Goal: Task Accomplishment & Management: Use online tool/utility

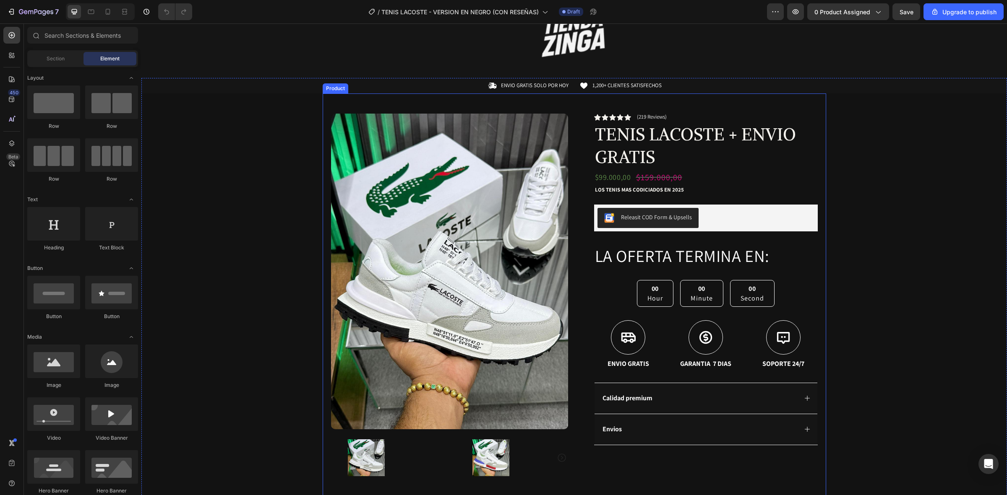
scroll to position [157, 0]
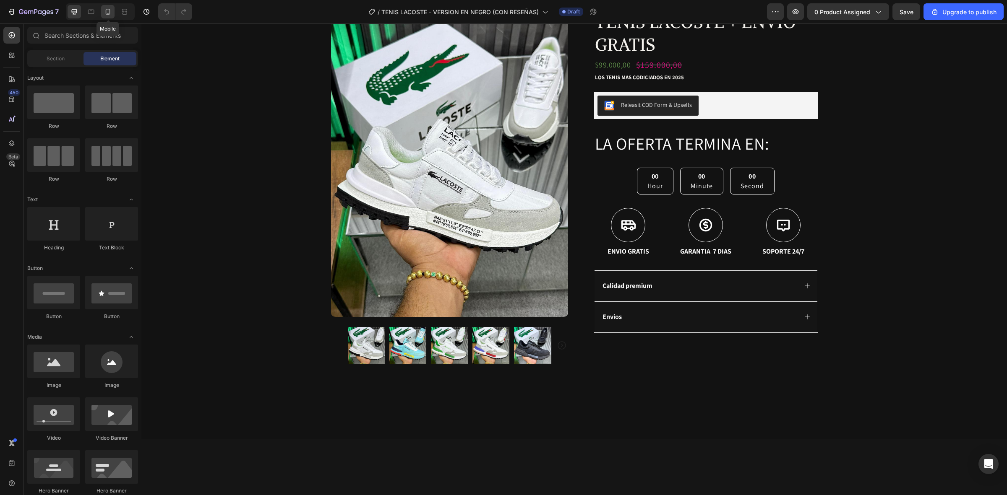
drag, startPoint x: 108, startPoint y: 7, endPoint x: 138, endPoint y: 75, distance: 74.6
click at [108, 7] on div at bounding box center [107, 11] width 13 height 13
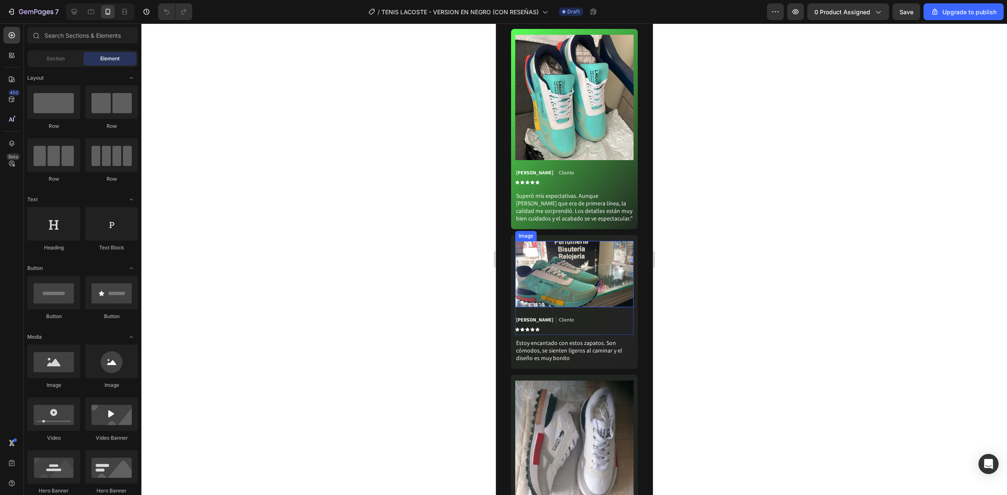
scroll to position [1887, 0]
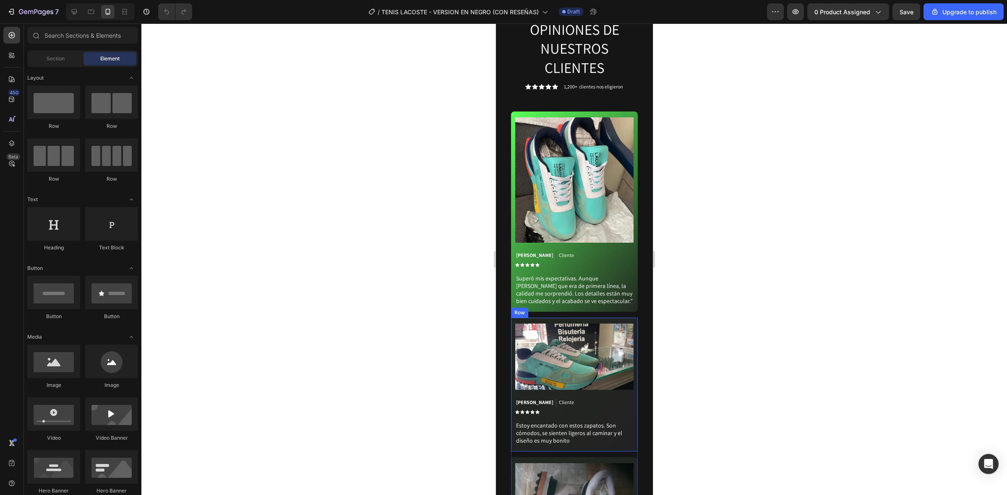
click at [627, 352] on div "Image Esteban Cifuentes Text Block Cliente Text Block Row Icon Icon Icon Icon I…" at bounding box center [573, 385] width 127 height 134
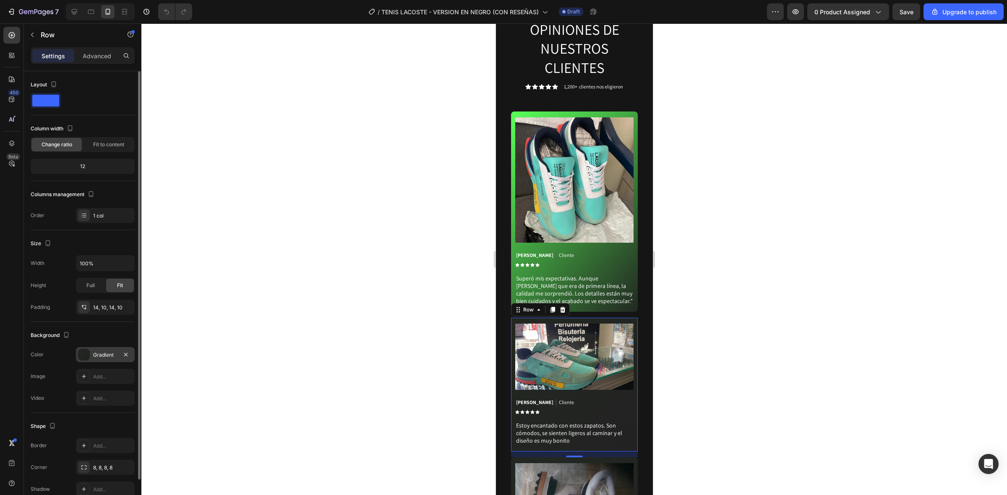
click at [103, 349] on div "Gradient" at bounding box center [105, 354] width 59 height 15
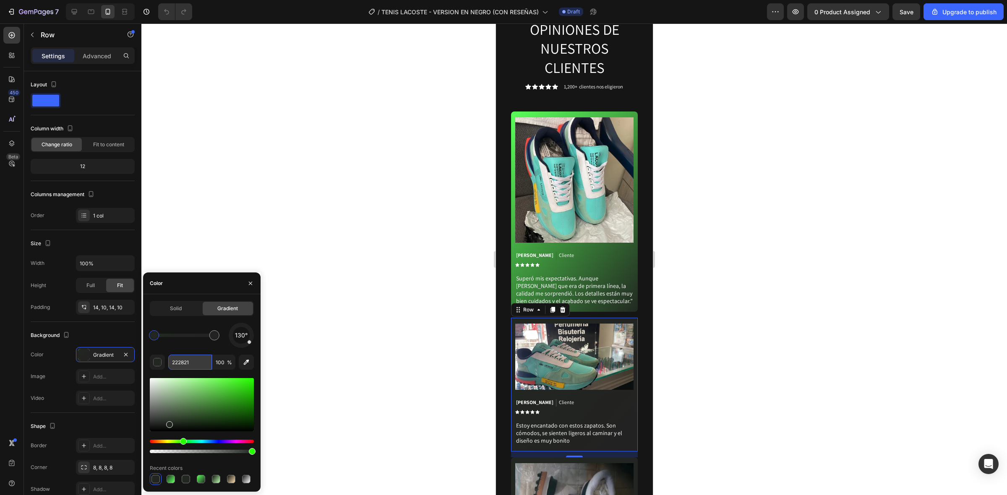
click at [186, 362] on input "222821" at bounding box center [190, 362] width 44 height 15
click at [626, 220] on div "Image Sebastián Ramírez Text Block Cliente Text Block Row Icon Icon Icon Icon I…" at bounding box center [573, 212] width 127 height 200
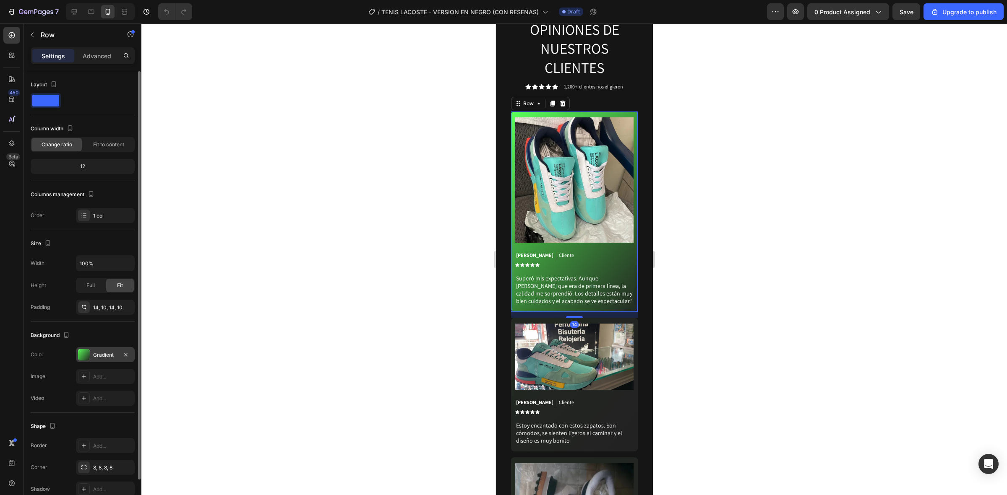
click at [96, 355] on div "Gradient" at bounding box center [105, 355] width 24 height 8
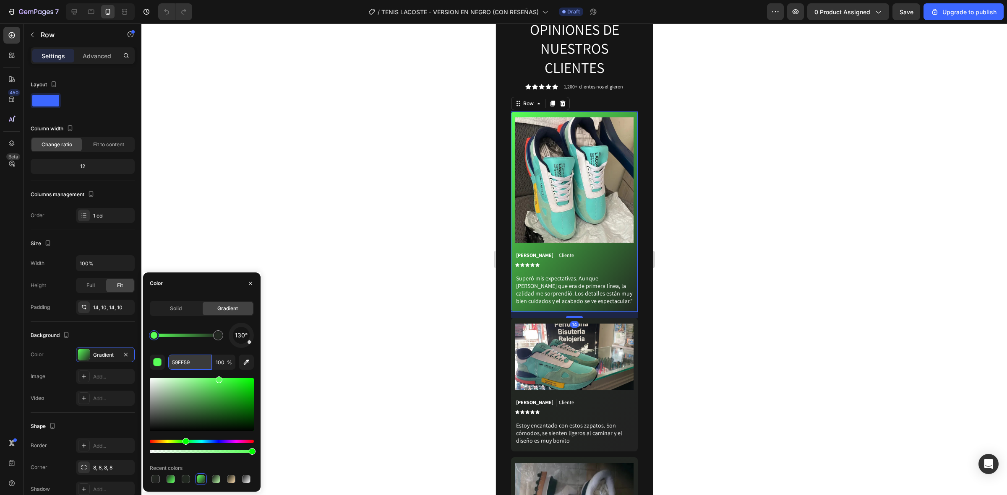
click at [206, 364] on input "59FF59" at bounding box center [190, 362] width 44 height 15
paste input "222821"
type input "222821"
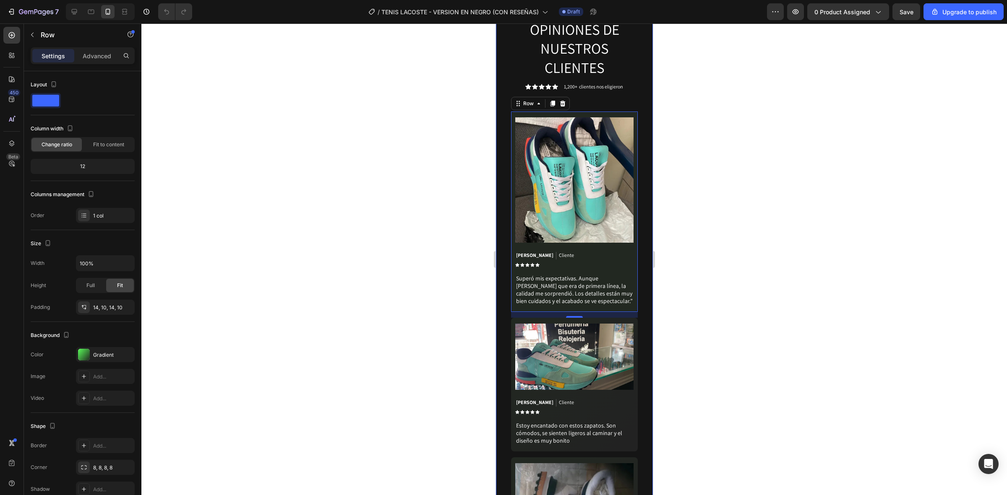
click at [785, 240] on div at bounding box center [573, 259] width 865 height 472
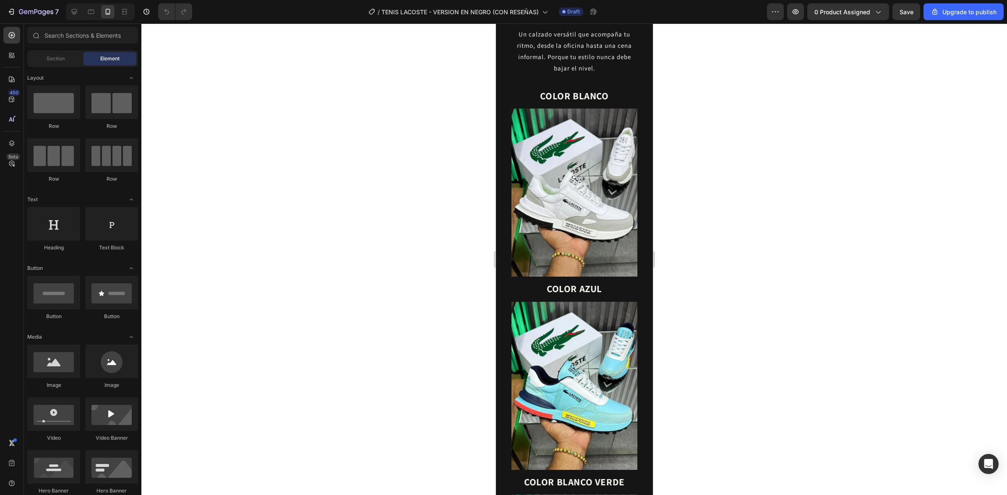
scroll to position [629, 0]
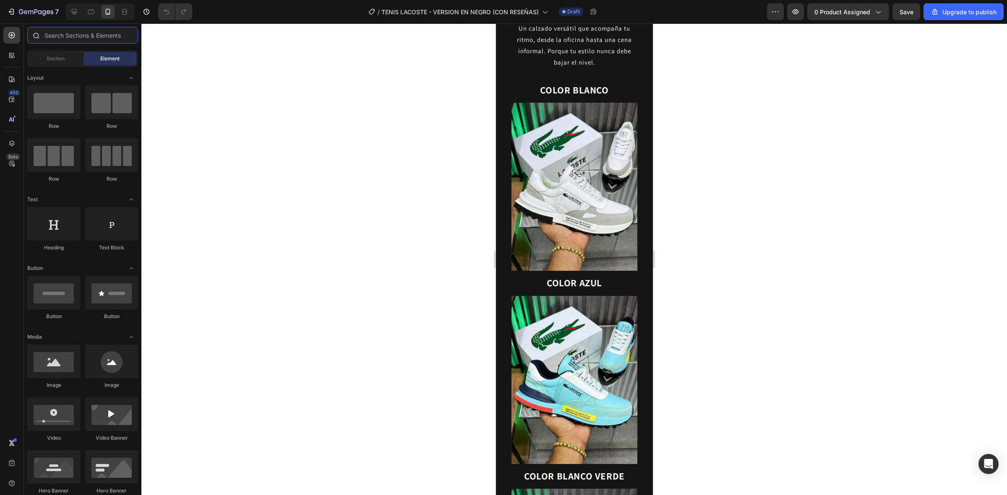
click at [91, 28] on input "text" at bounding box center [82, 35] width 111 height 17
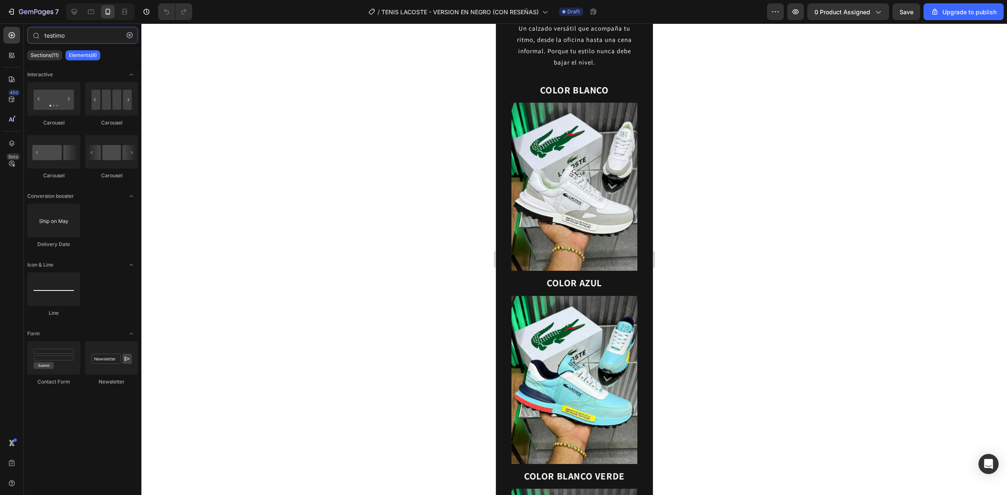
type input "testimo"
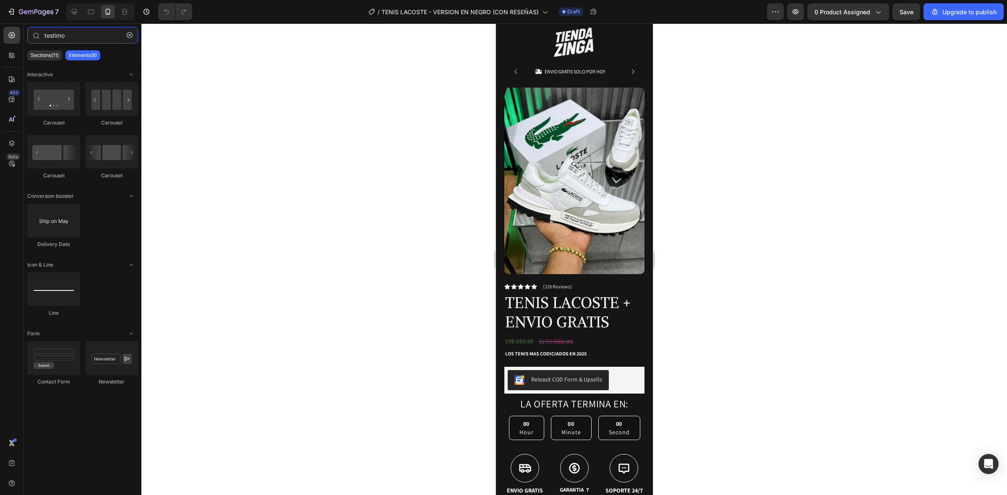
scroll to position [52, 0]
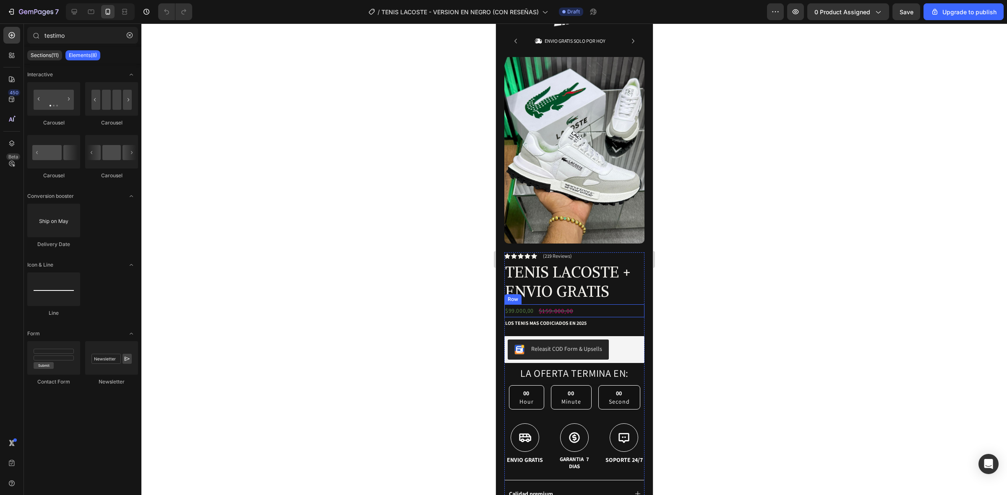
click at [586, 304] on div "$99.000,00 Product Price Product Price $159.000,00 Product Price Product Price …" at bounding box center [574, 310] width 140 height 13
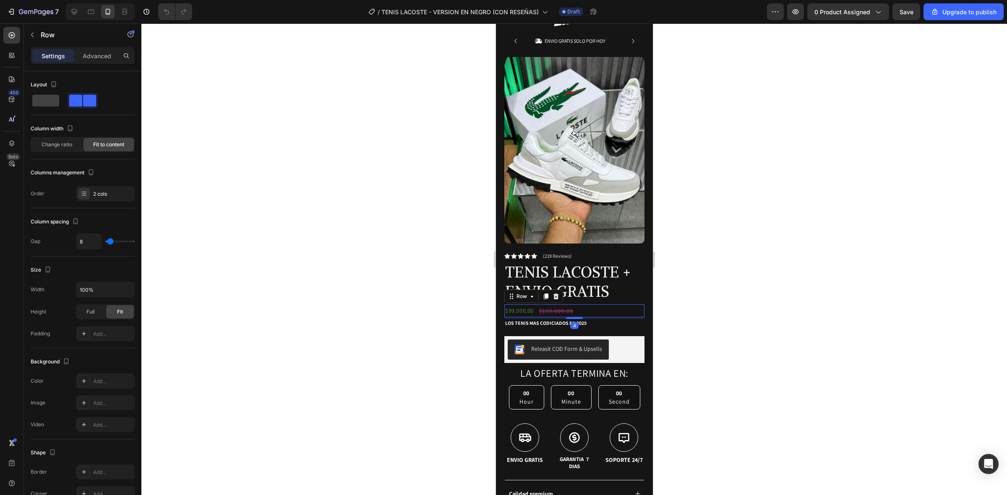
click at [586, 304] on div "$99.000,00 Product Price Product Price $159.000,00 Product Price Product Price …" at bounding box center [574, 310] width 140 height 13
click at [843, 261] on div at bounding box center [573, 259] width 865 height 472
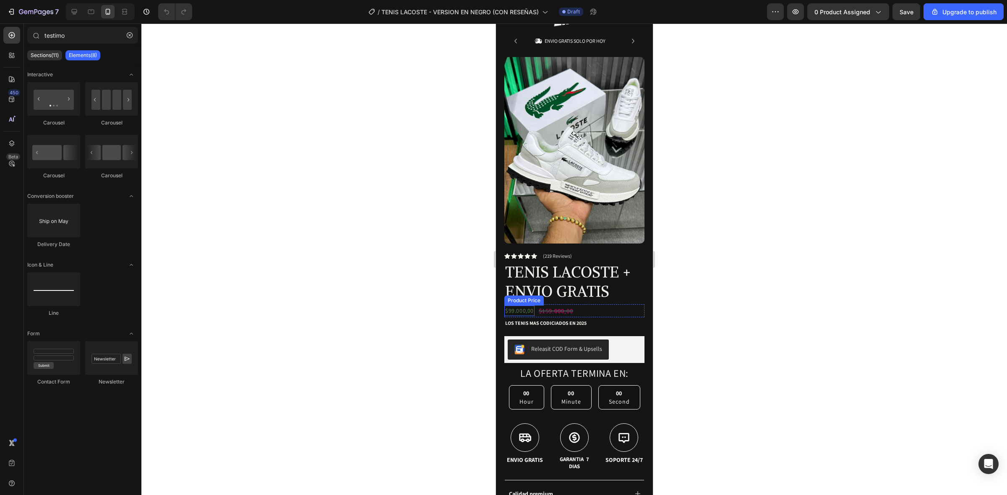
click at [524, 306] on div "$99.000,00" at bounding box center [519, 311] width 30 height 10
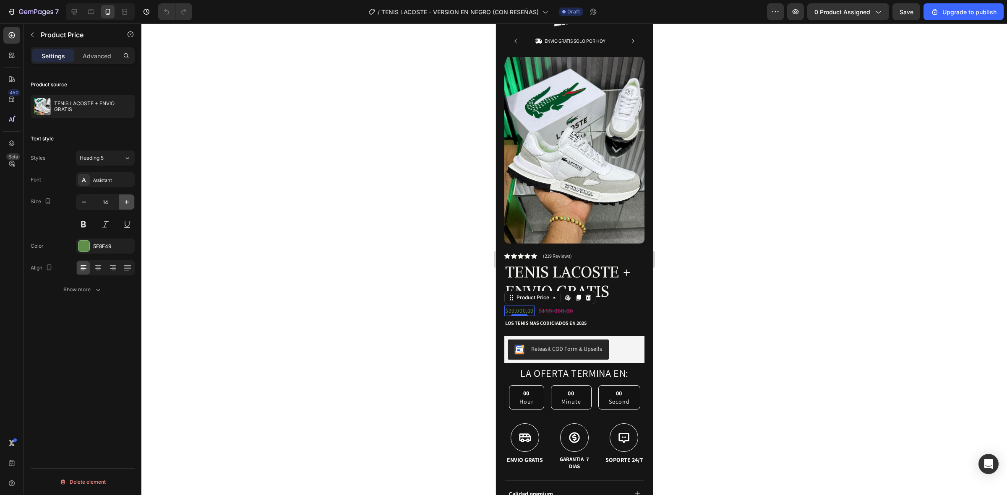
click at [126, 202] on icon "button" at bounding box center [127, 202] width 4 height 4
type input "18"
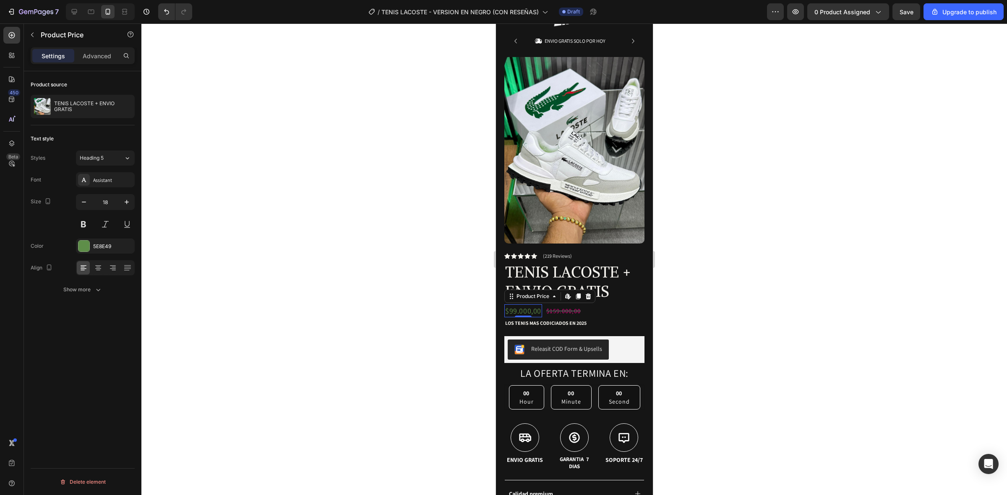
click at [426, 259] on div at bounding box center [573, 259] width 865 height 472
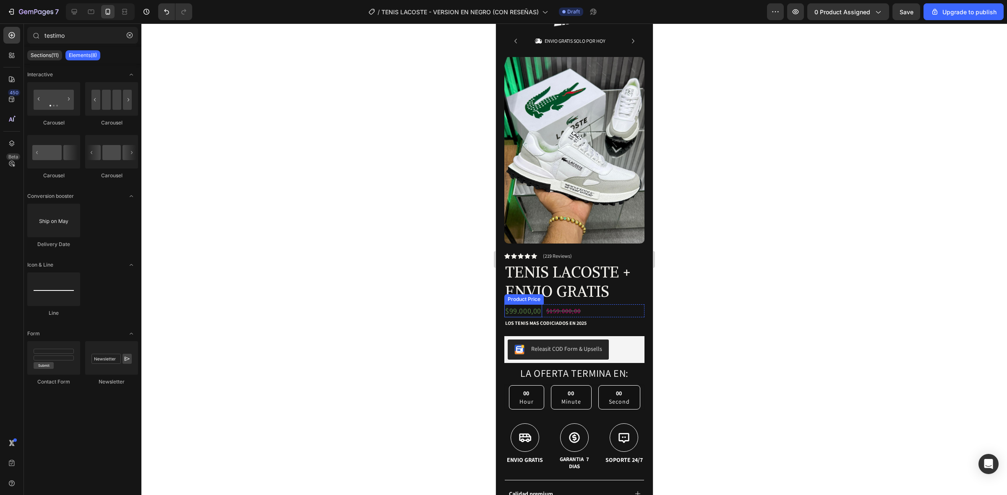
click at [534, 304] on div "$99.000,00" at bounding box center [523, 310] width 38 height 13
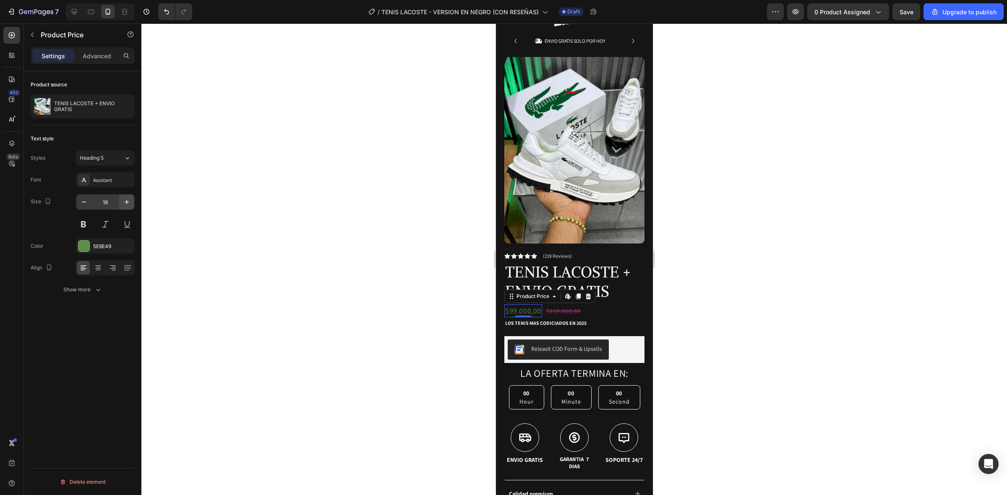
click at [125, 206] on icon "button" at bounding box center [126, 202] width 8 height 8
type input "19"
click at [107, 248] on div "5E8E49" at bounding box center [105, 247] width 24 height 8
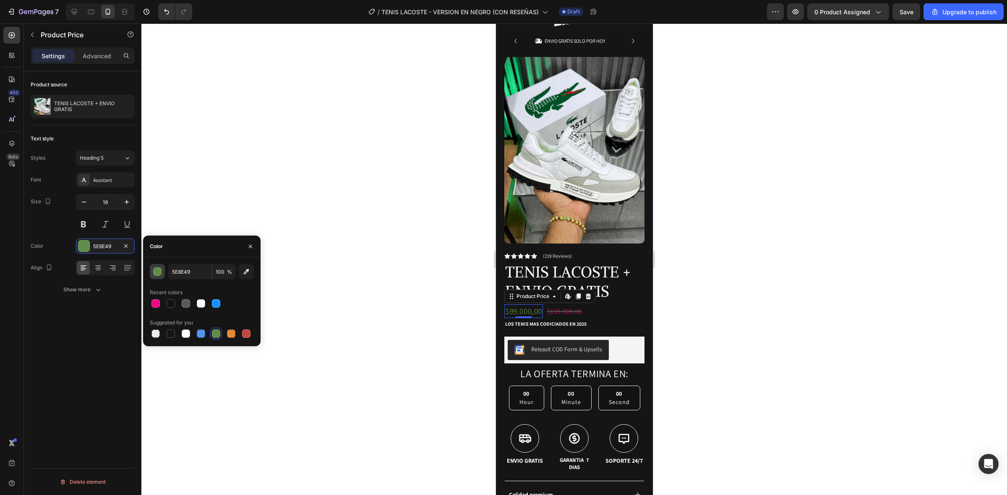
click at [161, 270] on div "button" at bounding box center [157, 272] width 8 height 8
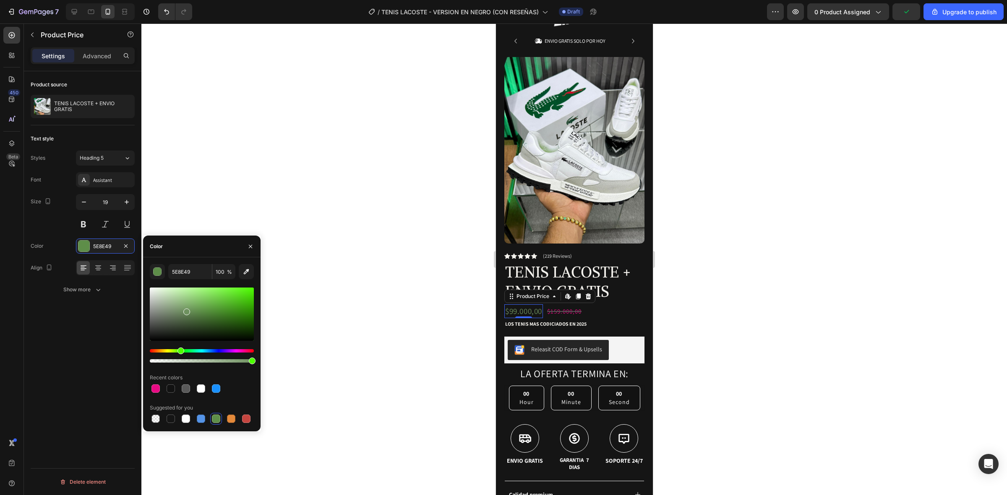
type input "6E915F"
drag, startPoint x: 200, startPoint y: 313, endPoint x: 186, endPoint y: 310, distance: 14.6
click at [186, 310] on div at bounding box center [186, 312] width 7 height 7
click at [405, 254] on div at bounding box center [573, 259] width 865 height 472
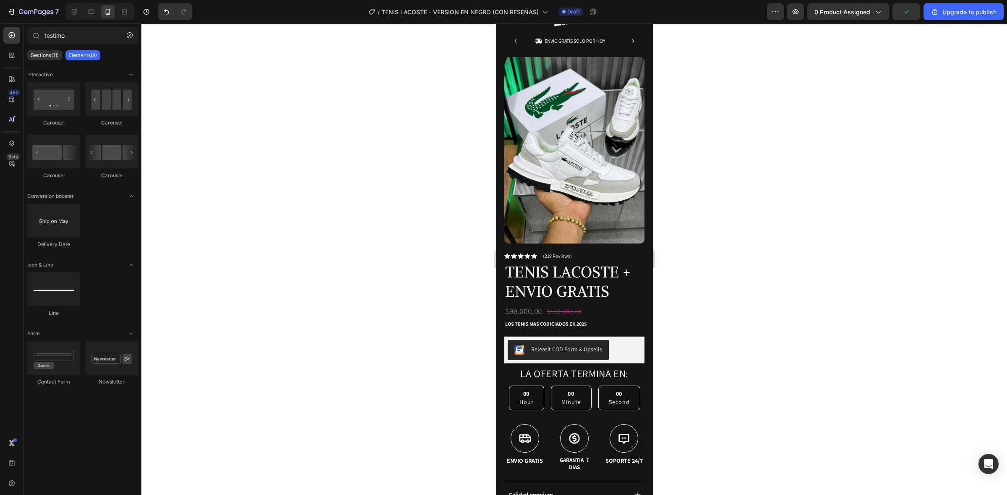
click at [405, 254] on div at bounding box center [573, 259] width 865 height 472
click at [513, 304] on div "$99.000,00" at bounding box center [523, 311] width 39 height 14
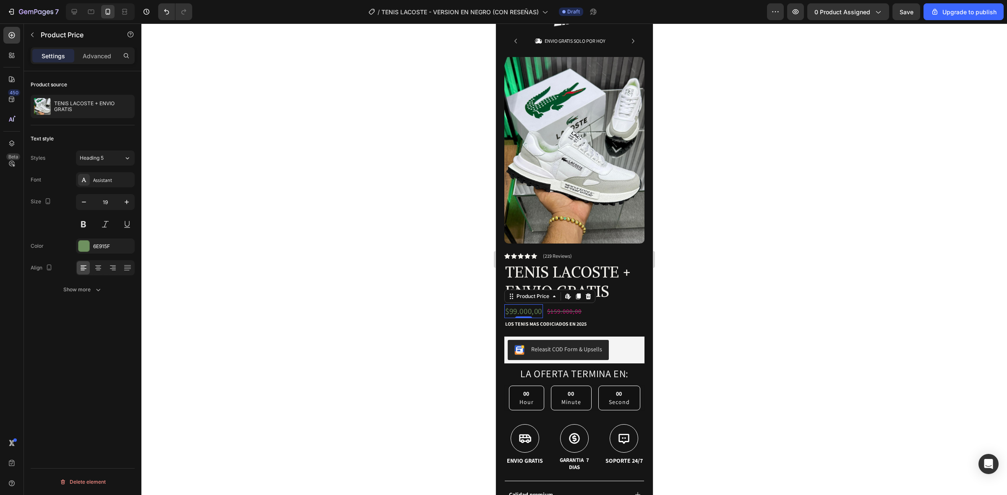
click at [392, 238] on div at bounding box center [573, 259] width 865 height 472
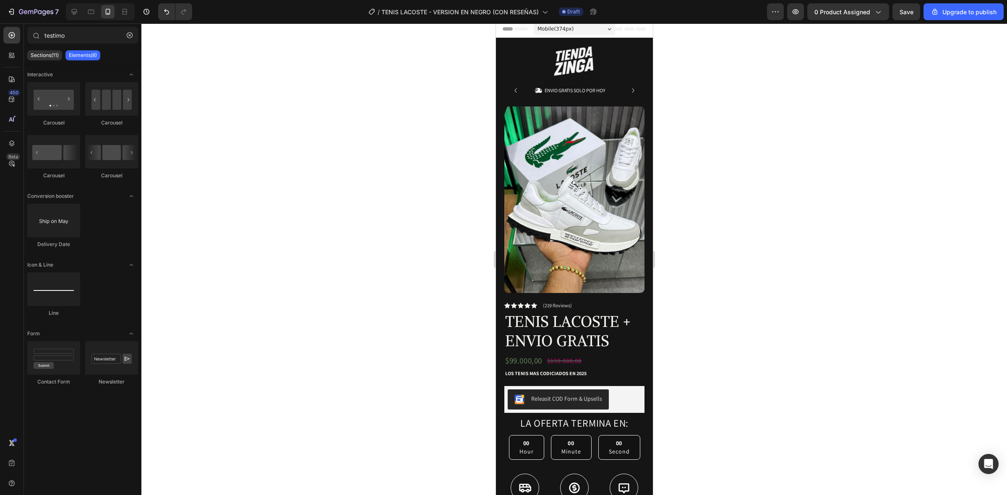
scroll to position [0, 0]
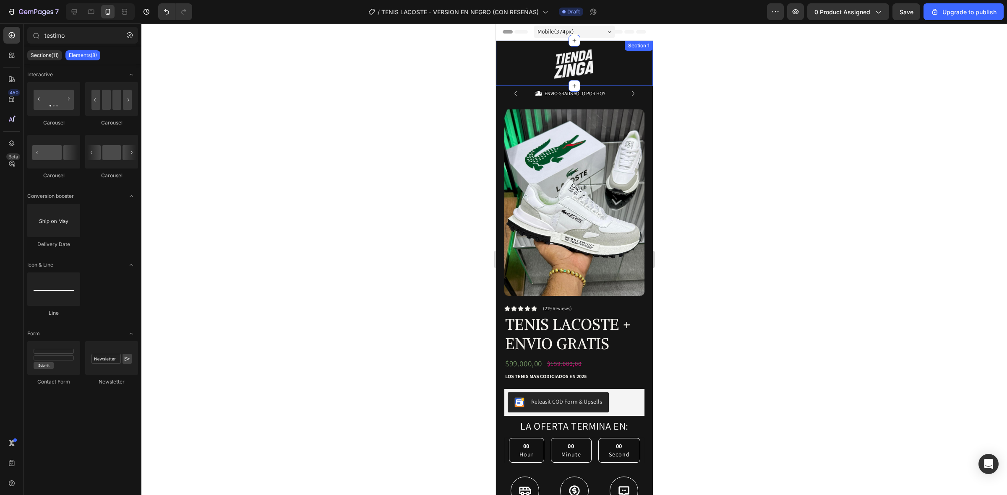
click at [606, 74] on div at bounding box center [573, 64] width 157 height 30
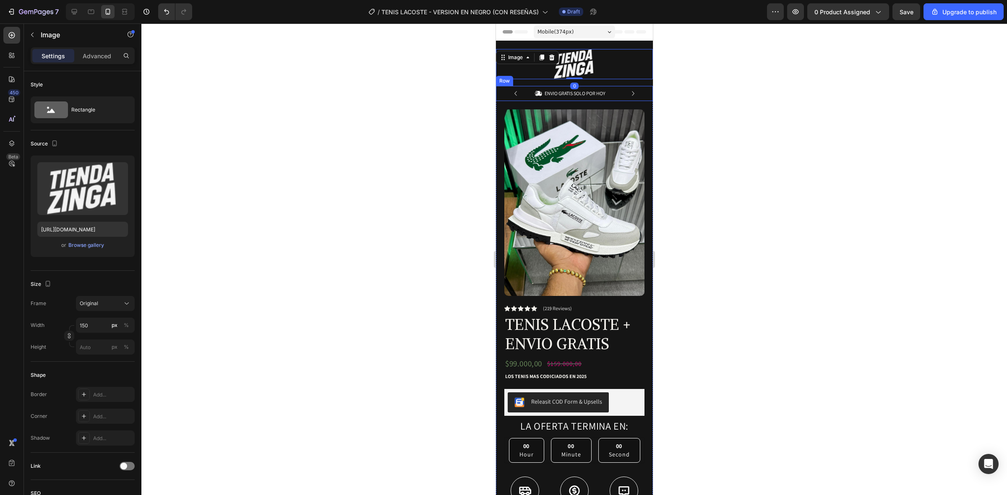
click at [804, 117] on div at bounding box center [573, 259] width 865 height 472
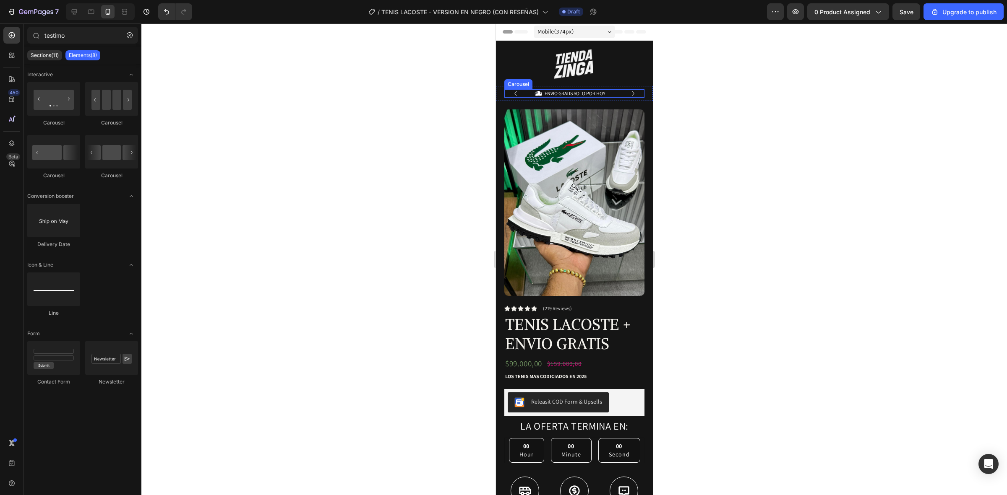
click at [628, 94] on icon "Carousel Next Arrow" at bounding box center [632, 93] width 9 height 9
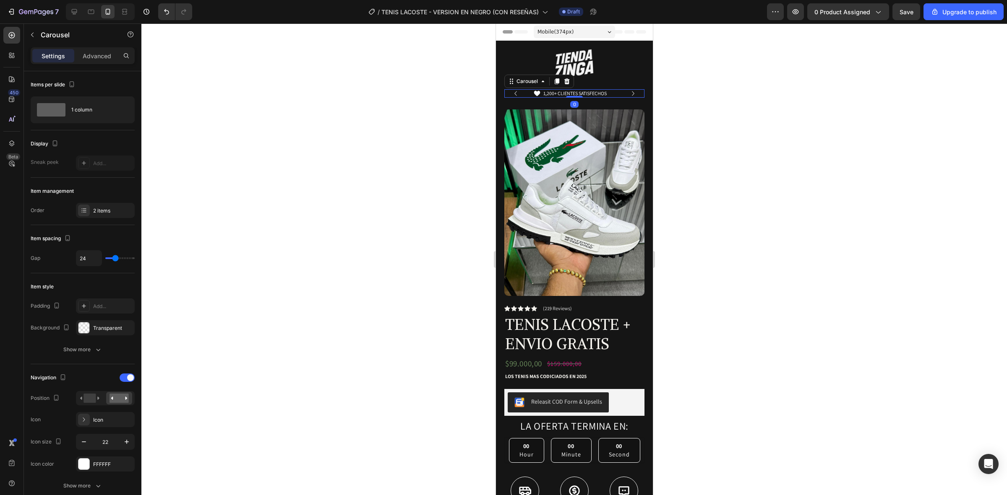
click at [628, 94] on icon "Carousel Next Arrow" at bounding box center [632, 93] width 9 height 9
click at [772, 145] on div at bounding box center [573, 259] width 865 height 472
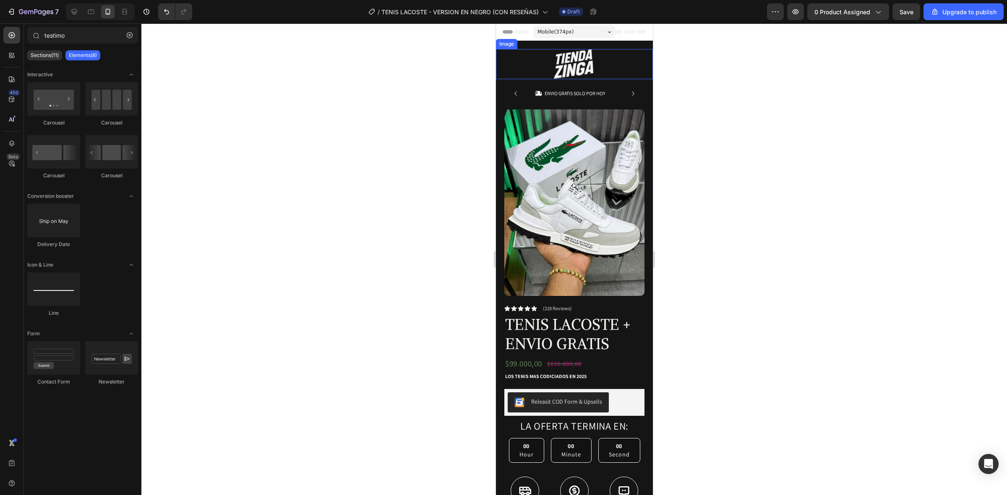
click at [620, 80] on div "Image Row" at bounding box center [573, 67] width 157 height 37
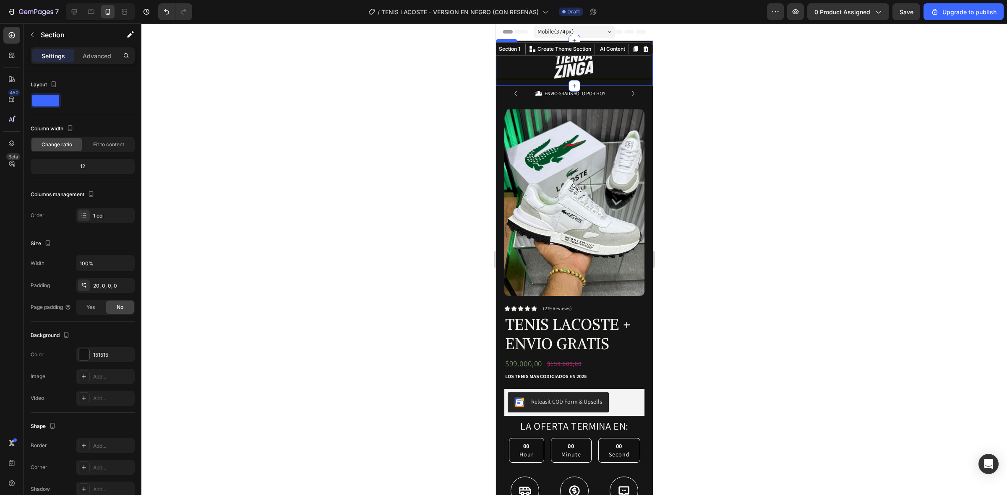
click at [640, 76] on div at bounding box center [573, 64] width 157 height 30
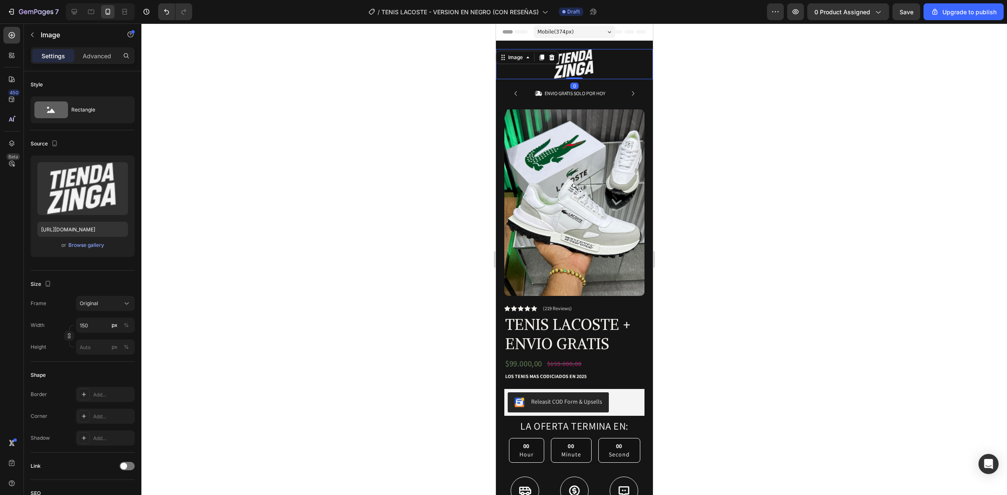
click at [677, 74] on div at bounding box center [573, 259] width 865 height 472
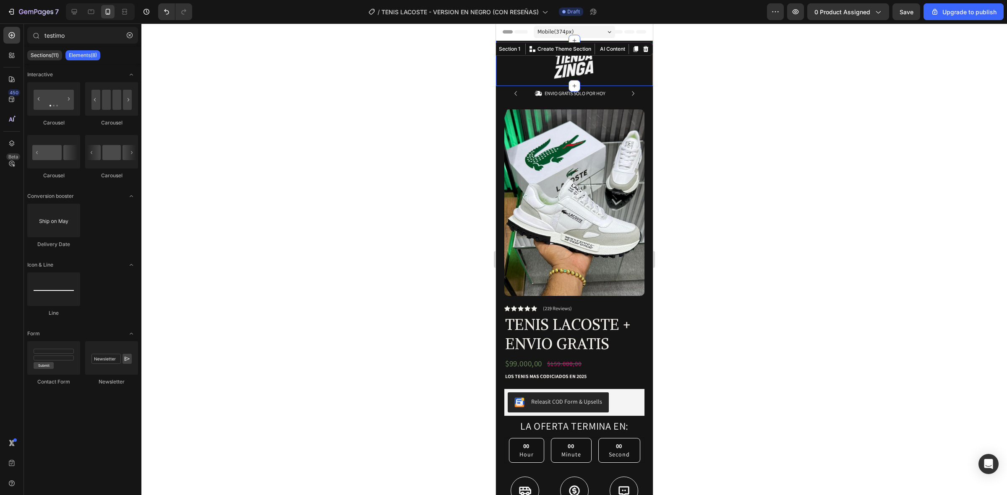
click at [609, 47] on div "Image Row Section 1 You can create reusable sections Create Theme Section AI Co…" at bounding box center [573, 63] width 157 height 45
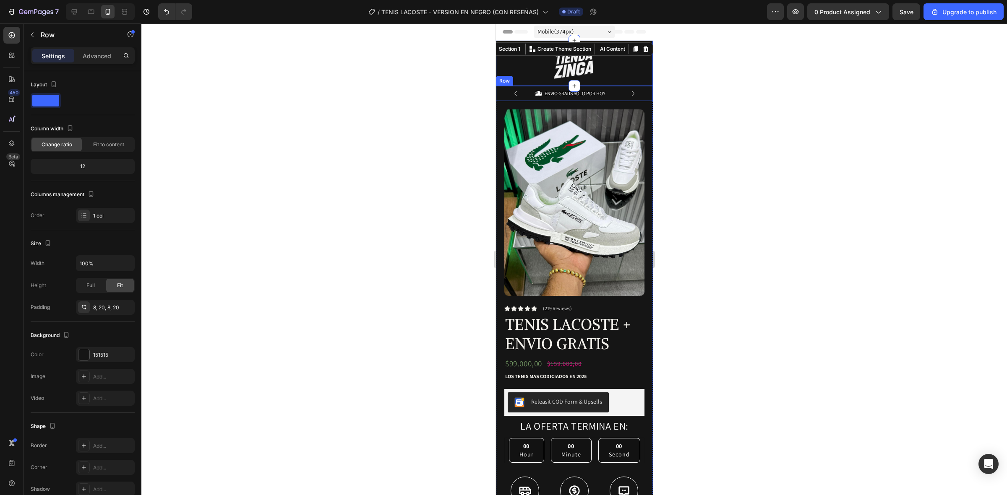
click at [637, 95] on div "Icon ENVIO GRATIS SOLO POR HOY Text Block Row Icon 1,200+ CLIENTES SATISFECHOS …" at bounding box center [573, 93] width 157 height 15
click at [639, 117] on div "Product Images Row Icon Icon Icon Icon Icon Icon List (219 Reviews) Text Block …" at bounding box center [573, 349] width 157 height 496
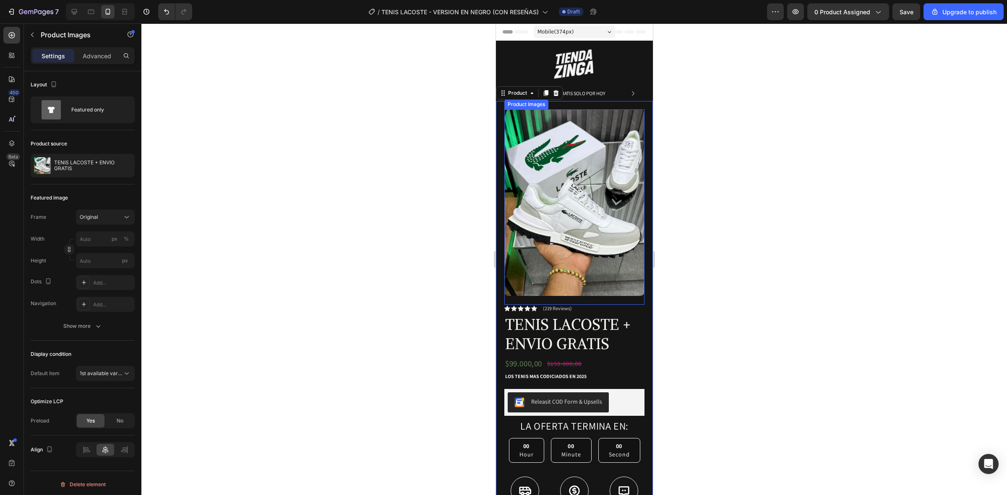
click at [581, 208] on img at bounding box center [574, 202] width 140 height 187
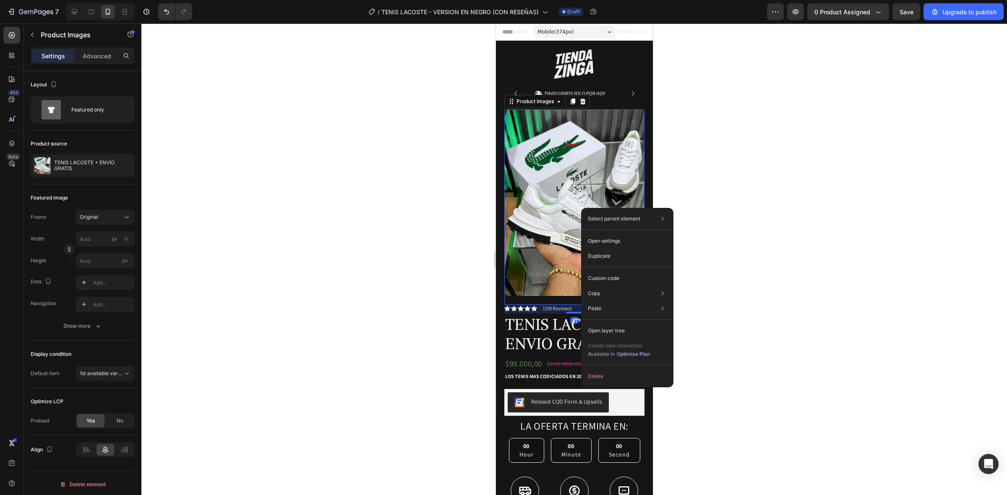
click at [21, 282] on div "Select parent element Section Product Row 1 col Product Images Open settings Du…" at bounding box center [18, 285] width 6 height 6
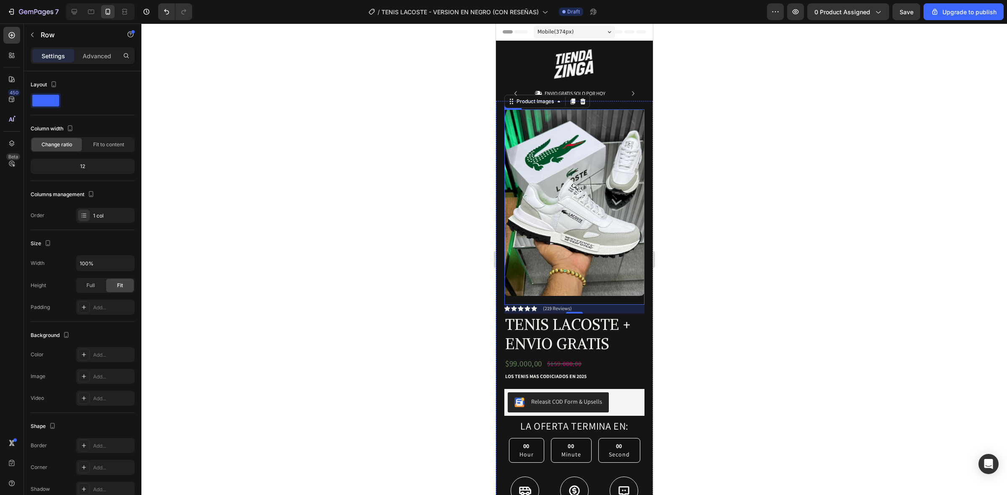
click at [505, 286] on div "Product Images 21" at bounding box center [574, 206] width 140 height 195
click at [500, 281] on div "Product Images Row 0 Icon Icon Icon Icon Icon Icon List (219 Reviews) Text Bloc…" at bounding box center [573, 349] width 157 height 496
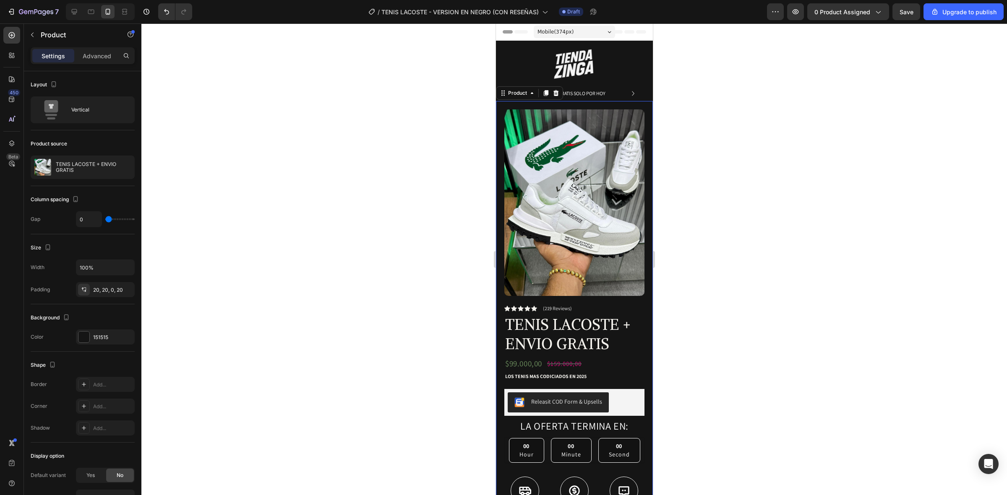
click at [500, 281] on div "Product Images Row Icon Icon Icon Icon Icon Icon List (219 Reviews) Text Block …" at bounding box center [573, 349] width 157 height 496
click at [640, 263] on div "Product Images Row Icon Icon Icon Icon Icon Icon List (219 Reviews) Text Block …" at bounding box center [573, 349] width 157 height 496
click at [601, 173] on img at bounding box center [574, 202] width 140 height 187
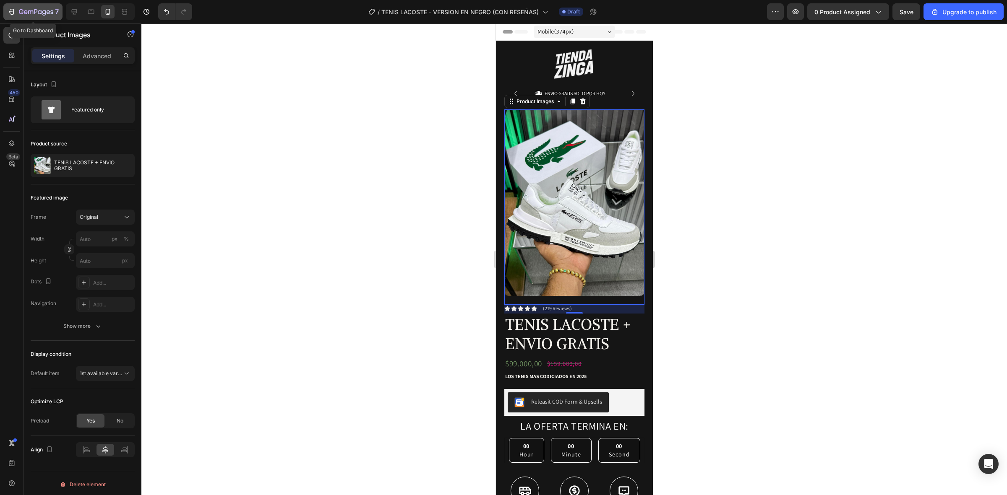
click at [15, 7] on div "7" at bounding box center [33, 12] width 52 height 10
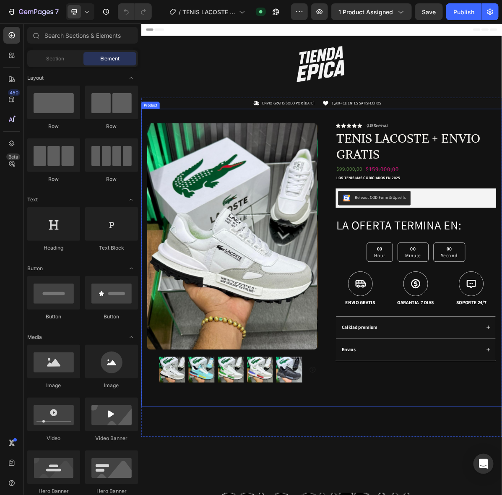
click at [213, 143] on div "Product Images Row Icon Icon Icon Icon Icon Icon List (219 Reviews) Text Block …" at bounding box center [392, 351] width 503 height 416
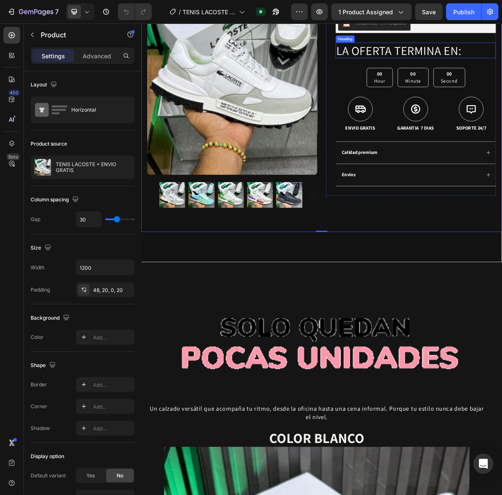
scroll to position [262, 0]
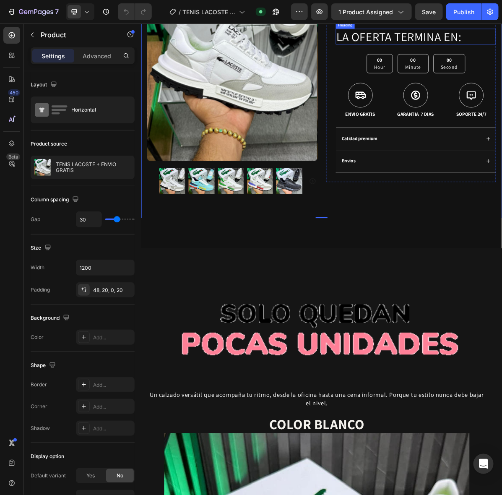
click at [492, 305] on div "Icon ENVIO GRATIS SOLO POR HOY Text Block Row Icon 1,200+ CLIENTES SATISFECHOS …" at bounding box center [392, 101] width 503 height 474
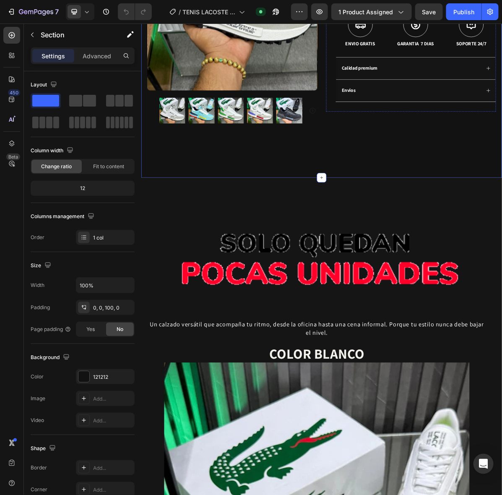
scroll to position [367, 0]
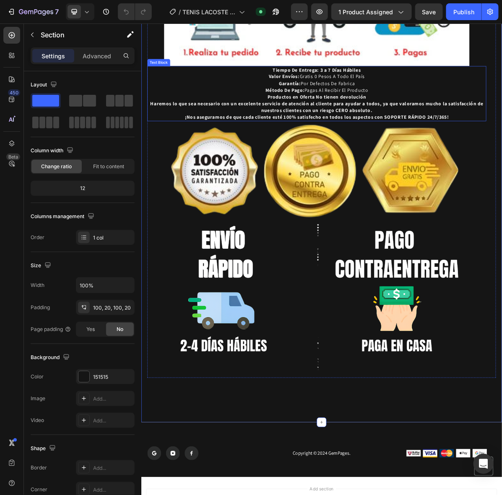
scroll to position [3432, 0]
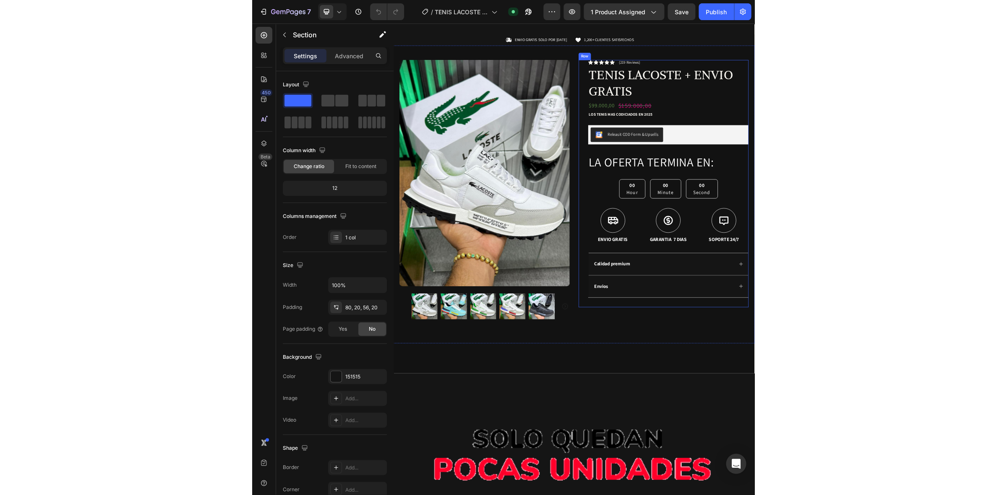
scroll to position [105, 0]
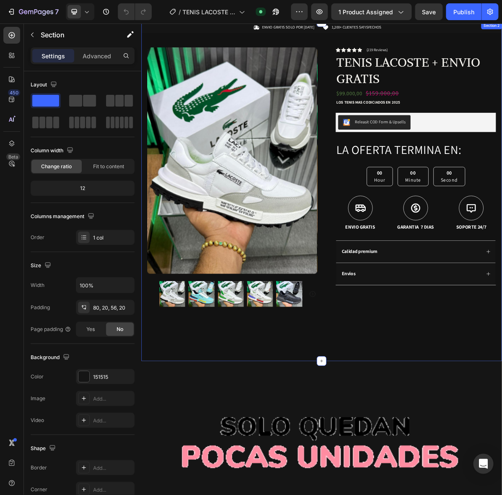
click at [429, 475] on div "Icon ENVIO GRATIS SOLO POR HOY Text Block Row Icon 1,200+ CLIENTES SATISFECHOS …" at bounding box center [392, 258] width 503 height 474
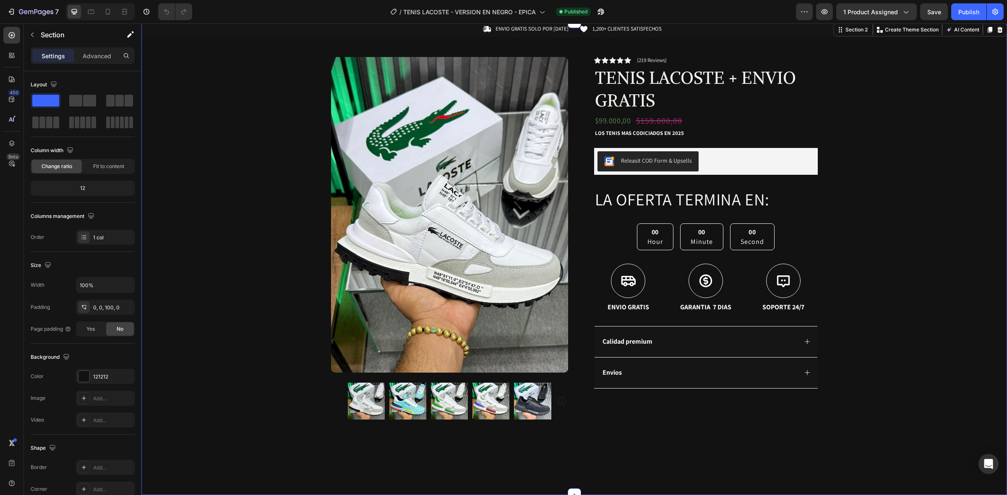
click at [264, 380] on div "Icon ENVIO GRATIS SOLO POR HOY Text Block Row Icon 1,200+ CLIENTES SATISFECHOS …" at bounding box center [573, 237] width 865 height 432
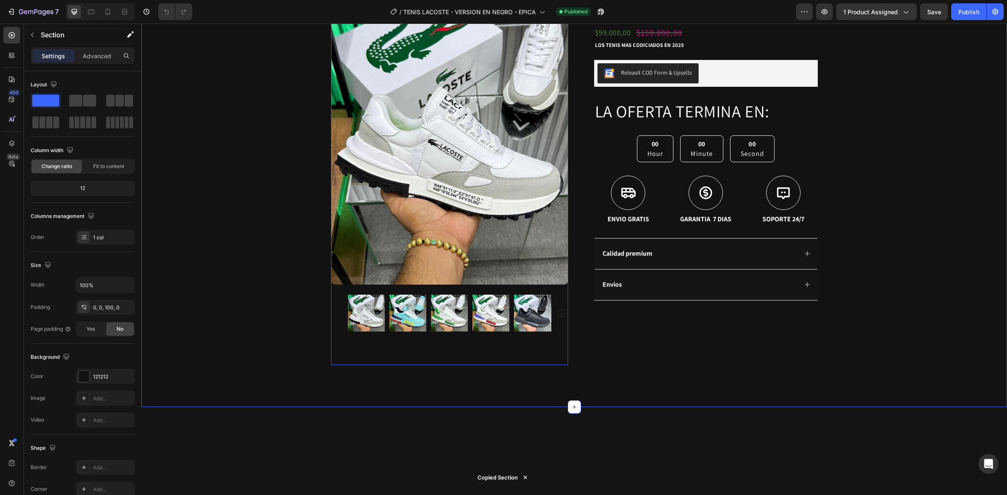
scroll to position [0, 0]
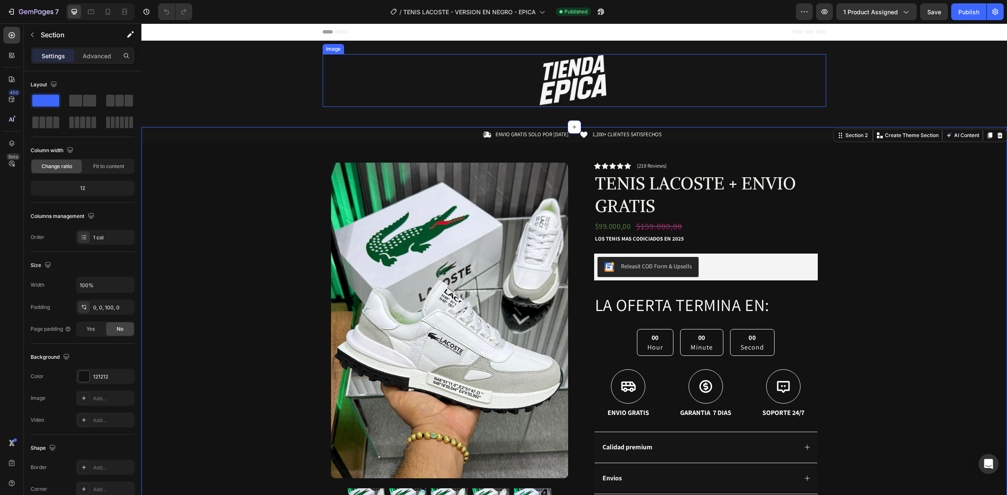
click at [602, 93] on img at bounding box center [574, 80] width 101 height 53
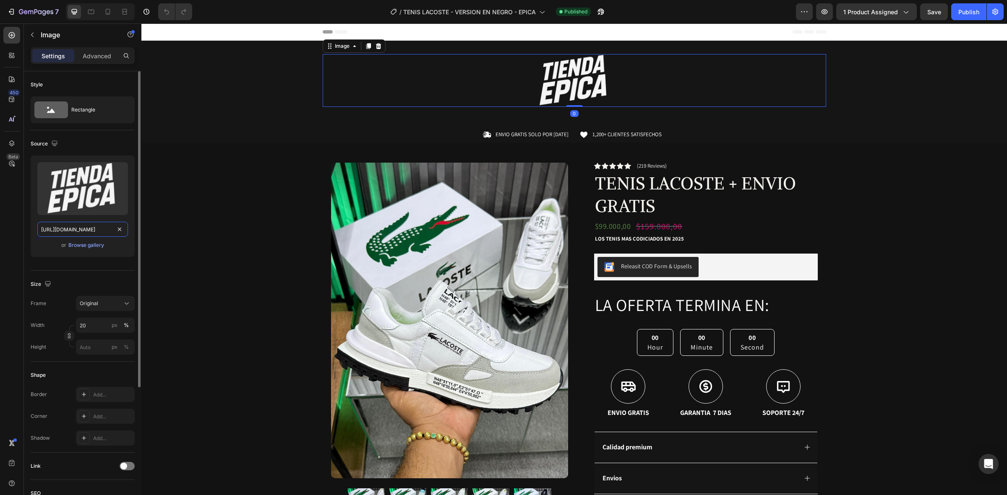
click at [104, 225] on input "https://cdn.shopify.com/s/files/1/0937/2994/7940/files/gempages_579785421223887…" at bounding box center [82, 229] width 91 height 15
click at [72, 200] on input "file" at bounding box center [83, 202] width 58 height 14
click at [83, 225] on input "https://cdn.shopify.com/s/files/1/0937/2994/7940/files/gempages_579785421223887…" at bounding box center [82, 229] width 91 height 15
drag, startPoint x: 83, startPoint y: 225, endPoint x: 59, endPoint y: 233, distance: 25.7
click at [59, 233] on input "https://cdn.shopify.com/s/files/1/0937/2994/7940/files/gempages_579785421223887…" at bounding box center [82, 229] width 91 height 15
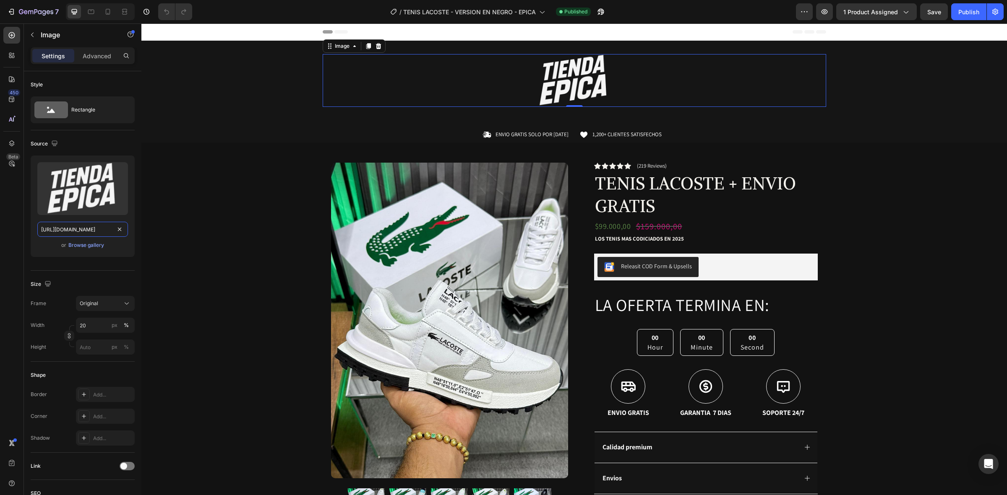
scroll to position [0, 263]
drag, startPoint x: 180, startPoint y: 255, endPoint x: 270, endPoint y: 218, distance: 96.5
click at [105, 11] on icon at bounding box center [108, 12] width 8 height 8
type input "150"
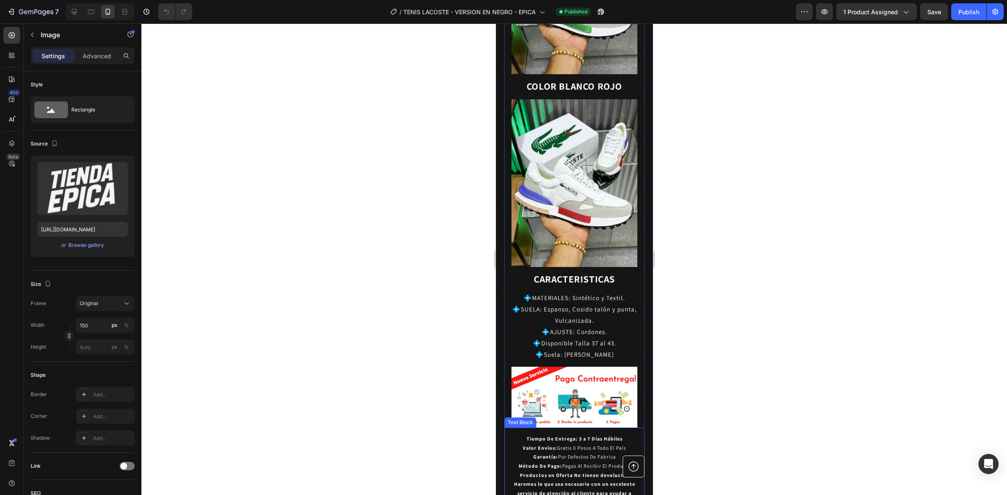
scroll to position [1206, 0]
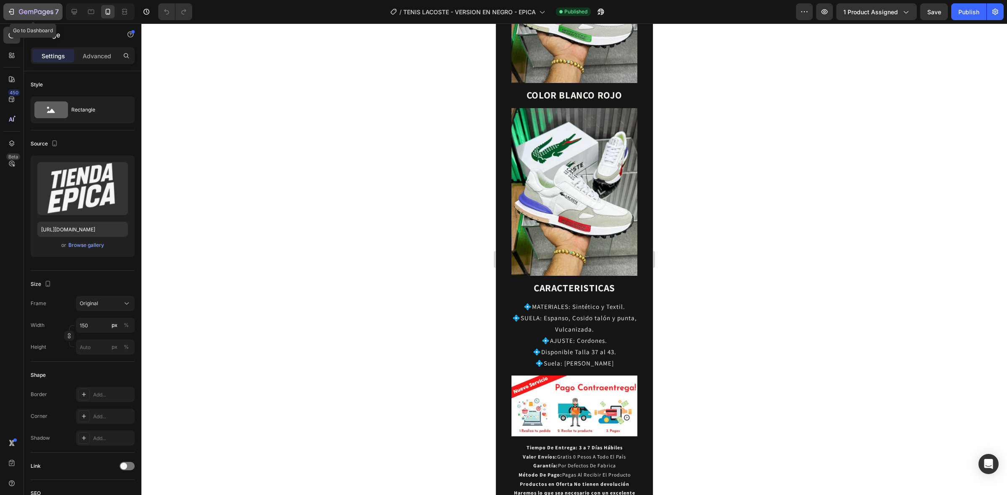
click at [13, 8] on icon "button" at bounding box center [11, 12] width 8 height 8
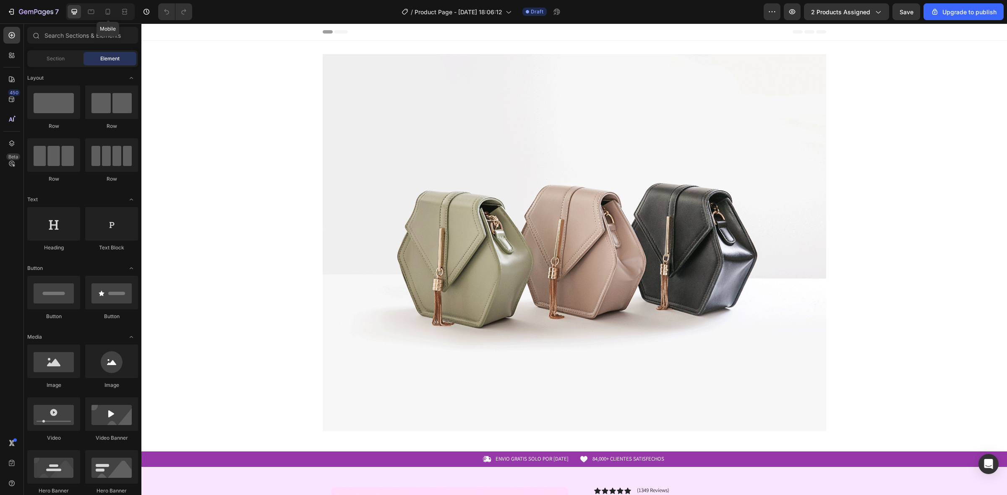
drag, startPoint x: 111, startPoint y: 13, endPoint x: 453, endPoint y: 143, distance: 365.9
click at [111, 13] on icon at bounding box center [108, 12] width 8 height 8
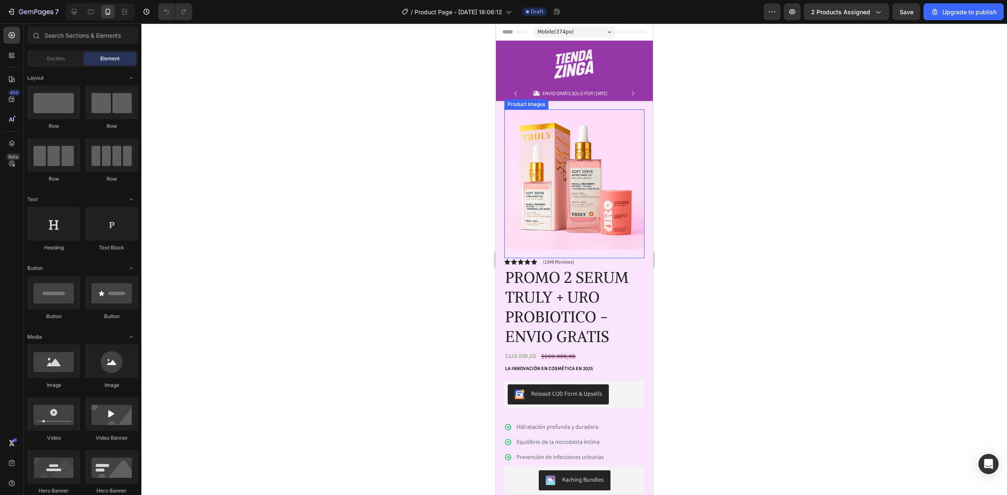
click at [846, 120] on div at bounding box center [573, 259] width 865 height 472
click at [846, 105] on div at bounding box center [573, 259] width 865 height 472
click at [642, 82] on div "Image Row" at bounding box center [573, 67] width 157 height 37
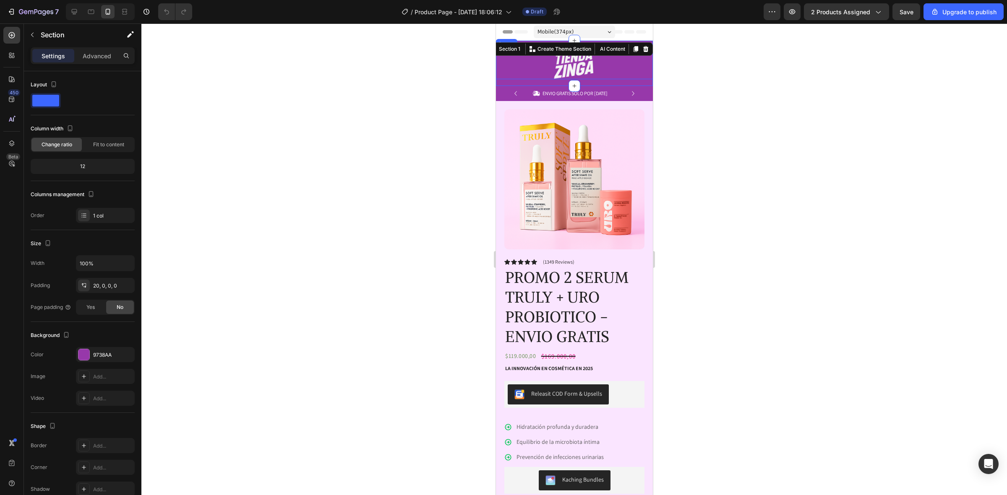
click at [605, 67] on div at bounding box center [573, 64] width 157 height 30
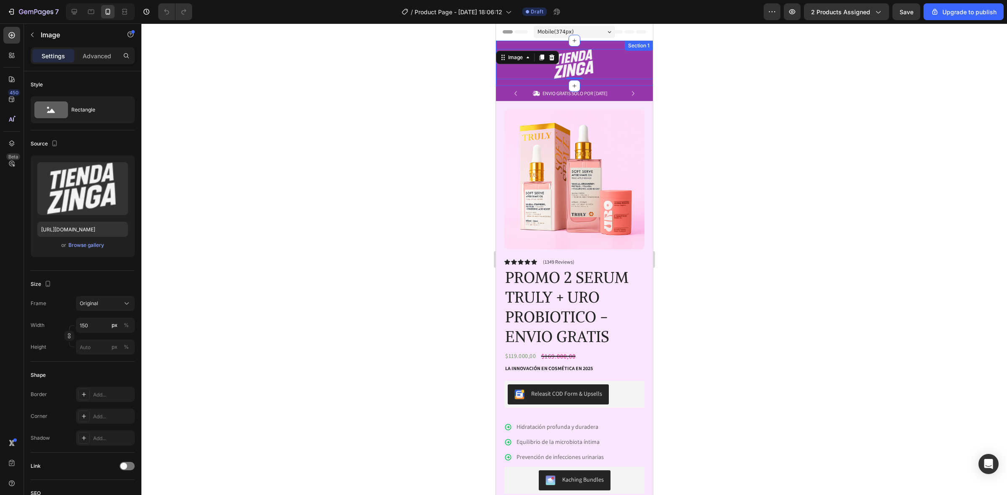
click at [619, 81] on div "Image 0 Row" at bounding box center [573, 67] width 157 height 37
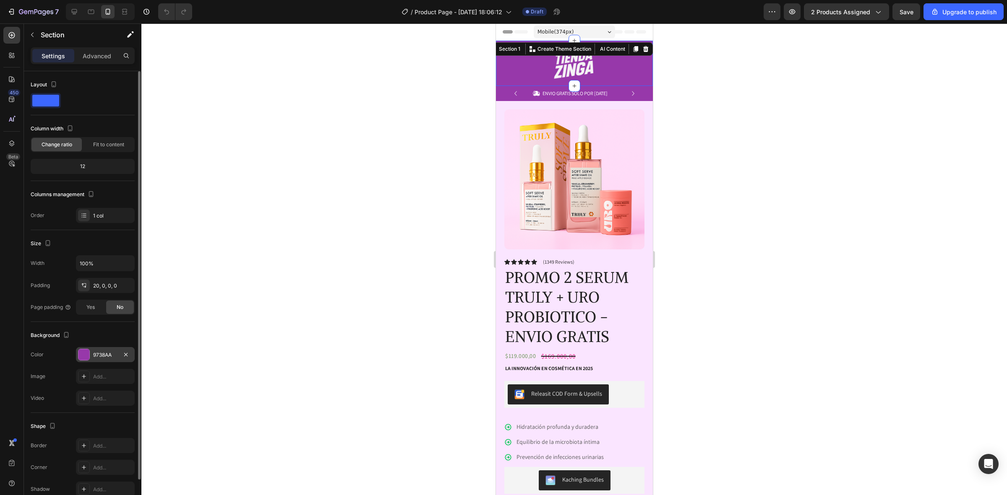
click at [112, 354] on div "9738AA" at bounding box center [105, 355] width 24 height 8
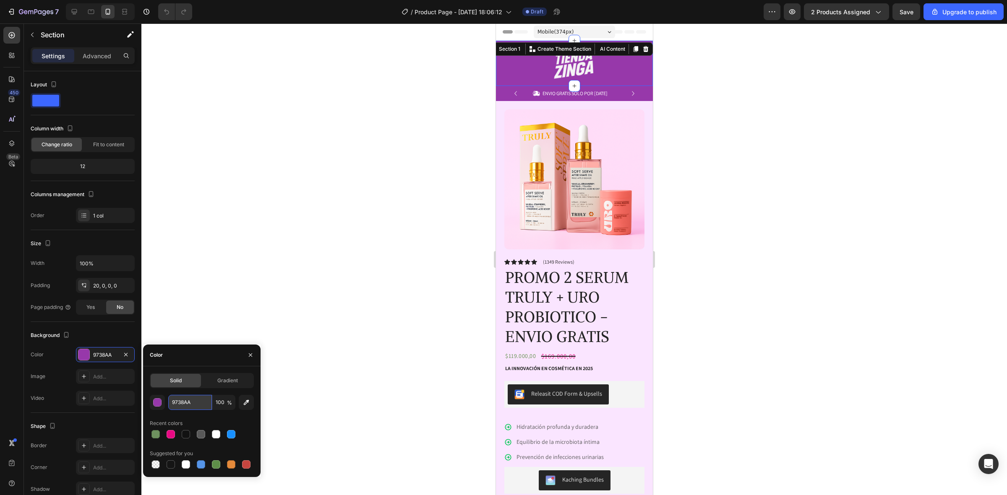
click at [190, 403] on input "9738AA" at bounding box center [190, 402] width 44 height 15
click at [613, 171] on img at bounding box center [574, 179] width 140 height 140
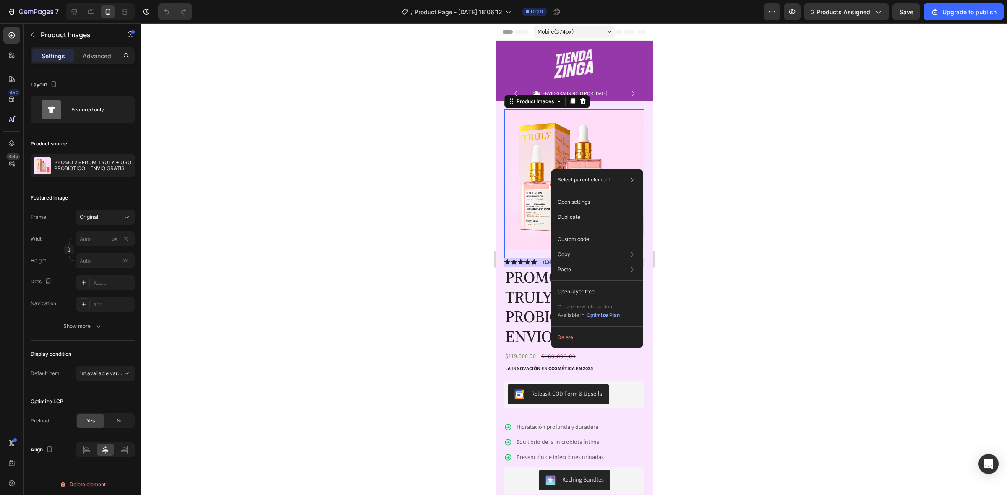
click at [757, 154] on div at bounding box center [573, 259] width 865 height 472
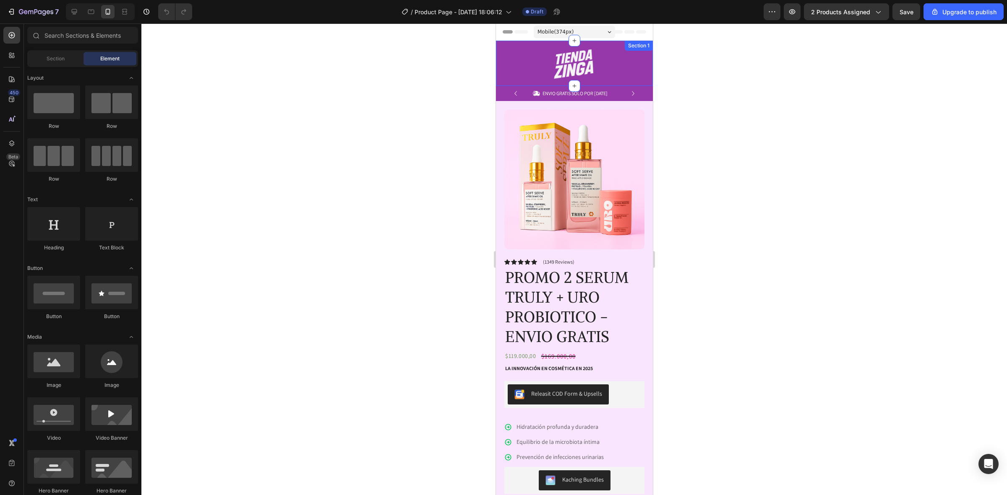
click at [589, 58] on img at bounding box center [573, 64] width 63 height 30
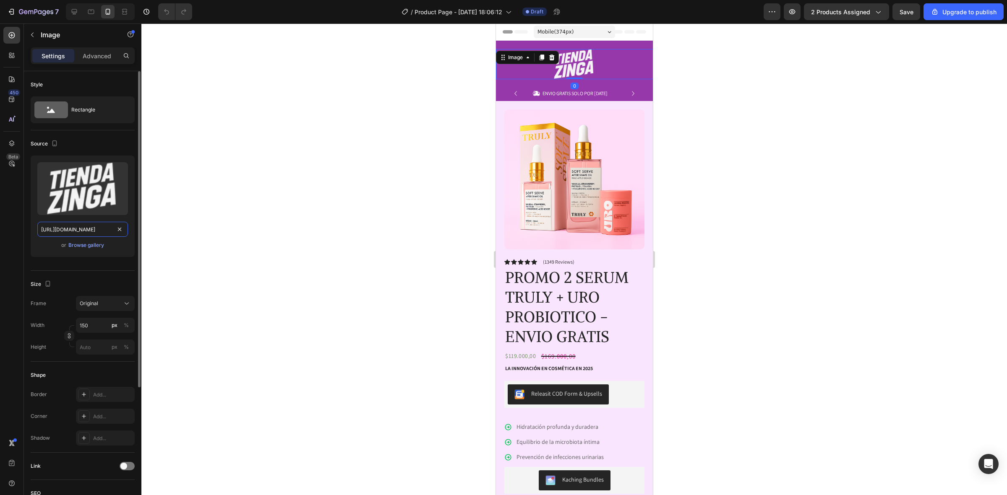
click at [91, 229] on input "https://cdn.shopify.com/s/files/1/0937/2994/7940/files/gempages_579785421223887…" at bounding box center [82, 229] width 91 height 15
click at [499, 97] on div "Icon ENVIO GRATIS SOLO POR HOY Text Block Row Icon 84,000+ CLIENTES SATISFECHOS…" at bounding box center [573, 93] width 157 height 15
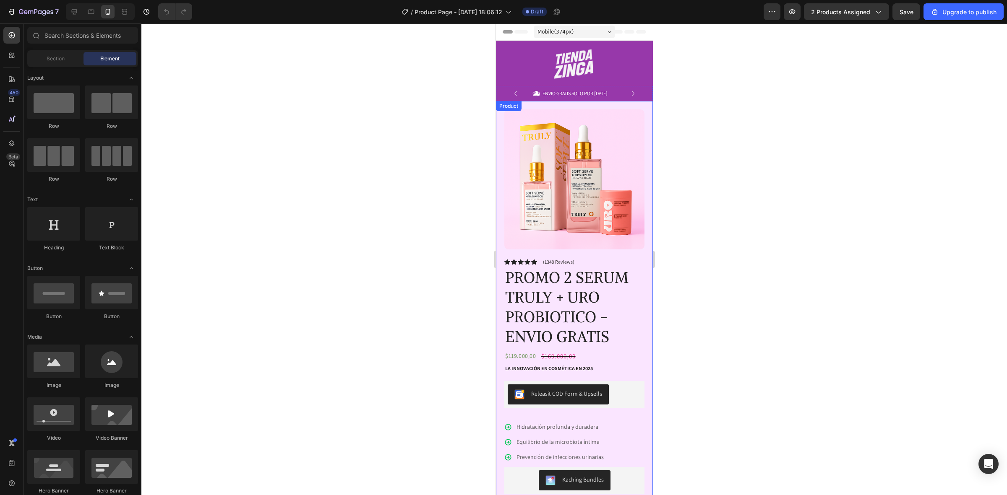
click at [639, 179] on div "Product Images Image Icon Icon Icon Icon Icon Icon List “This skin cream is a g…" at bounding box center [573, 386] width 157 height 570
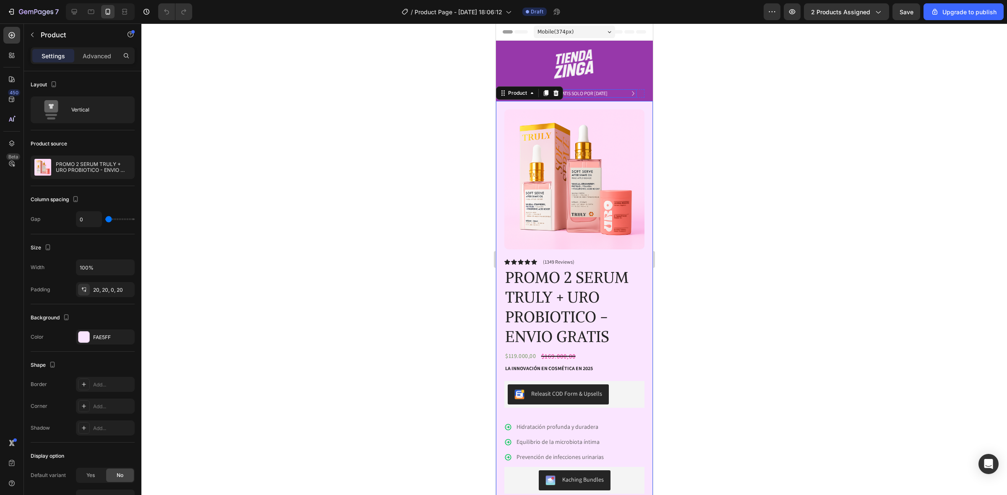
click at [632, 94] on div "Icon ENVIO GRATIS SOLO POR HOY Text Block Row" at bounding box center [570, 93] width 132 height 8
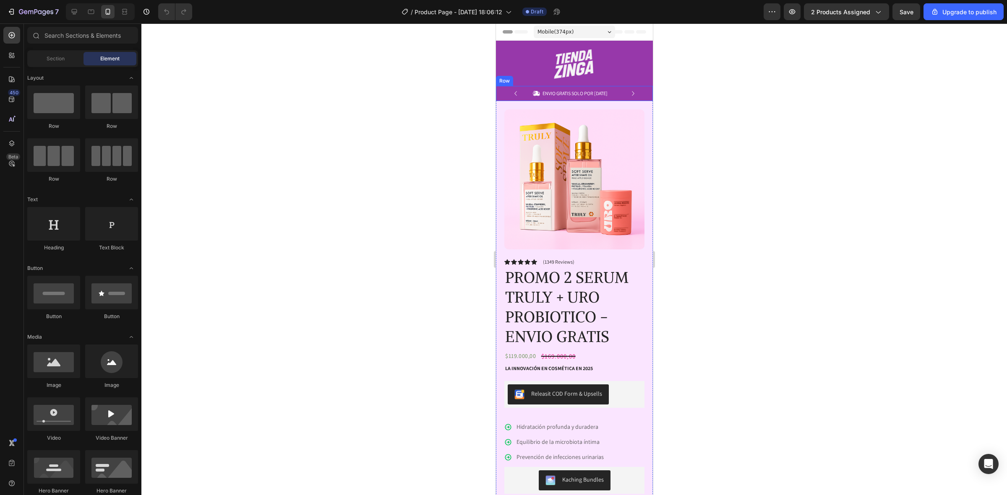
click at [639, 94] on div "Icon ENVIO GRATIS SOLO POR HOY Text Block Row Icon 84,000+ CLIENTES SATISFECHOS…" at bounding box center [573, 93] width 157 height 15
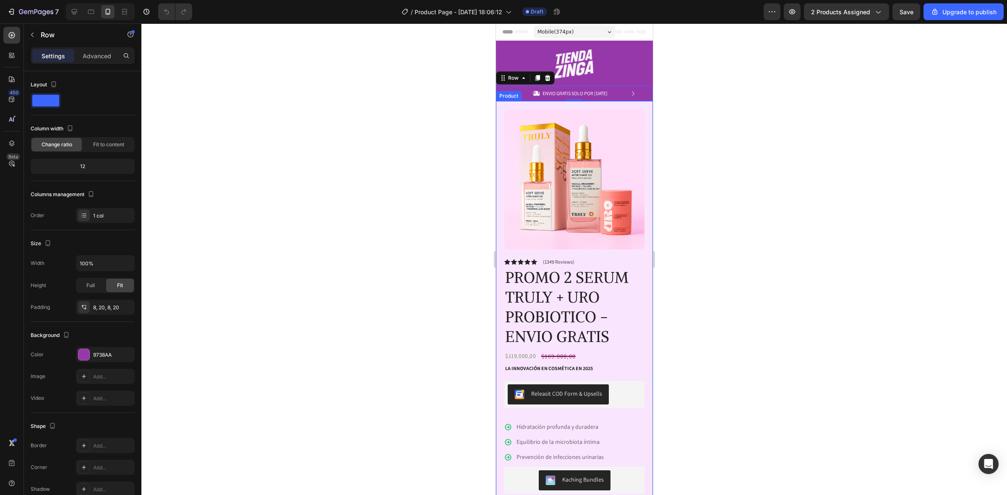
click at [500, 135] on div "Product Images Image Icon Icon Icon Icon Icon Icon List “This skin cream is a g…" at bounding box center [573, 386] width 157 height 570
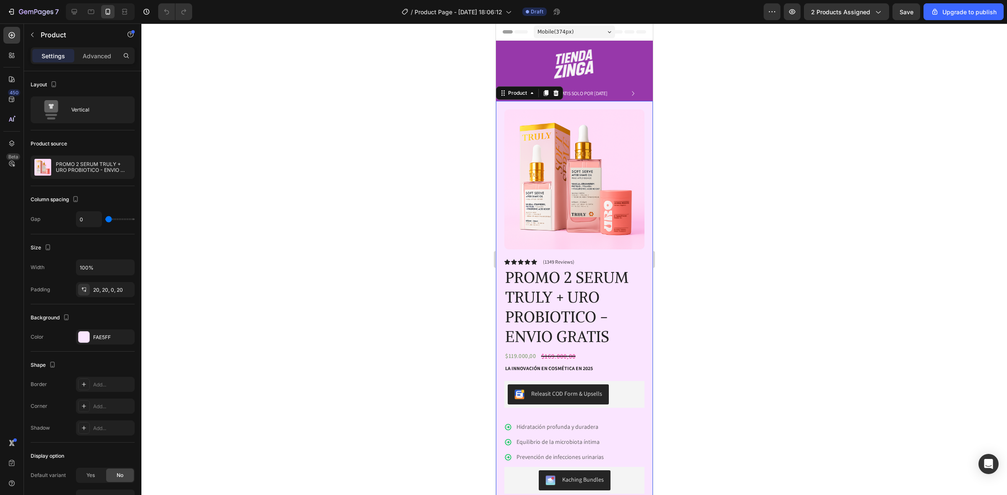
click at [641, 282] on div "Product Images Image Icon Icon Icon Icon Icon Icon List “This skin cream is a g…" at bounding box center [573, 386] width 157 height 570
click at [605, 203] on img at bounding box center [574, 179] width 140 height 140
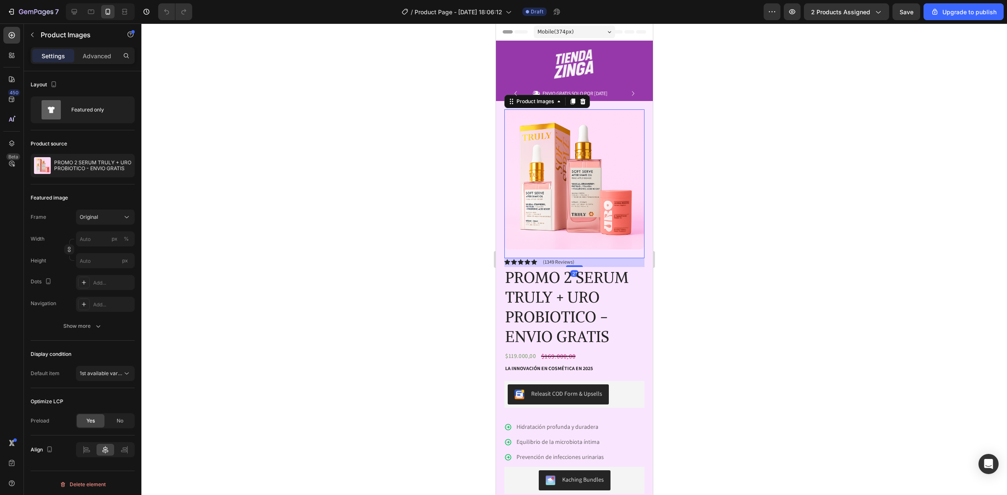
click at [636, 229] on div "Product Images 21 Image Icon Icon Icon Icon Icon Icon List “This skin cream is …" at bounding box center [573, 386] width 157 height 570
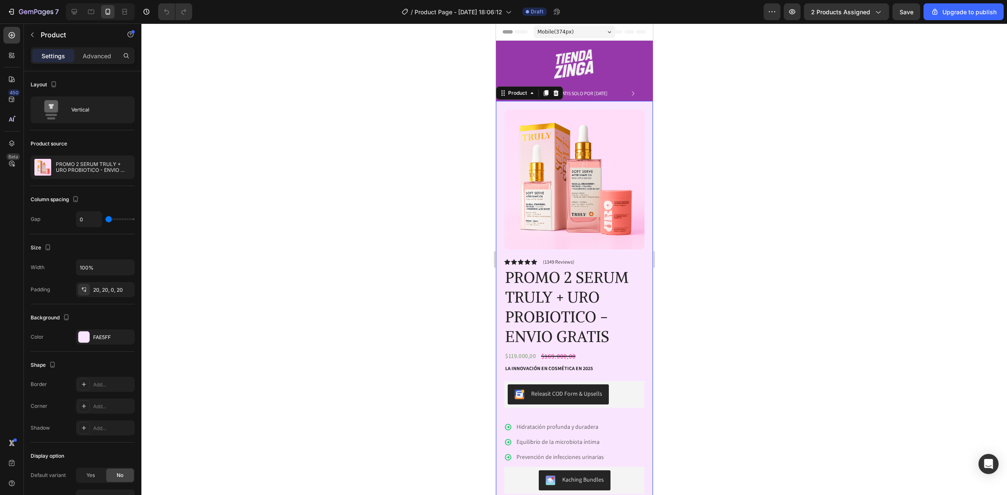
click at [636, 152] on div "Product Images Image Icon Icon Icon Icon Icon Icon List “This skin cream is a g…" at bounding box center [573, 386] width 157 height 570
click at [631, 164] on img at bounding box center [574, 179] width 140 height 140
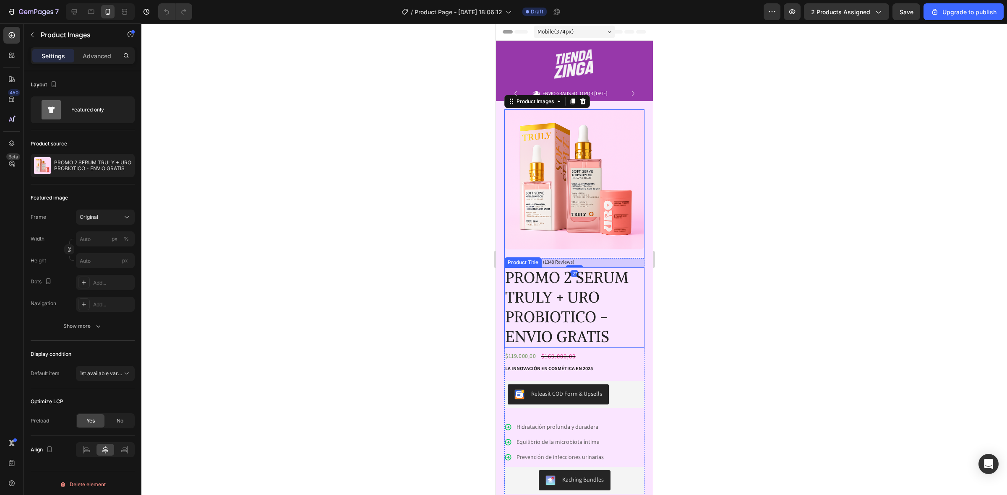
click at [618, 268] on h1 "PROMO 2 SERUM TRULY + URO PROBIOTICO - ENVIO GRATIS" at bounding box center [574, 308] width 140 height 80
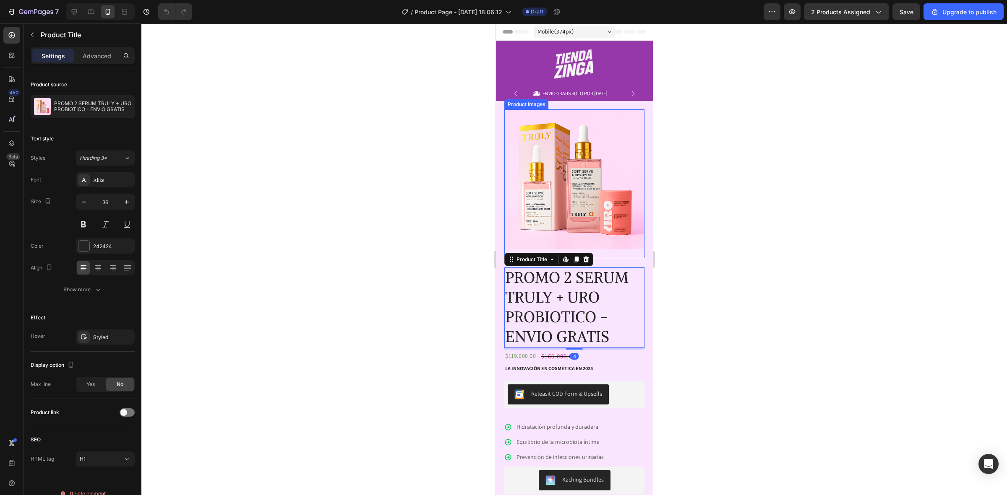
click at [629, 231] on img at bounding box center [574, 179] width 140 height 140
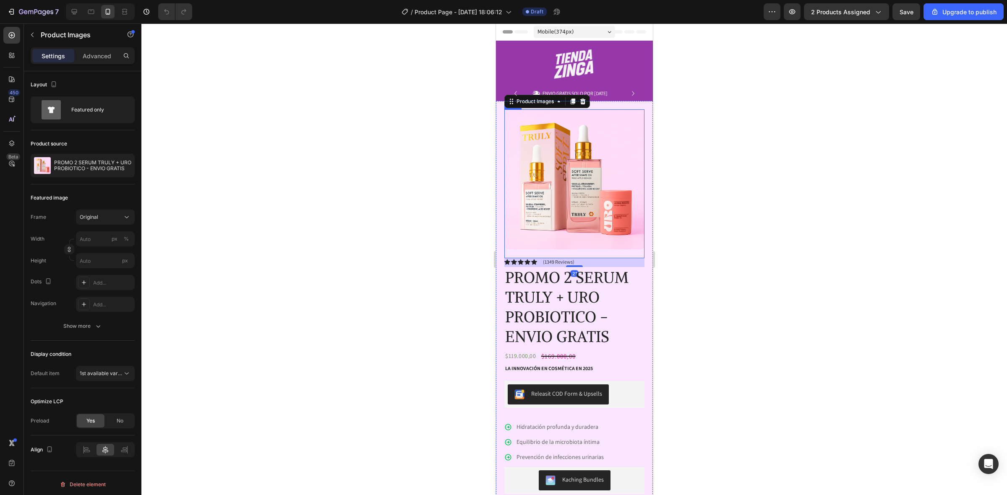
click at [629, 258] on div "Icon Icon Icon Icon Icon Icon List (1349 Reviews) Text Block Row" at bounding box center [574, 262] width 140 height 8
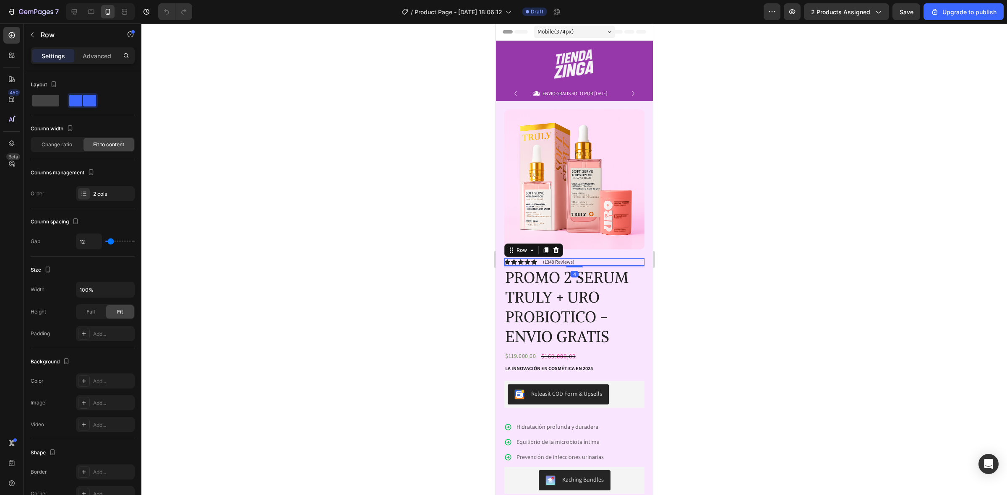
click at [635, 258] on div "Icon Icon Icon Icon Icon Icon List (1349 Reviews) Text Block Row 4" at bounding box center [574, 262] width 140 height 8
click at [631, 268] on h1 "PROMO 2 SERUM TRULY + URO PROBIOTICO - ENVIO GRATIS" at bounding box center [574, 308] width 140 height 80
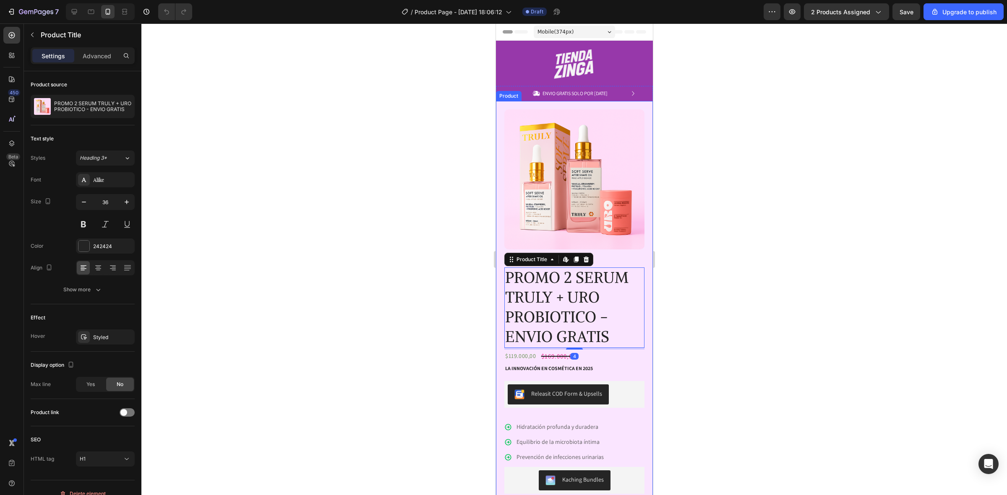
click at [637, 303] on div "Product Images Image Icon Icon Icon Icon Icon Icon List “This skin cream is a g…" at bounding box center [573, 386] width 157 height 570
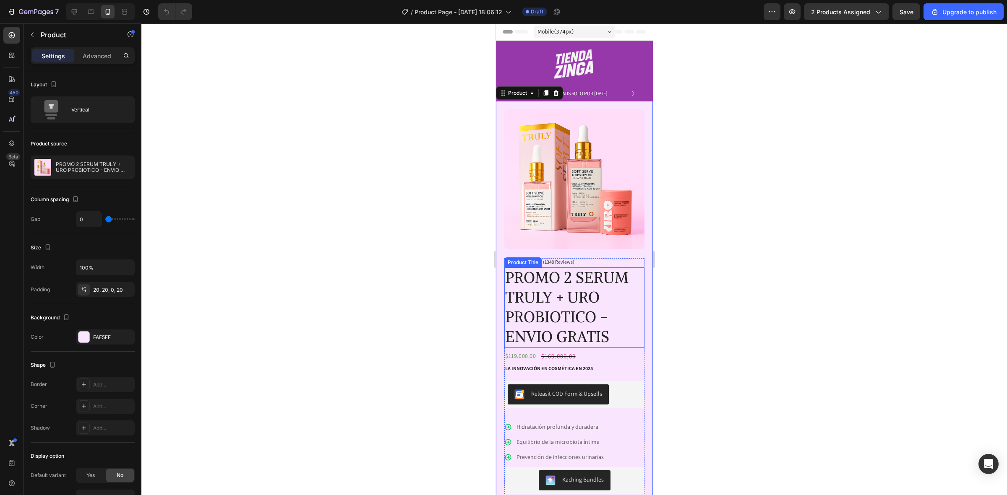
click at [632, 330] on h1 "PROMO 2 SERUM TRULY + URO PROBIOTICO - ENVIO GRATIS" at bounding box center [574, 308] width 140 height 80
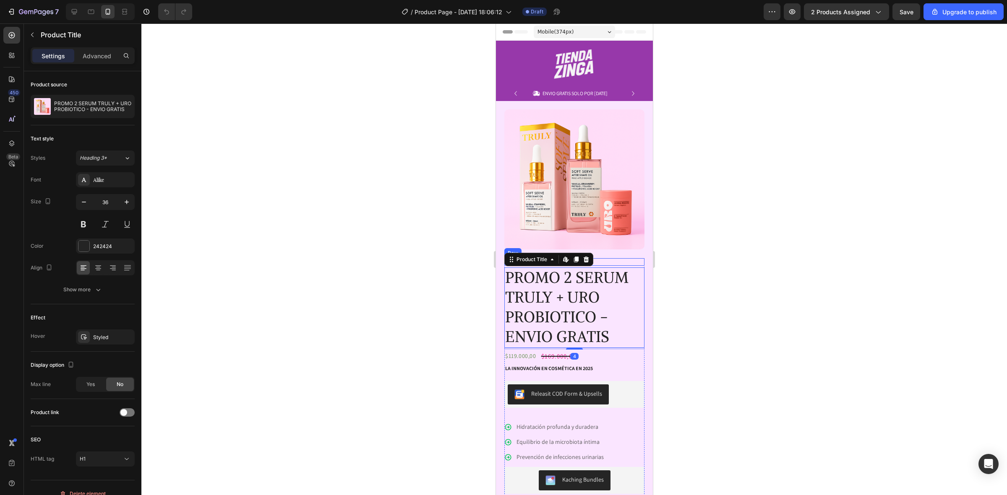
click at [628, 258] on div "Icon Icon Icon Icon Icon Icon List (1349 Reviews) Text Block Row" at bounding box center [574, 262] width 140 height 8
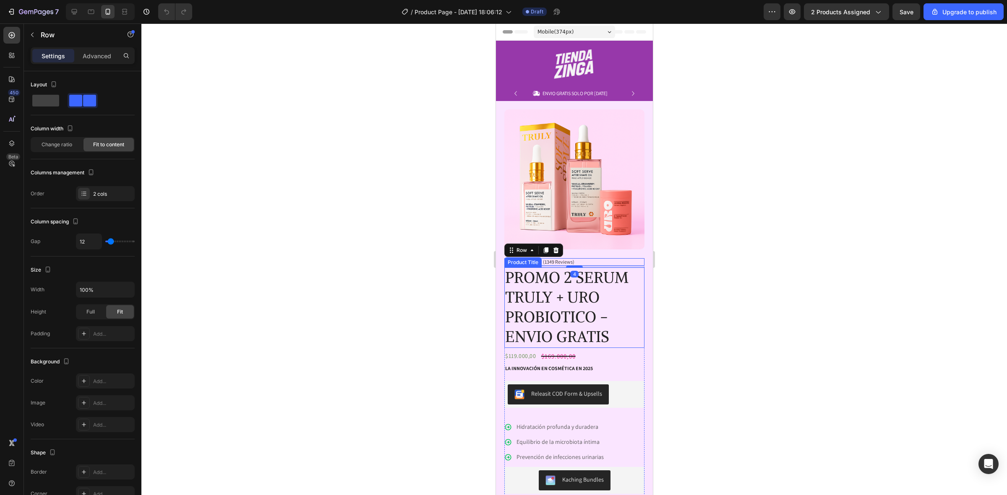
click at [629, 268] on h1 "PROMO 2 SERUM TRULY + URO PROBIOTICO - ENVIO GRATIS" at bounding box center [574, 308] width 140 height 80
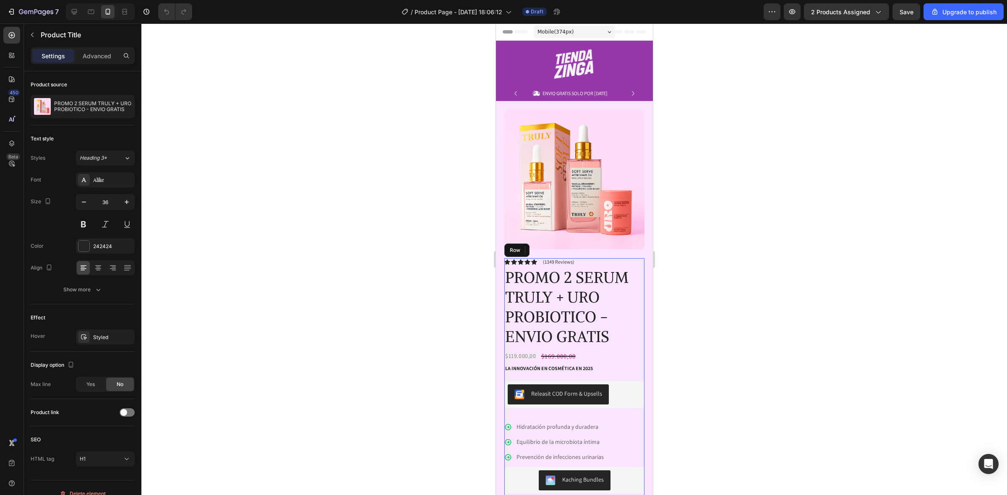
click at [634, 259] on div "Icon Icon Icon Icon Icon Icon List (1349 Reviews) Text Block Row PROMO 2 SERUM …" at bounding box center [574, 464] width 140 height 412
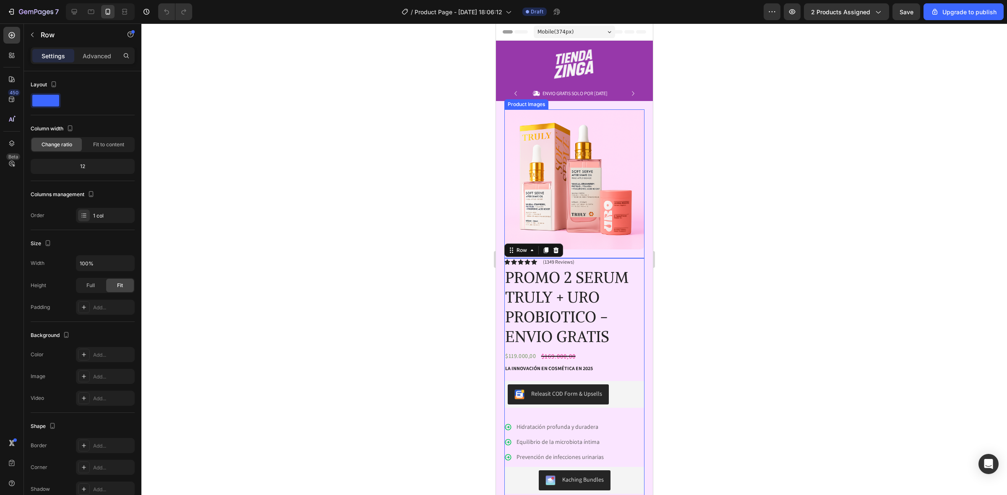
click at [567, 162] on img at bounding box center [574, 179] width 140 height 140
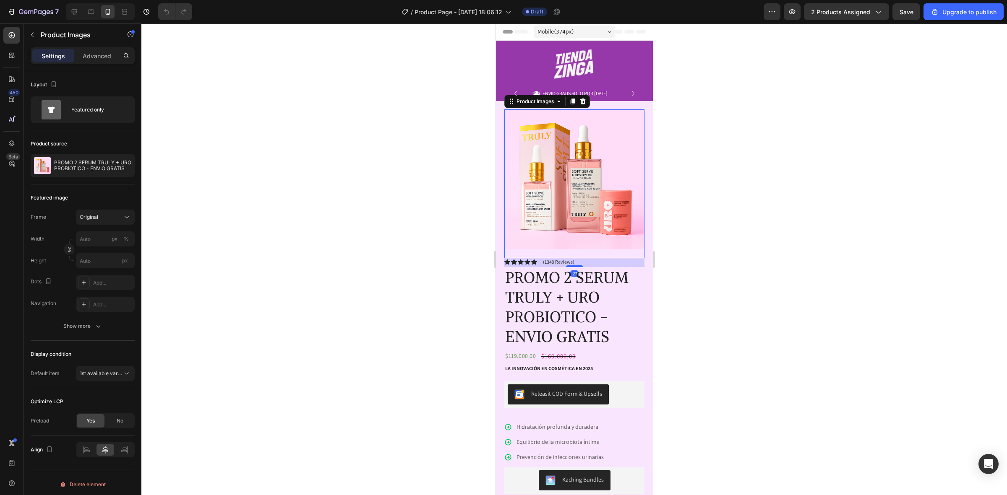
click at [621, 109] on img at bounding box center [574, 179] width 140 height 140
click at [624, 105] on div "Product Images 21 Image Icon Icon Icon Icon Icon Icon List “This skin cream is …" at bounding box center [573, 386] width 157 height 570
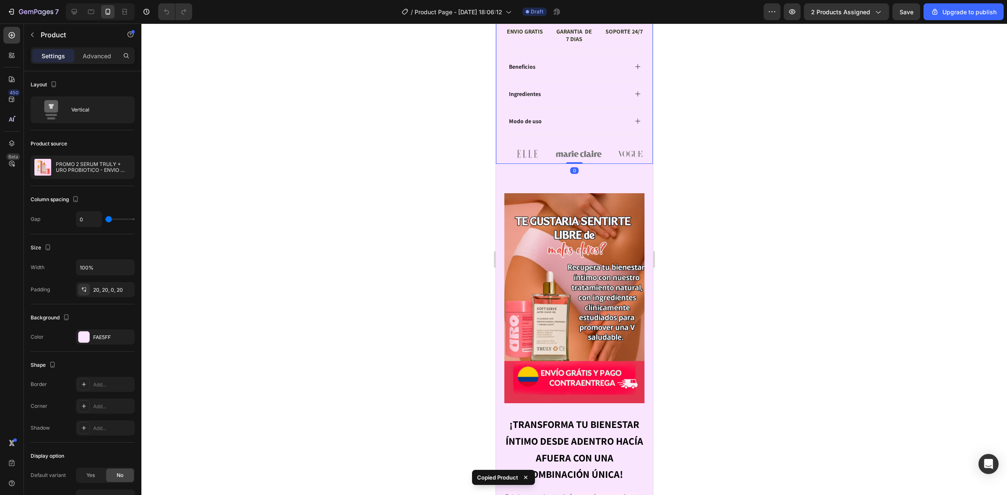
scroll to position [524, 0]
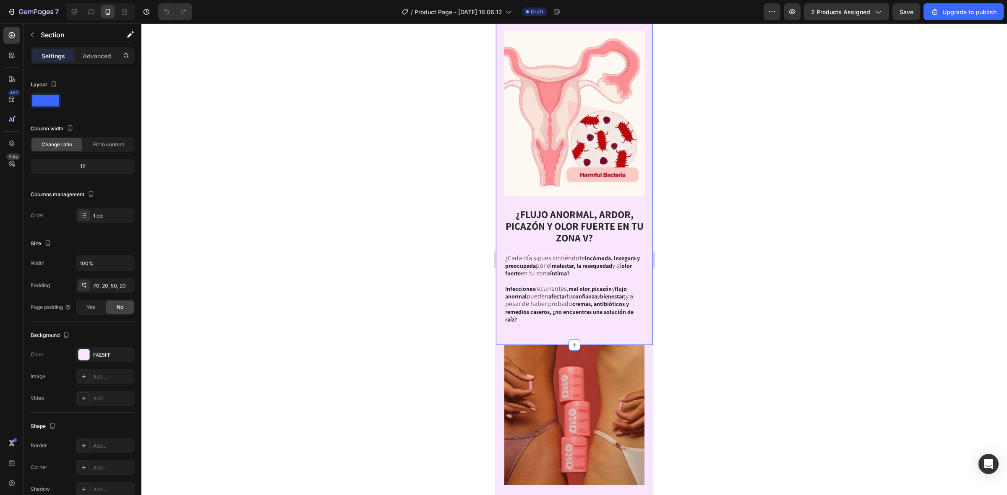
scroll to position [1206, 0]
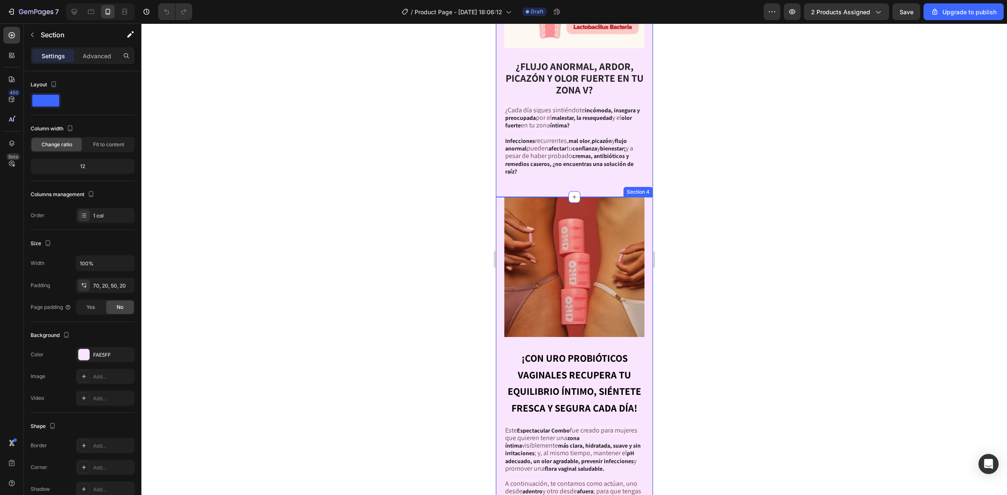
click at [638, 198] on div "¡CON URO PROBIÓTICOS VAGINALES RECUPERA TU EQUILIBRIO ÍNTIMO, SIÉNTETE FRESCA Y…" at bounding box center [573, 473] width 157 height 552
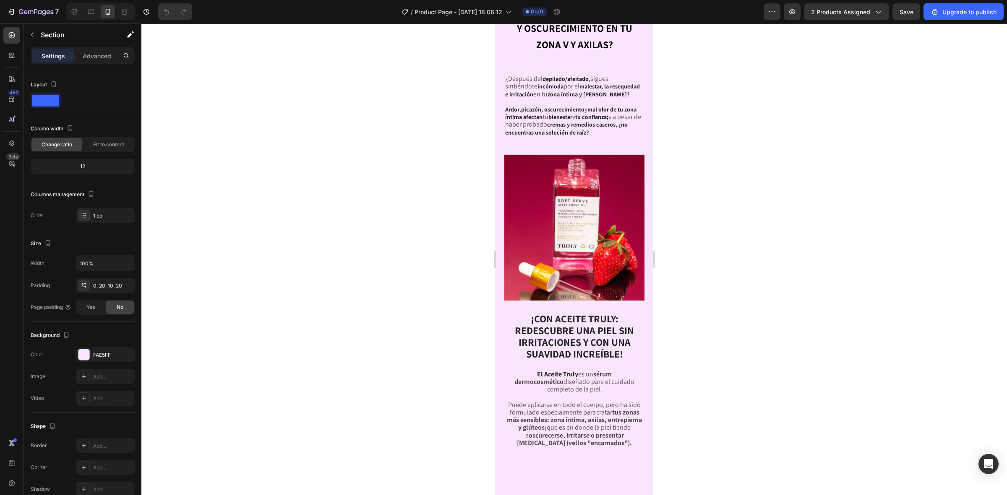
scroll to position [1992, 0]
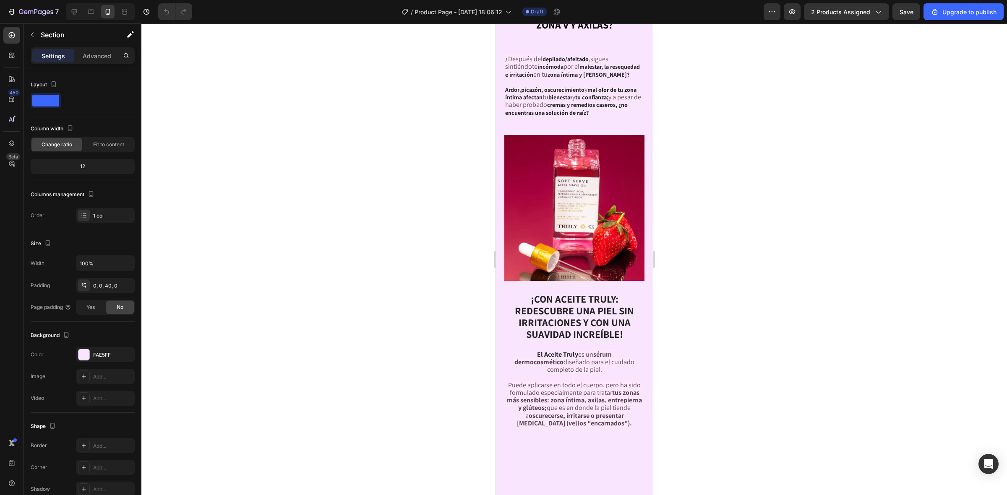
scroll to position [2149, 0]
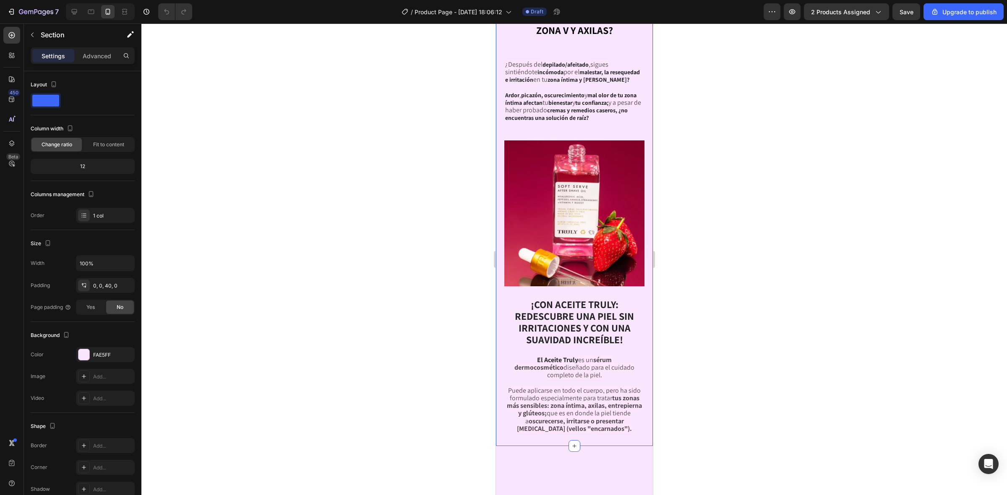
click at [639, 198] on div "¿Después del depilado/afeitado , sigues sintiéndote incómoda por el malestar, l…" at bounding box center [573, 217] width 157 height 458
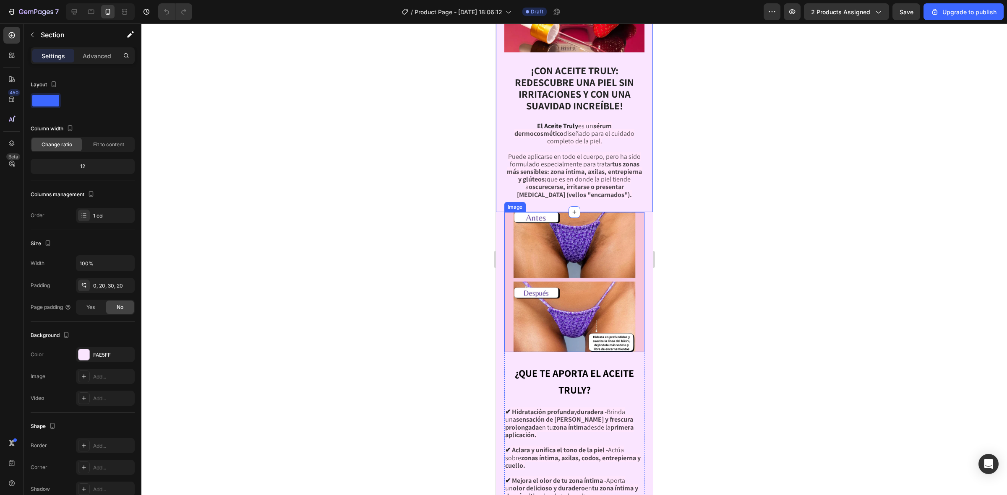
scroll to position [2569, 0]
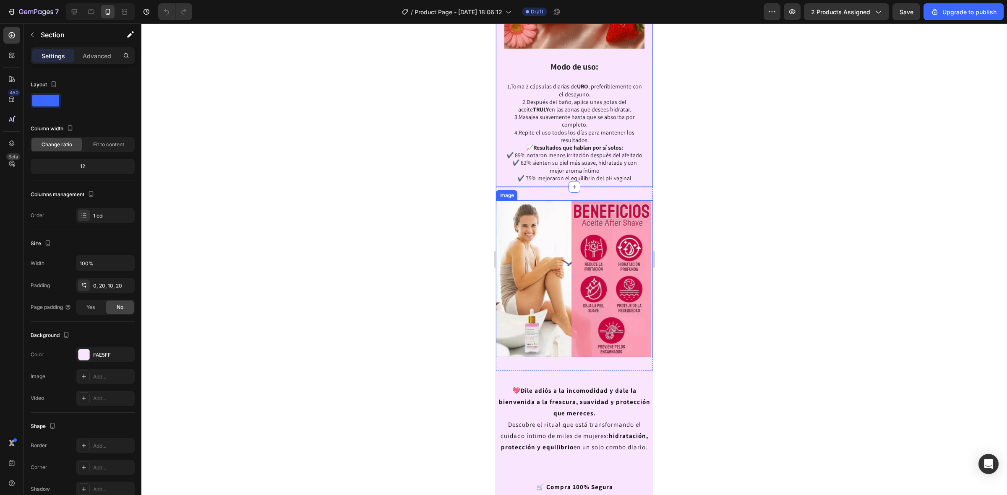
scroll to position [3250, 0]
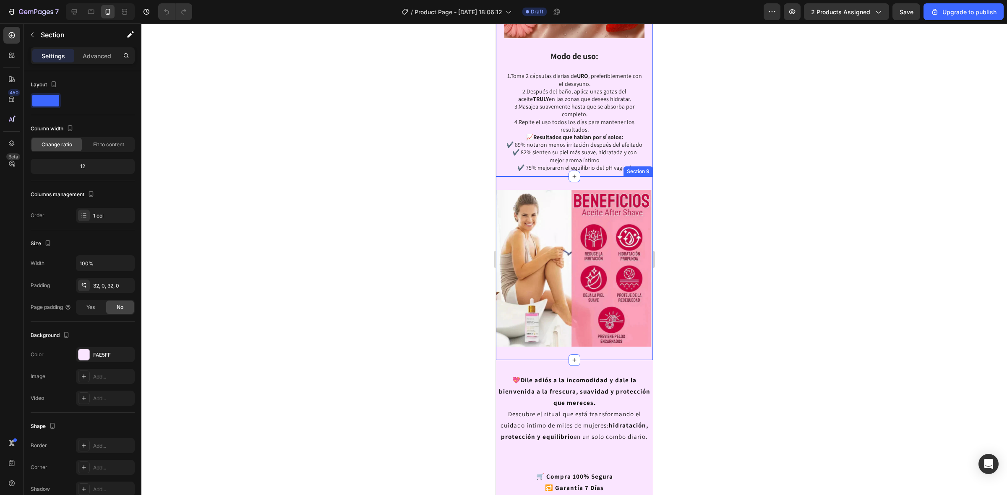
click at [617, 187] on div "Image Section 9" at bounding box center [573, 269] width 157 height 184
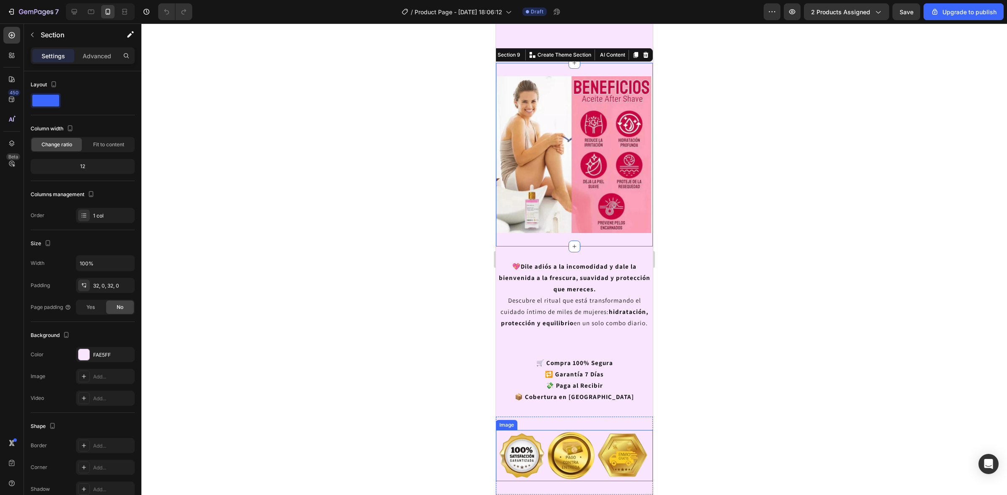
scroll to position [3408, 0]
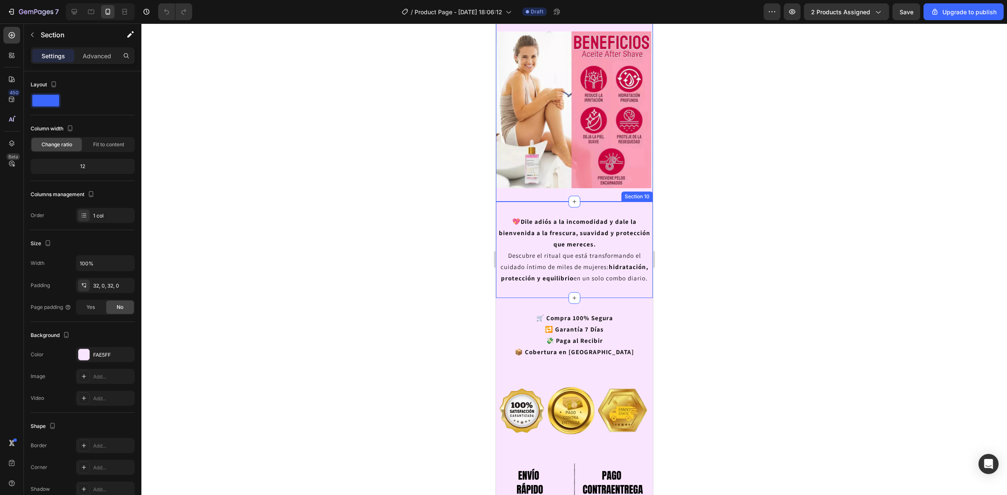
click at [526, 204] on div "💖 Dile adiós a la incomodidad y dale la bienvenida a la frescura, suavidad y pr…" at bounding box center [573, 250] width 157 height 96
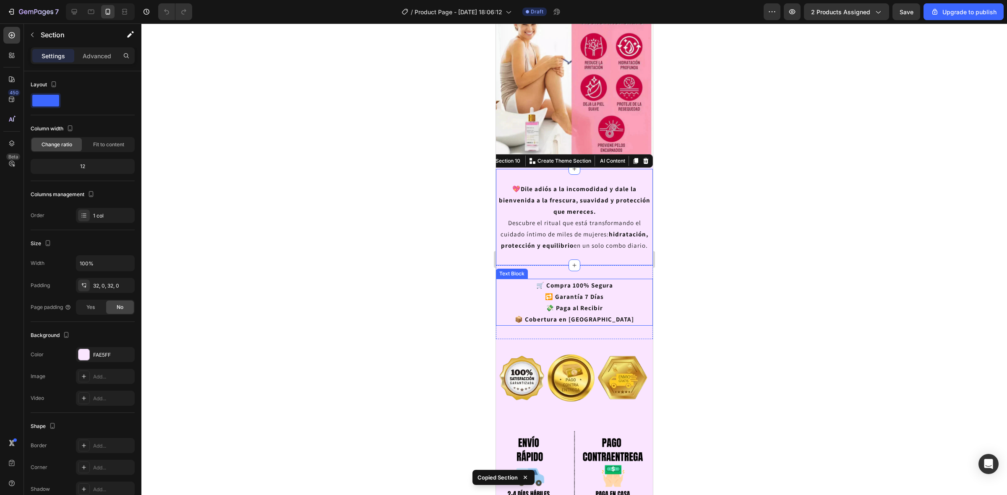
scroll to position [3512, 0]
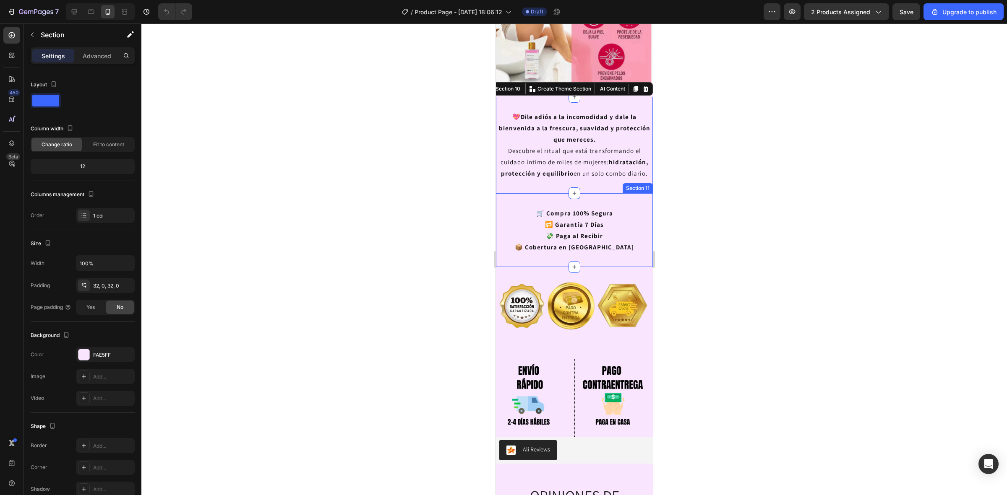
click at [508, 258] on div "🛒 Compra 100% Segura 🔁 Garantía 7 Días 💸 Paga al Recibir 📦 Cobertura en Colombi…" at bounding box center [573, 230] width 157 height 74
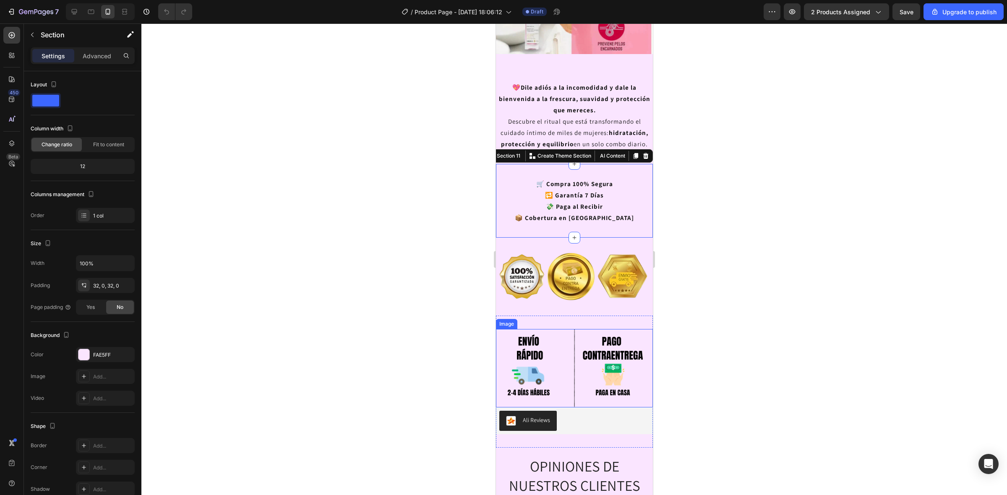
scroll to position [3565, 0]
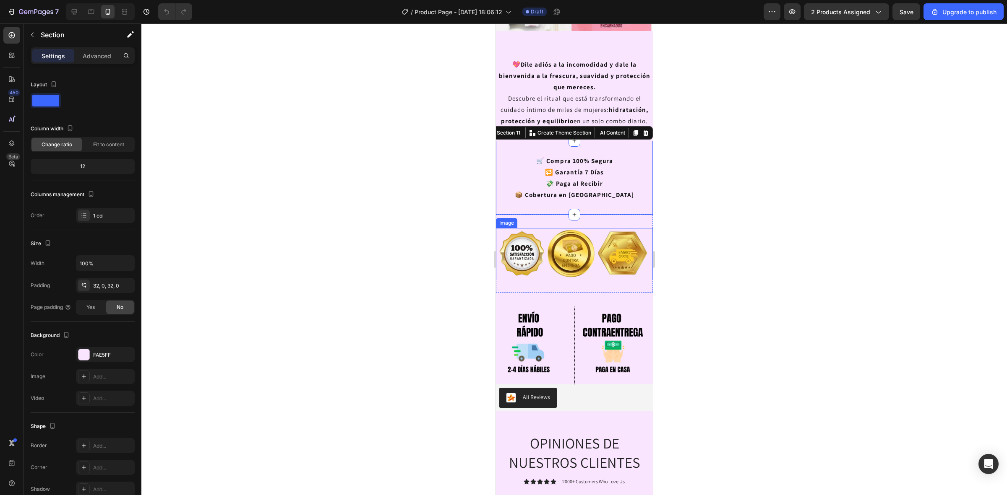
click at [619, 236] on img at bounding box center [573, 254] width 157 height 52
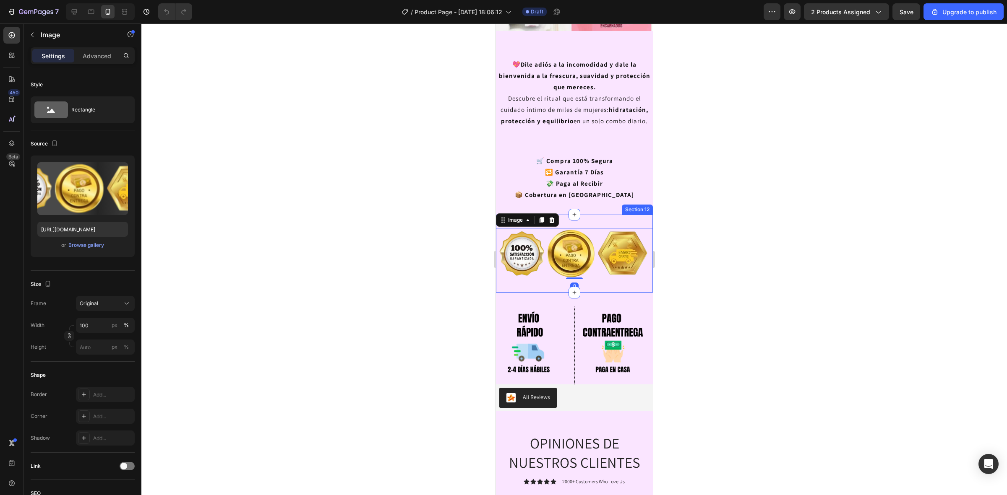
click at [621, 227] on div "Image 0 Section 12" at bounding box center [573, 254] width 157 height 78
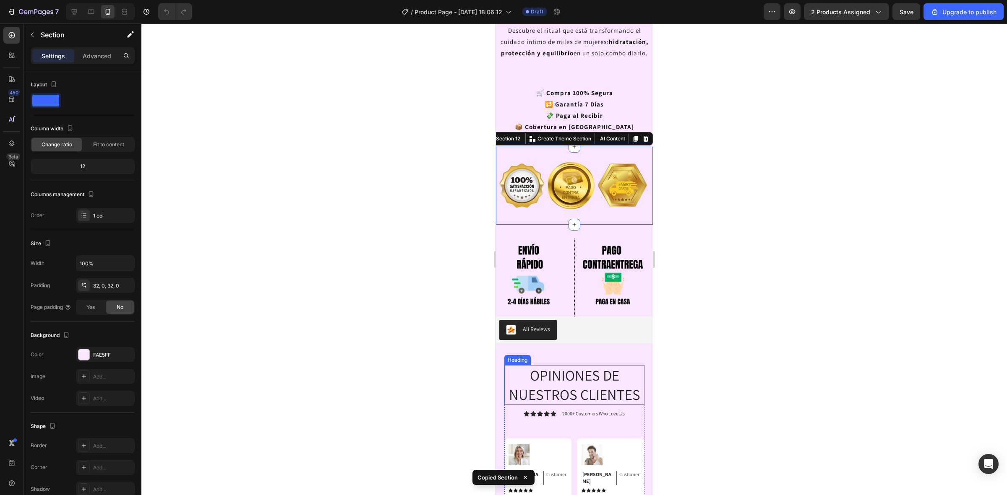
scroll to position [3722, 0]
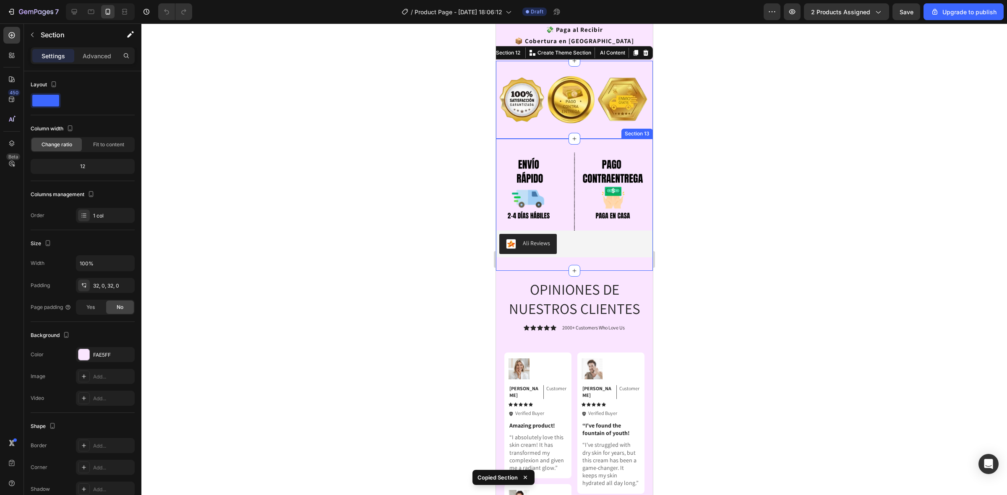
click at [629, 143] on div "Image Ali Reviews Ali Reviews Section 13" at bounding box center [573, 205] width 157 height 132
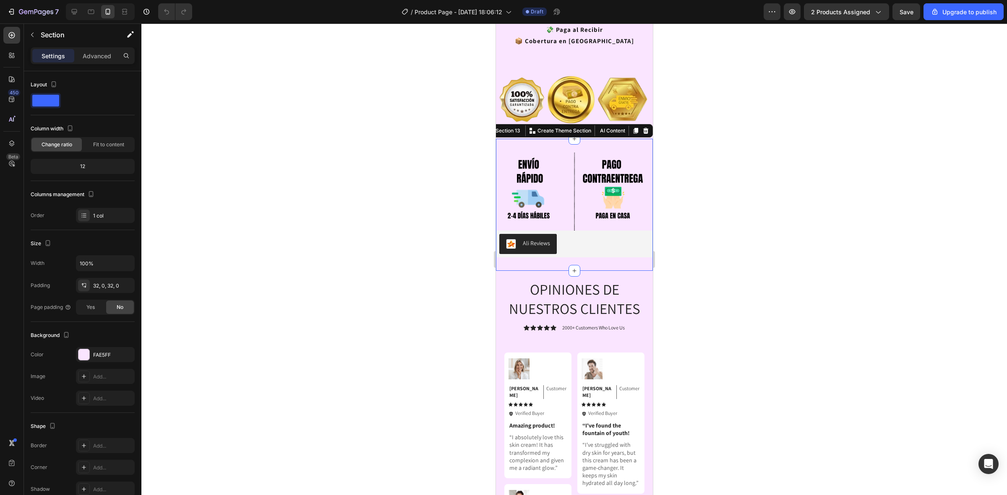
click at [723, 164] on div at bounding box center [573, 259] width 865 height 472
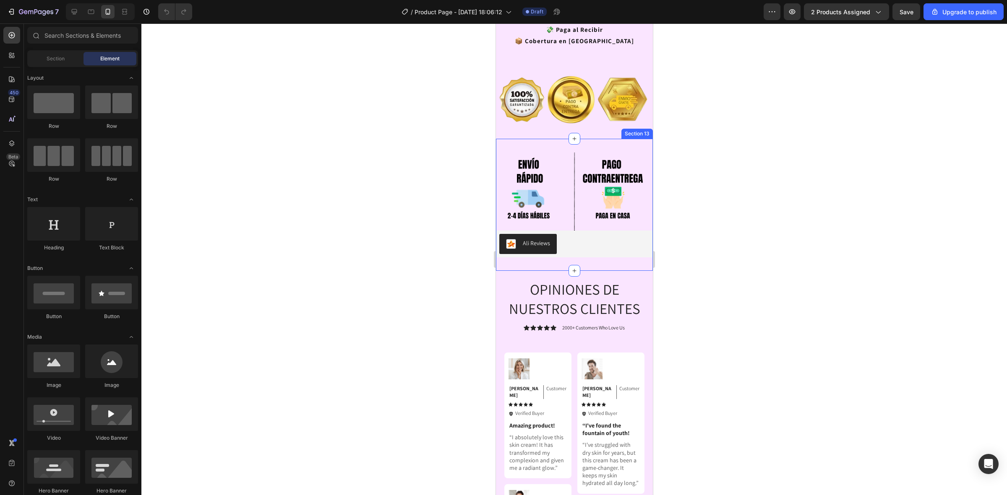
click at [587, 147] on div "Image Ali Reviews Ali Reviews Section 13" at bounding box center [573, 205] width 157 height 132
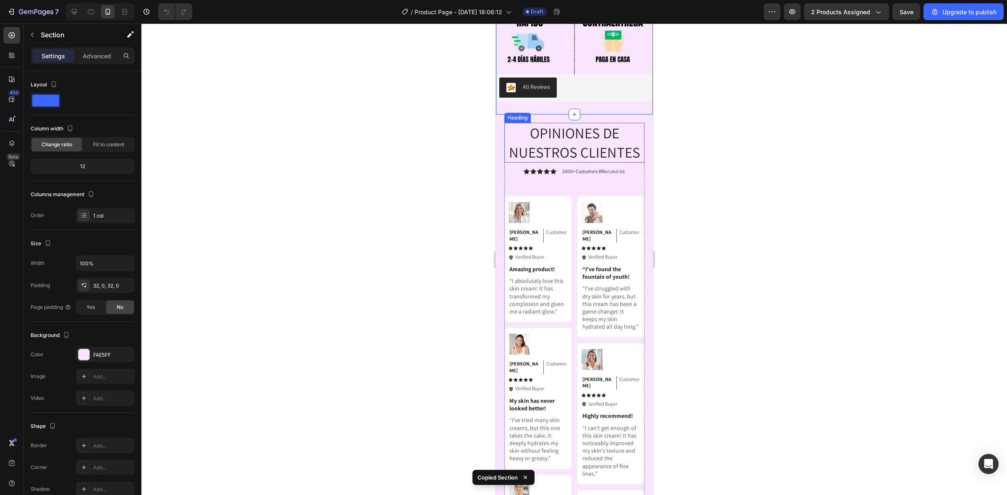
scroll to position [3879, 0]
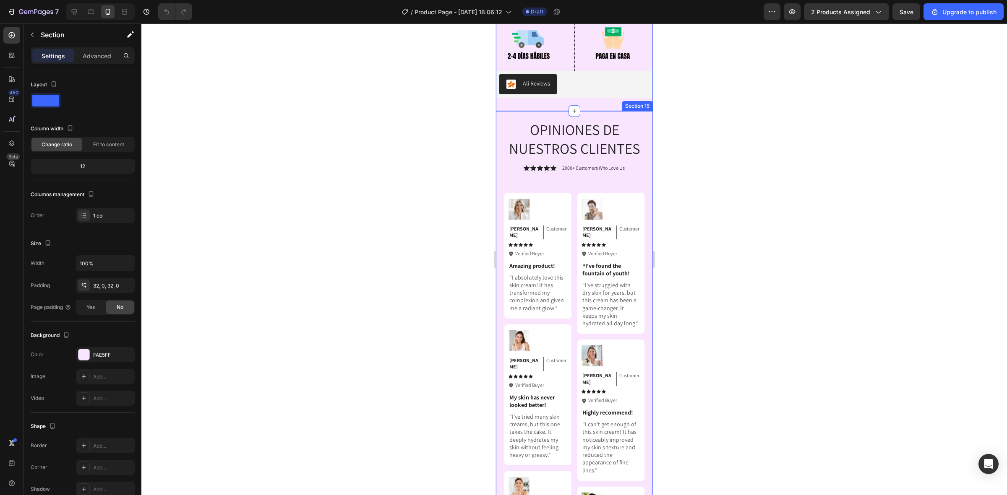
click at [642, 243] on div "OPINIONES DE NUESTROS CLIENTES Heading Icon Icon Icon Icon Icon Icon List 2000+…" at bounding box center [573, 384] width 157 height 546
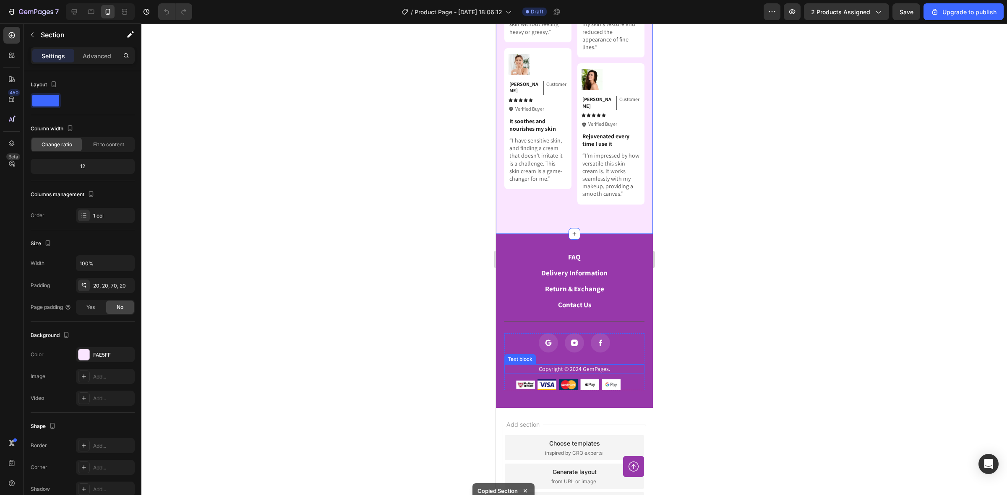
scroll to position [4365, 0]
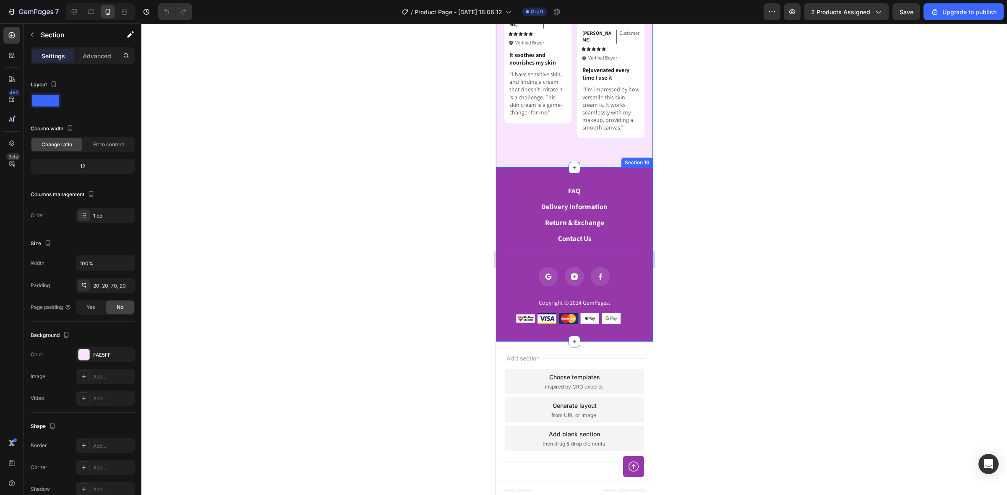
click at [500, 332] on div "FAQ Button Delivery Information Button Return & Exchange Button Contact Us Butt…" at bounding box center [573, 255] width 157 height 174
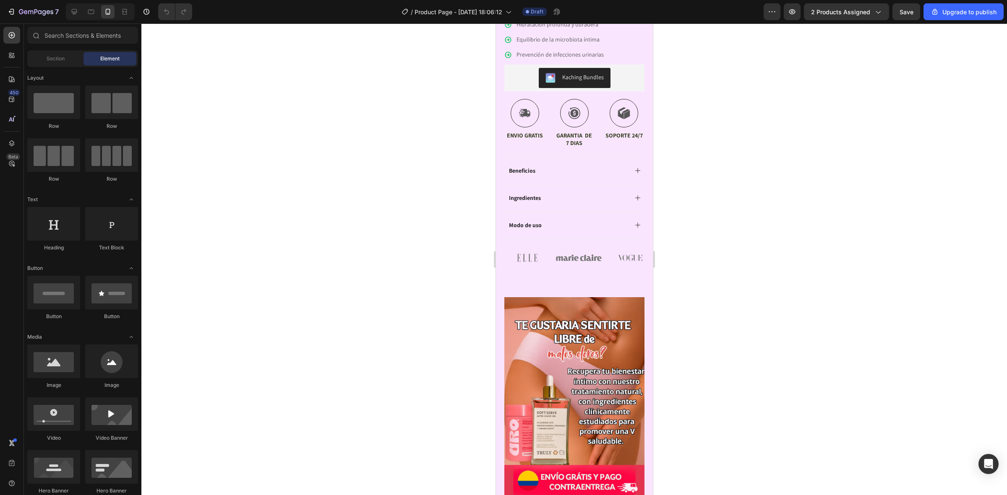
scroll to position [0, 0]
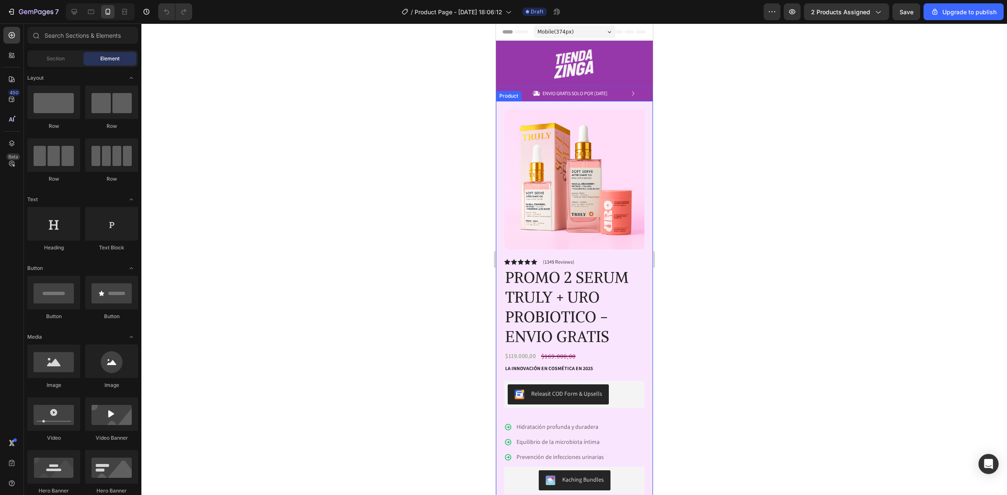
click at [636, 185] on div "Product Images Image Icon Icon Icon Icon Icon Icon List “This skin cream is a g…" at bounding box center [573, 386] width 157 height 570
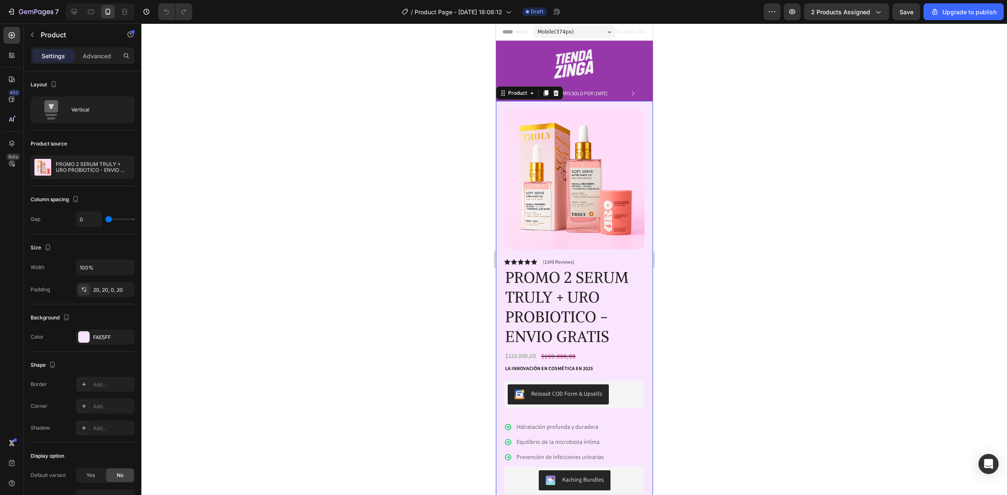
click at [607, 196] on img at bounding box center [574, 179] width 140 height 140
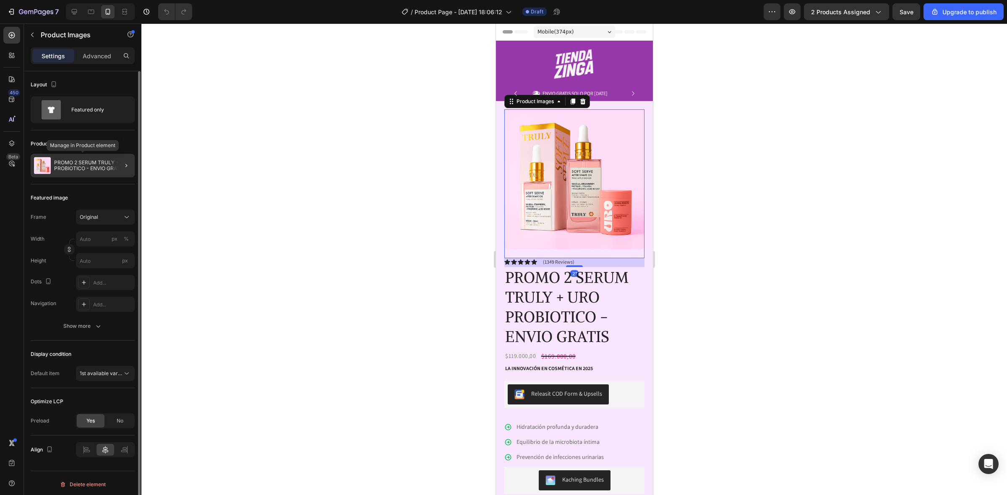
click at [84, 164] on p "PROMO 2 SERUM TRULY + URO PROBIOTICO - ENVIO GRATIS" at bounding box center [92, 166] width 77 height 12
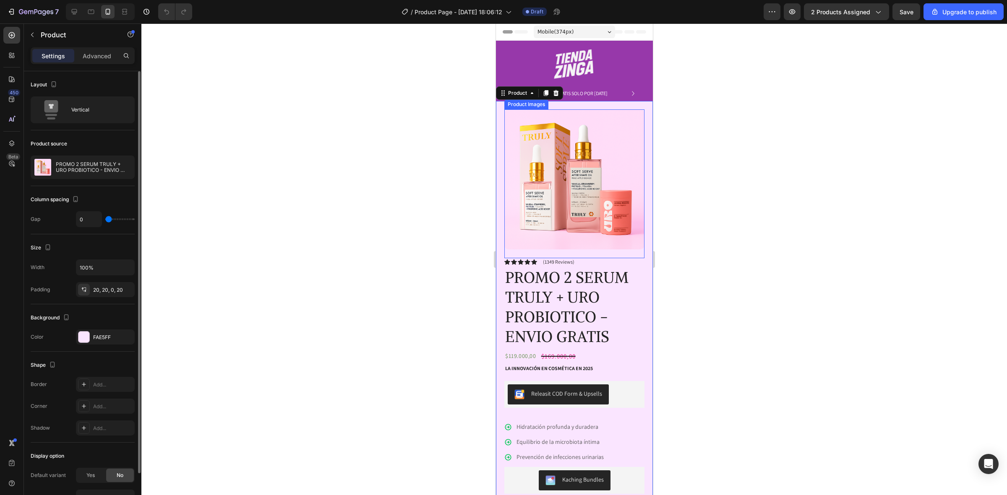
click at [536, 171] on img at bounding box center [574, 179] width 140 height 140
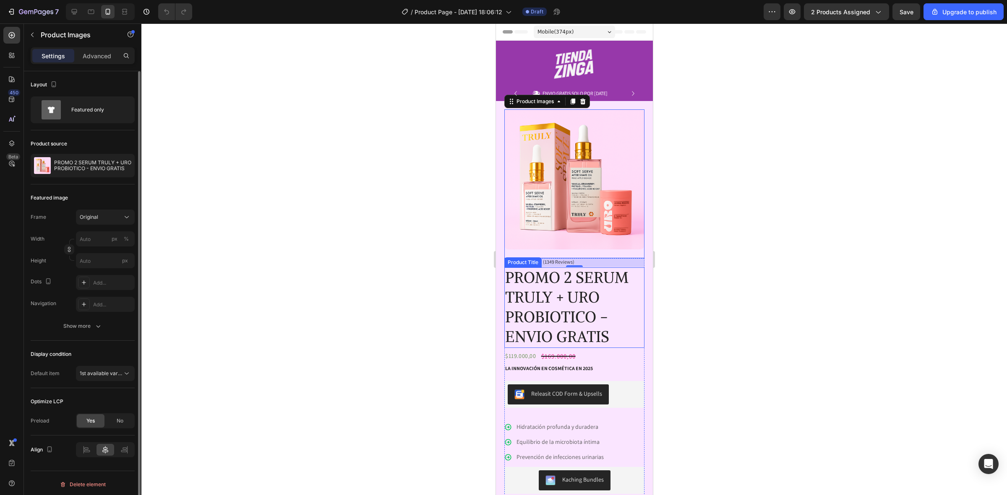
click at [428, 273] on div at bounding box center [573, 259] width 865 height 472
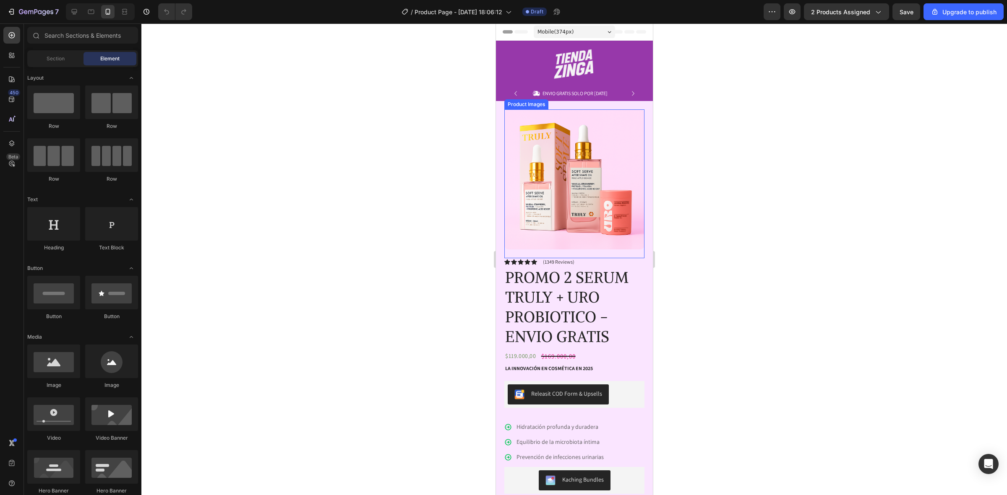
click at [620, 182] on img at bounding box center [574, 179] width 140 height 140
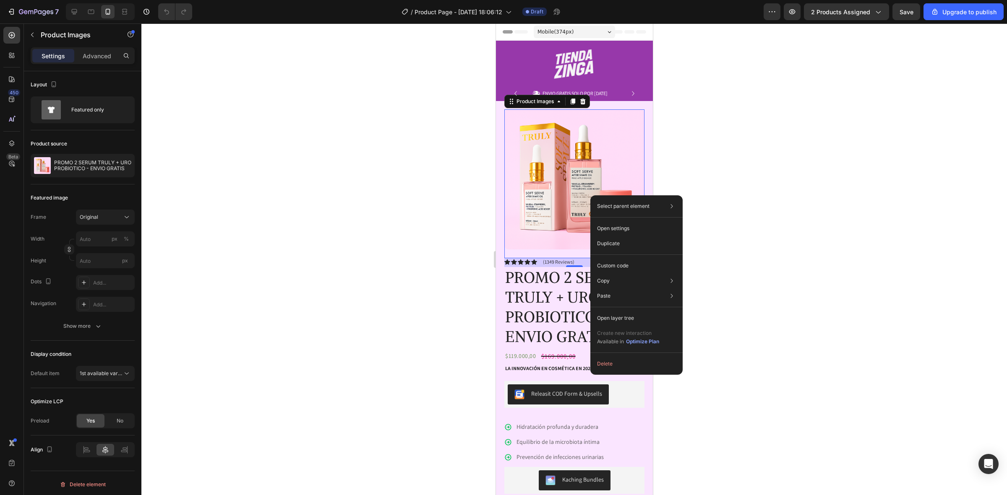
click at [179, 210] on div at bounding box center [573, 259] width 865 height 472
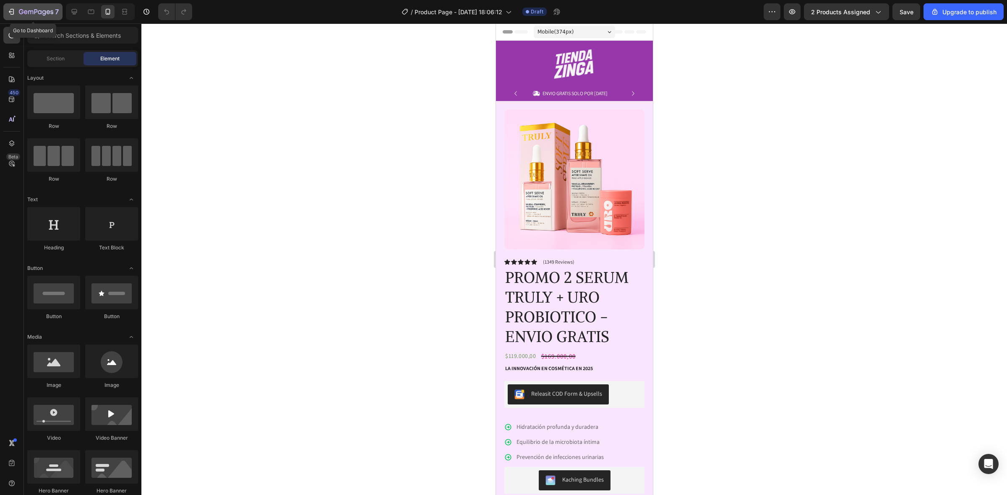
click at [13, 11] on icon "button" at bounding box center [11, 12] width 8 height 8
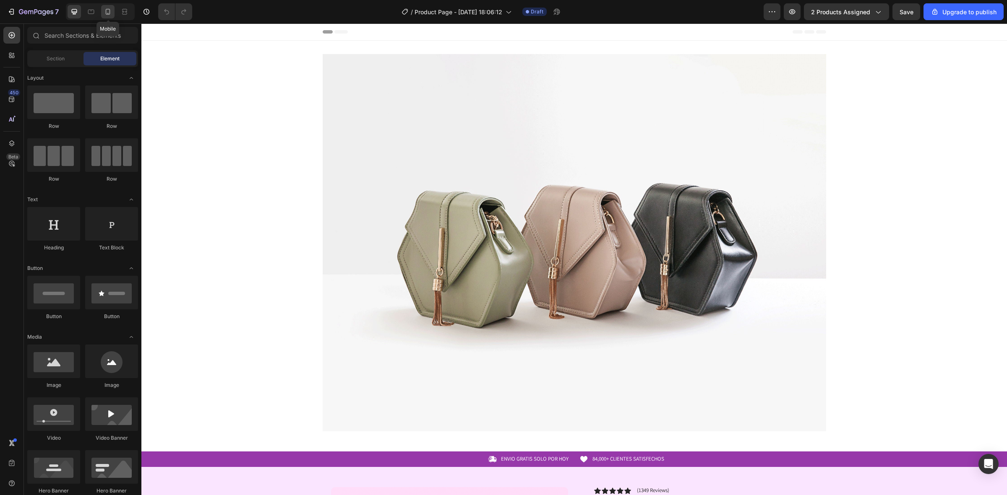
click at [105, 13] on icon at bounding box center [108, 12] width 8 height 8
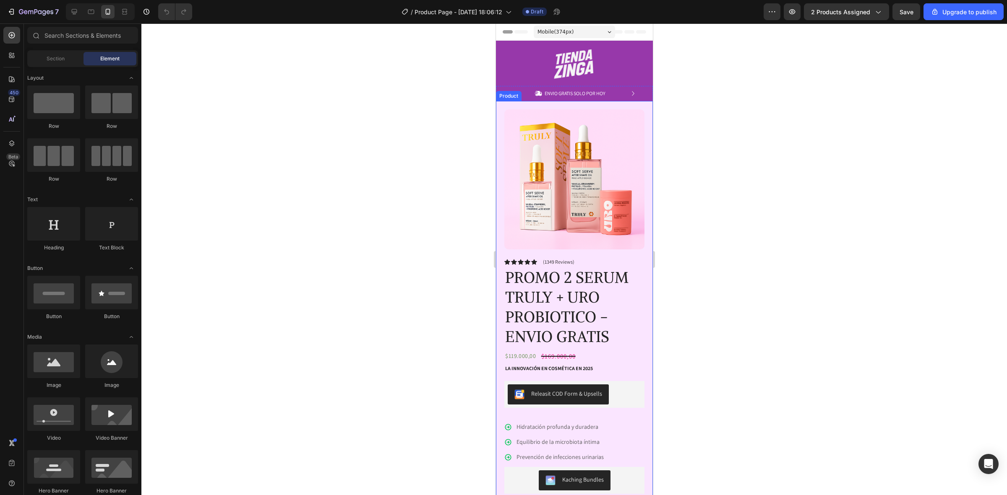
click at [502, 185] on div "Product Images Image Icon Icon Icon Icon Icon Icon List “This skin cream is a g…" at bounding box center [573, 386] width 157 height 570
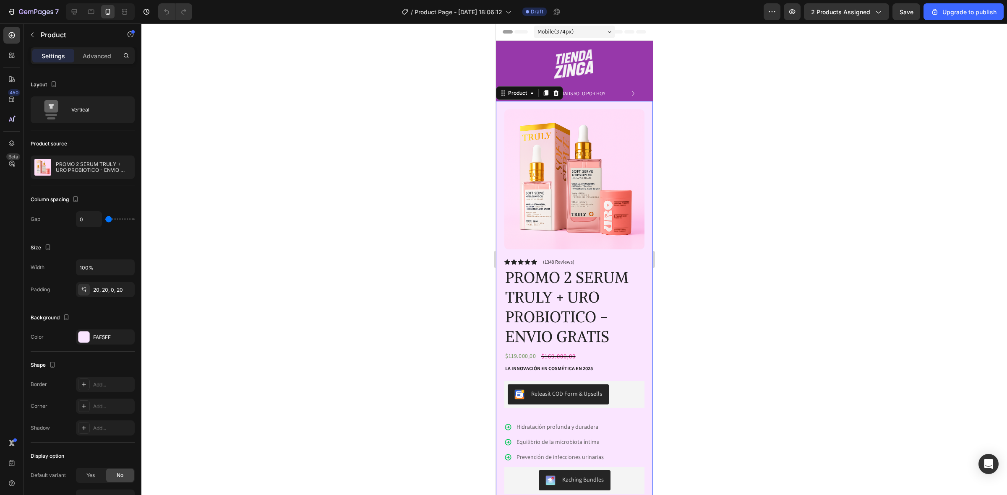
click at [639, 294] on div "Product Images Image Icon Icon Icon Icon Icon Icon List “This skin cream is a g…" at bounding box center [573, 386] width 157 height 570
click at [630, 304] on h1 "PROMO 2 SERUM TRULY + URO PROBIOTICO - ENVIO GRATIS" at bounding box center [574, 308] width 140 height 80
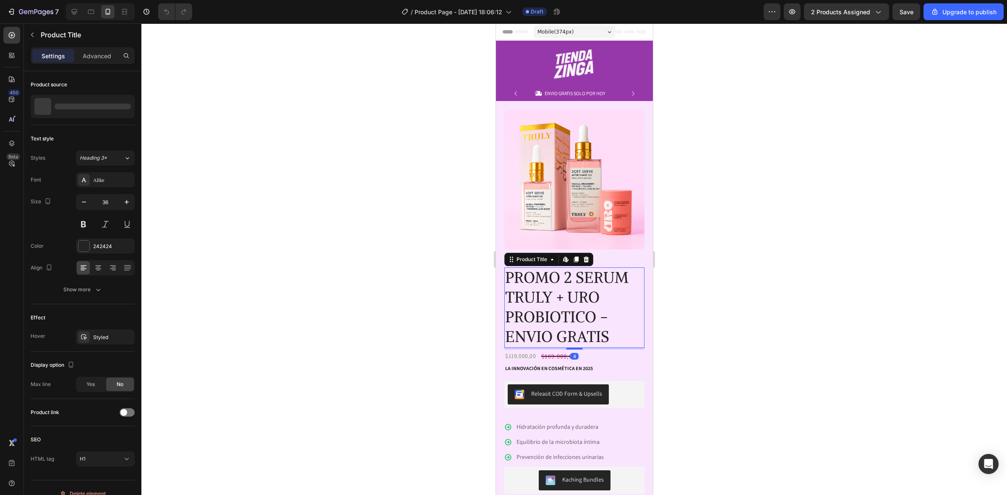
click at [622, 213] on img at bounding box center [574, 179] width 140 height 140
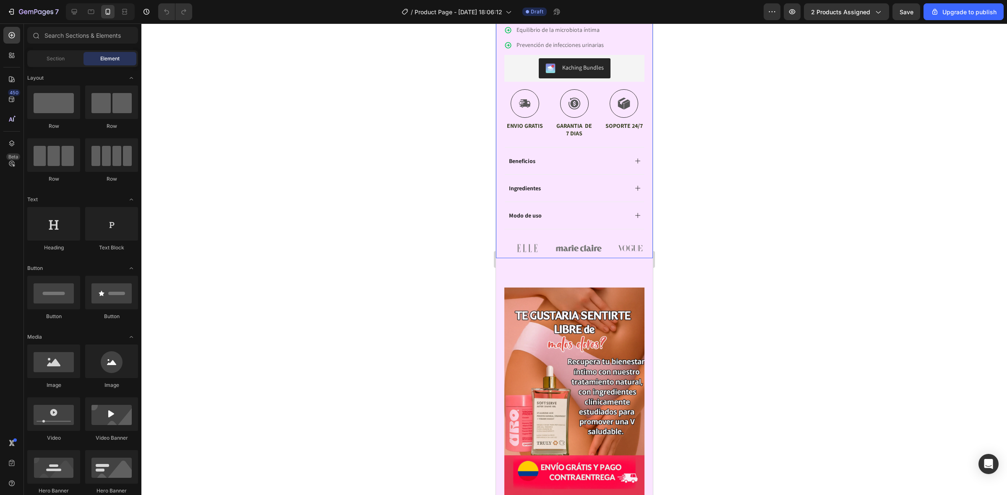
scroll to position [203, 0]
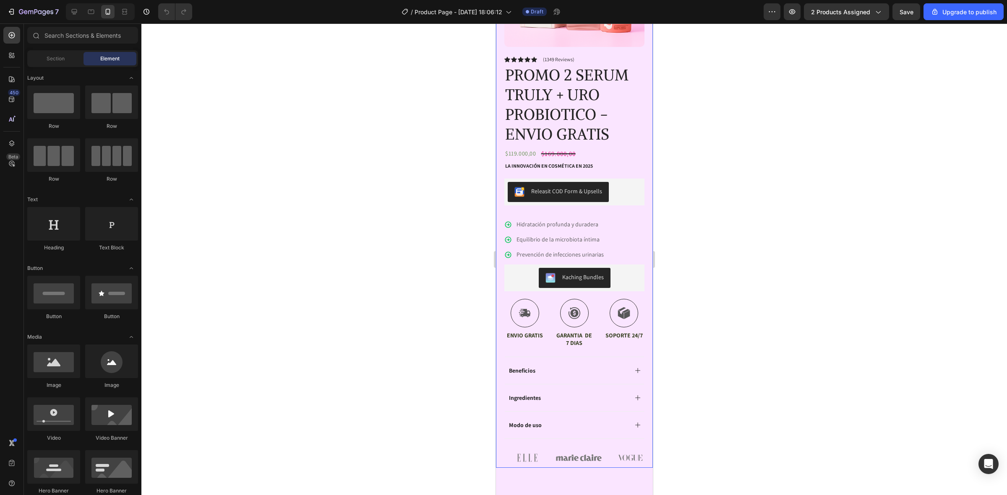
click at [639, 303] on div "Product Images Image Icon Icon Icon Icon Icon Icon List “This skin cream is a g…" at bounding box center [573, 184] width 157 height 570
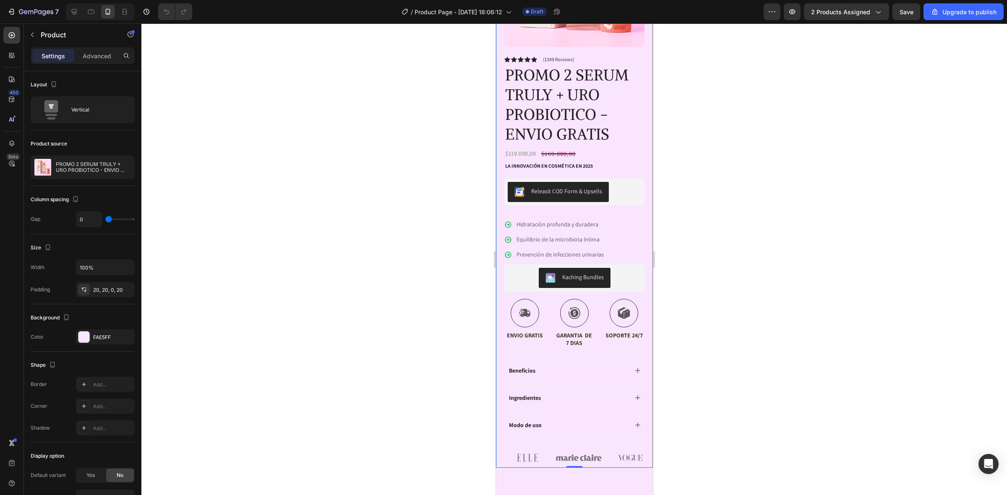
click at [640, 242] on div "Product Images Image Icon Icon Icon Icon Icon Icon List “This skin cream is a g…" at bounding box center [573, 184] width 157 height 570
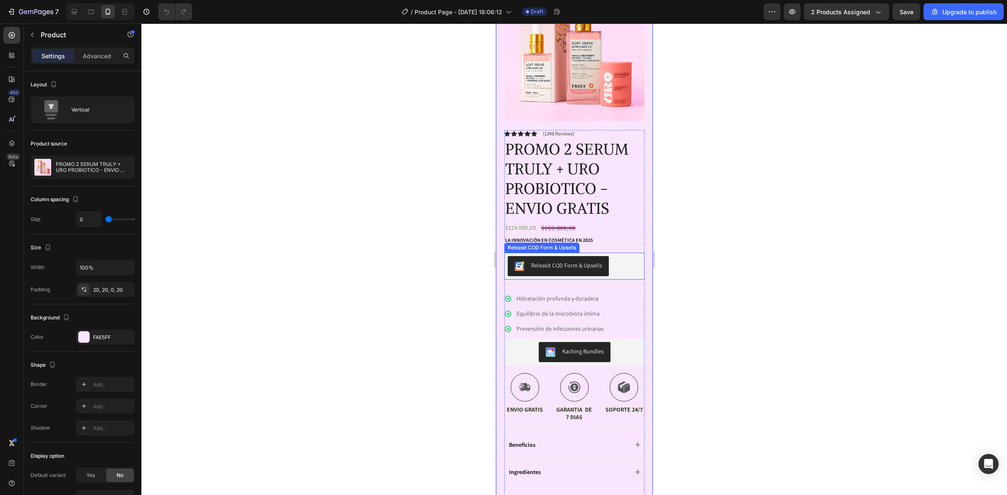
scroll to position [45, 0]
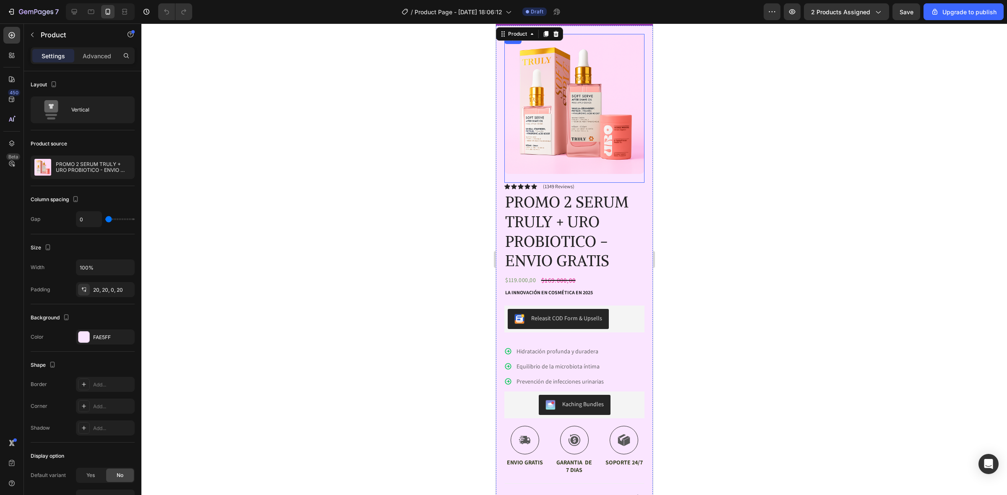
click at [629, 149] on img at bounding box center [574, 104] width 140 height 140
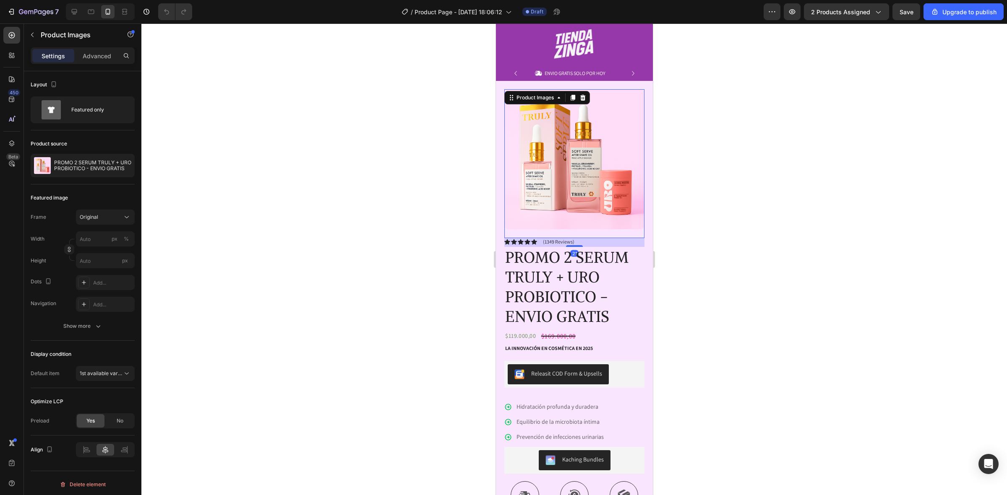
scroll to position [0, 0]
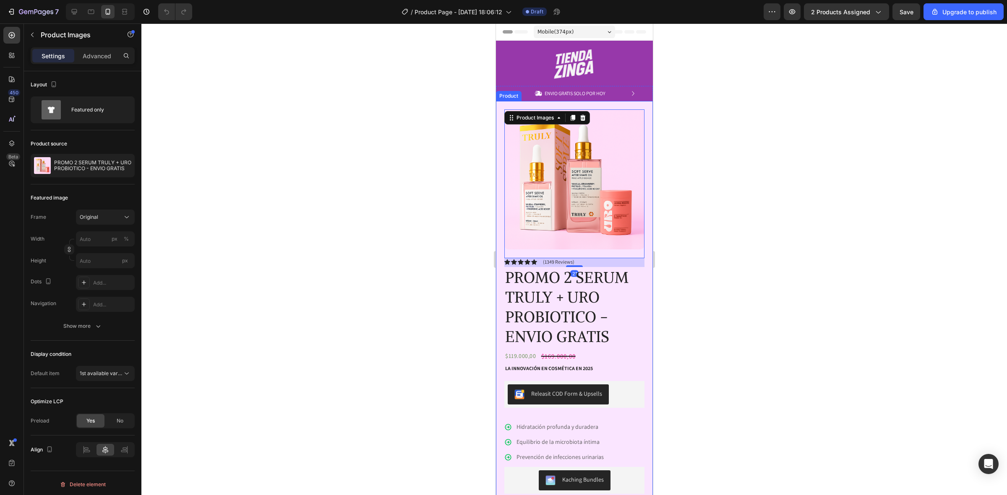
click at [639, 183] on div "Product Images 21 Image Icon Icon Icon Icon Icon Icon List “This skin cream is …" at bounding box center [573, 386] width 157 height 570
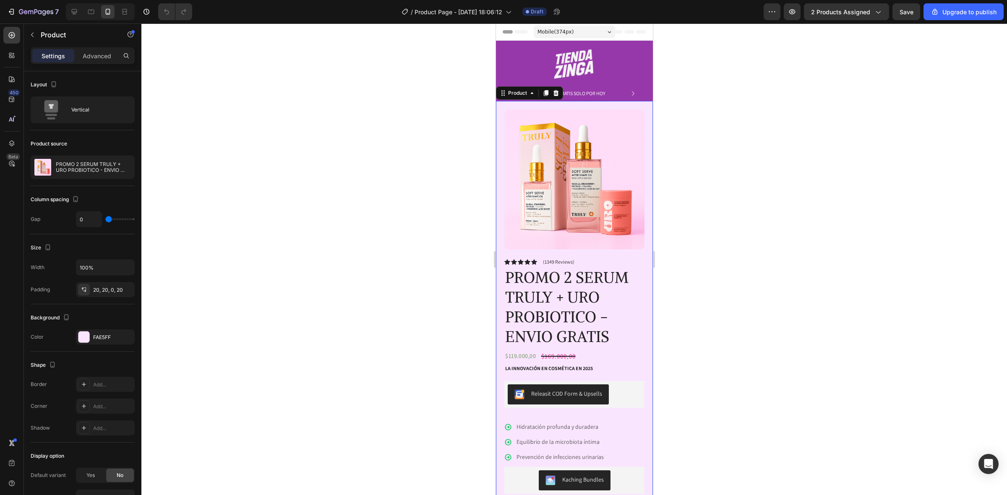
click at [633, 183] on img at bounding box center [574, 179] width 140 height 140
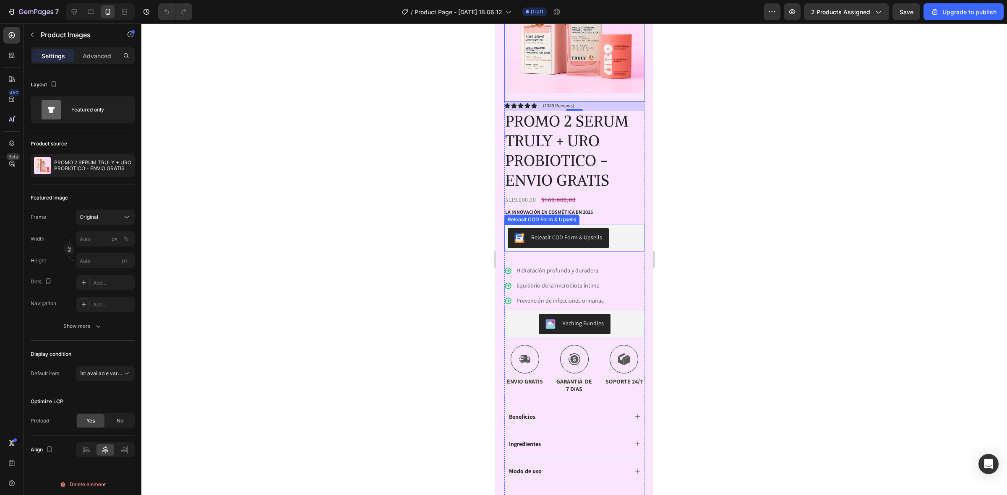
scroll to position [157, 0]
click at [72, 8] on icon at bounding box center [74, 12] width 8 height 8
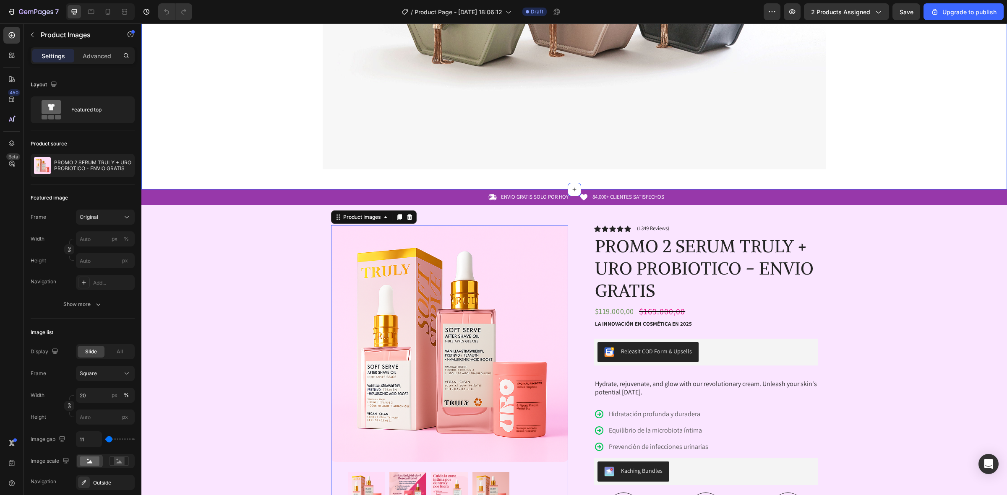
scroll to position [52, 0]
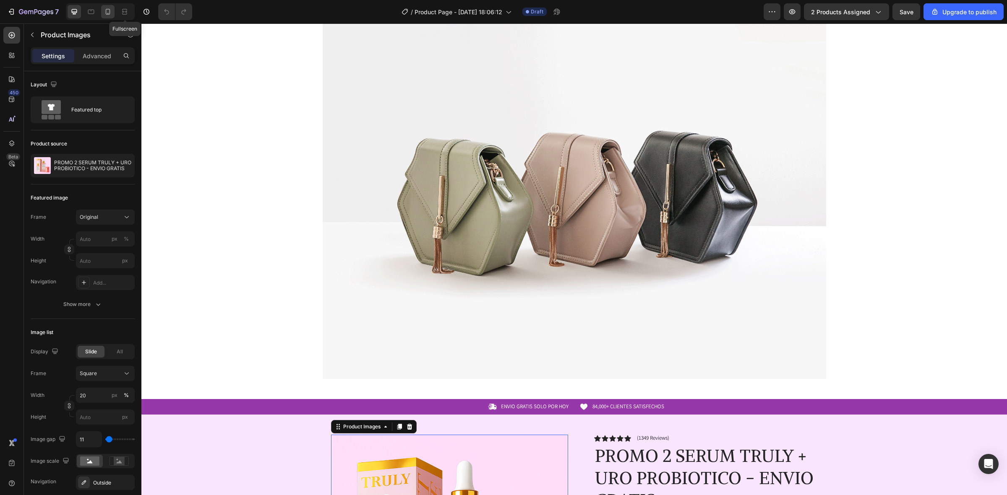
click at [108, 9] on icon at bounding box center [108, 12] width 5 height 6
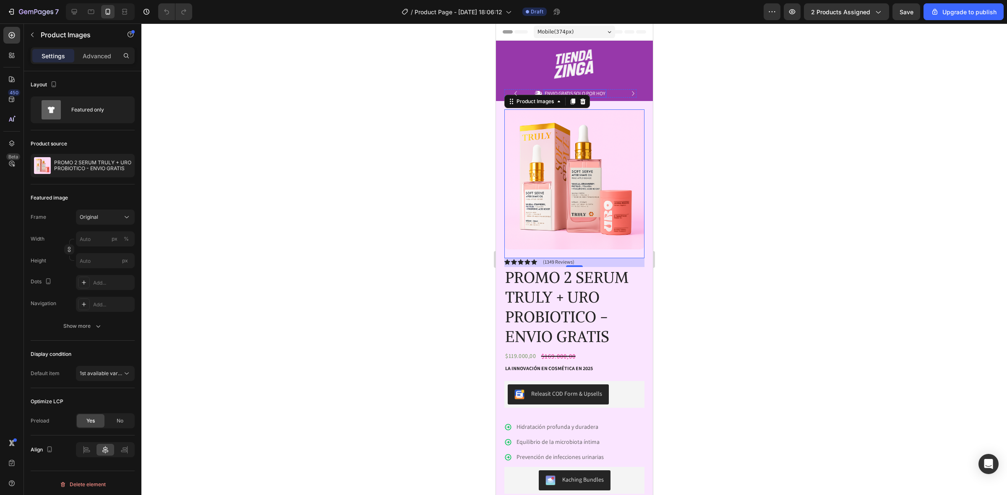
click at [595, 54] on img at bounding box center [573, 64] width 63 height 30
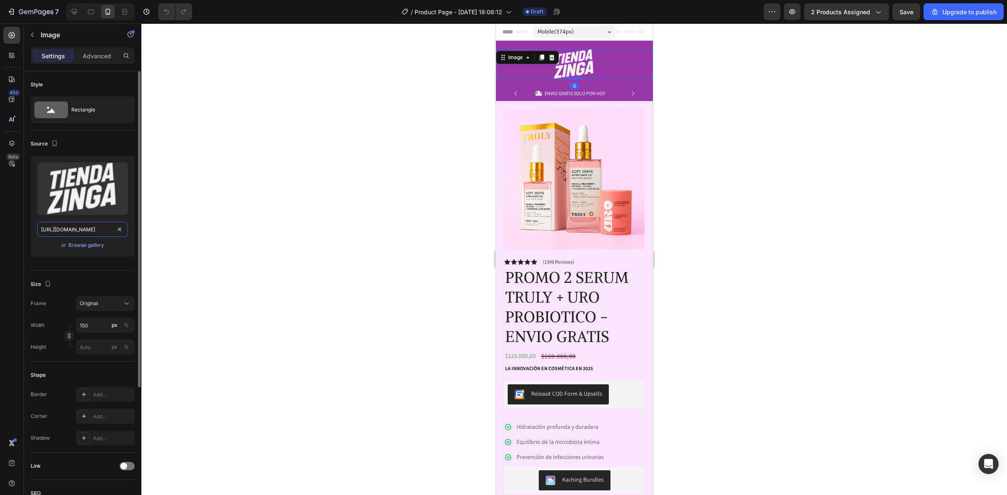
click at [79, 229] on input "[URL][DOMAIN_NAME]" at bounding box center [82, 229] width 91 height 15
click at [88, 8] on icon at bounding box center [91, 12] width 8 height 8
type input "[URL][DOMAIN_NAME]"
type input "100"
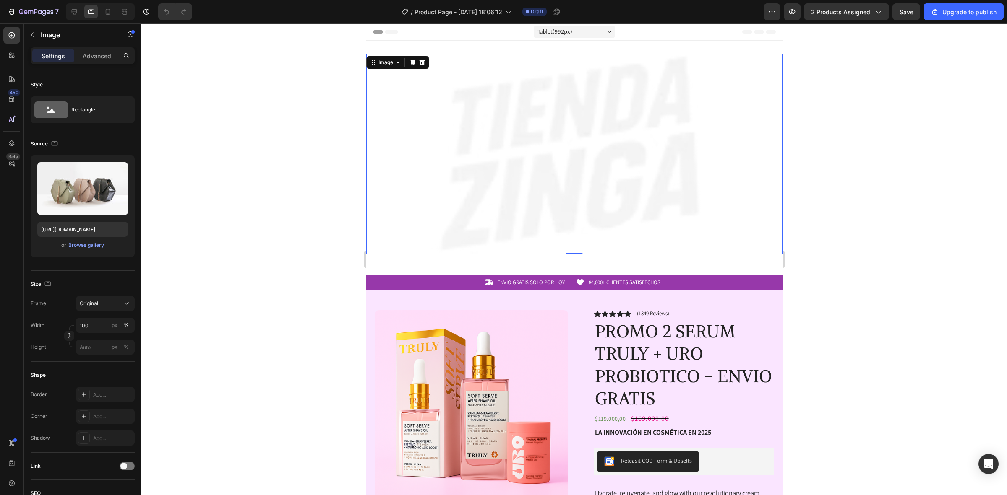
scroll to position [1, 0]
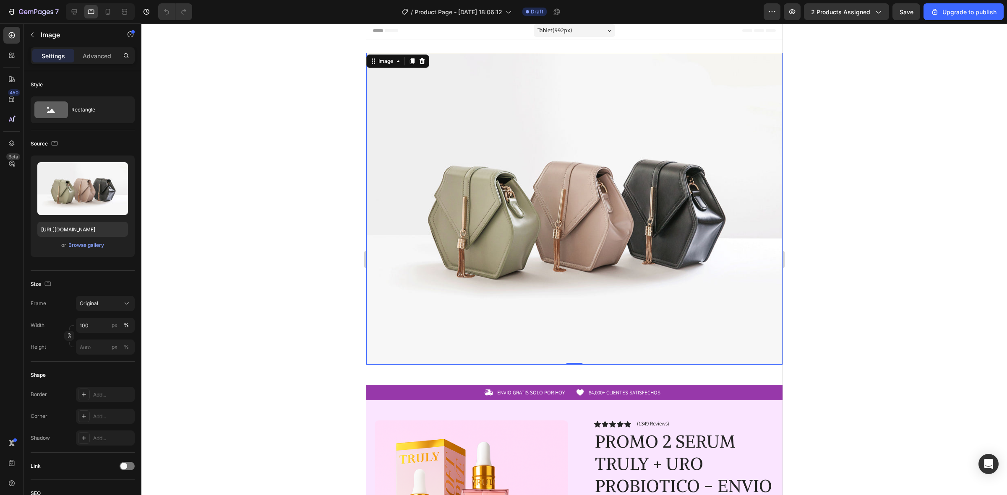
click at [622, 157] on img at bounding box center [574, 209] width 416 height 312
click at [84, 220] on div "Upload Image https://cdn.shopify.com/s/files/1/2005/9307/files/image_demo.jpg o…" at bounding box center [83, 206] width 104 height 101
click at [88, 229] on input "https://cdn.shopify.com/s/files/1/2005/9307/files/image_demo.jpg" at bounding box center [82, 229] width 91 height 15
paste input "0937/2994/7940/files/gempages_579785421223887620-04eb1561-a2ed-44f4-a066-9dd66e…"
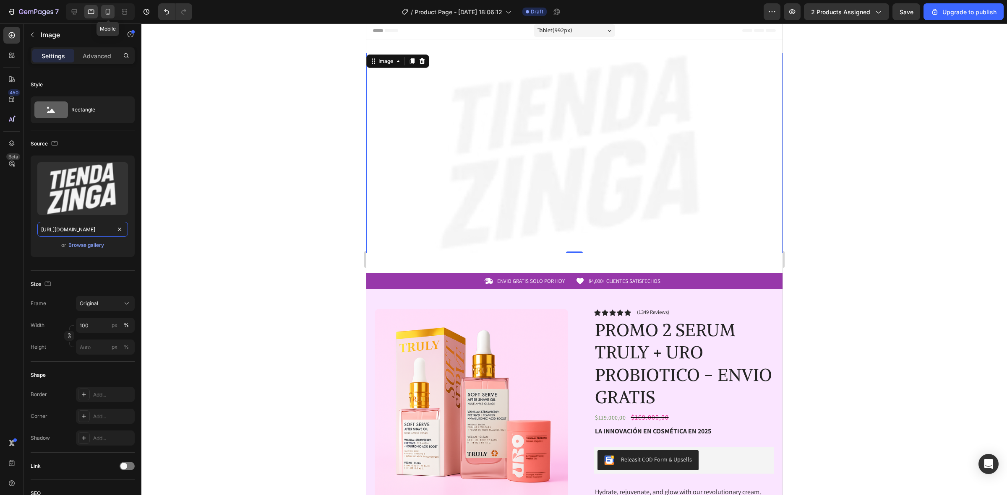
type input "https://cdn.shopify.com/s/files/1/0937/2994/7940/files/gempages_579785421223887…"
click at [109, 13] on icon at bounding box center [108, 12] width 5 height 6
type input "150"
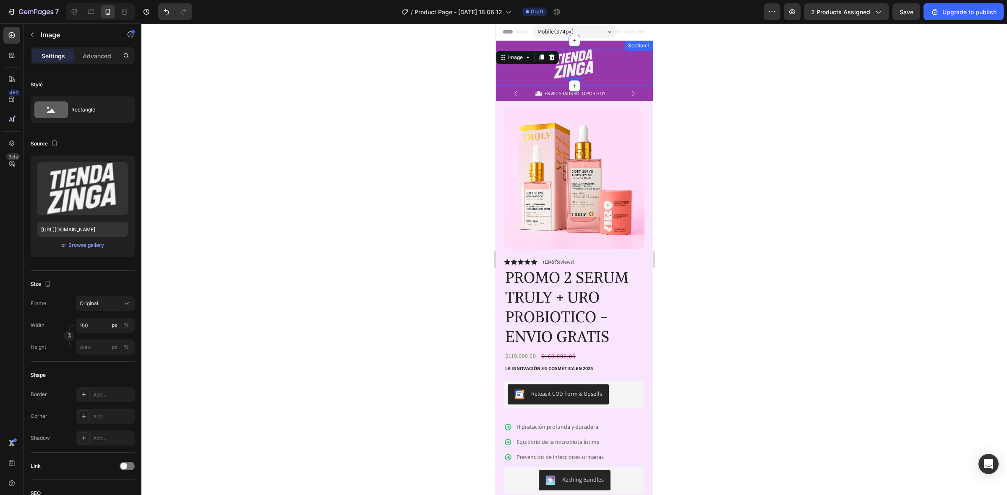
click at [626, 85] on div "Image 0 Row" at bounding box center [573, 67] width 157 height 37
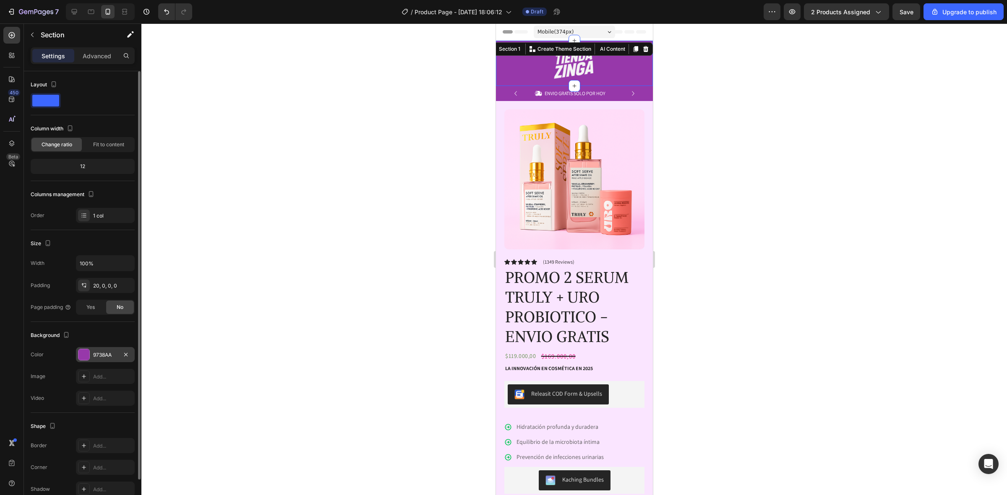
click at [108, 351] on div "9738AA" at bounding box center [105, 355] width 24 height 8
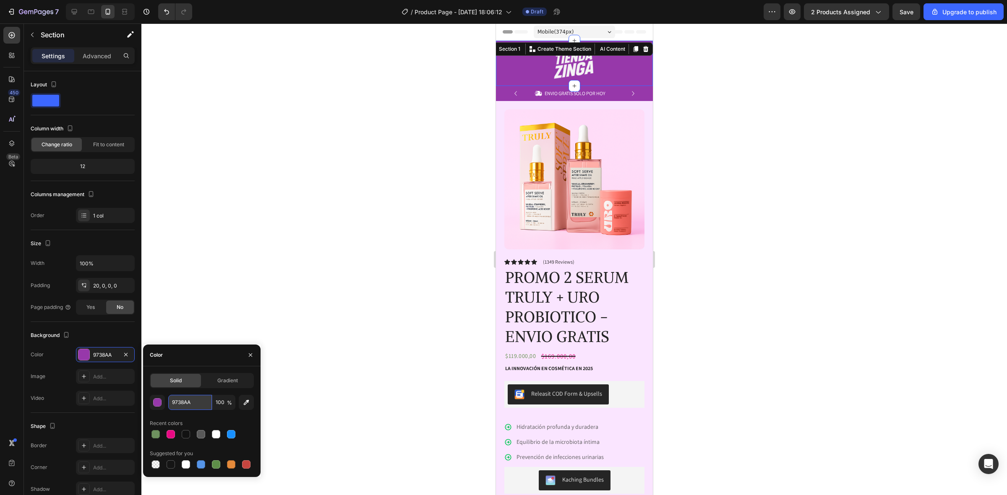
click at [197, 405] on input "9738AA" at bounding box center [190, 402] width 44 height 15
click at [91, 13] on icon at bounding box center [91, 12] width 8 height 8
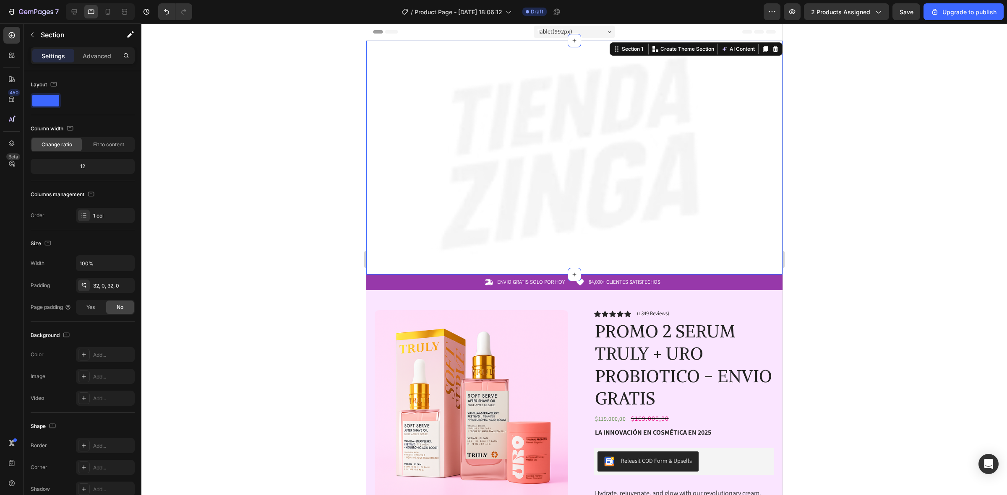
click at [389, 263] on div "Image Row Section 1 You can create reusable sections Create Theme Section AI Co…" at bounding box center [574, 158] width 416 height 234
click at [108, 355] on div "Add..." at bounding box center [112, 355] width 39 height 8
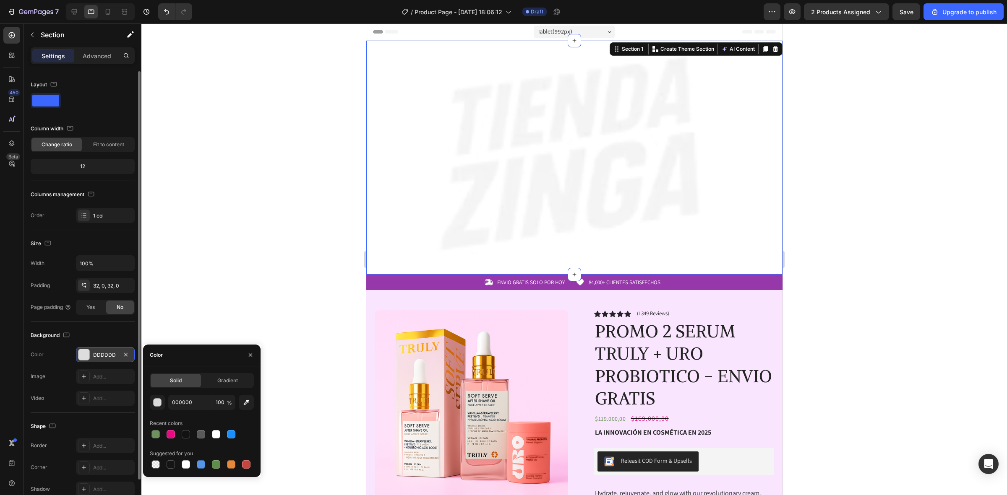
type input "DDDDDD"
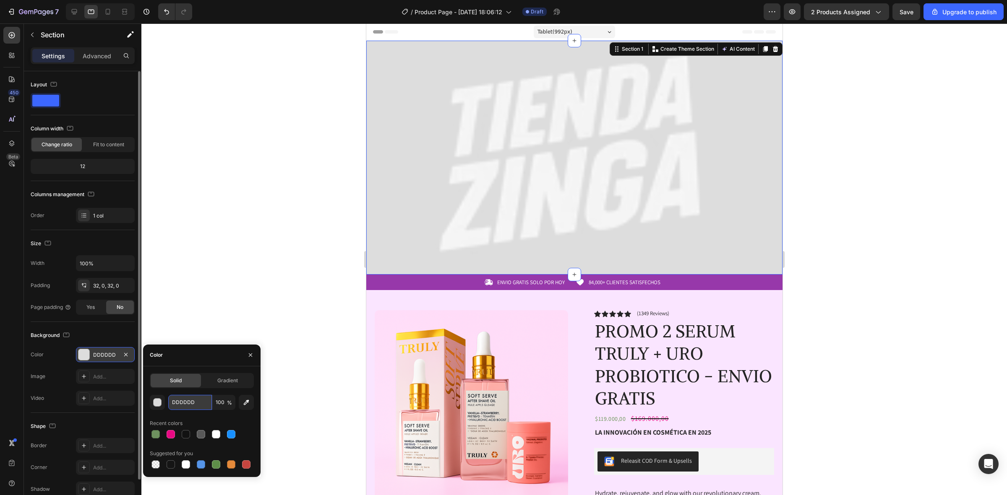
click at [203, 404] on input "DDDDDD" at bounding box center [190, 402] width 44 height 15
paste input "9738AA"
type input "9738AA"
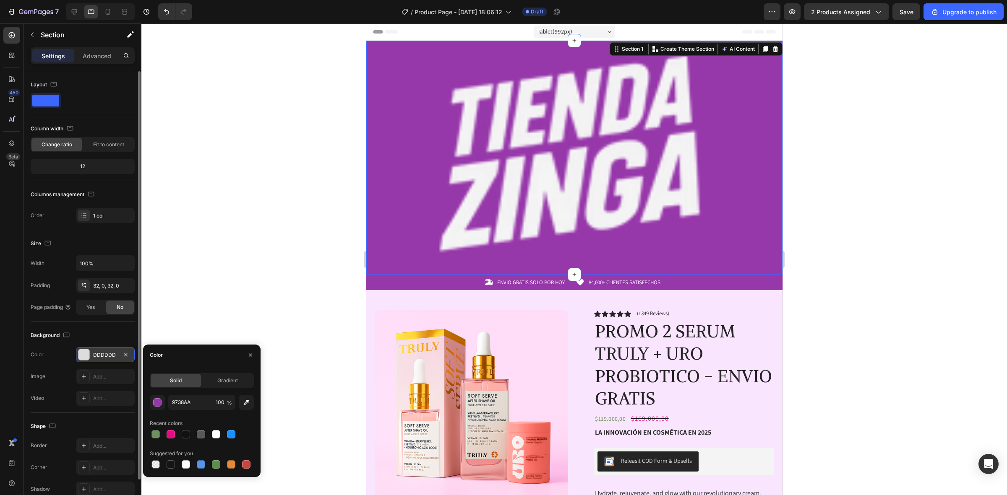
click at [201, 278] on div at bounding box center [573, 259] width 865 height 472
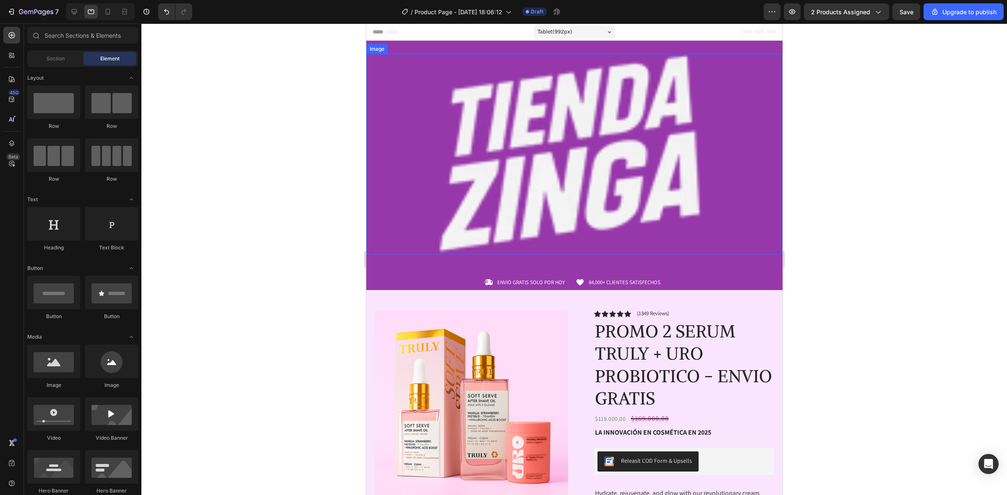
click at [377, 251] on img at bounding box center [574, 154] width 416 height 200
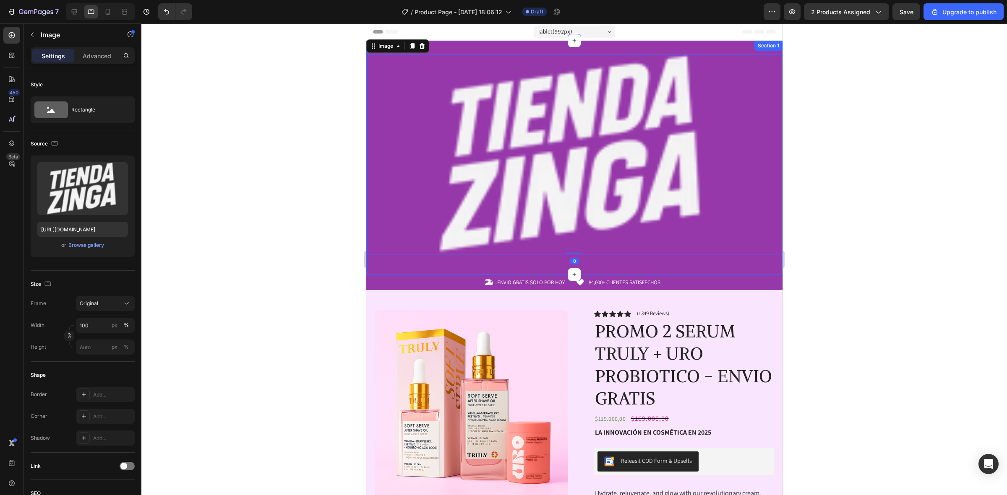
click at [377, 267] on div "Image 0 Row Section 1" at bounding box center [574, 158] width 416 height 234
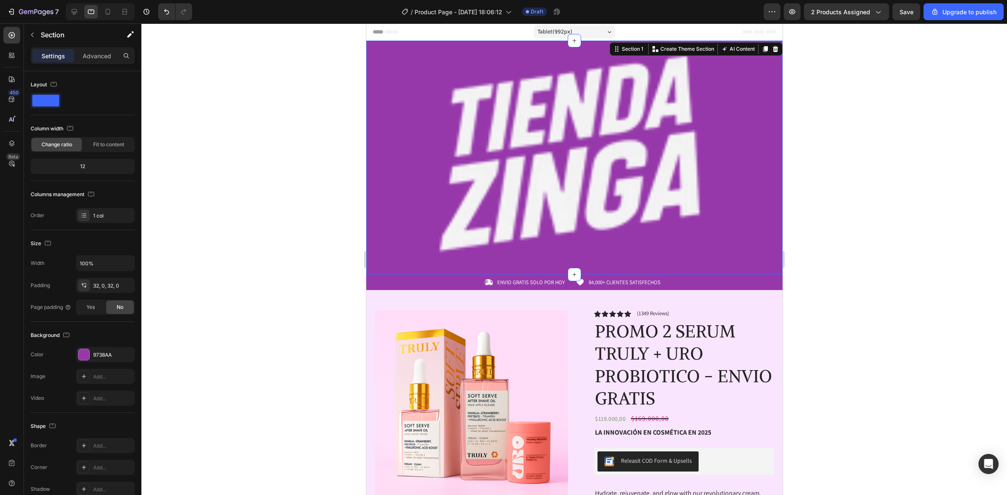
click at [484, 48] on div "Image Row Section 1 You can create reusable sections Create Theme Section AI Co…" at bounding box center [574, 158] width 416 height 234
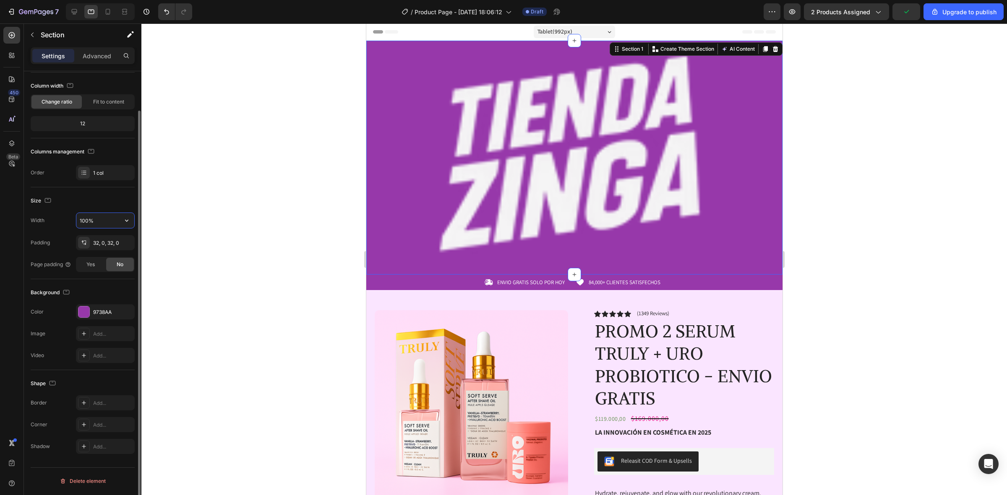
click at [93, 219] on input "100%" at bounding box center [105, 220] width 58 height 15
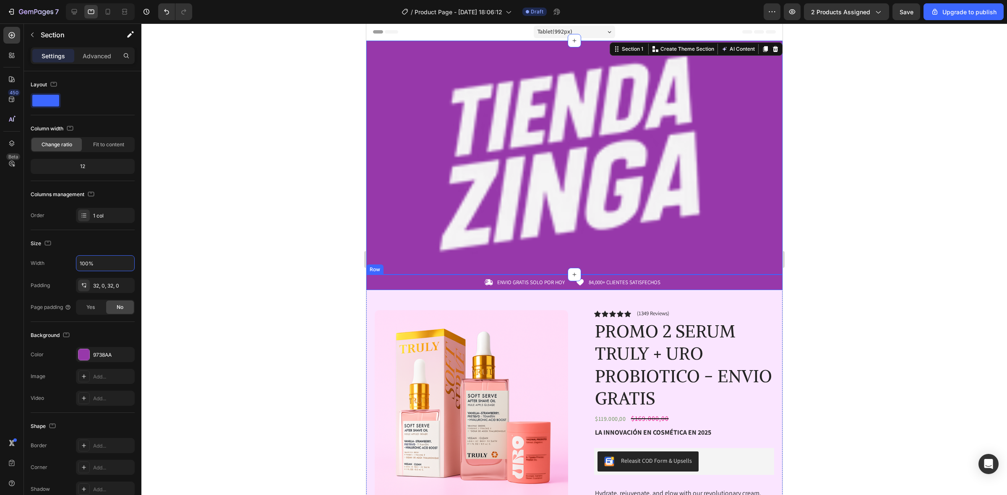
click at [370, 269] on div "Row" at bounding box center [374, 270] width 17 height 10
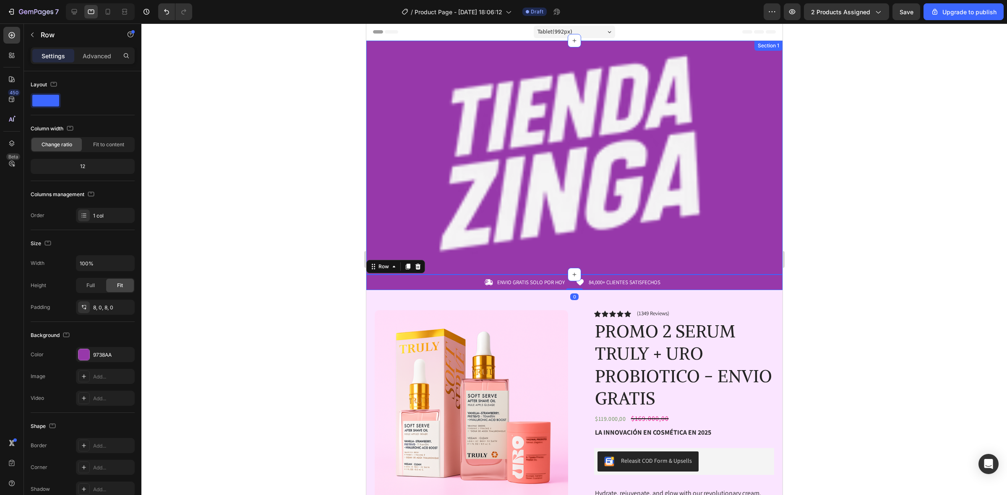
click at [760, 48] on div "Section 1" at bounding box center [768, 46] width 28 height 10
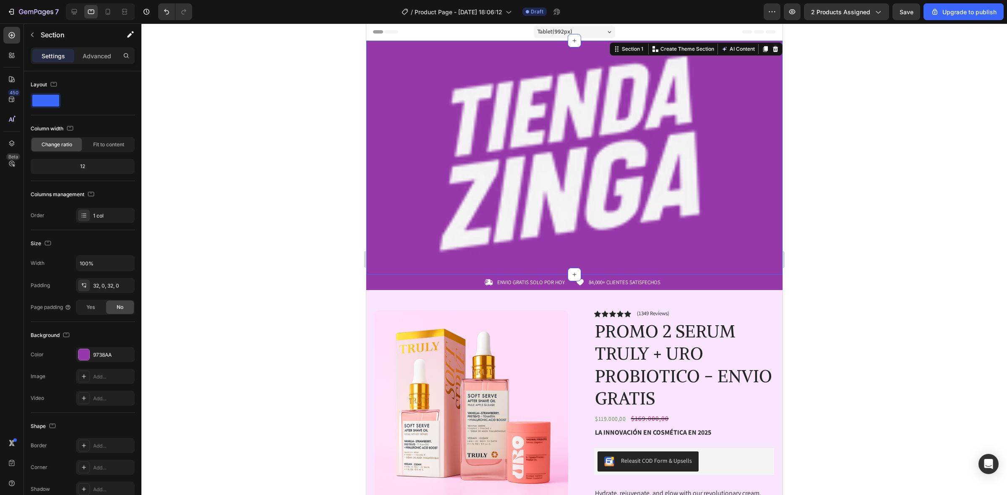
click at [389, 201] on img at bounding box center [574, 154] width 416 height 200
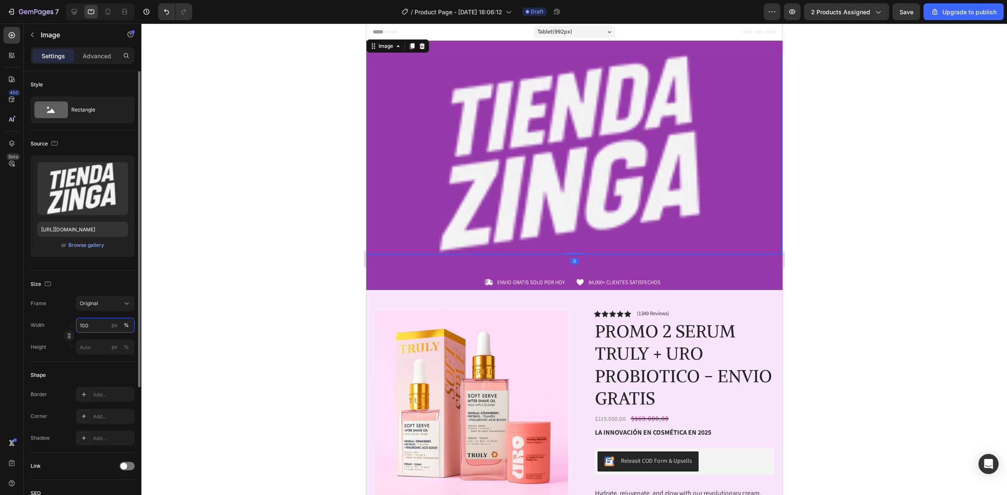
click at [98, 323] on input "100" at bounding box center [105, 325] width 59 height 15
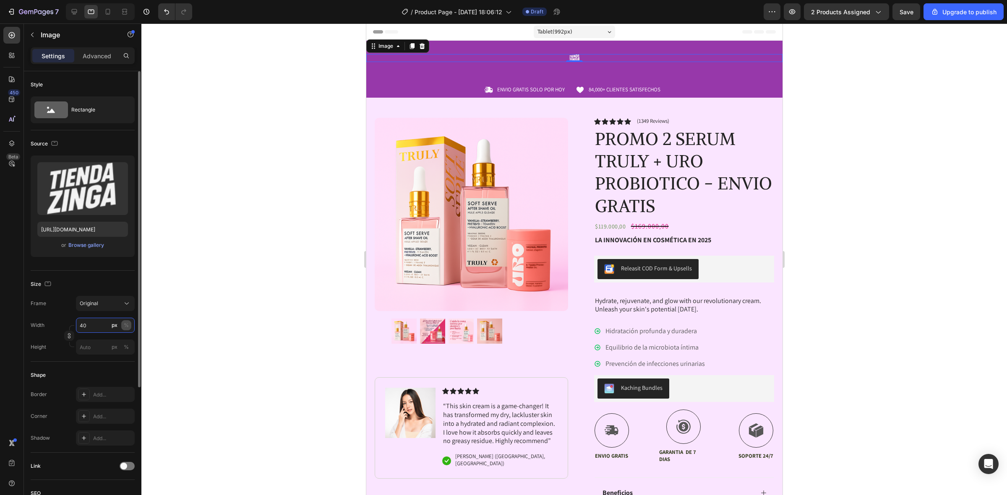
type input "40"
click at [130, 328] on button "%" at bounding box center [126, 325] width 10 height 10
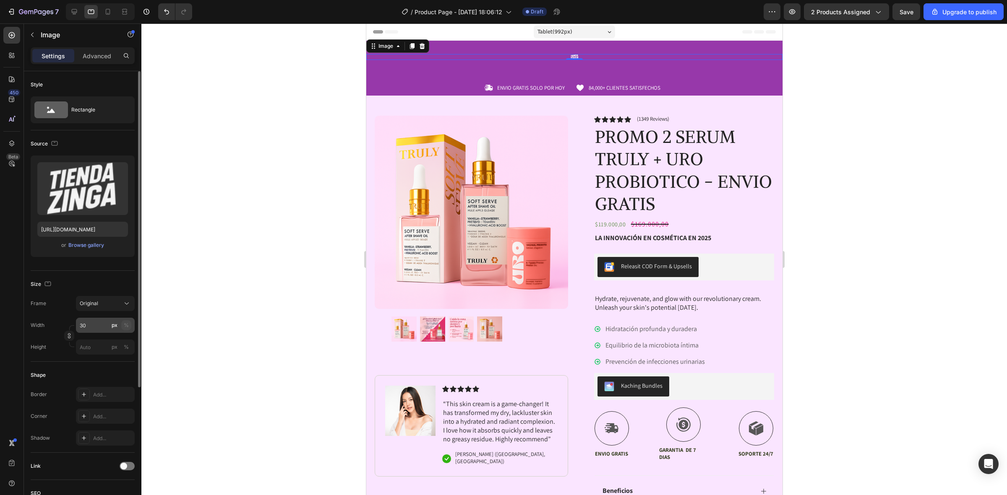
click at [125, 323] on div "%" at bounding box center [126, 326] width 5 height 8
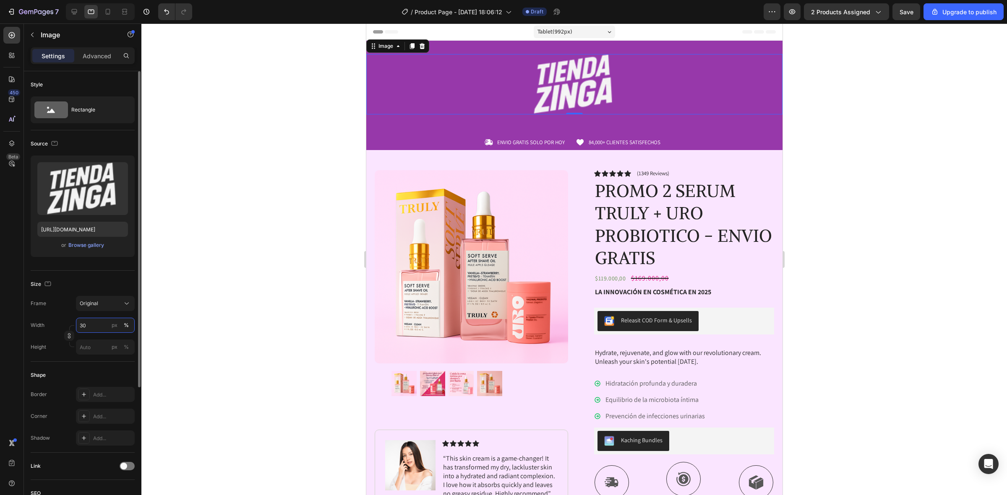
click at [101, 324] on input "30" at bounding box center [105, 325] width 59 height 15
type input "3"
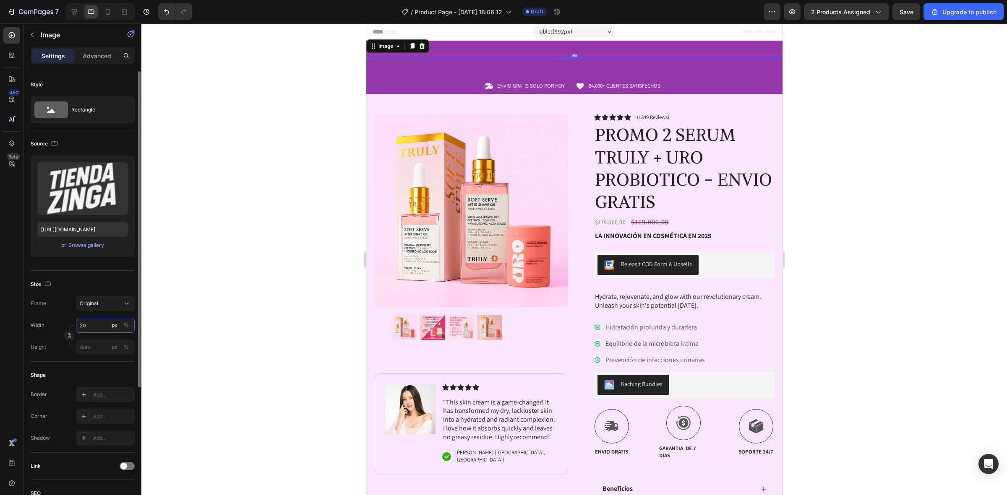
type input "2"
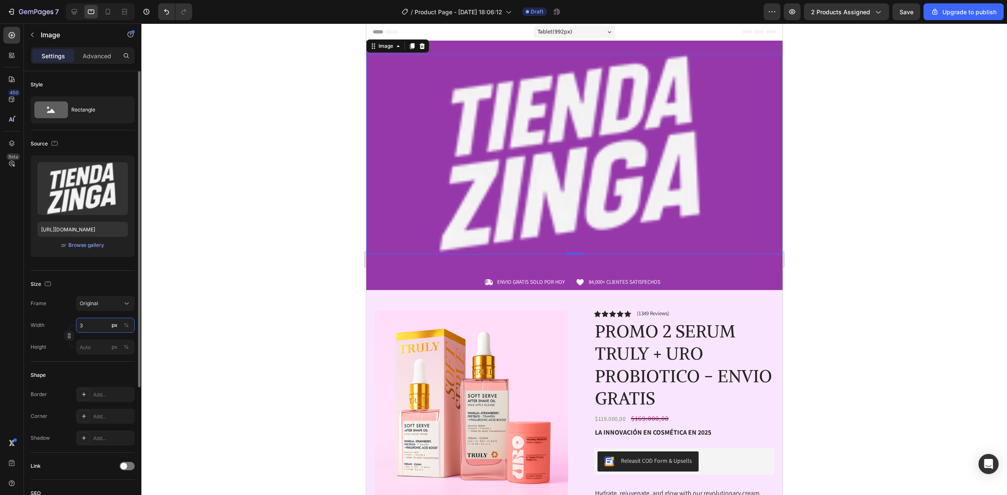
type input "30"
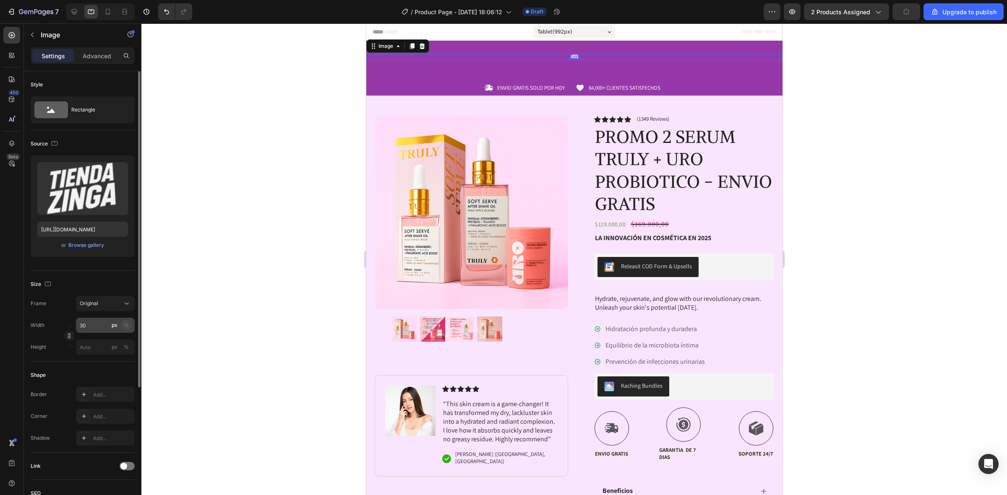
click at [124, 321] on button "%" at bounding box center [126, 325] width 10 height 10
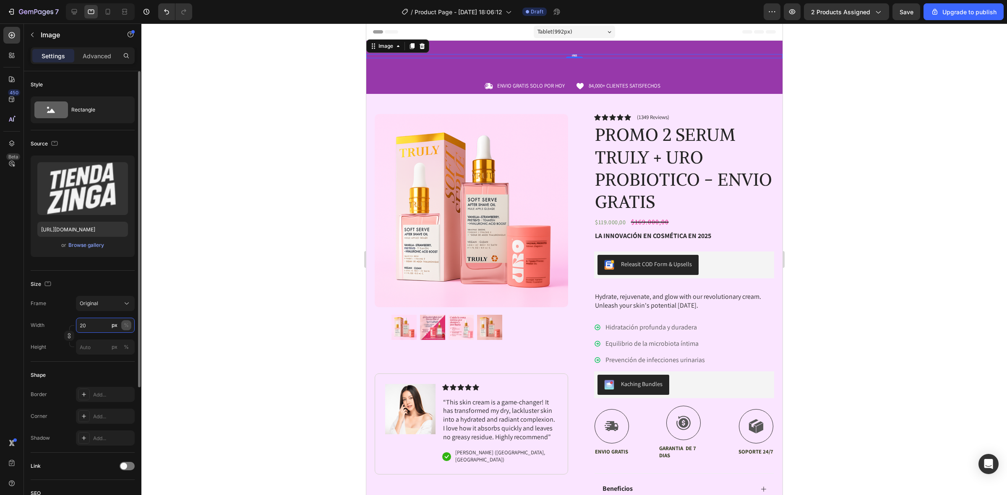
type input "20"
click at [124, 322] on div "%" at bounding box center [126, 326] width 5 height 8
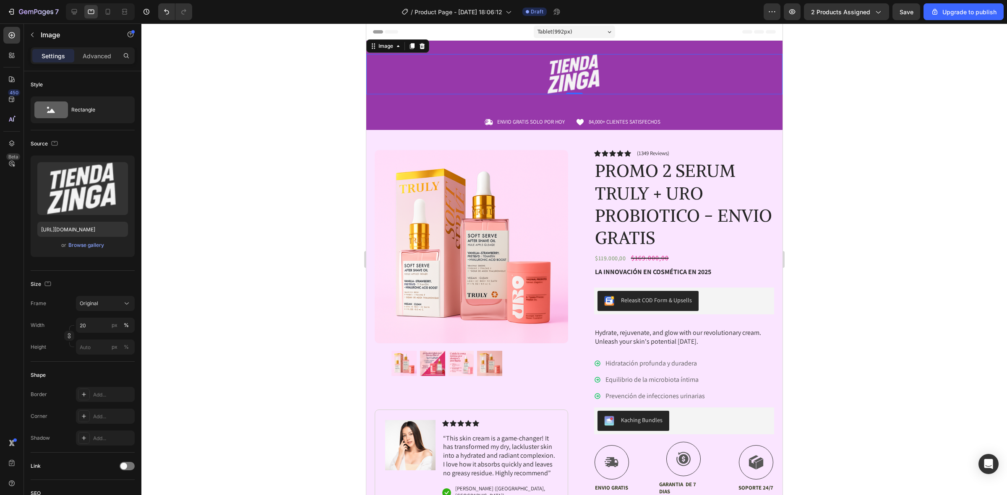
click at [349, 135] on div at bounding box center [573, 259] width 865 height 472
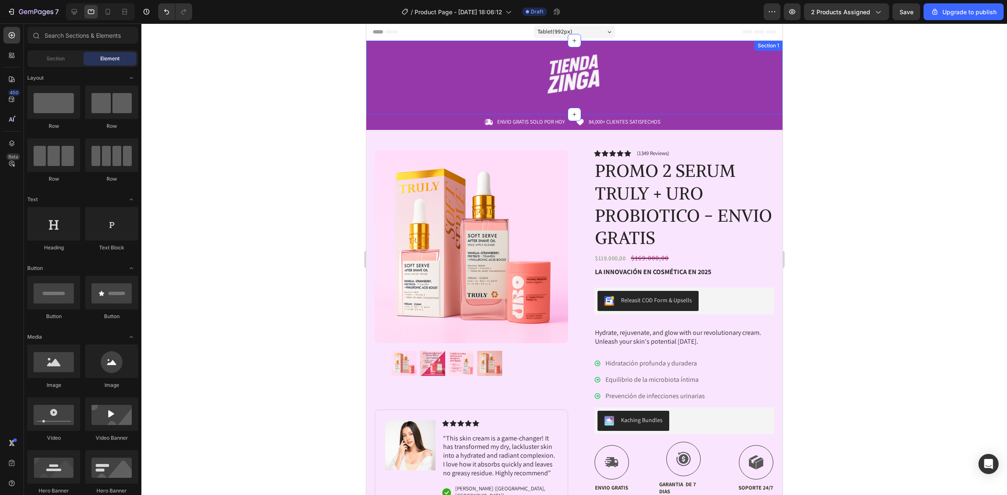
click at [450, 103] on div "Image Row Section 1" at bounding box center [574, 78] width 416 height 74
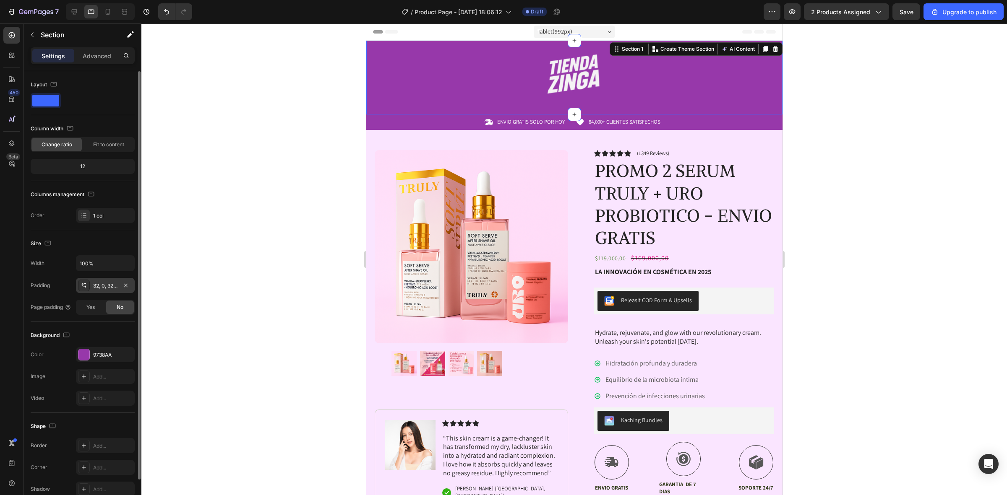
click at [97, 280] on div "32, 0, 32, 0" at bounding box center [105, 285] width 59 height 15
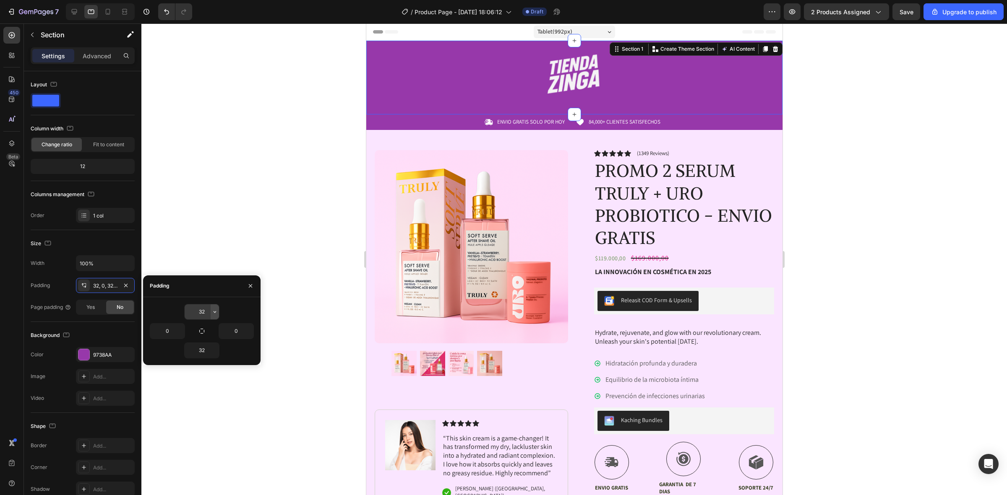
click at [211, 313] on button "button" at bounding box center [215, 311] width 8 height 15
click at [207, 312] on input "32" at bounding box center [202, 311] width 34 height 15
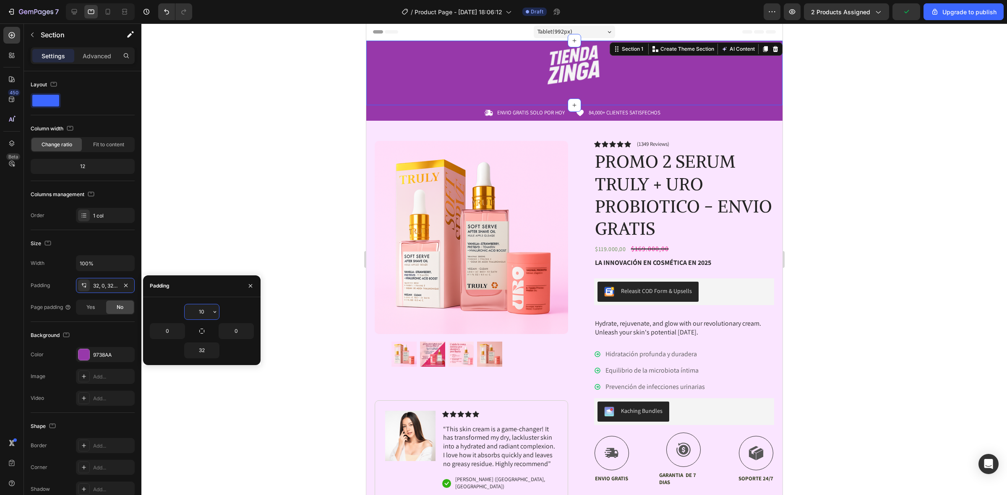
type input "1"
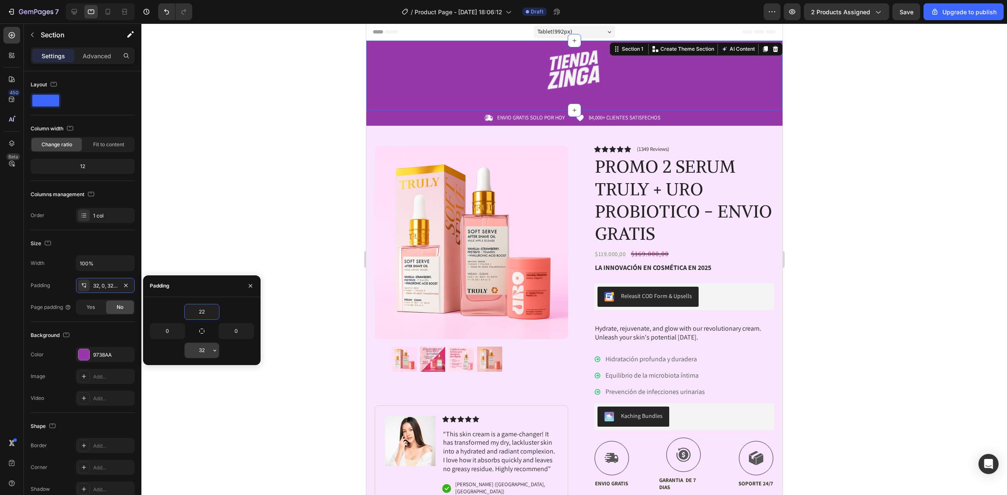
type input "22"
click at [203, 355] on input "32" at bounding box center [202, 350] width 34 height 15
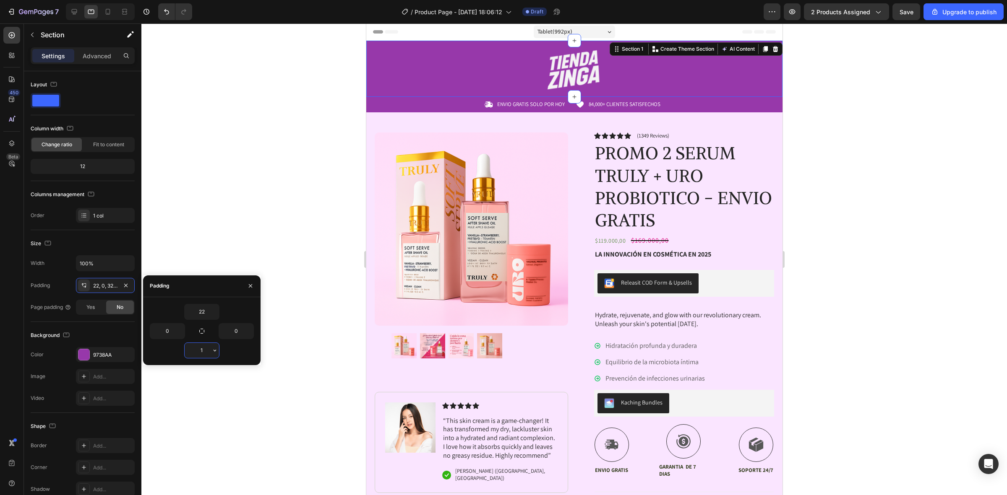
type input "10"
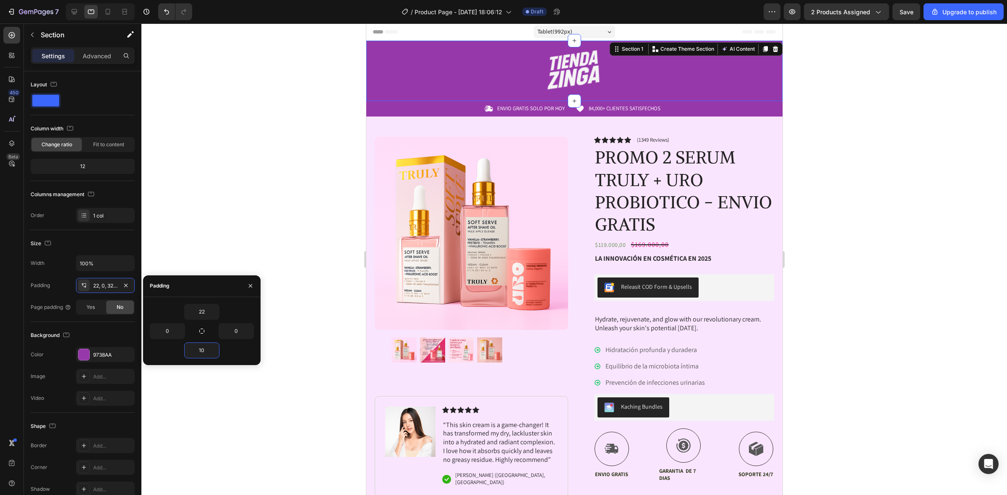
click at [854, 138] on div at bounding box center [573, 259] width 865 height 472
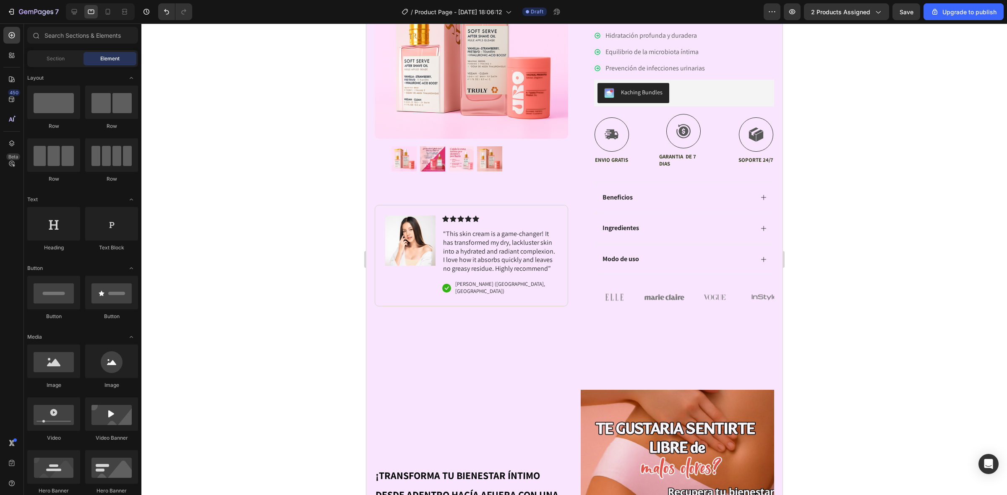
scroll to position [523, 0]
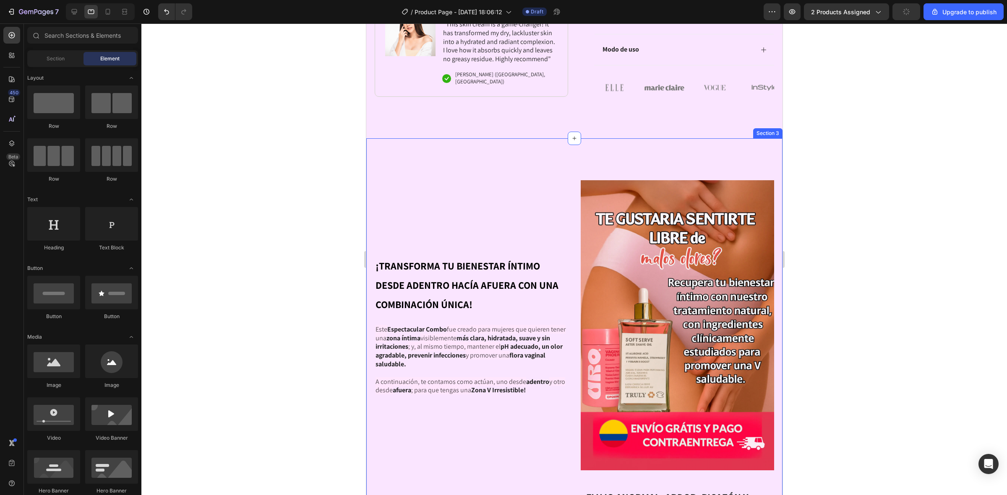
click at [632, 171] on div "¡TRANSFORMA TU BIENESTAR ÍNTIMO DESDE ADENTRO HACÍA AFUERA CON UNA COMBINACIÓN …" at bounding box center [574, 385] width 416 height 494
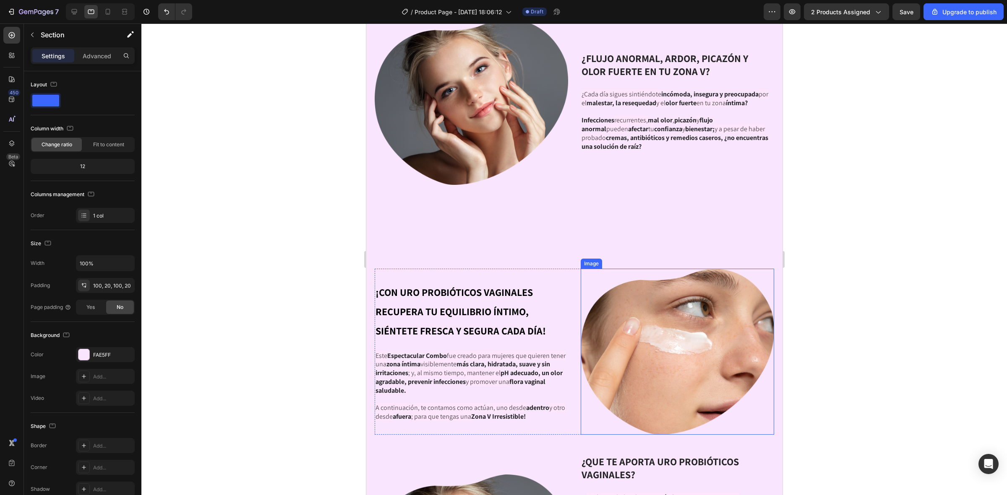
scroll to position [995, 0]
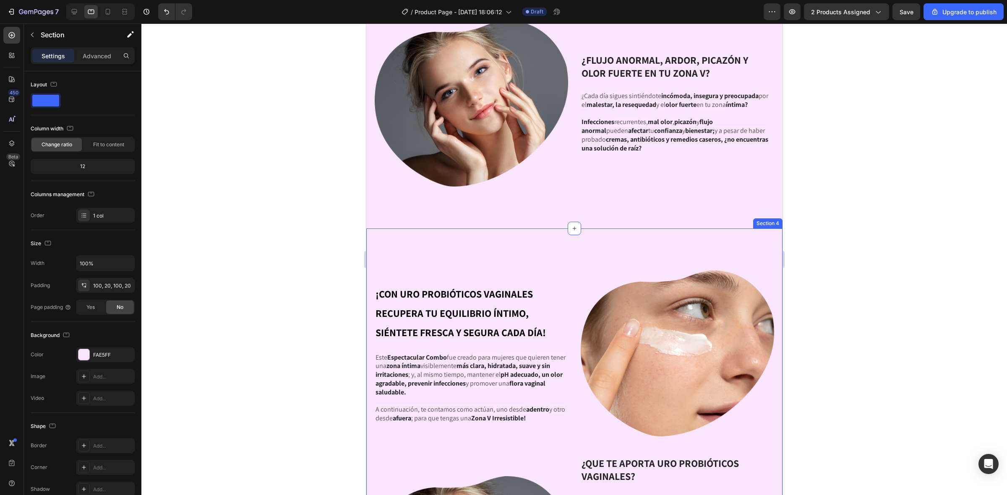
click at [627, 232] on div "¡CON URO PROBIÓTICOS VAGINALES RECUPERA TU EQUILIBRIO ÍNTIMO, SIÉNTETE FRESCA Y…" at bounding box center [574, 466] width 416 height 475
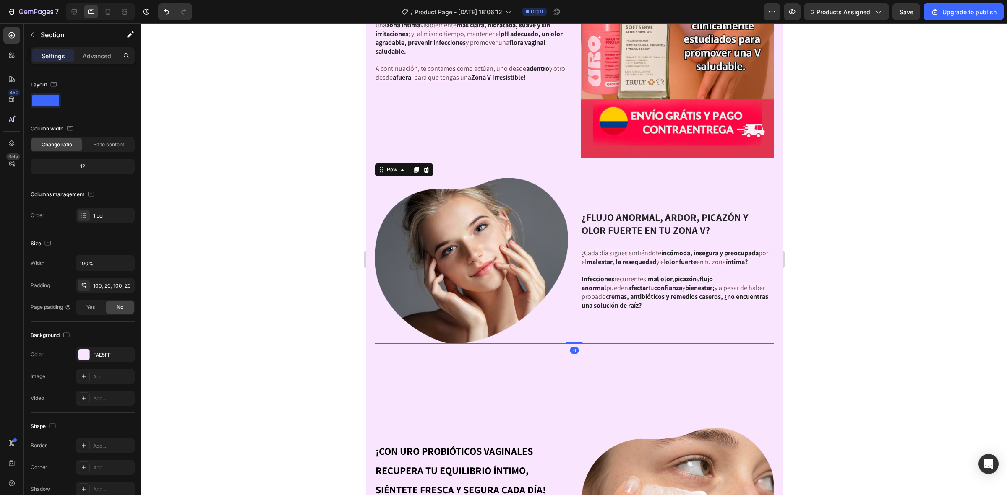
click at [653, 178] on div "¿FLUJO ANORMAL, ARDOR, PICAZÓN Y OLOR FUERTE EN TU ZONA V? Heading ¿Cada día si…" at bounding box center [676, 261] width 193 height 166
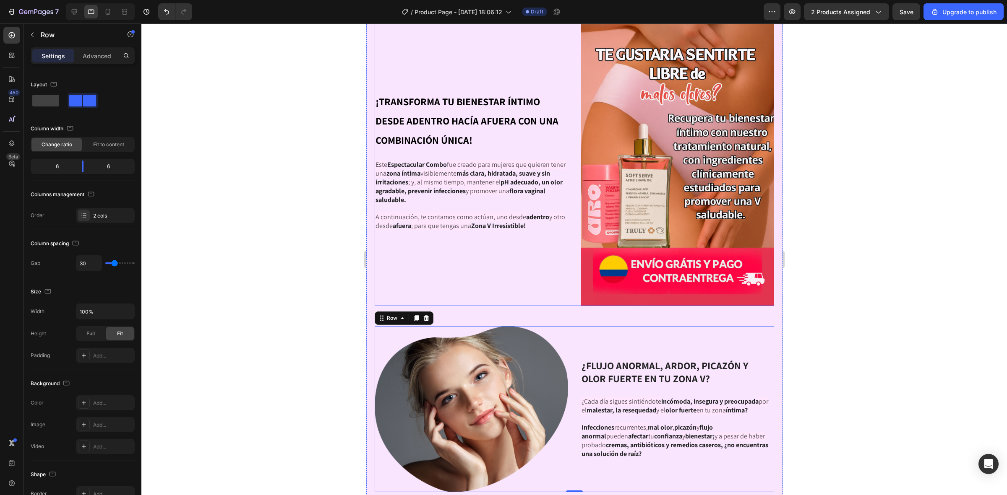
scroll to position [628, 0]
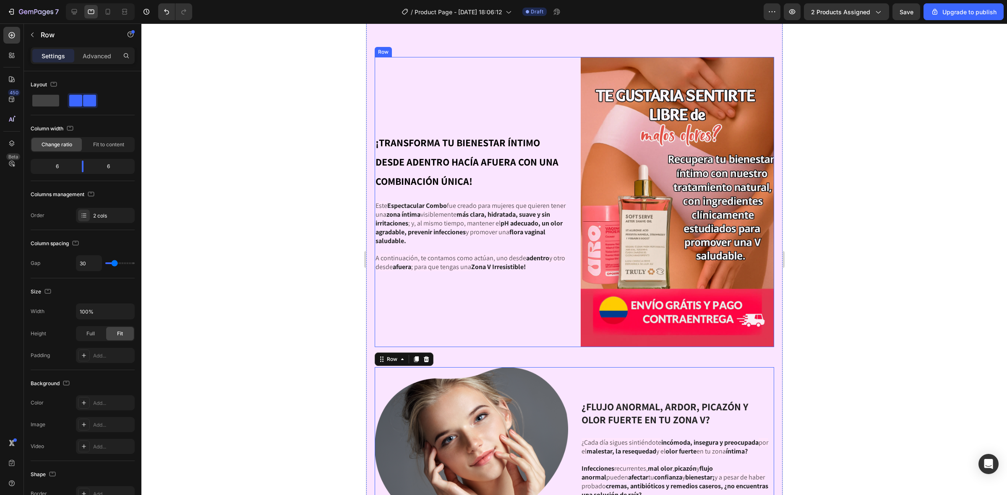
click at [543, 312] on div "¡TRANSFORMA TU BIENESTAR ÍNTIMO DESDE ADENTRO HACÍA AFUERA CON UNA COMBINACIÓN …" at bounding box center [470, 202] width 193 height 290
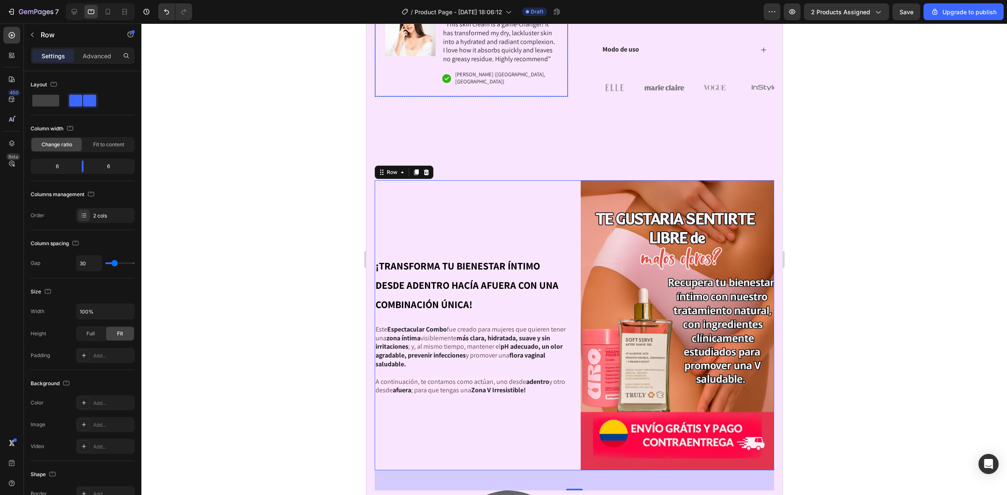
scroll to position [681, 0]
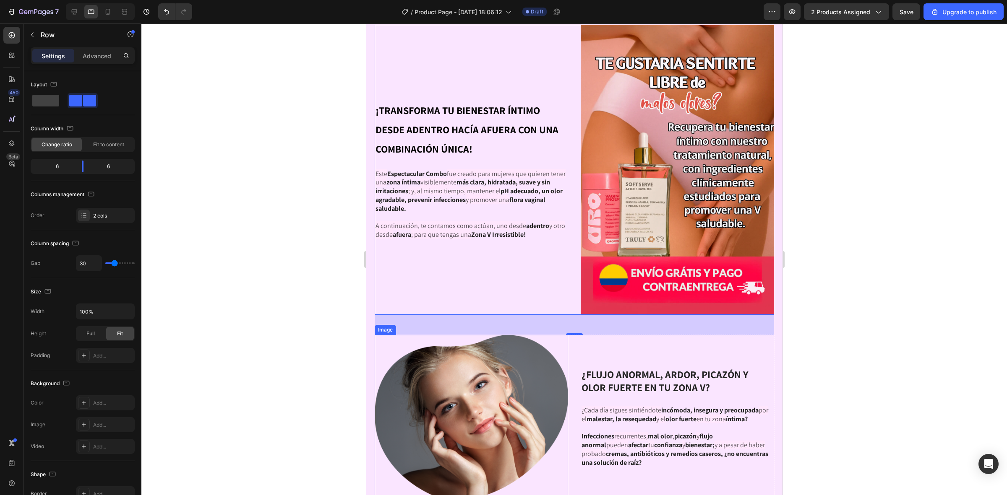
click at [561, 335] on img at bounding box center [470, 418] width 193 height 166
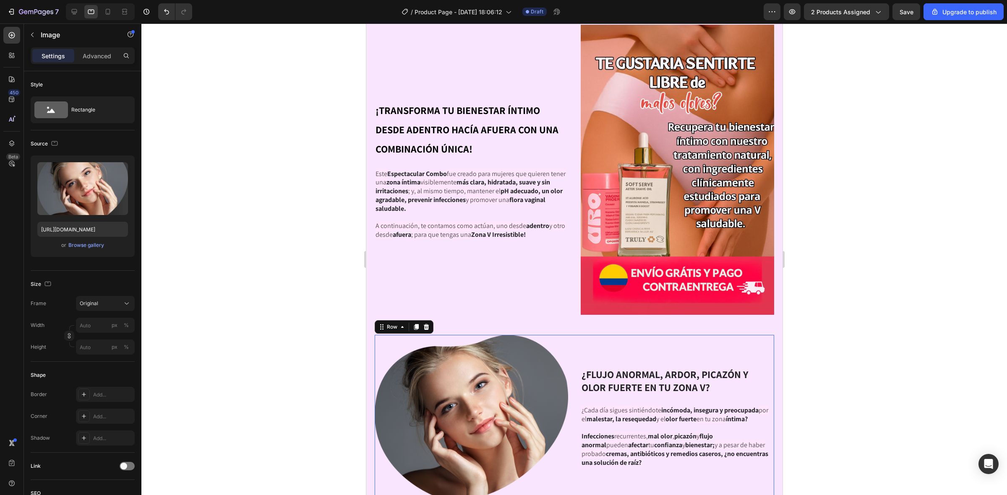
click at [605, 336] on div "¿FLUJO ANORMAL, ARDOR, PICAZÓN Y OLOR FUERTE EN TU ZONA V? Heading ¿Cada día si…" at bounding box center [676, 418] width 193 height 166
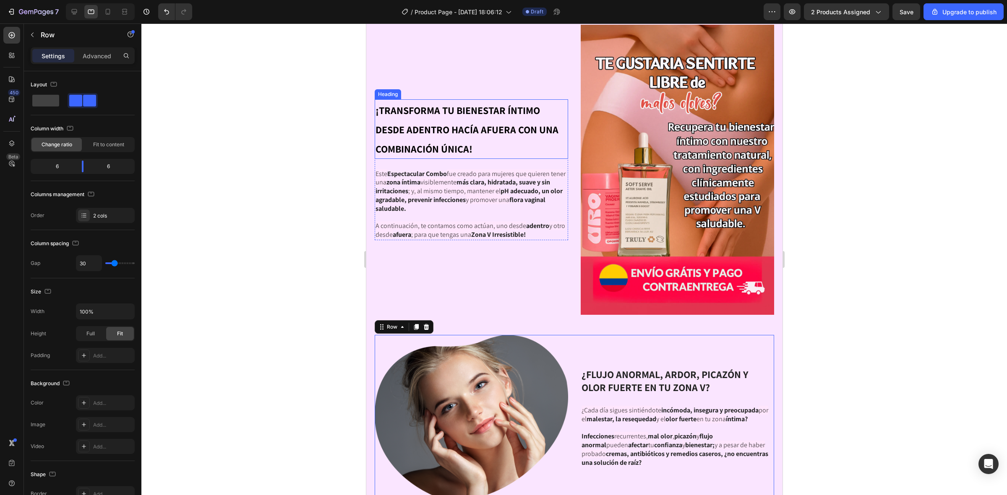
scroll to position [995, 0]
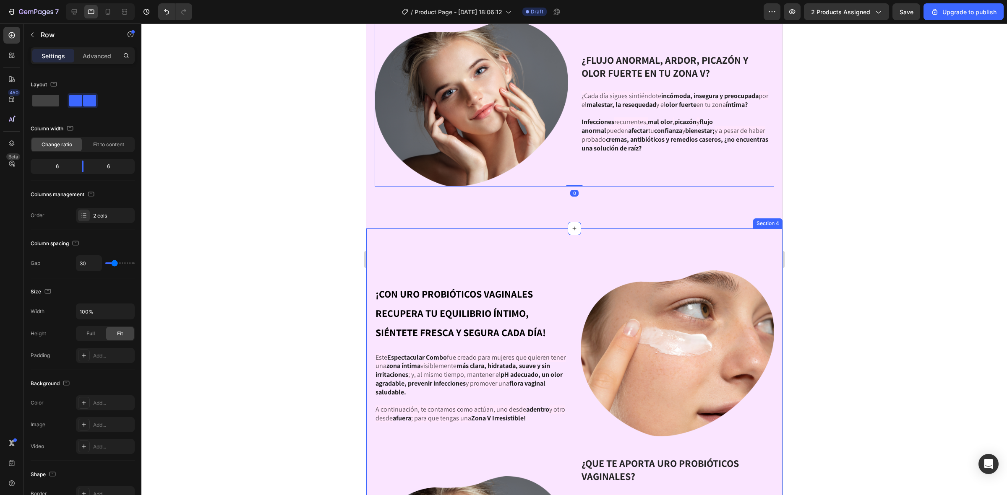
click at [582, 243] on div "¡CON URO PROBIÓTICOS VAGINALES RECUPERA TU EQUILIBRIO ÍNTIMO, SIÉNTETE FRESCA Y…" at bounding box center [574, 466] width 416 height 475
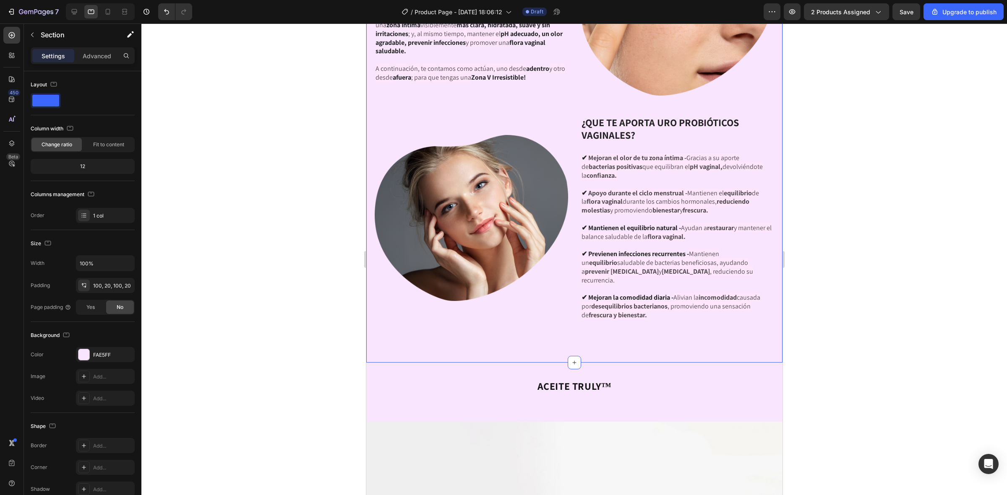
scroll to position [1415, 0]
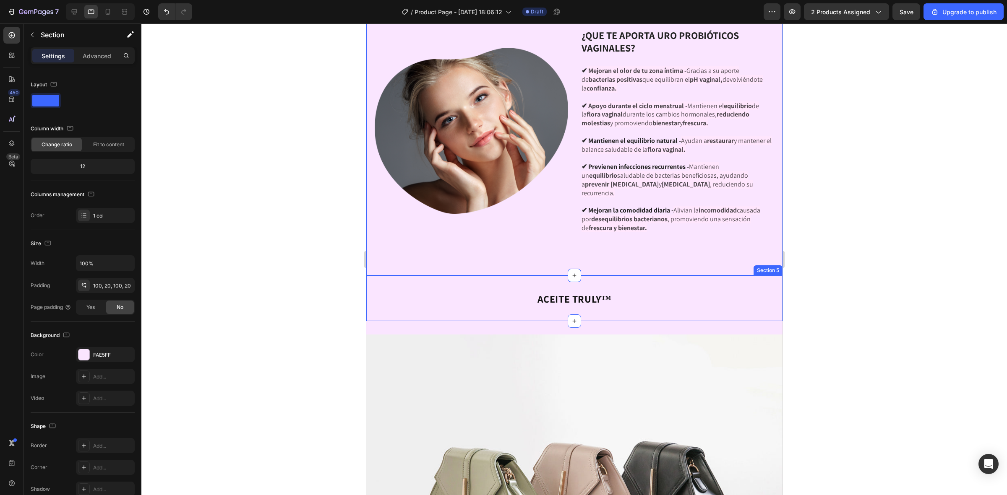
click at [582, 311] on div "ACEITE TRULY™ Heading Section 5" at bounding box center [574, 299] width 416 height 46
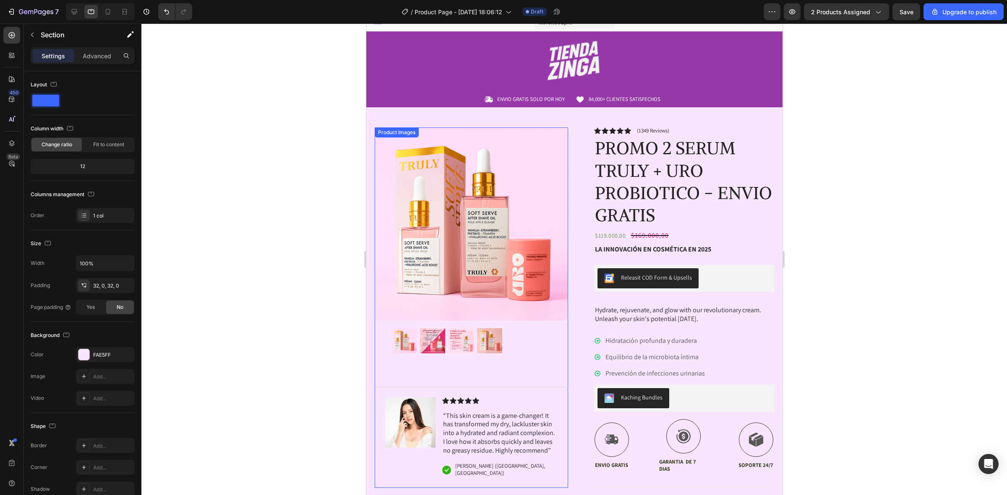
scroll to position [0, 0]
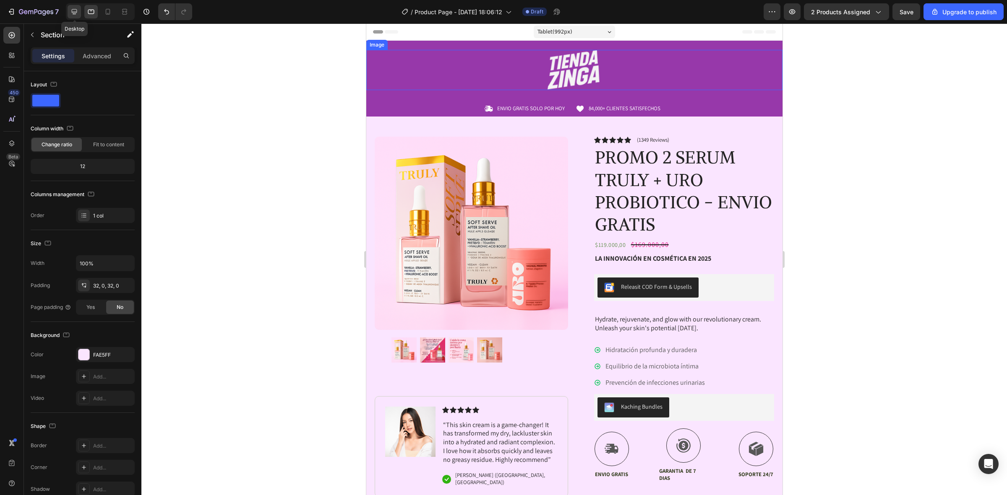
click at [72, 17] on div at bounding box center [74, 11] width 13 height 13
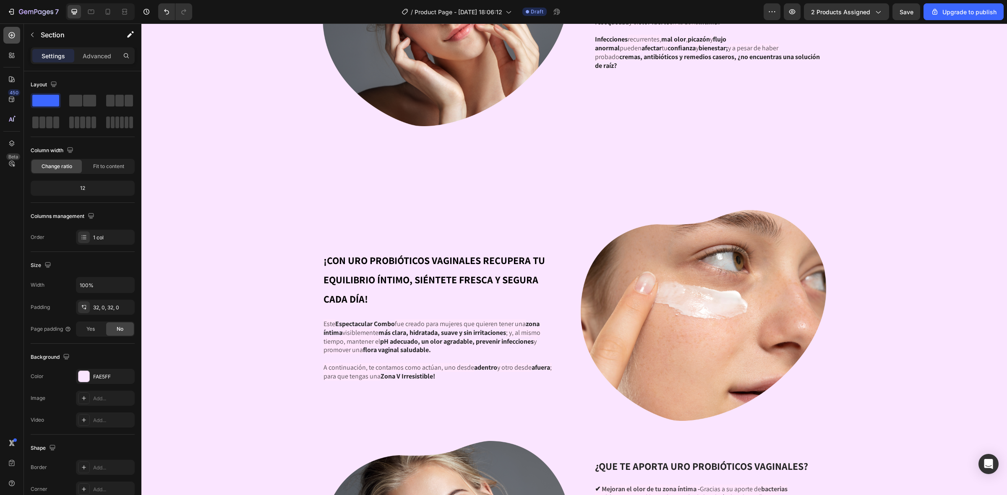
scroll to position [1504, 0]
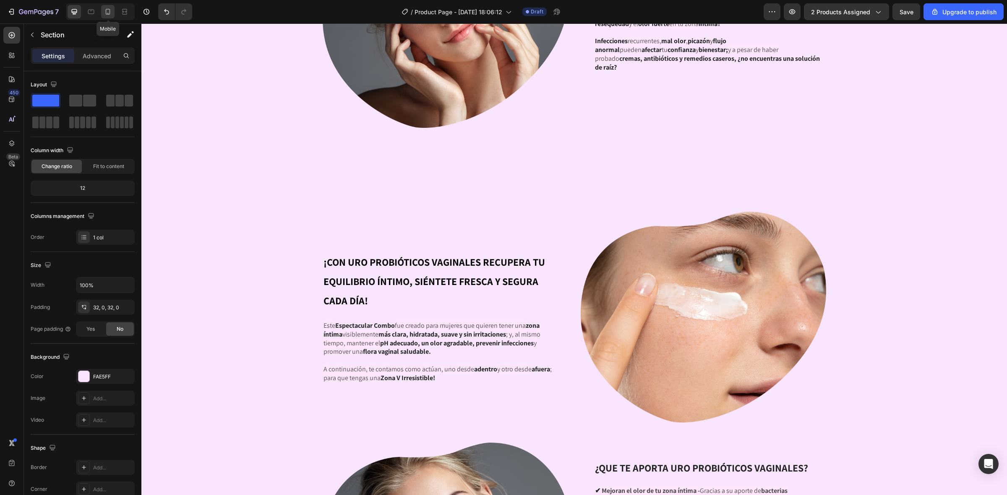
click at [109, 8] on icon at bounding box center [108, 12] width 8 height 8
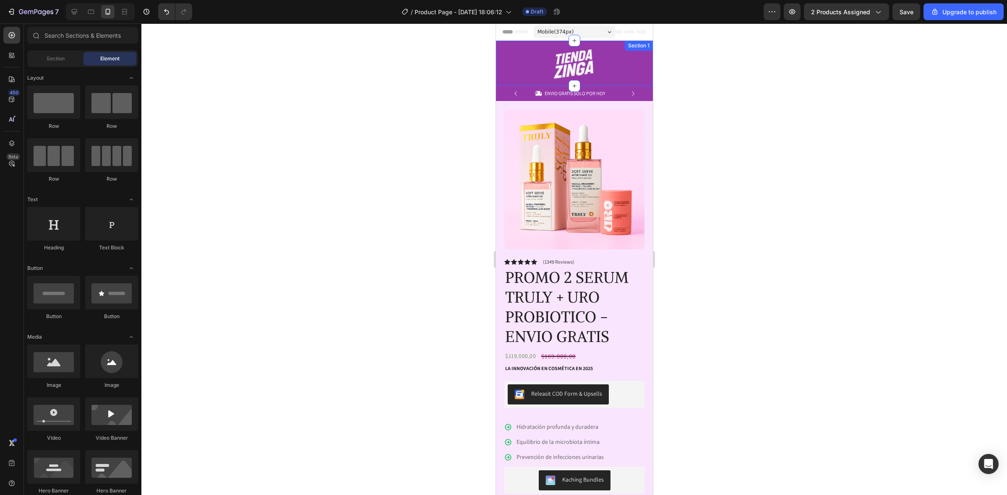
click at [622, 56] on div at bounding box center [573, 64] width 157 height 30
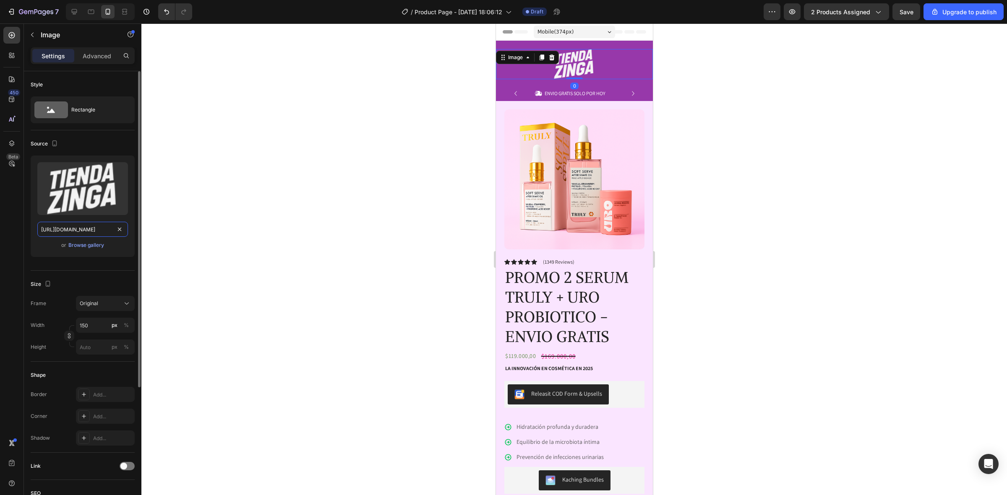
click at [77, 231] on input "https://cdn.shopify.com/s/files/1/0937/2994/7940/files/gempages_579785421223887…" at bounding box center [82, 229] width 91 height 15
click at [70, 5] on div at bounding box center [74, 11] width 13 height 13
type input "https://cdn.shopify.com/s/files/1/2005/9307/files/image_demo.jpg"
type input "100"
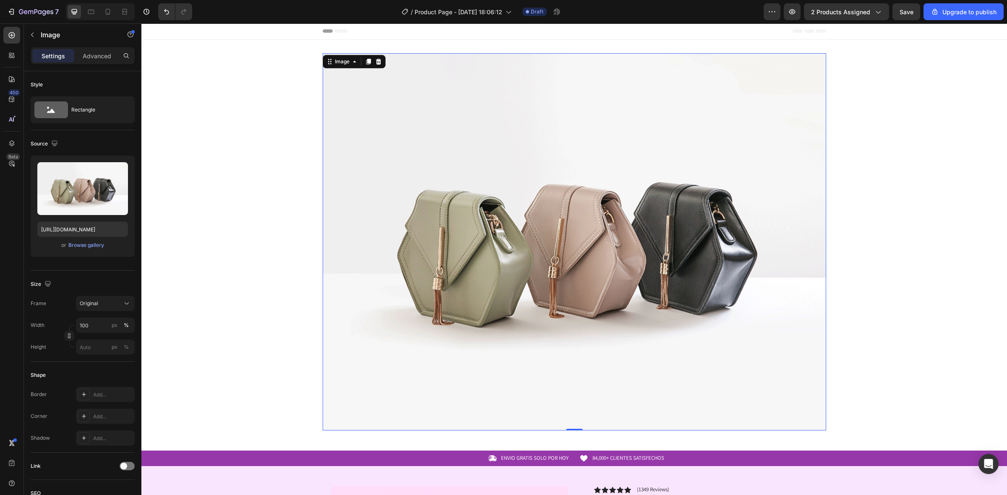
scroll to position [1, 0]
click at [589, 140] on img at bounding box center [574, 241] width 503 height 377
click at [73, 228] on input "https://cdn.shopify.com/s/files/1/2005/9307/files/image_demo.jpg" at bounding box center [82, 229] width 91 height 15
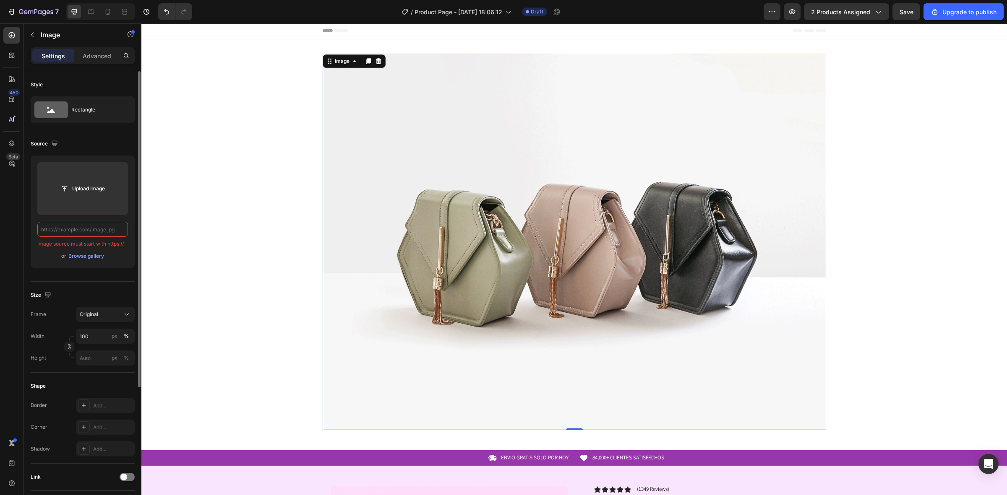
paste input "https://cdn.shopify.com/s/files/1/0937/2994/7940/files/gempages_579785421223887…"
type input "https://cdn.shopify.com/s/files/1/0937/2994/7940/files/gempages_579785421223887…"
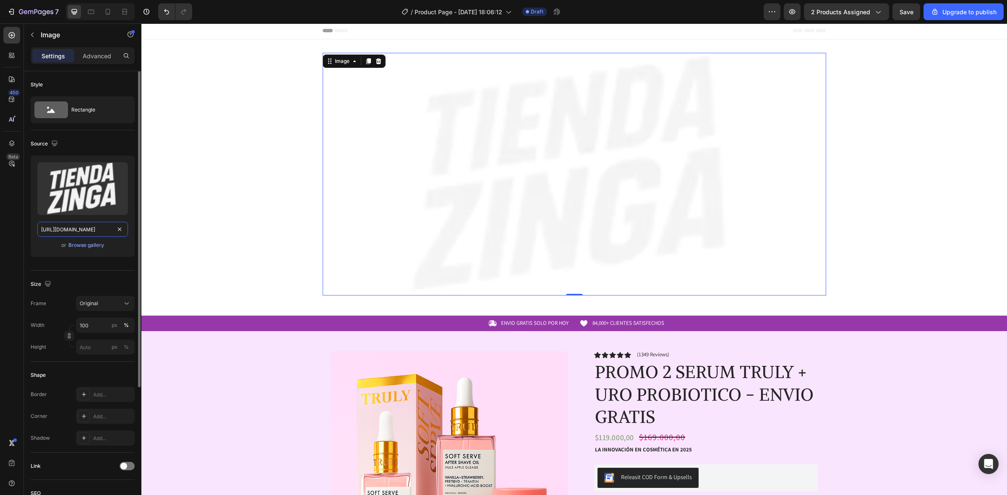
scroll to position [0, 258]
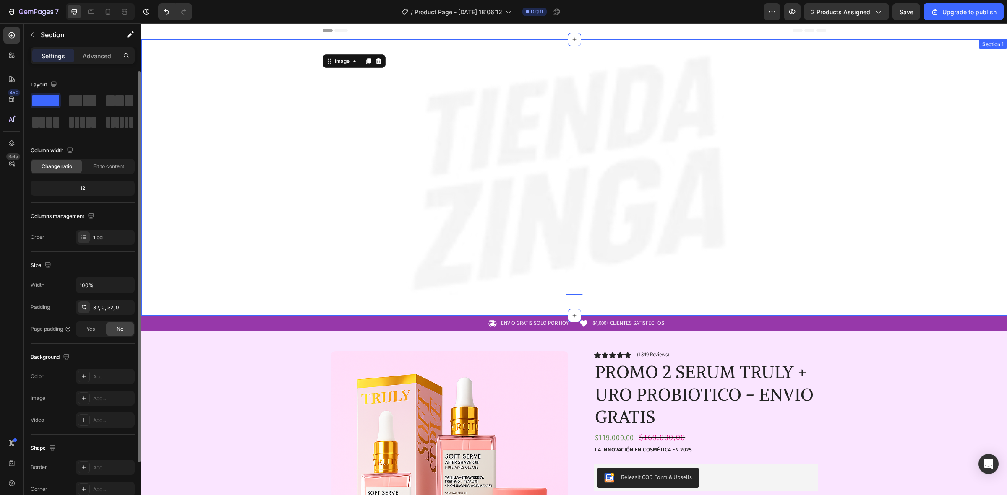
click at [219, 230] on div "Image 0 Row" at bounding box center [573, 178] width 865 height 250
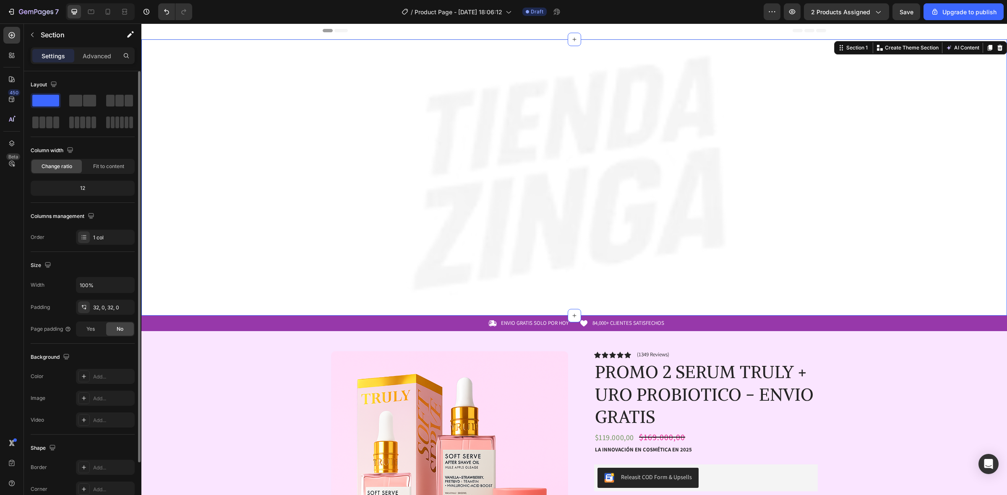
click at [234, 312] on div "Image Row Section 1 You can create reusable sections Create Theme Section AI Co…" at bounding box center [573, 177] width 865 height 276
click at [278, 31] on div "Header" at bounding box center [573, 30] width 865 height 17
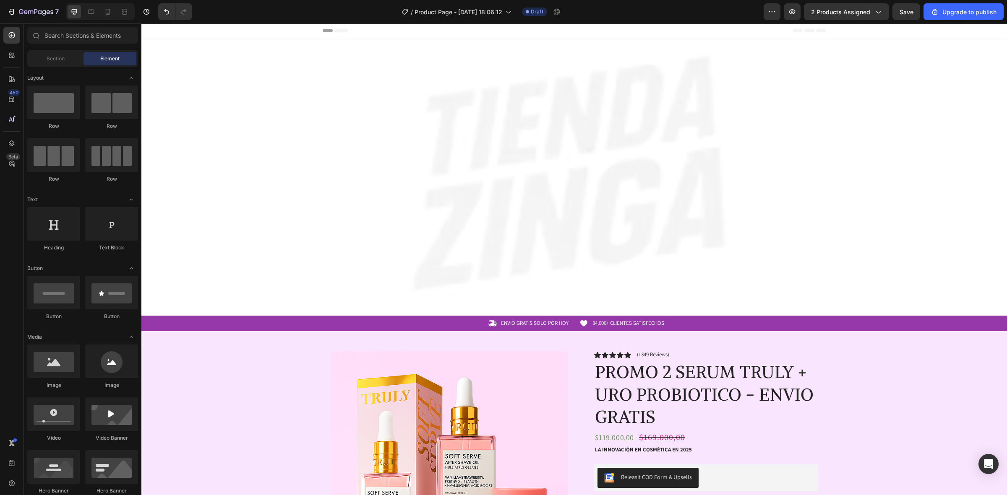
click at [275, 68] on div "Image Row" at bounding box center [573, 178] width 865 height 250
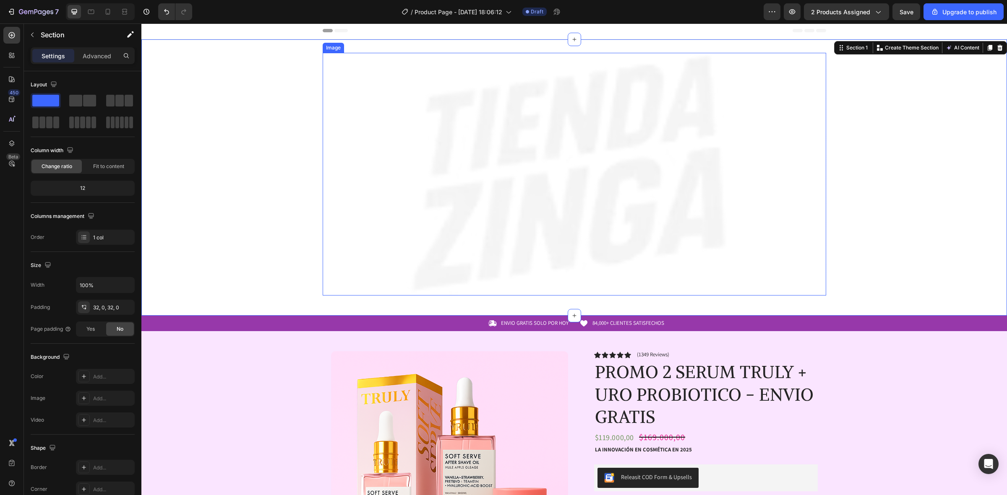
click at [619, 164] on img at bounding box center [574, 174] width 503 height 243
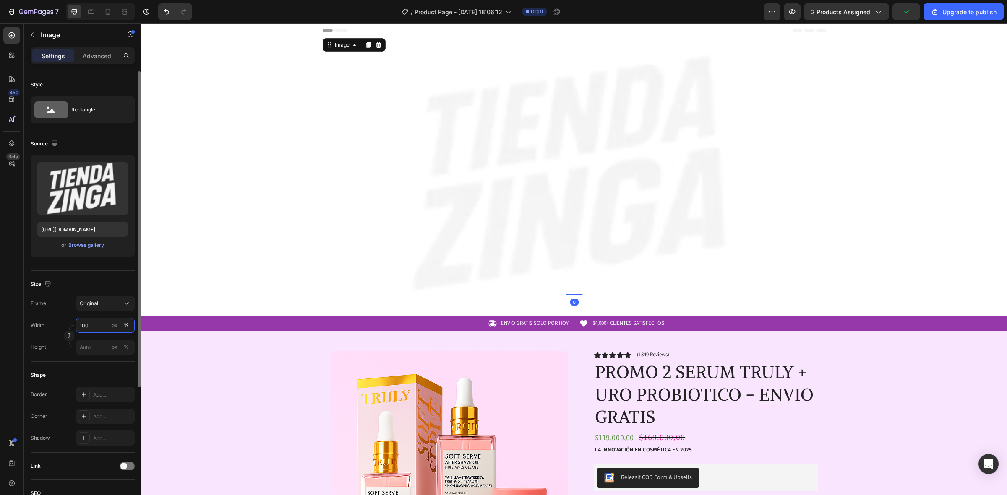
click at [93, 325] on input "100" at bounding box center [105, 325] width 59 height 15
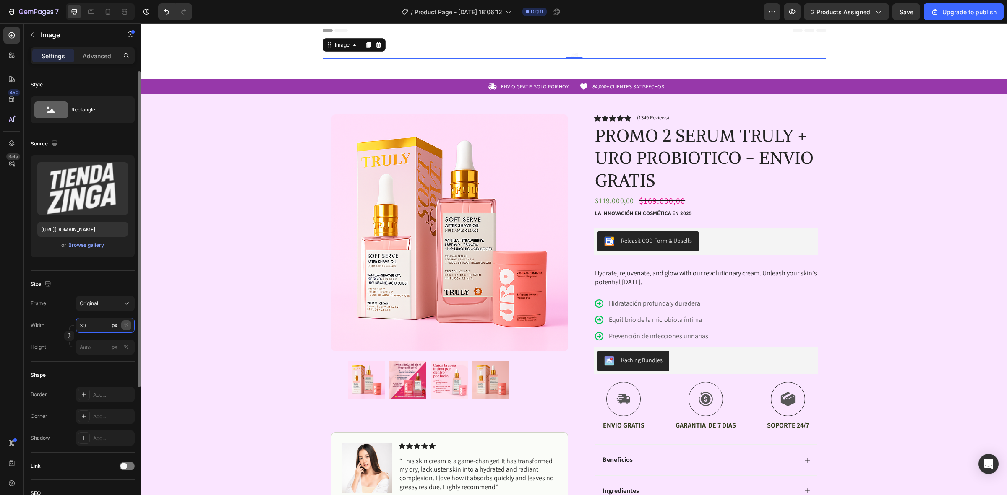
type input "30"
click at [125, 320] on button "%" at bounding box center [126, 325] width 10 height 10
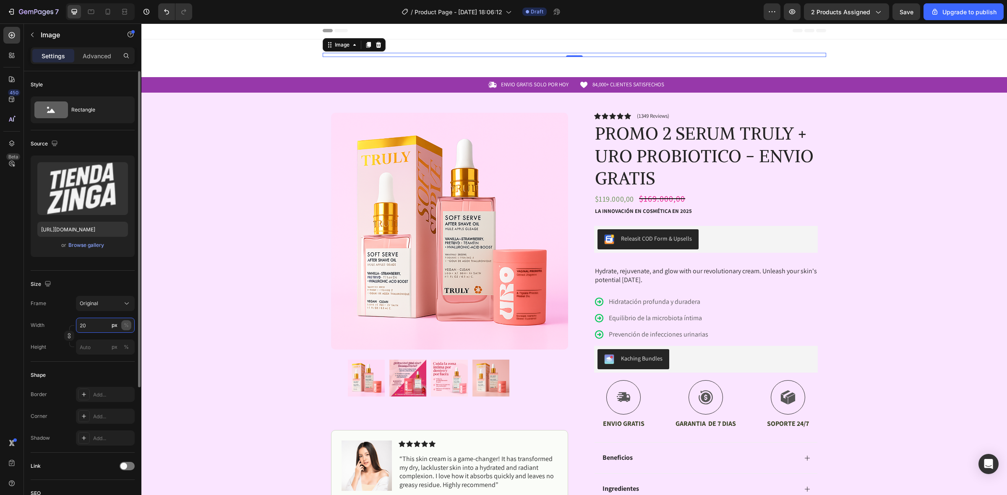
type input "20"
click at [124, 324] on div "%" at bounding box center [126, 326] width 5 height 8
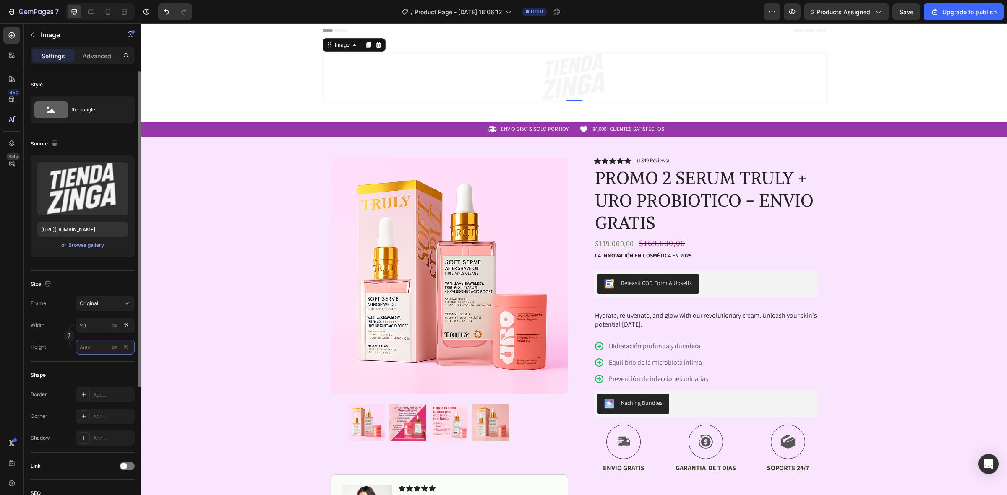
click at [101, 349] on input "px %" at bounding box center [105, 347] width 59 height 15
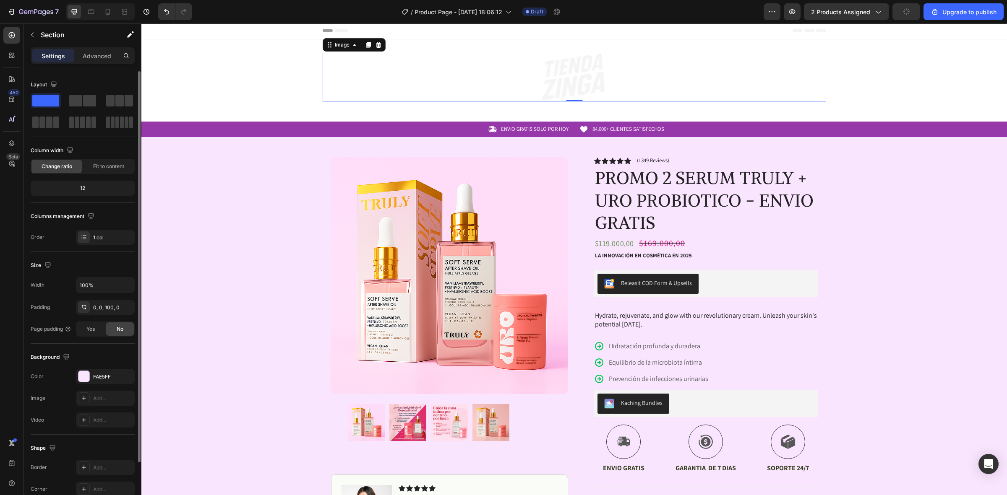
click at [142, 300] on div "Icon ENVIO GRATIS SOLO POR HOY Text Block Row Icon 84,000+ CLIENTES SATISFECHOS…" at bounding box center [573, 370] width 865 height 496
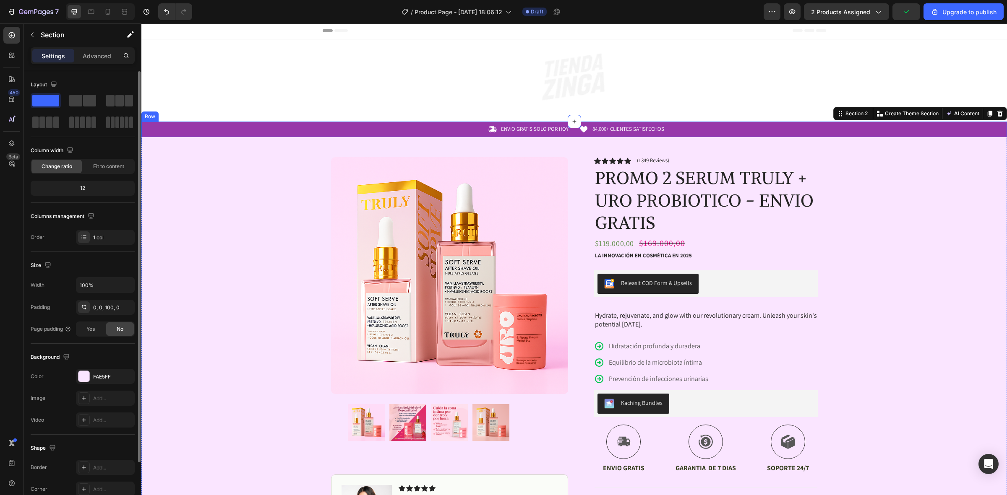
click at [226, 130] on div "Icon ENVIO GRATIS SOLO POR HOY Text Block Row Icon 84,000+ CLIENTES SATISFECHOS…" at bounding box center [573, 129] width 865 height 9
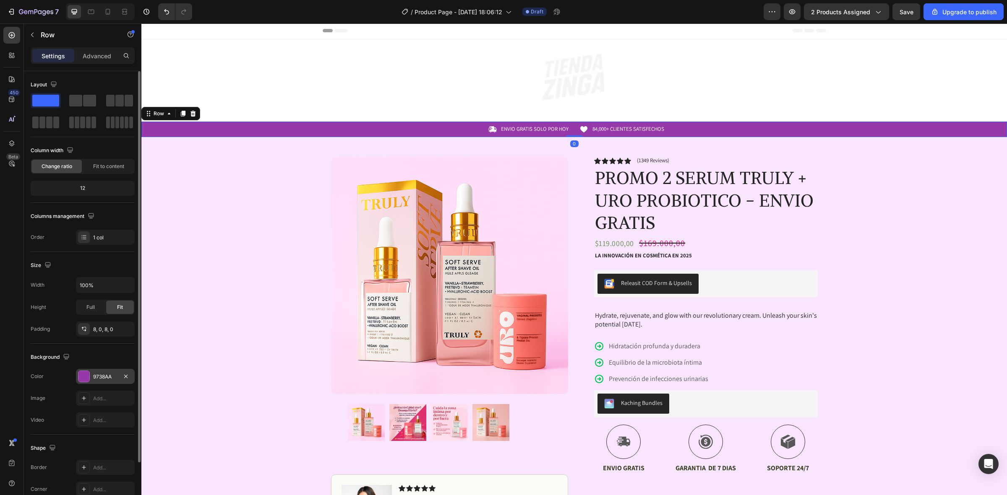
click at [105, 376] on div "9738AA" at bounding box center [105, 377] width 24 height 8
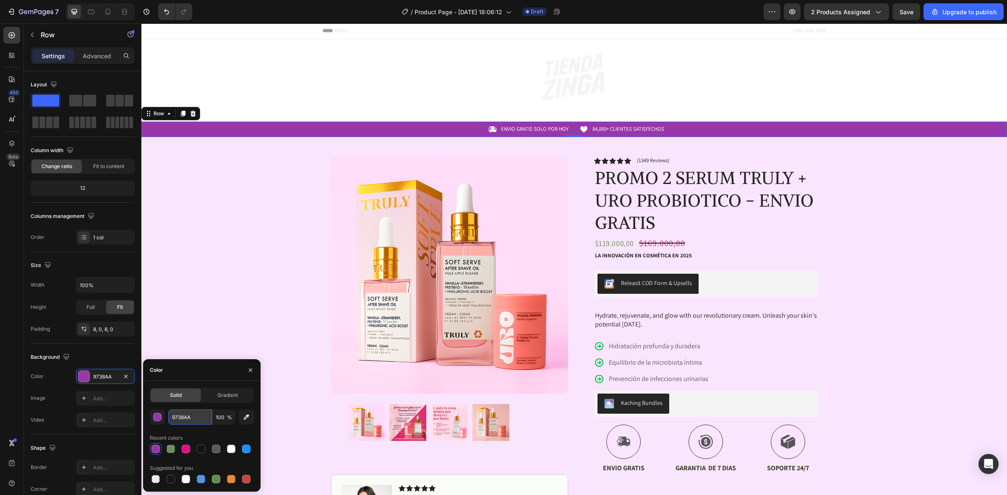
click at [196, 422] on input "9738AA" at bounding box center [190, 417] width 44 height 15
click at [248, 61] on div "Image Row" at bounding box center [573, 80] width 865 height 55
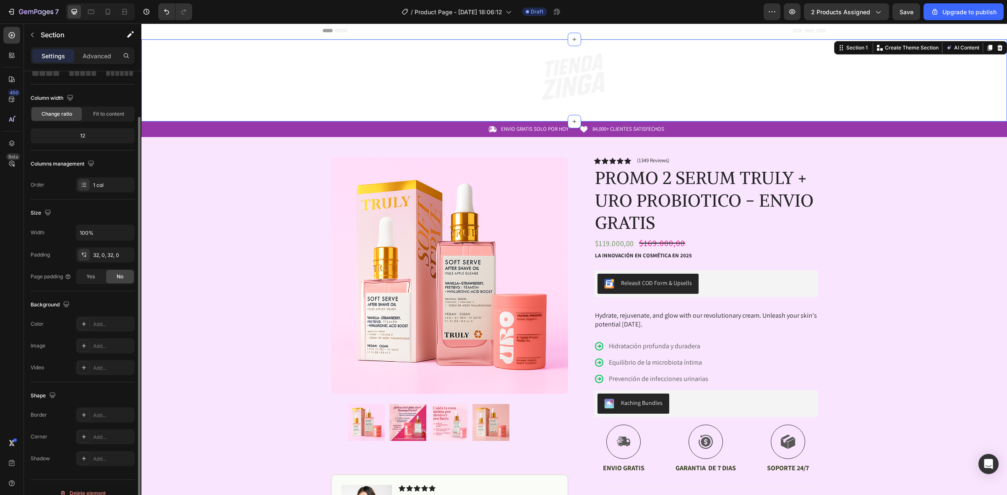
scroll to position [64, 0]
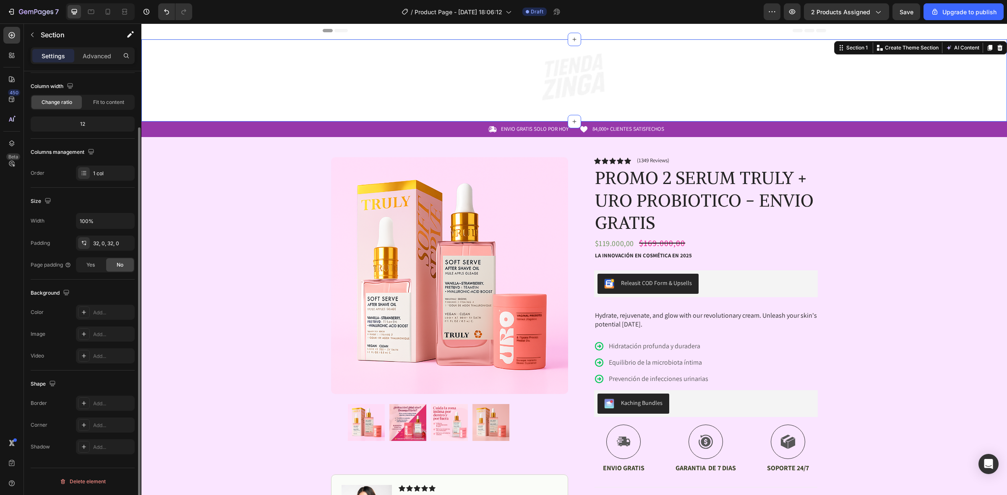
click at [104, 324] on div "The changes might be hidden by the video. Color Add... Image Add... Video Add..." at bounding box center [83, 334] width 104 height 59
click at [106, 319] on div "Add..." at bounding box center [105, 312] width 59 height 15
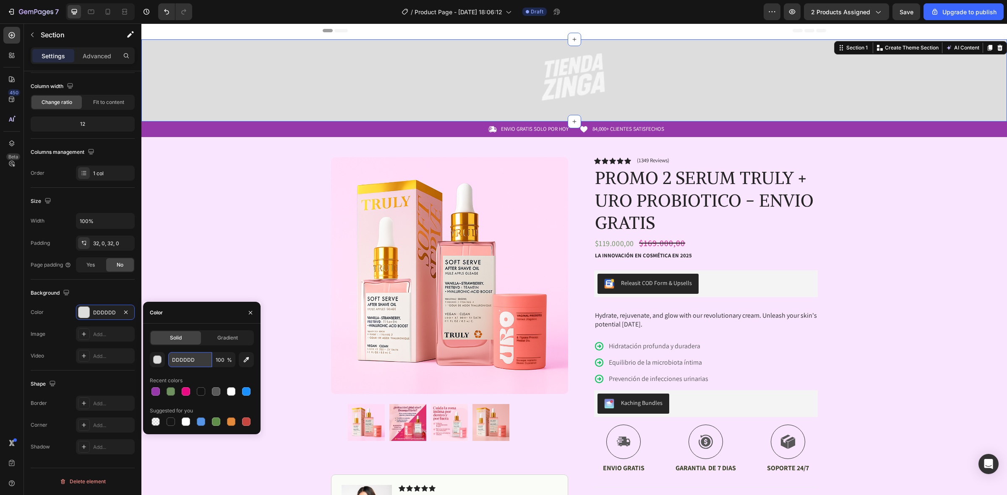
click at [202, 367] on input "DDDDDD" at bounding box center [190, 359] width 44 height 15
paste input "9738AA"
type input "9738AA"
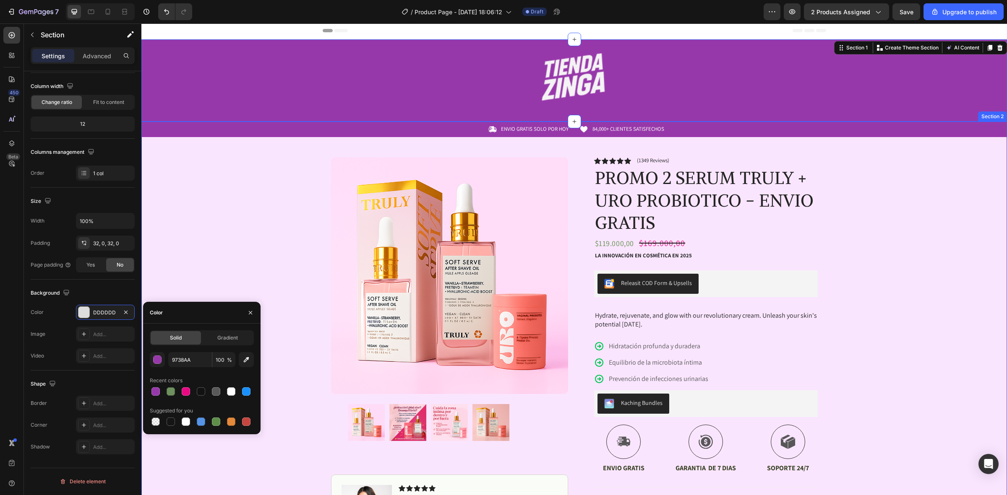
click at [281, 158] on div "Icon ENVIO GRATIS SOLO POR HOY Text Block Row Icon 84,000+ CLIENTES SATISFECHOS…" at bounding box center [573, 370] width 865 height 496
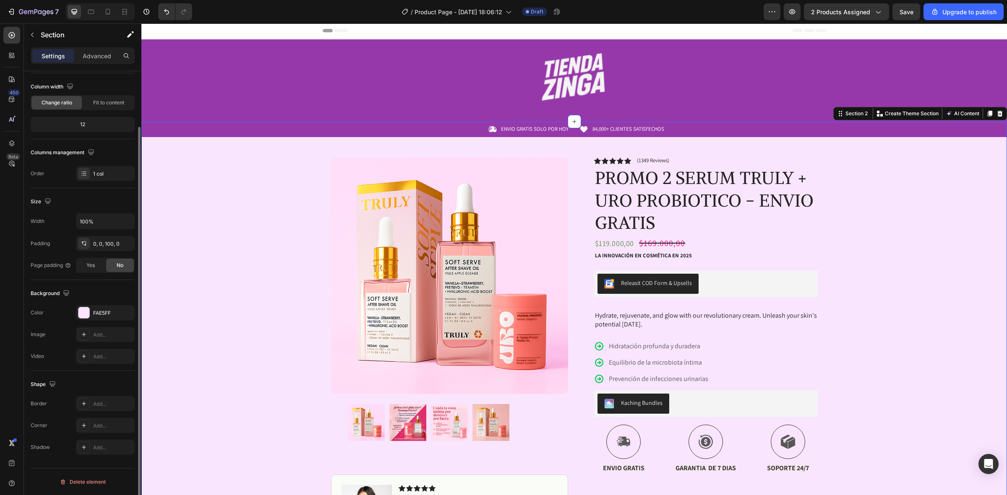
scroll to position [64, 0]
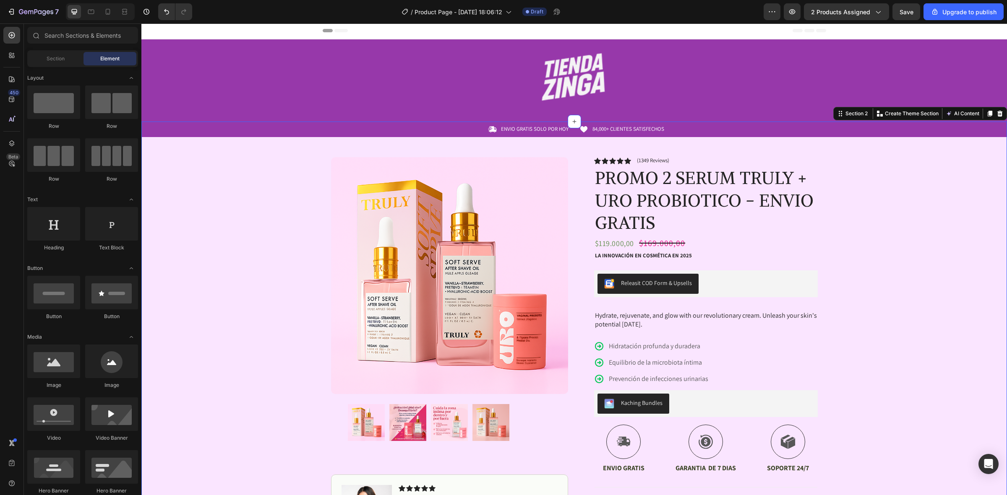
click at [357, 34] on div "Header" at bounding box center [574, 30] width 503 height 17
click at [366, 89] on div at bounding box center [574, 77] width 503 height 49
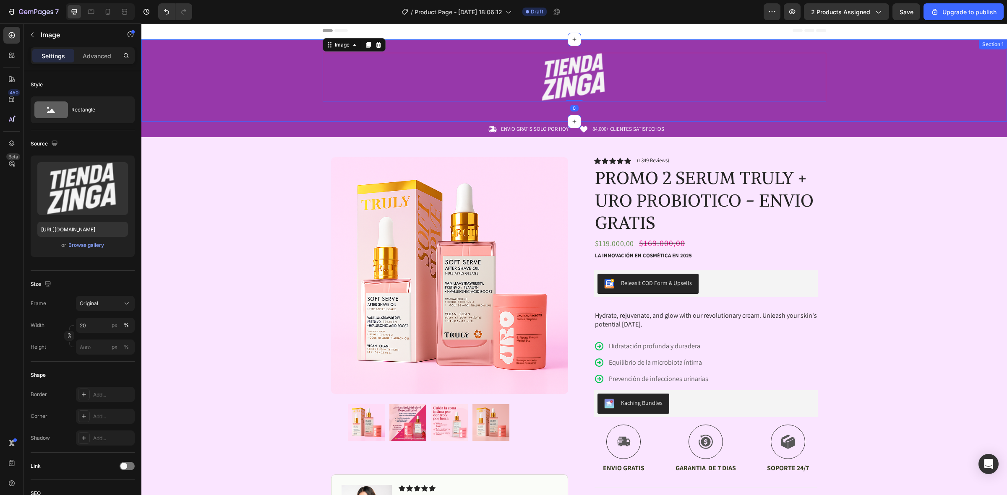
click at [341, 117] on div "Image 0 Row Section 1" at bounding box center [573, 80] width 865 height 82
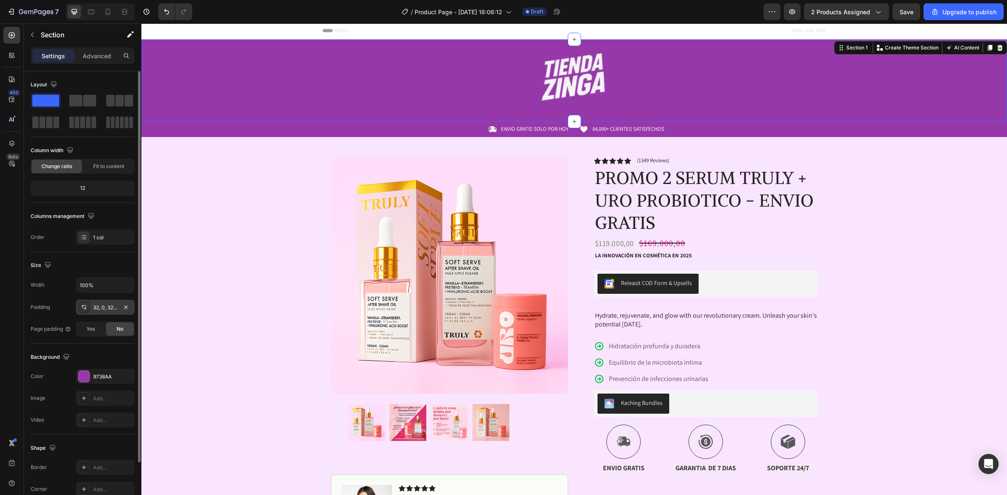
click at [107, 310] on div "32, 0, 32, 0" at bounding box center [105, 308] width 24 height 8
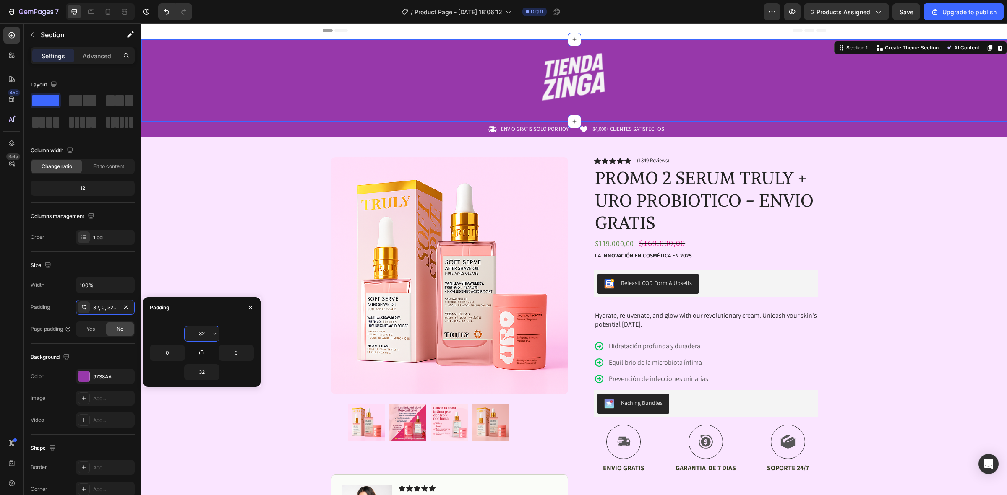
click at [204, 334] on input "32" at bounding box center [202, 333] width 34 height 15
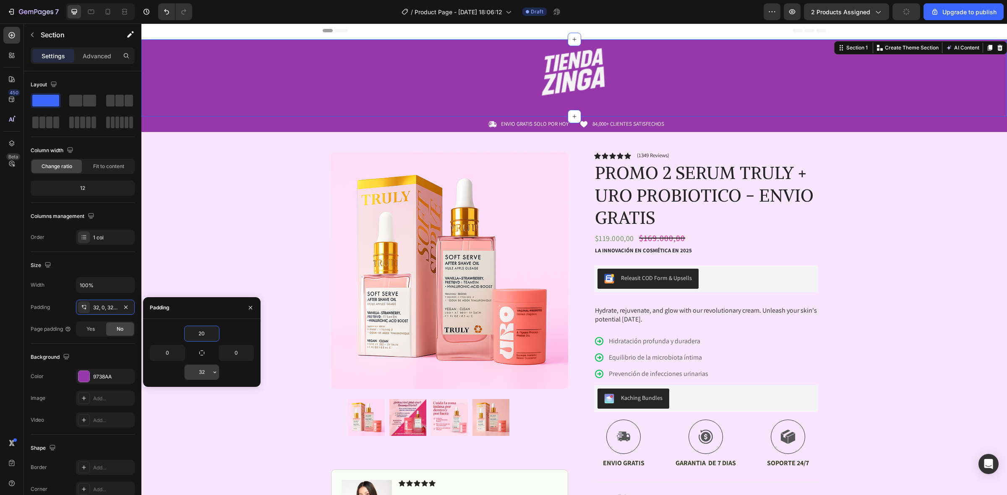
type input "20"
click at [208, 370] on input "32" at bounding box center [202, 372] width 34 height 15
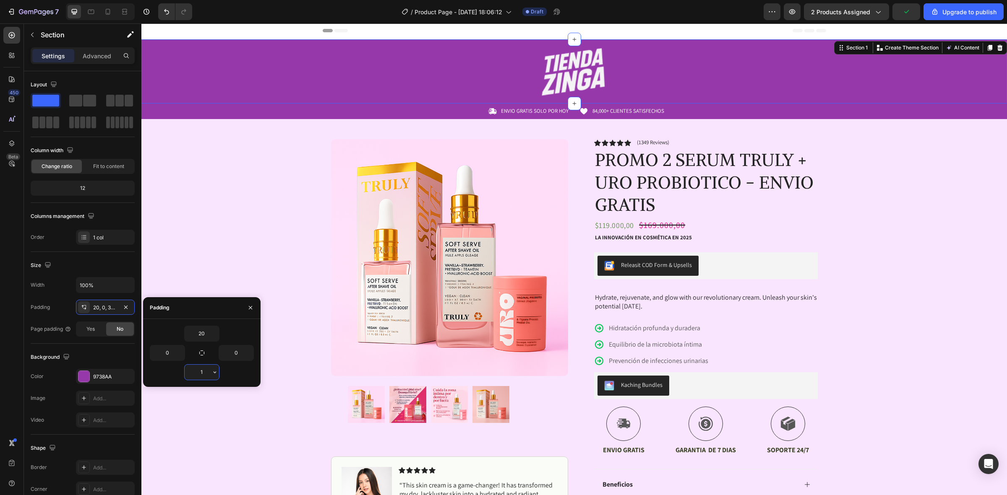
type input "10"
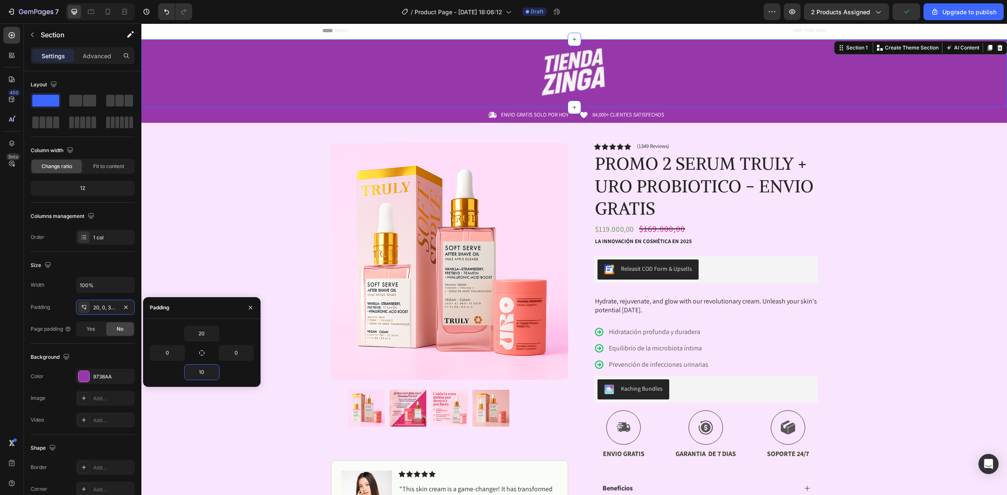
click at [413, 369] on img at bounding box center [449, 261] width 237 height 237
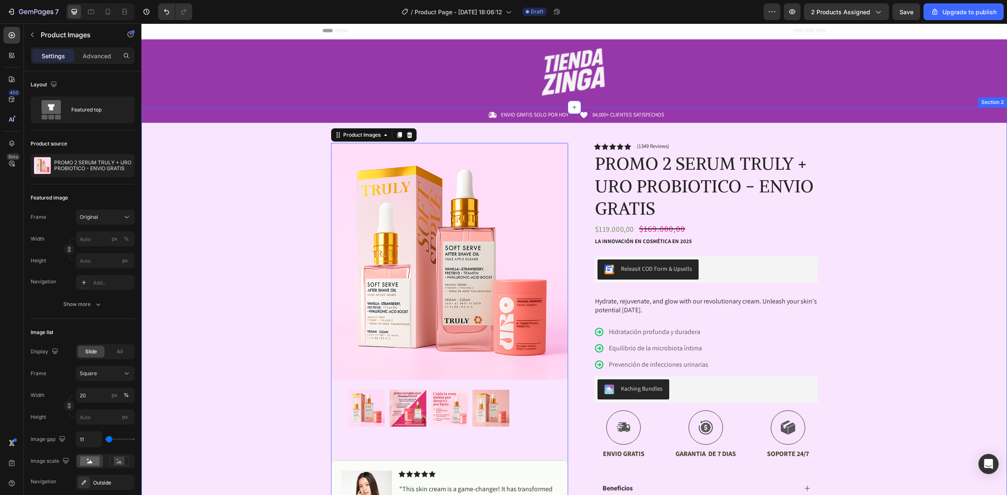
click at [831, 175] on div "Icon ENVIO GRATIS SOLO POR HOY Text Block Row Icon 84,000+ CLIENTES SATISFECHOS…" at bounding box center [573, 355] width 865 height 496
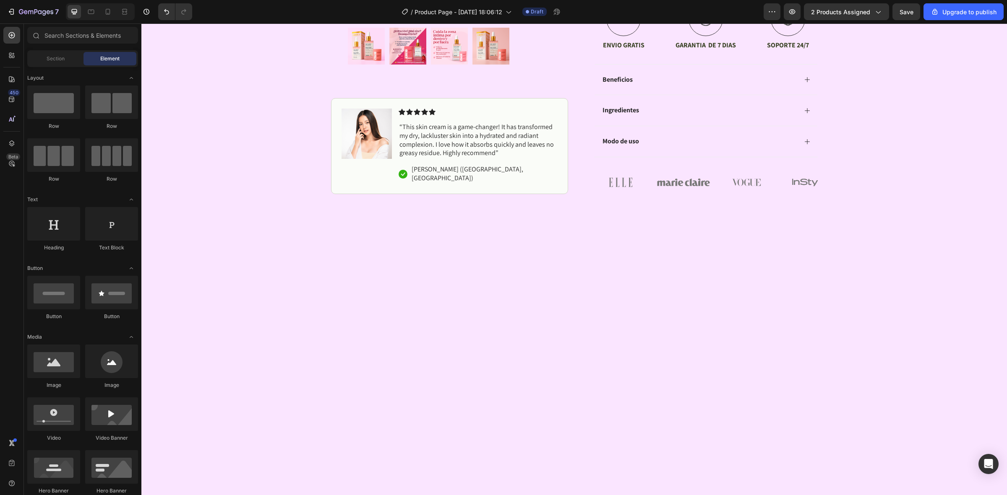
scroll to position [0, 0]
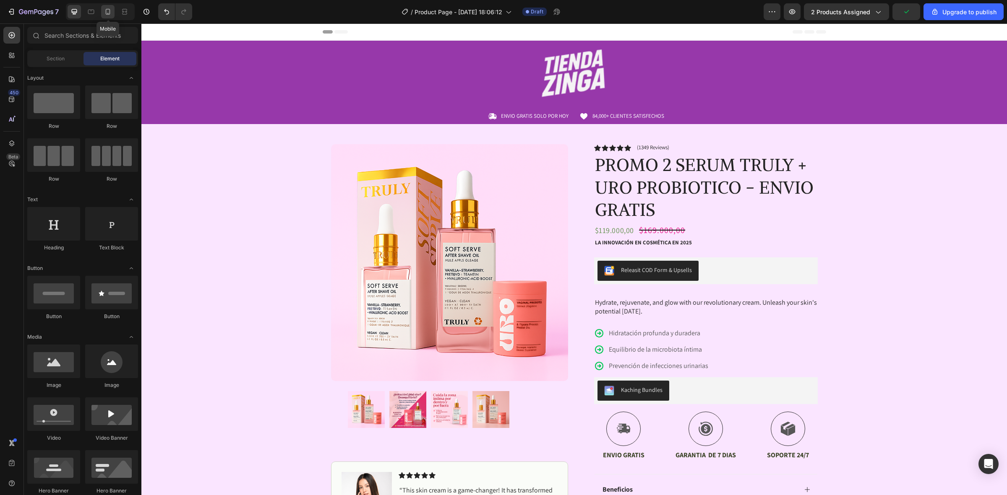
click at [106, 11] on icon at bounding box center [108, 12] width 5 height 6
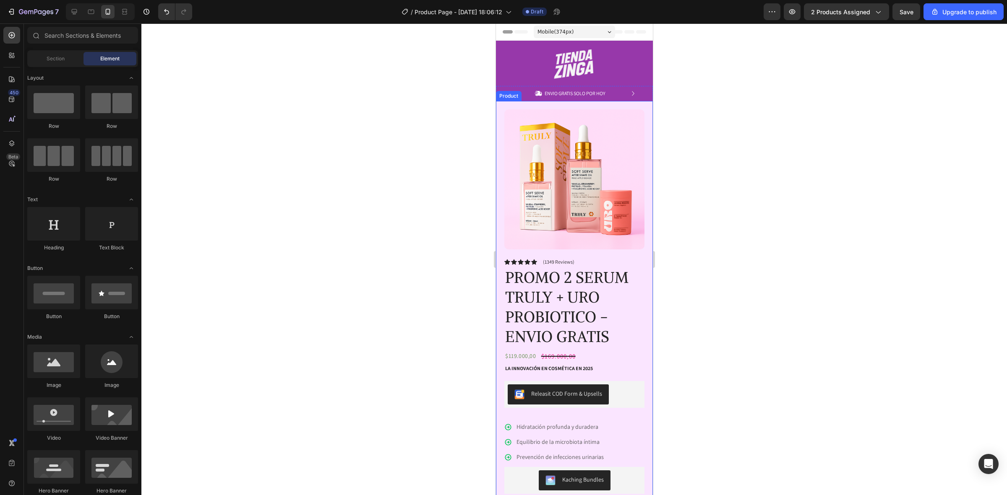
click at [502, 108] on div "Product Images Image Icon Icon Icon Icon Icon Icon List “This skin cream is a g…" at bounding box center [573, 386] width 157 height 570
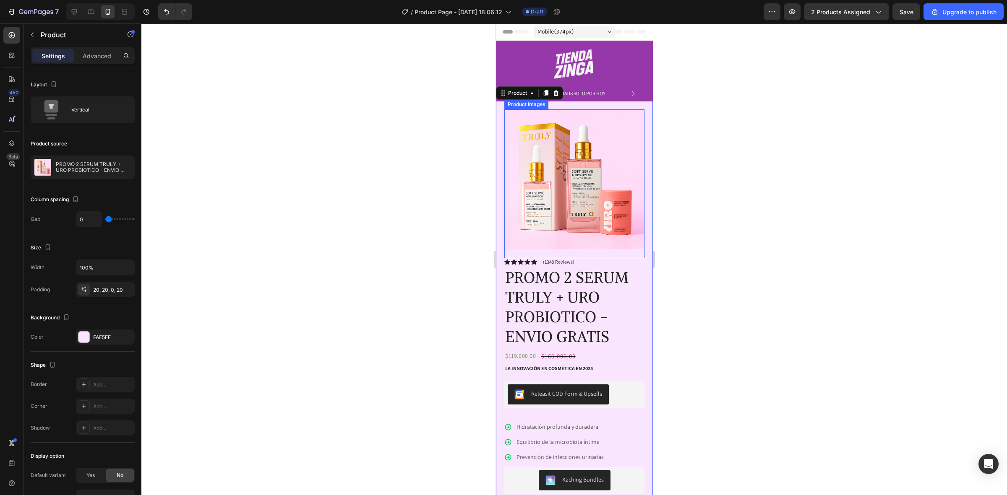
click at [613, 182] on img at bounding box center [574, 179] width 140 height 140
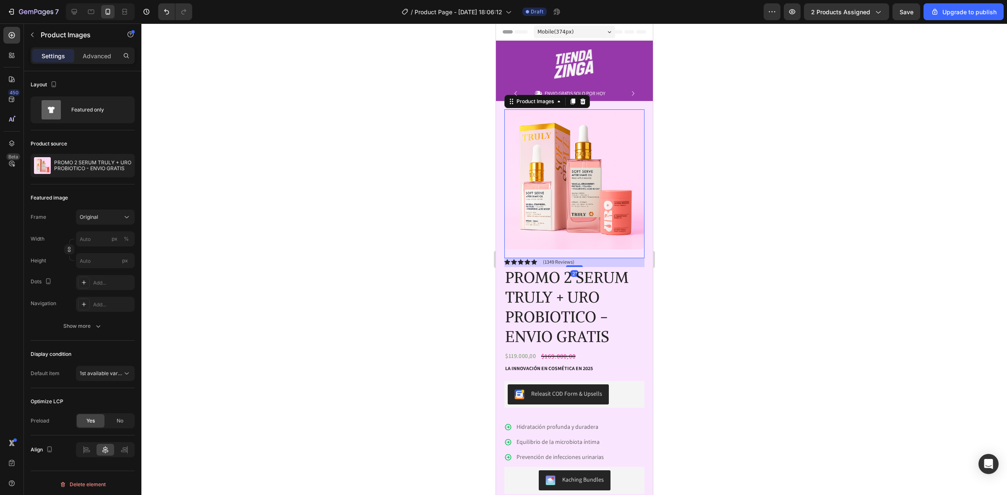
click at [765, 221] on div at bounding box center [573, 259] width 865 height 472
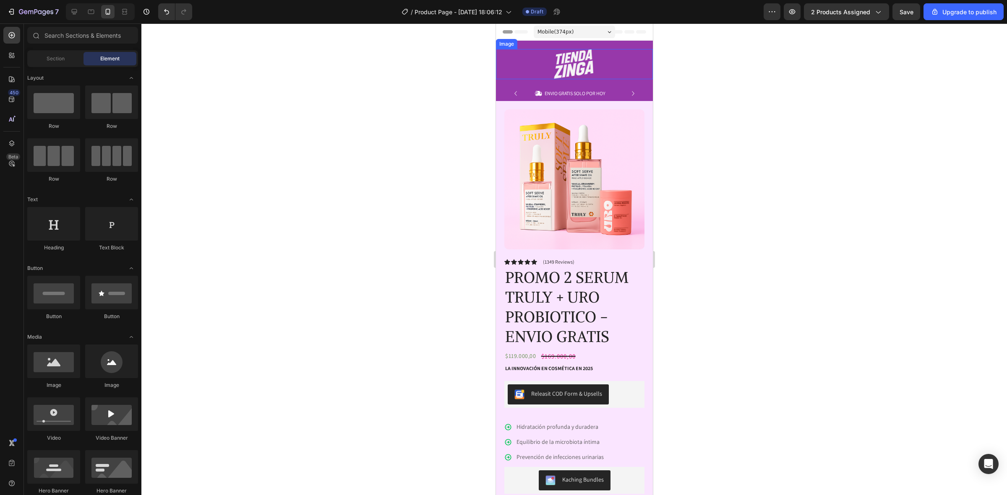
click at [583, 70] on img at bounding box center [573, 64] width 63 height 30
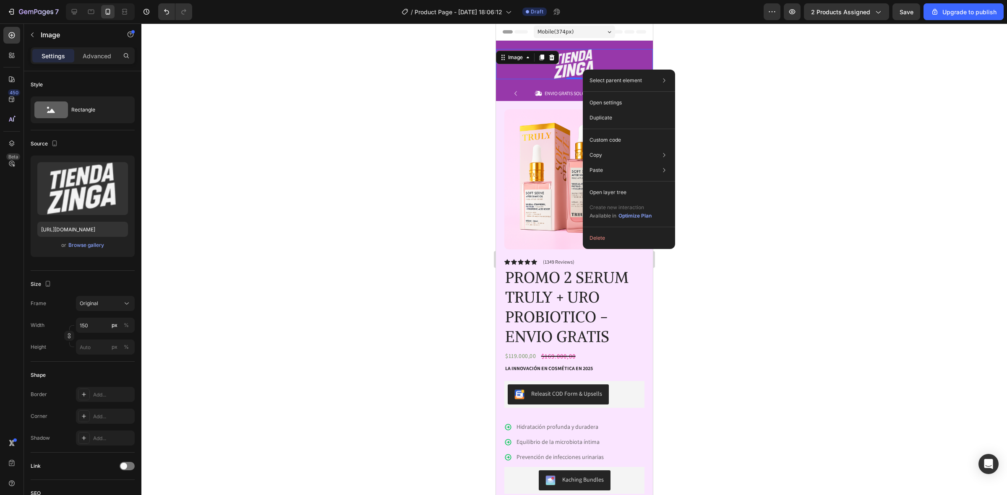
click at [583, 70] on div "Select parent element Section Row 1 col Image Open settings Duplicate Custom co…" at bounding box center [629, 160] width 92 height 180
click at [104, 229] on input "https://cdn.shopify.com/s/files/1/0937/2994/7940/files/gempages_579785421223887…" at bounding box center [82, 229] width 91 height 15
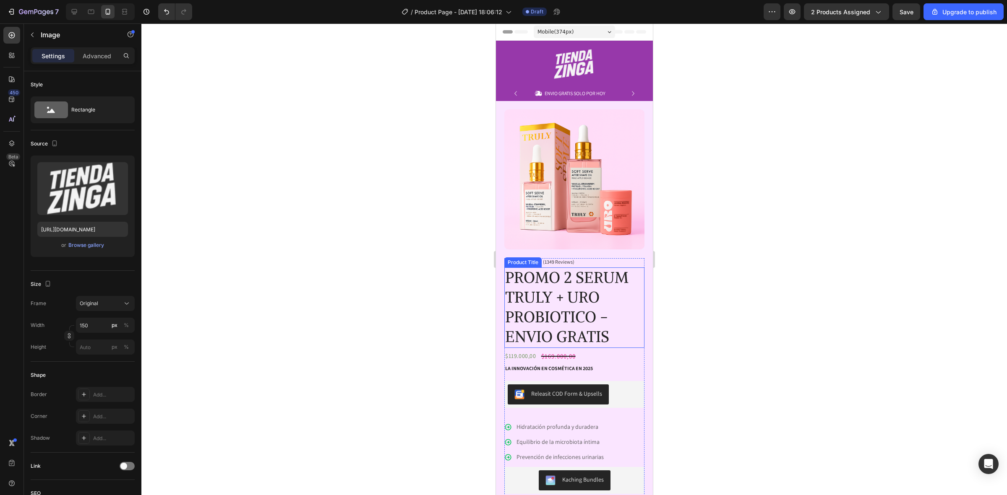
click at [628, 268] on h1 "PROMO 2 SERUM TRULY + URO PROBIOTICO - ENVIO GRATIS" at bounding box center [574, 308] width 140 height 80
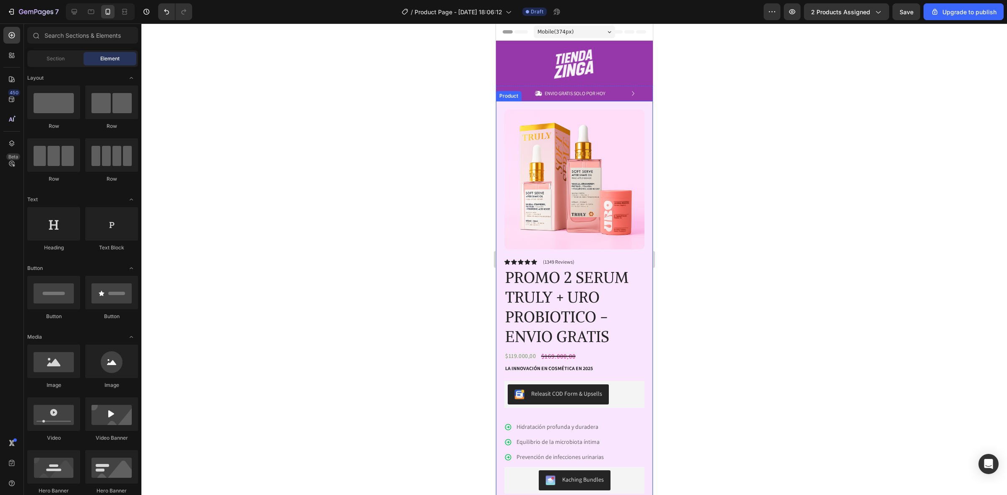
click at [640, 224] on div "Product Images Image Icon Icon Icon Icon Icon Icon List “This skin cream is a g…" at bounding box center [573, 386] width 157 height 570
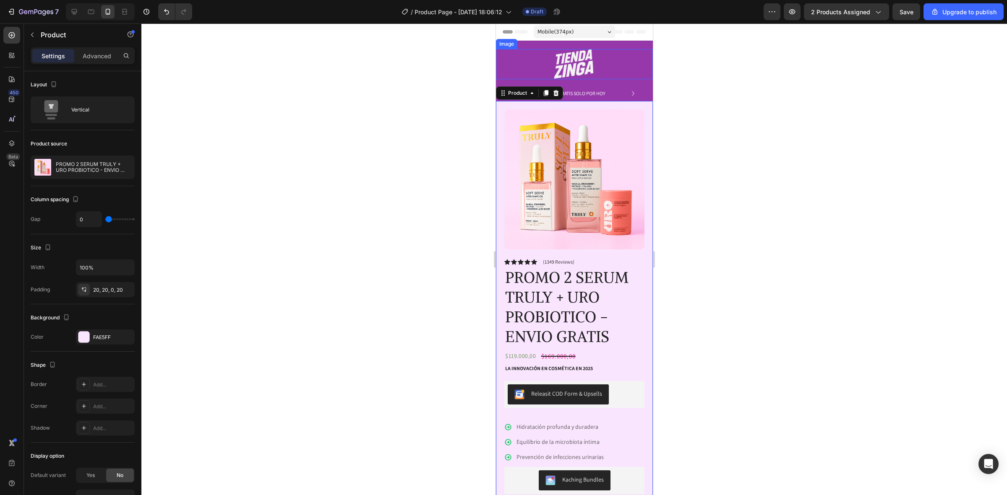
click at [594, 59] on img at bounding box center [573, 64] width 63 height 30
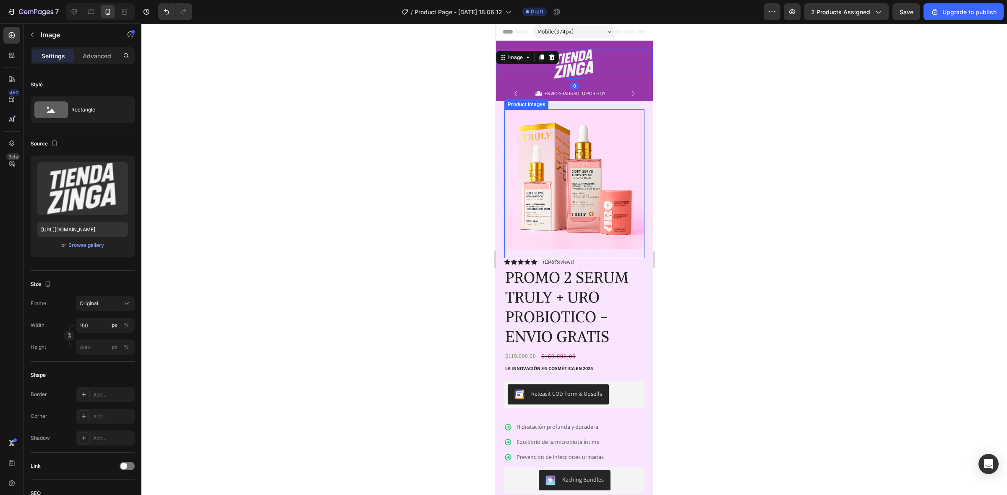
click at [604, 140] on img at bounding box center [574, 179] width 140 height 140
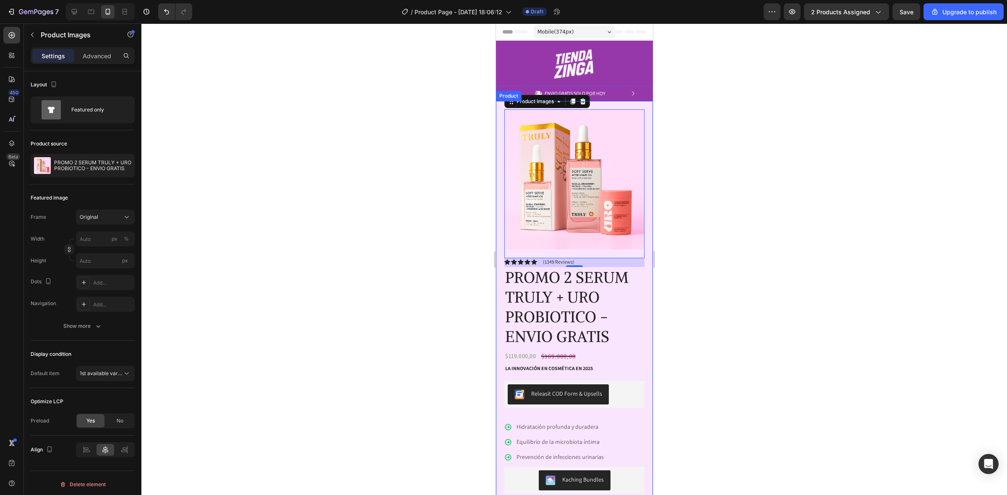
click at [640, 160] on div "Product Images 21 Image Icon Icon Icon Icon Icon Icon List “This skin cream is …" at bounding box center [573, 386] width 157 height 570
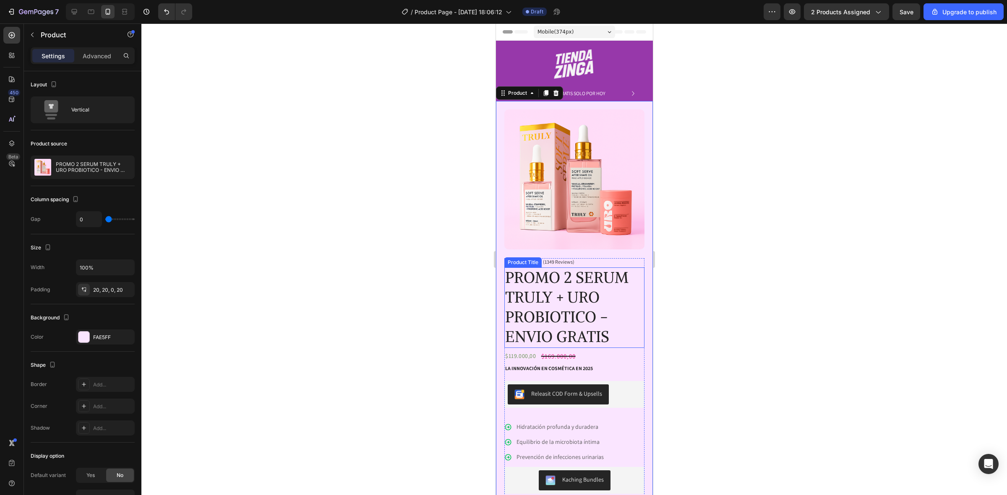
click at [611, 268] on h1 "PROMO 2 SERUM TRULY + URO PROBIOTICO - ENVIO GRATIS" at bounding box center [574, 308] width 140 height 80
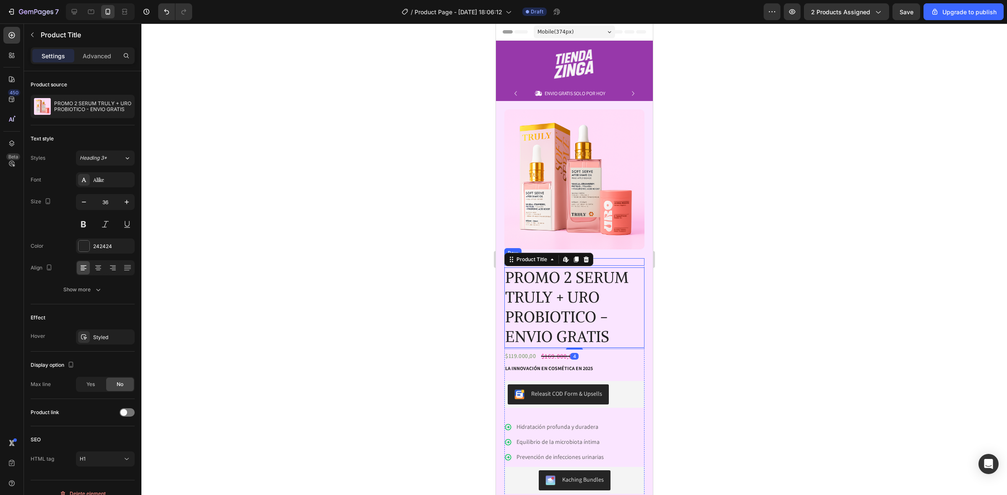
click at [615, 258] on div "Icon Icon Icon Icon Icon Icon List (1349 Reviews) Text Block Row" at bounding box center [574, 262] width 140 height 8
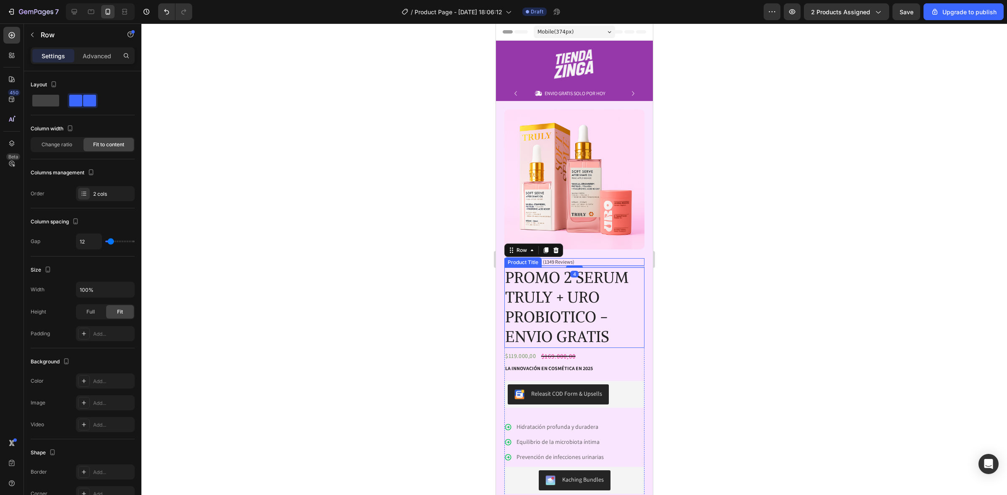
click at [624, 268] on h1 "PROMO 2 SERUM TRULY + URO PROBIOTICO - ENVIO GRATIS" at bounding box center [574, 308] width 140 height 80
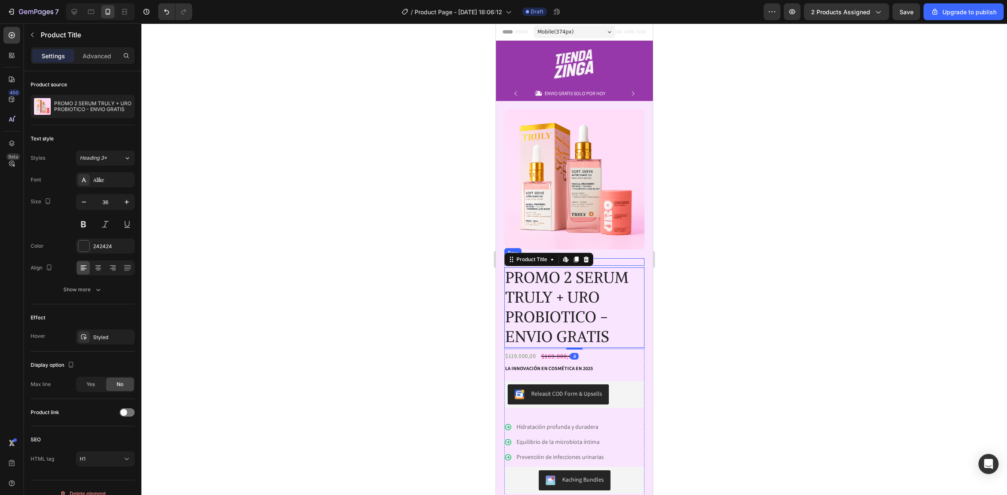
click at [633, 258] on div "Icon Icon Icon Icon Icon Icon List (1349 Reviews) Text Block Row" at bounding box center [574, 262] width 140 height 8
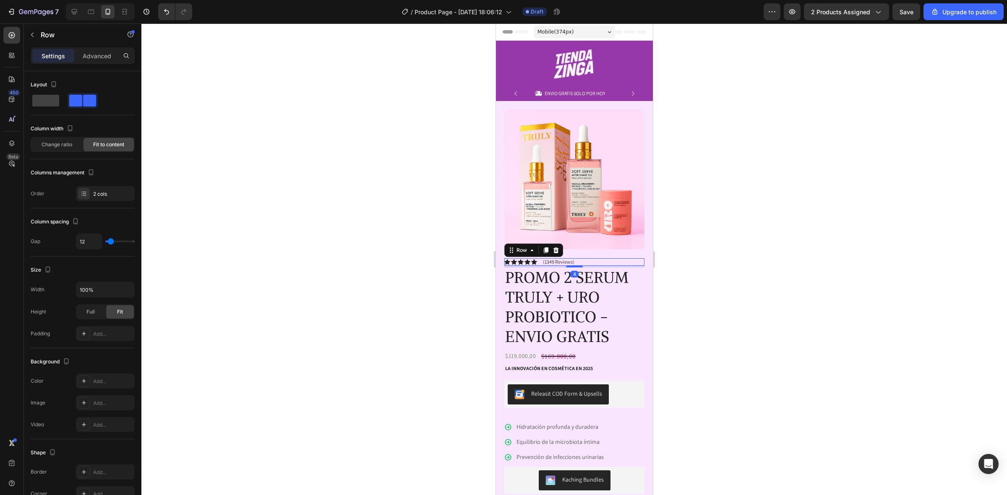
click at [635, 260] on div "Icon Icon Icon Icon Icon Icon List (1349 Reviews) Text Block Row 4 PROMO 2 SERU…" at bounding box center [574, 464] width 140 height 412
click at [633, 268] on h1 "PROMO 2 SERUM TRULY + URO PROBIOTICO - ENVIO GRATIS" at bounding box center [574, 308] width 140 height 80
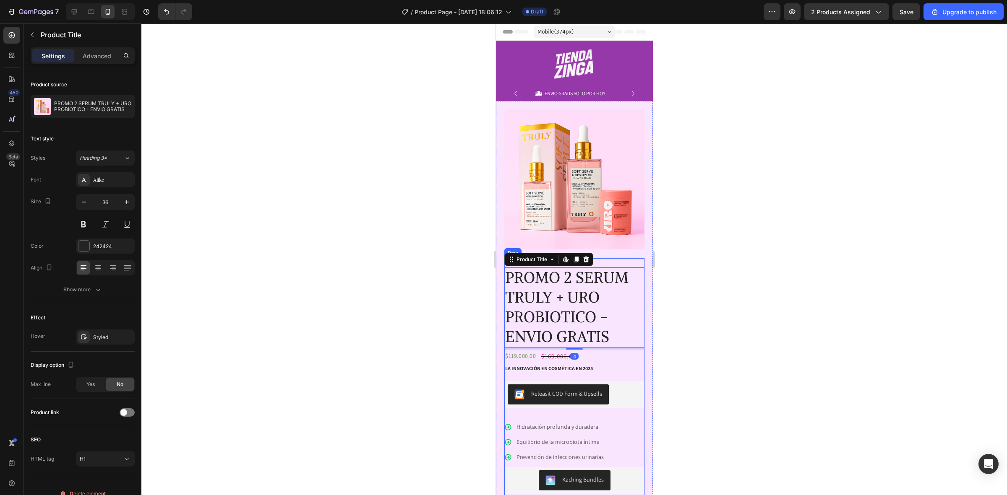
click at [634, 258] on div "Icon Icon Icon Icon Icon Icon List (1349 Reviews) Text Block Row PROMO 2 SERUM …" at bounding box center [574, 464] width 140 height 412
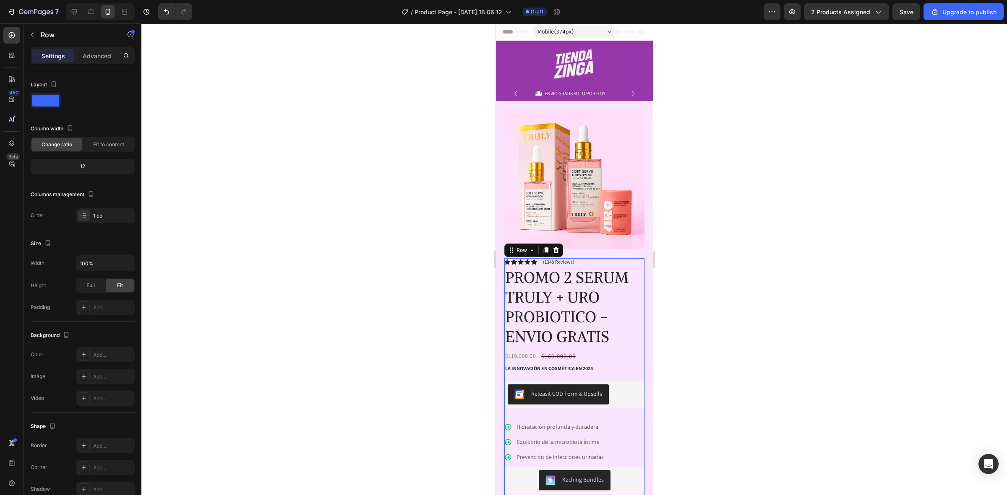
click at [634, 258] on div "Icon Icon Icon Icon Icon Icon List (1349 Reviews) Text Block Row PROMO 2 SERUM …" at bounding box center [574, 464] width 140 height 412
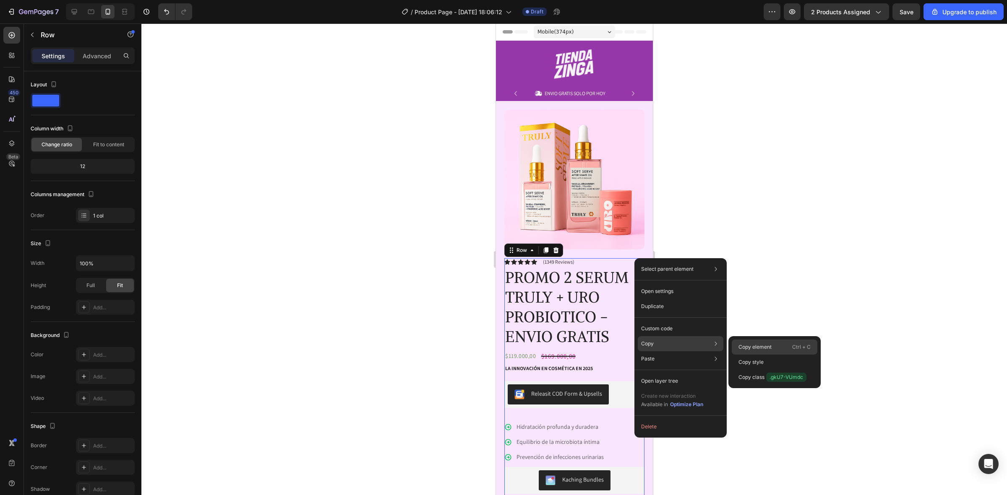
click at [774, 355] on div "Copy element Ctrl + C" at bounding box center [774, 362] width 86 height 15
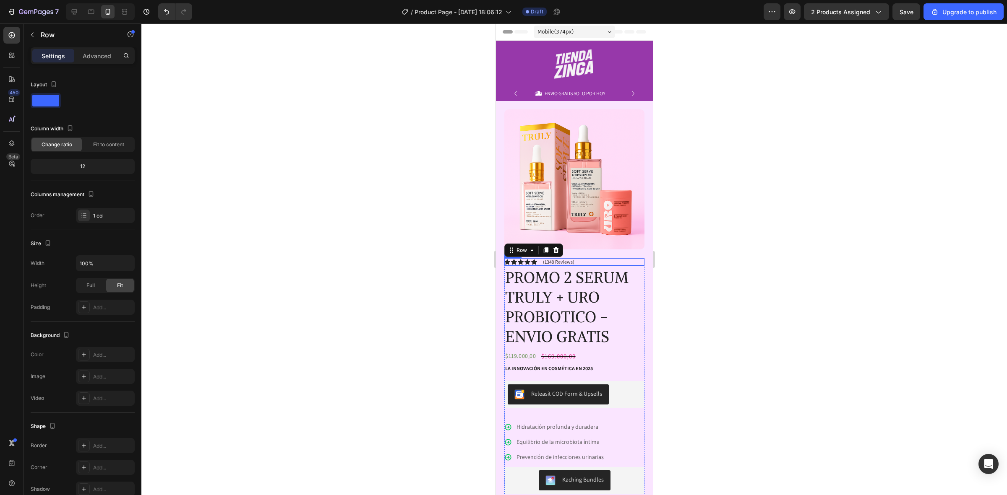
click at [580, 258] on div "Icon Icon Icon Icon Icon Icon List (1349 Reviews) Text Block Row" at bounding box center [574, 262] width 140 height 8
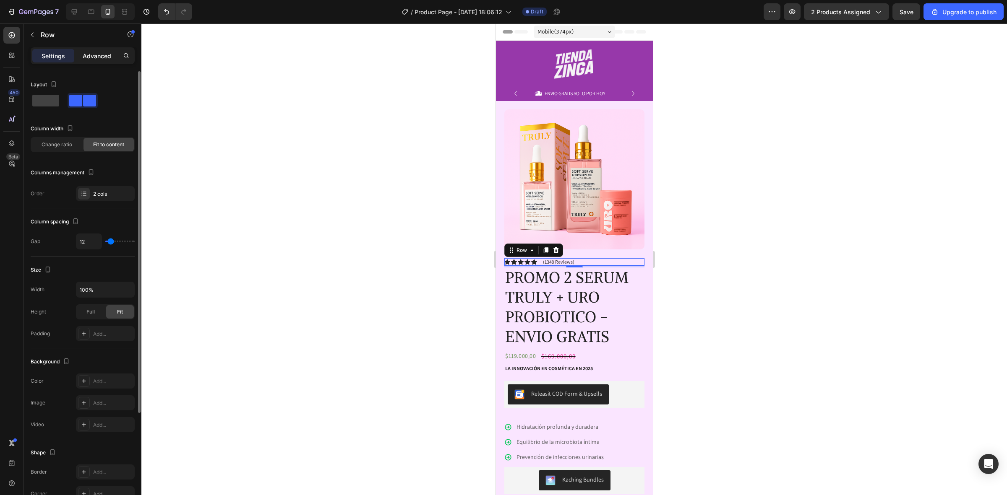
click at [97, 52] on p "Advanced" at bounding box center [97, 56] width 29 height 9
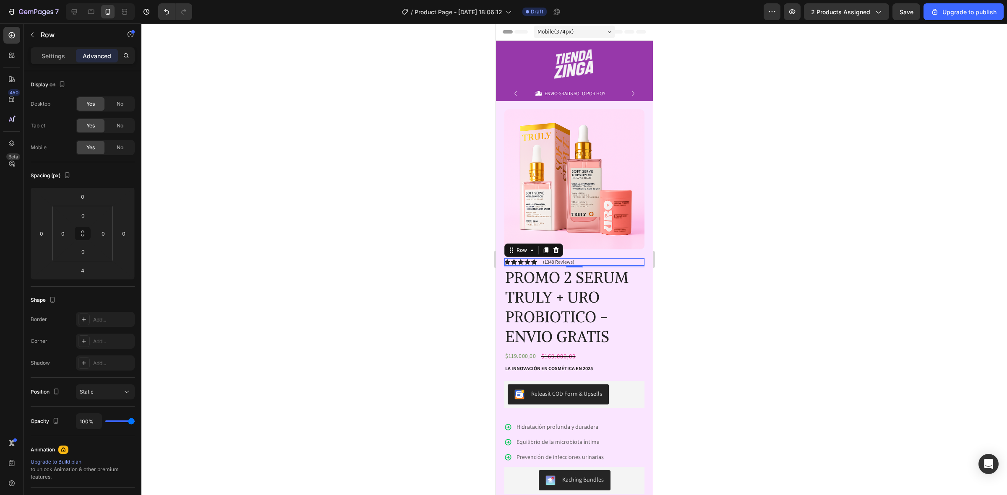
click at [632, 266] on div "4" at bounding box center [574, 267] width 140 height 2
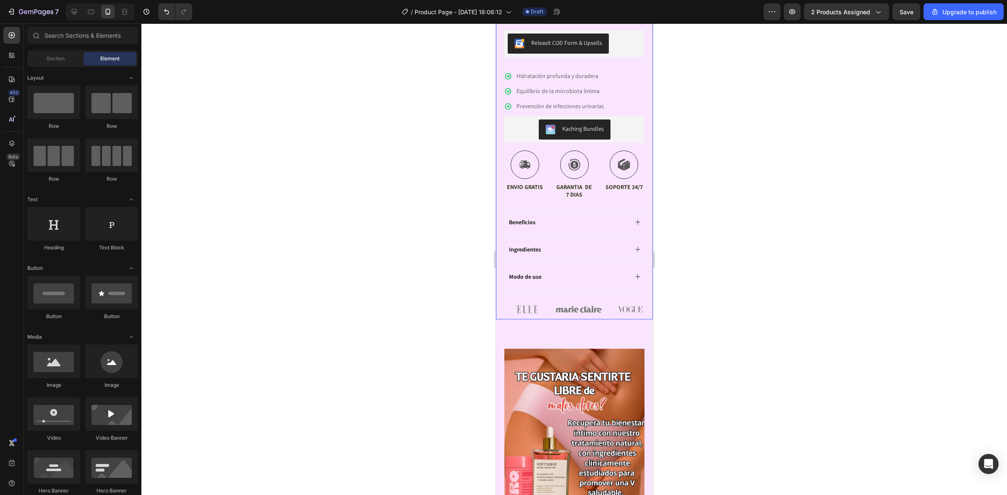
scroll to position [203, 0]
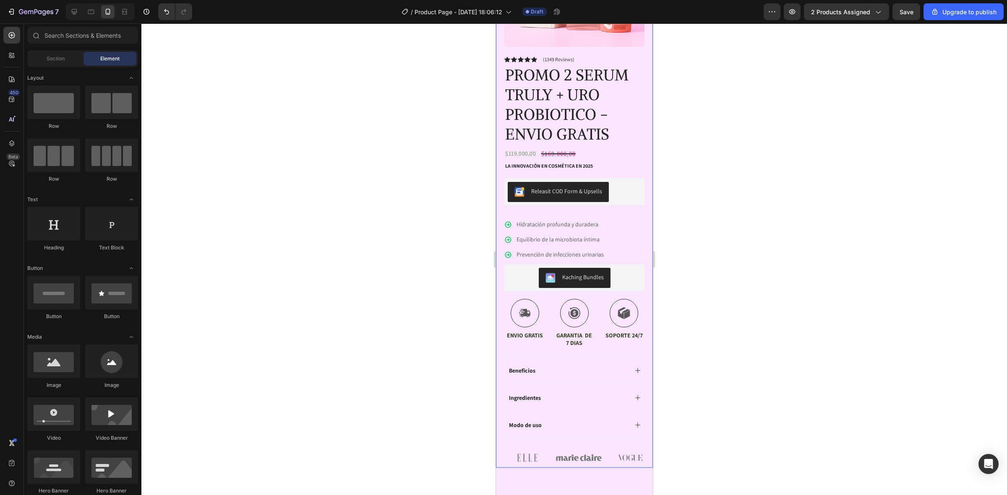
click at [643, 226] on div "Product Images Image Icon Icon Icon Icon Icon Icon List “This skin cream is a g…" at bounding box center [573, 184] width 157 height 570
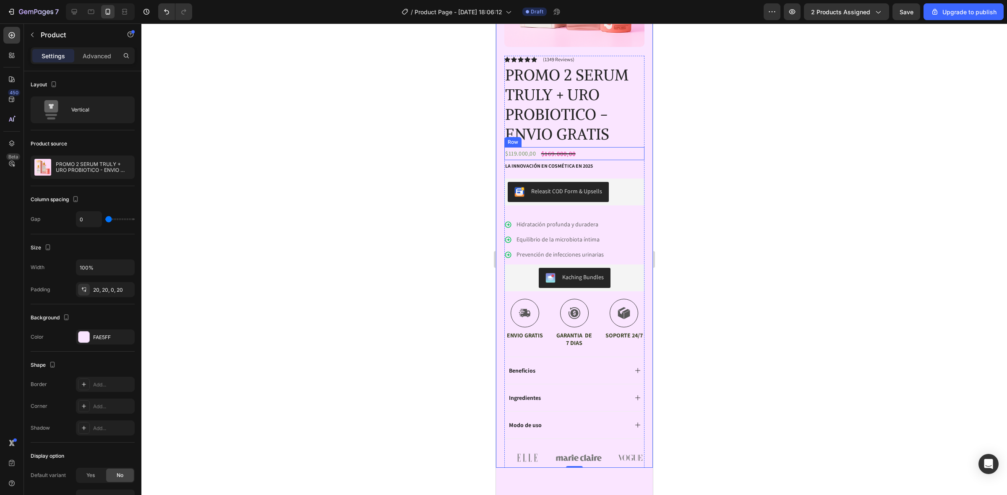
scroll to position [150, 0]
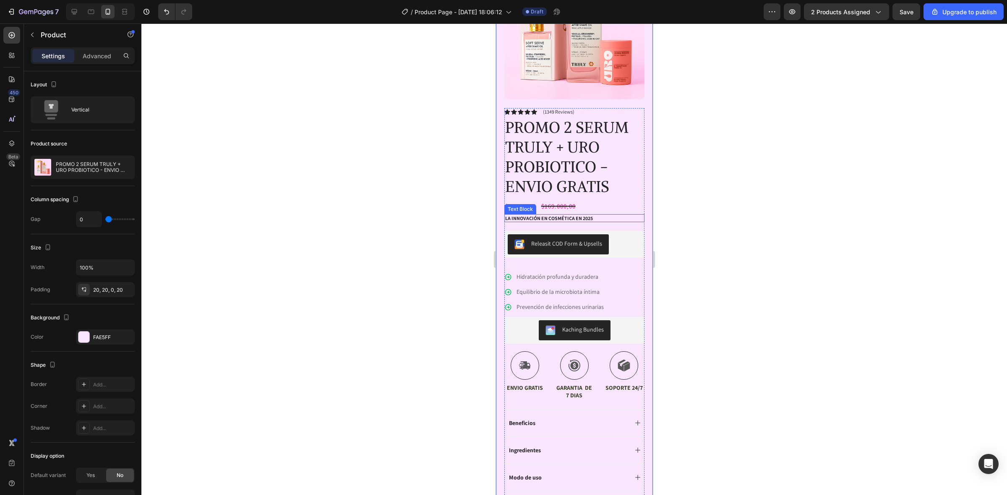
click at [559, 215] on p "La innovación en cosmética en 2025" at bounding box center [574, 218] width 138 height 7
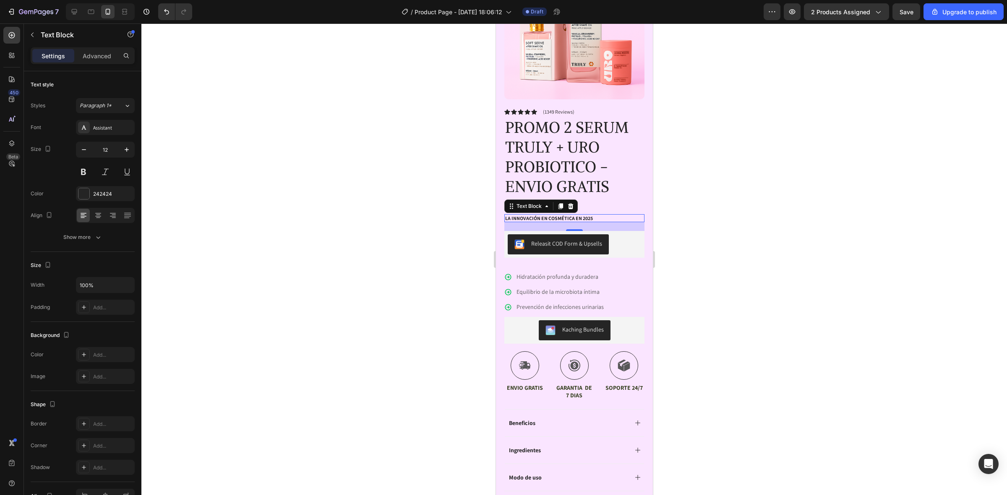
click at [737, 276] on div at bounding box center [573, 259] width 865 height 472
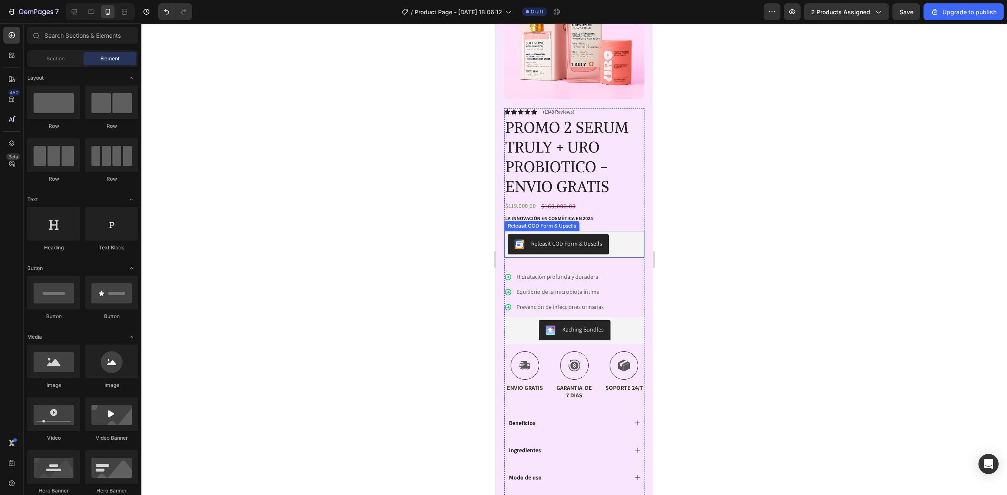
click at [614, 242] on div "Releasit COD Form & Upsells" at bounding box center [573, 244] width 133 height 20
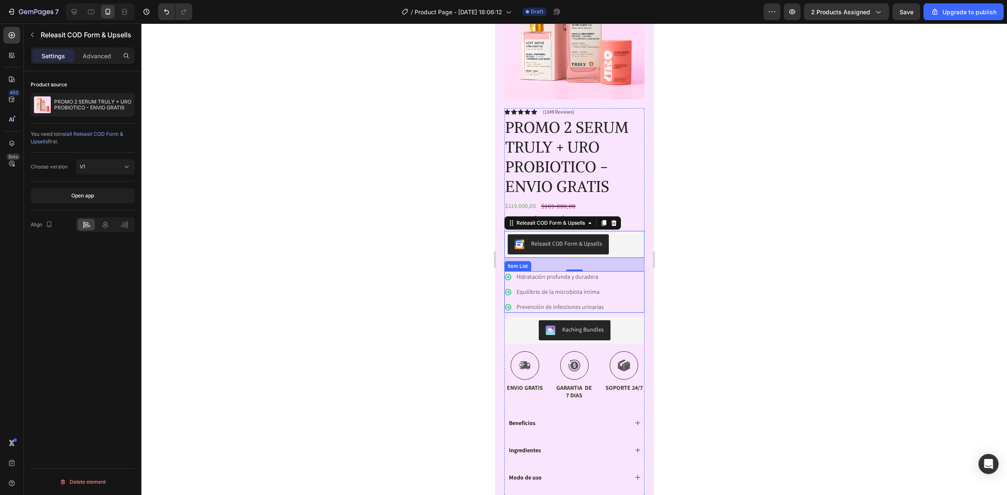
click at [615, 288] on div "Hidratación profunda y duradera Equilibrio de la microbiota íntima Prevención d…" at bounding box center [574, 292] width 140 height 42
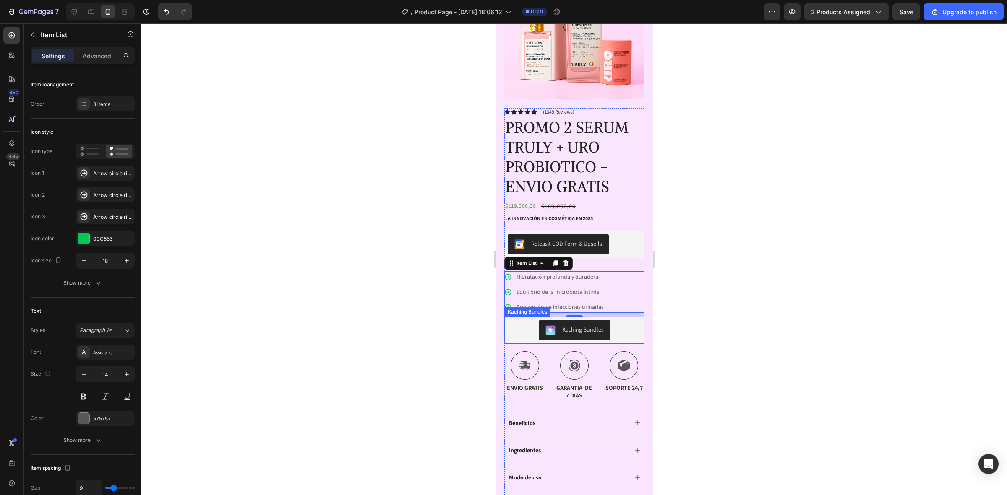
click at [620, 320] on div "Kaching Bundles" at bounding box center [573, 330] width 133 height 20
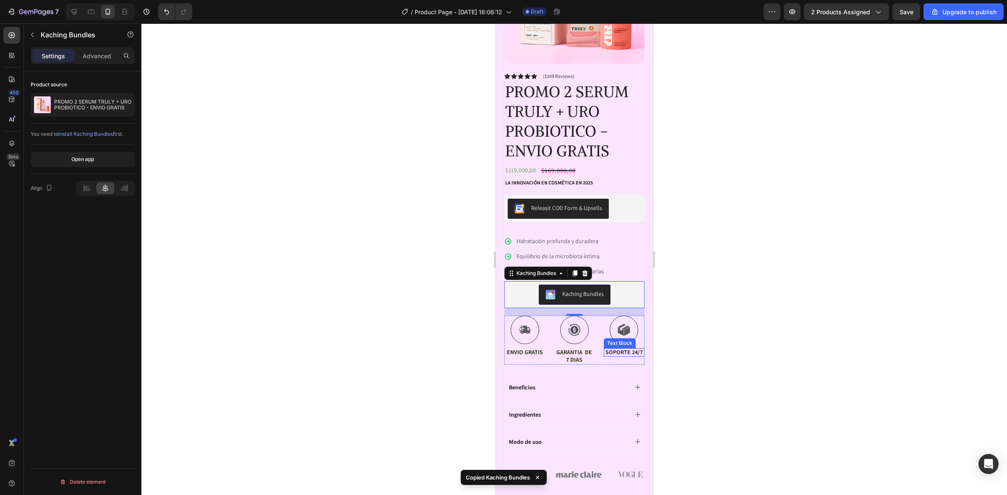
scroll to position [203, 0]
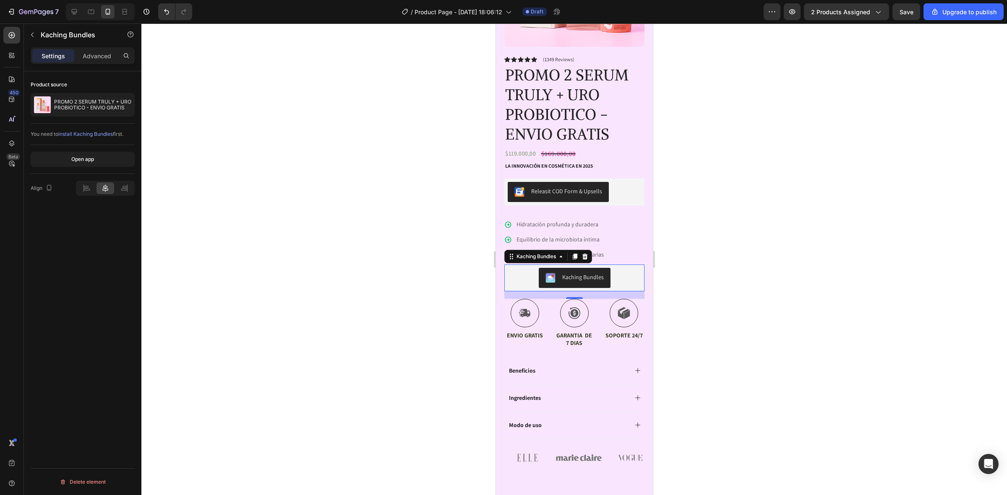
click at [631, 291] on div "18" at bounding box center [574, 295] width 140 height 8
click at [512, 332] on p "ENVIO GRATIS" at bounding box center [524, 336] width 39 height 8
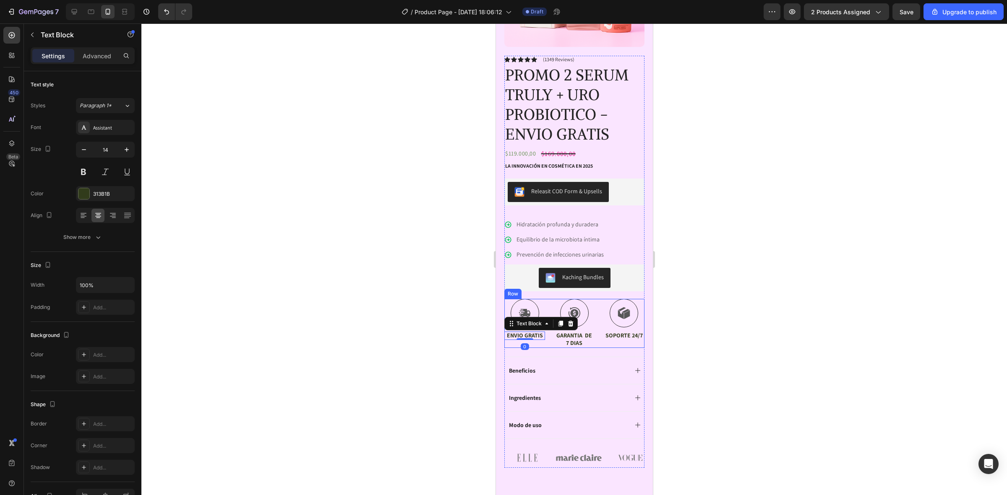
click at [546, 336] on div "Icon ENVIO GRATIS Text Block 0 Icon GARANTIA DE 7 DIAS Text Block Icon SOPORTE …" at bounding box center [574, 323] width 140 height 49
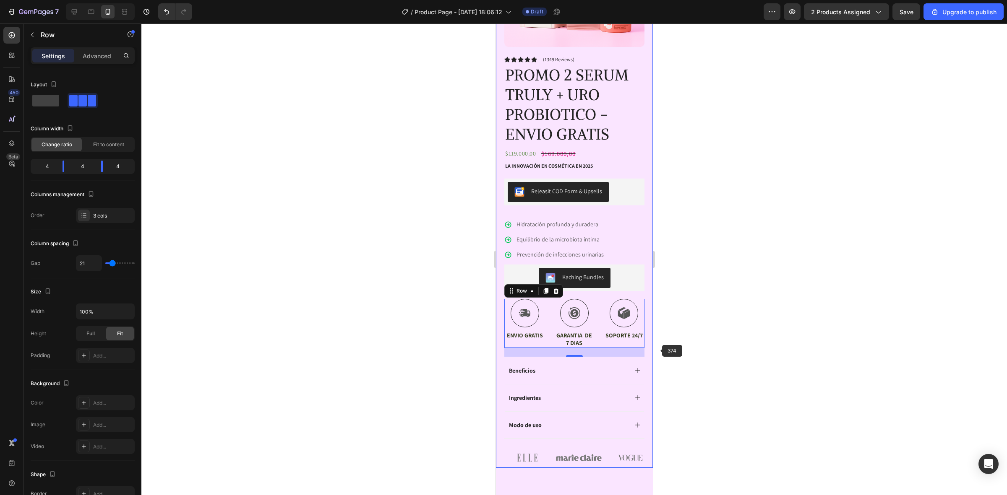
scroll to position [255, 0]
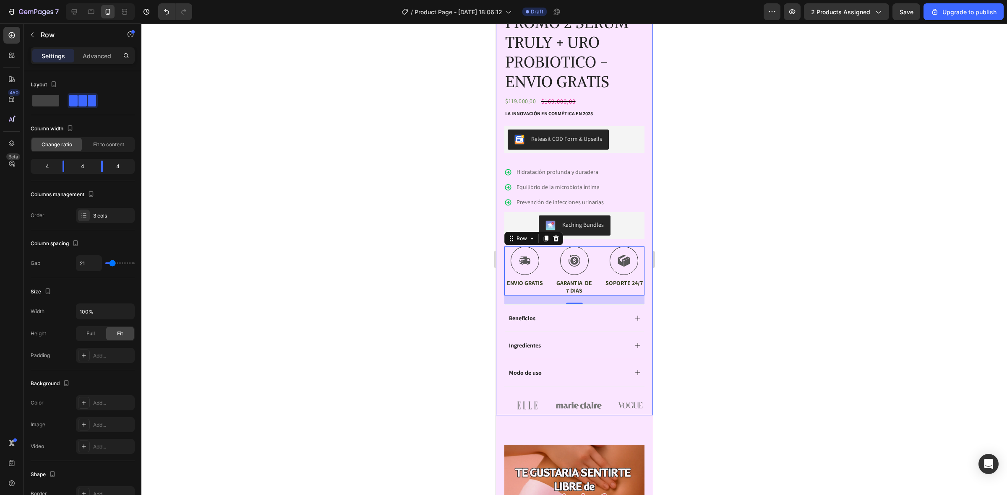
click at [637, 304] on div "Product Images Image Icon Icon Icon Icon Icon Icon List “This skin cream is a g…" at bounding box center [573, 131] width 157 height 570
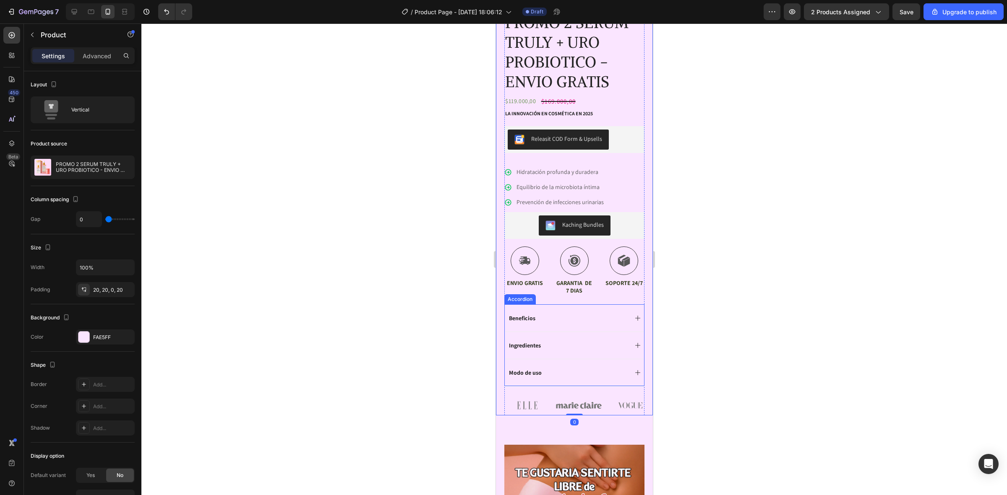
click at [580, 313] on div "Beneficios" at bounding box center [567, 318] width 120 height 10
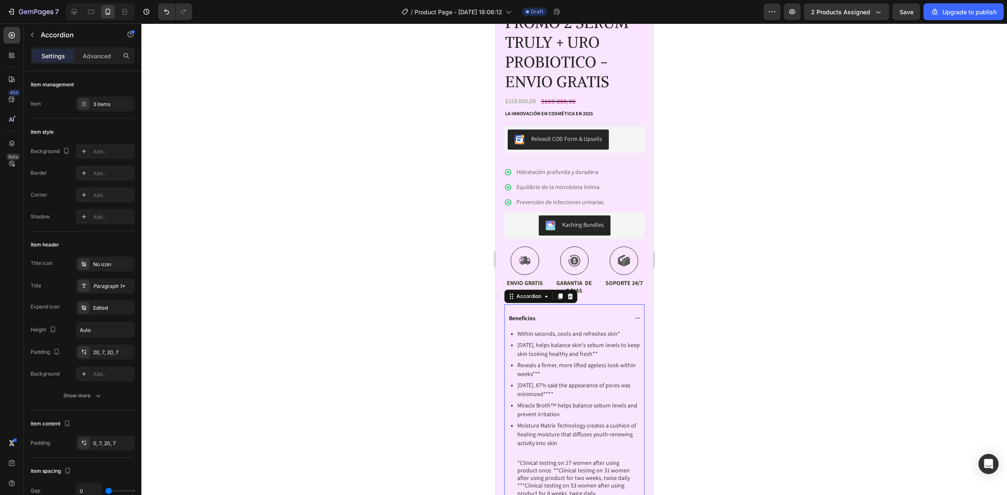
click at [584, 304] on div "Beneficios" at bounding box center [573, 317] width 139 height 27
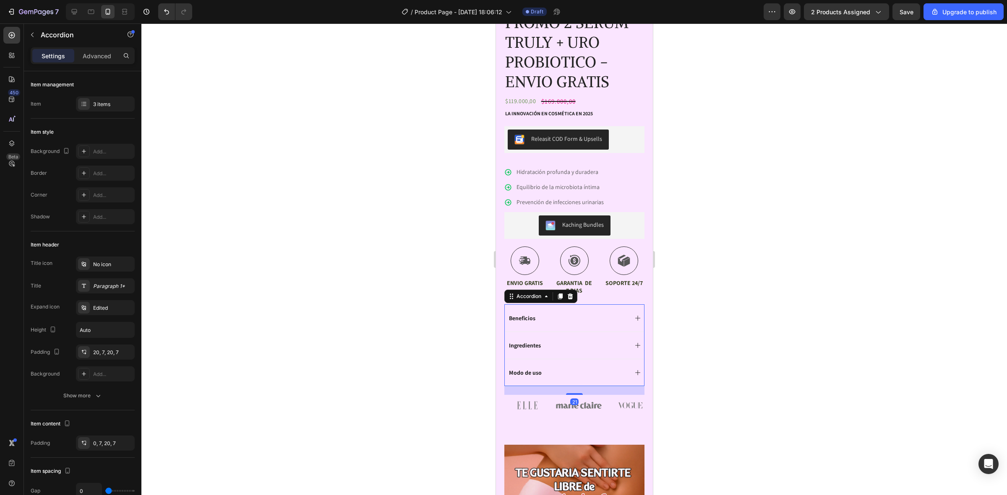
click at [600, 304] on div "Beneficios" at bounding box center [573, 317] width 139 height 27
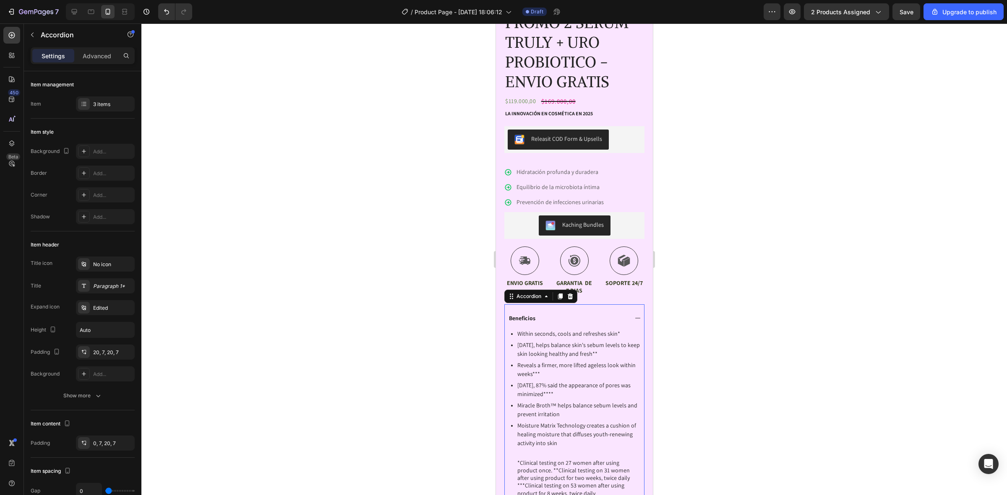
click at [601, 304] on div "Beneficios" at bounding box center [573, 317] width 139 height 27
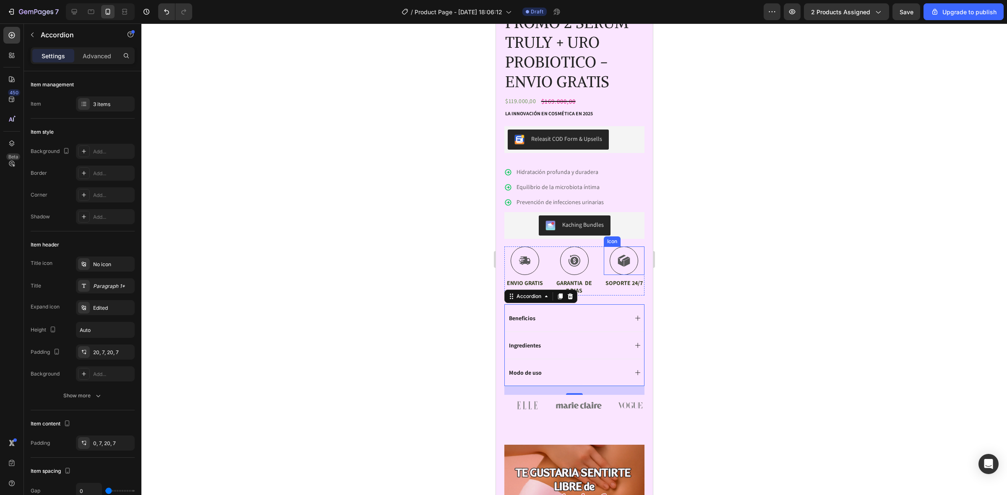
click at [633, 267] on div "Icon" at bounding box center [623, 261] width 41 height 29
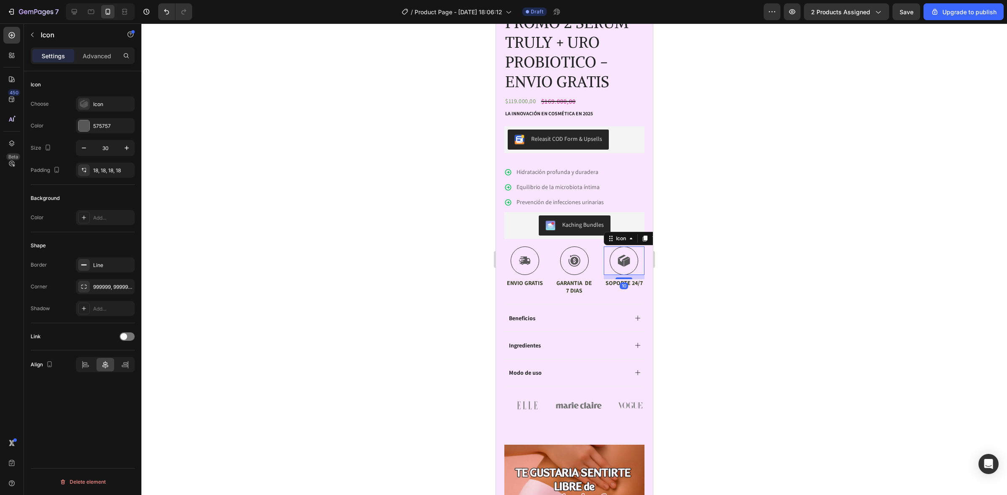
click at [633, 275] on div "10" at bounding box center [623, 277] width 41 height 4
click at [507, 284] on div "Icon ENVIO GRATIS Text Block" at bounding box center [524, 271] width 41 height 49
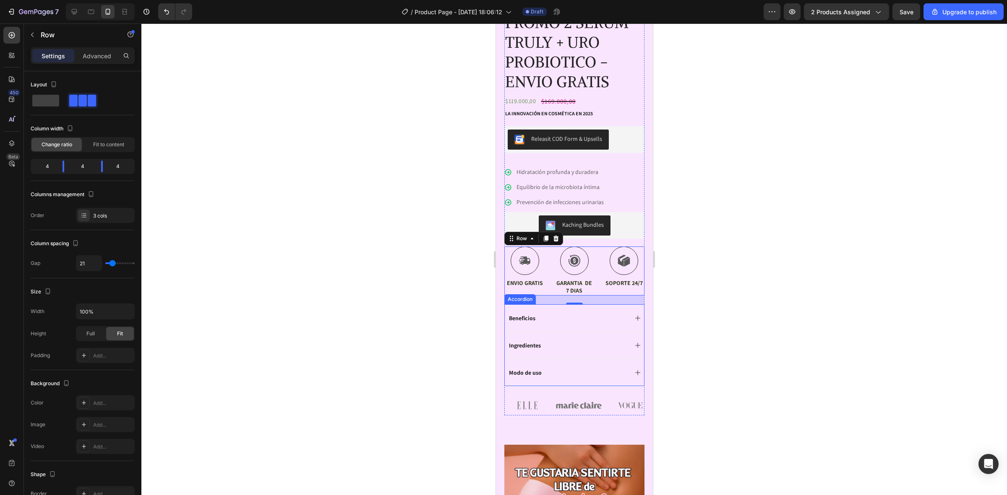
click at [603, 341] on div "Ingredientes" at bounding box center [567, 346] width 120 height 10
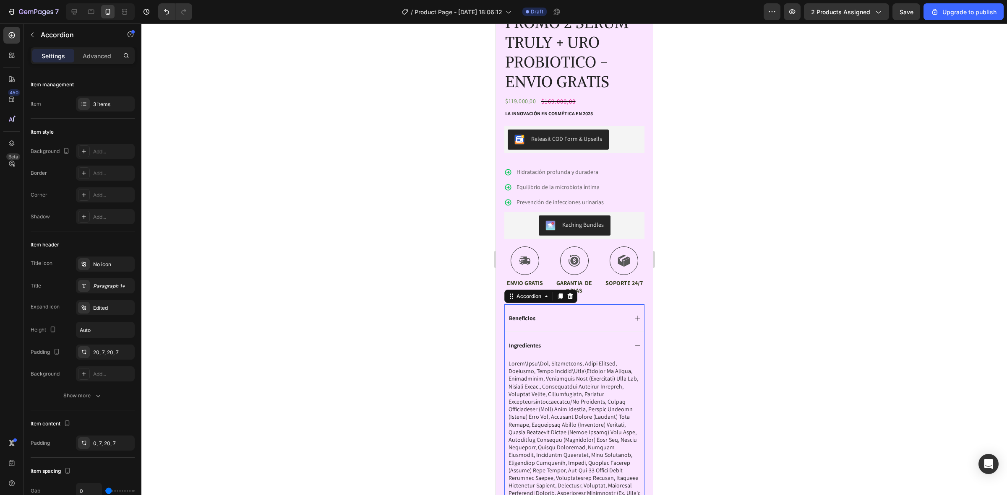
click at [622, 307] on div "Beneficios" at bounding box center [573, 317] width 139 height 27
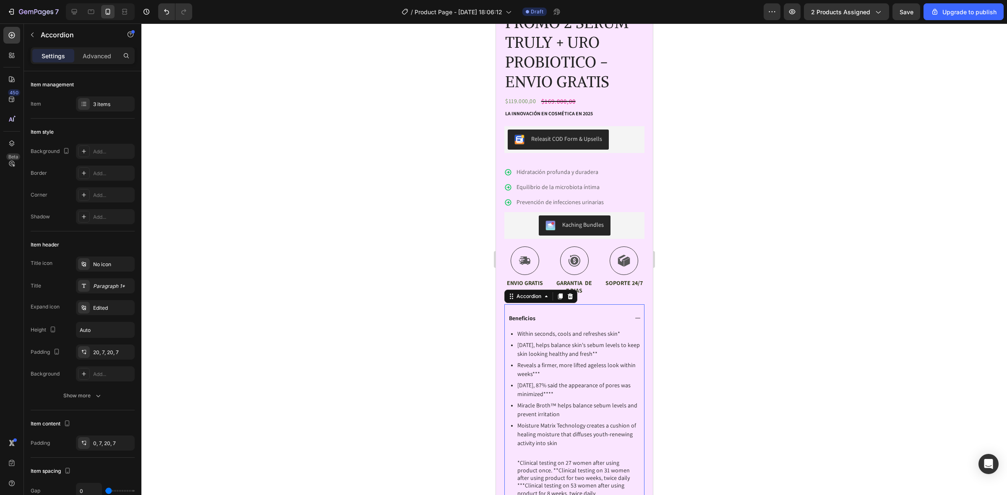
click at [628, 304] on div "Beneficios" at bounding box center [573, 317] width 139 height 27
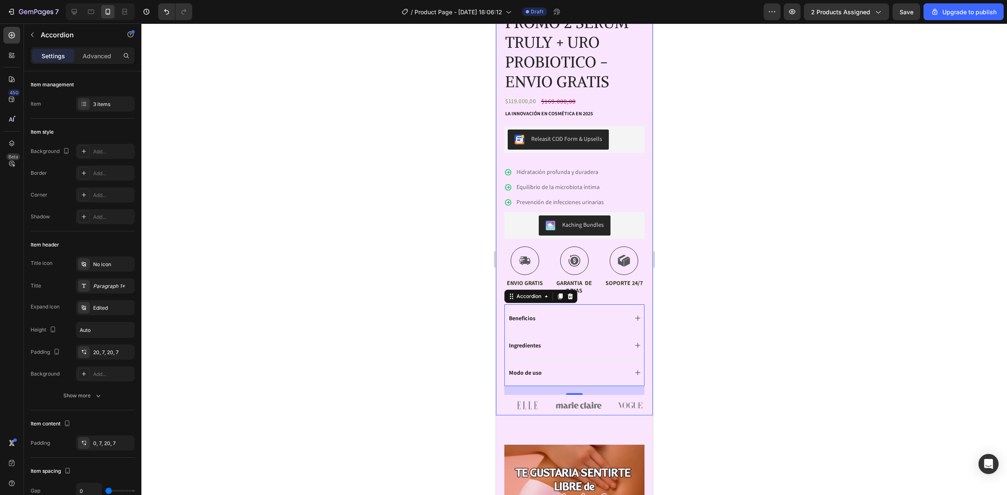
click at [640, 339] on div "Product Images Image Icon Icon Icon Icon Icon Icon List “This skin cream is a g…" at bounding box center [573, 131] width 157 height 570
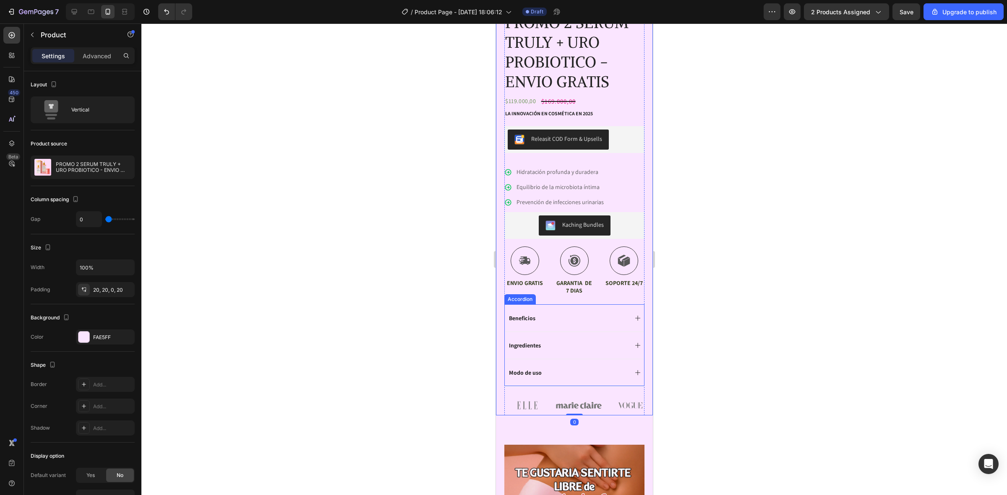
click at [634, 369] on icon at bounding box center [637, 372] width 7 height 7
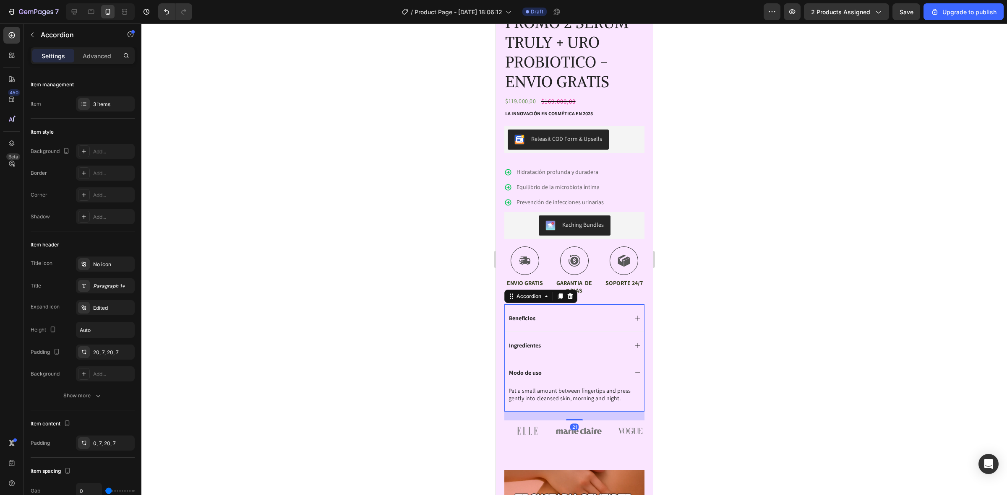
click at [633, 368] on div "Modo de uso" at bounding box center [573, 372] width 139 height 27
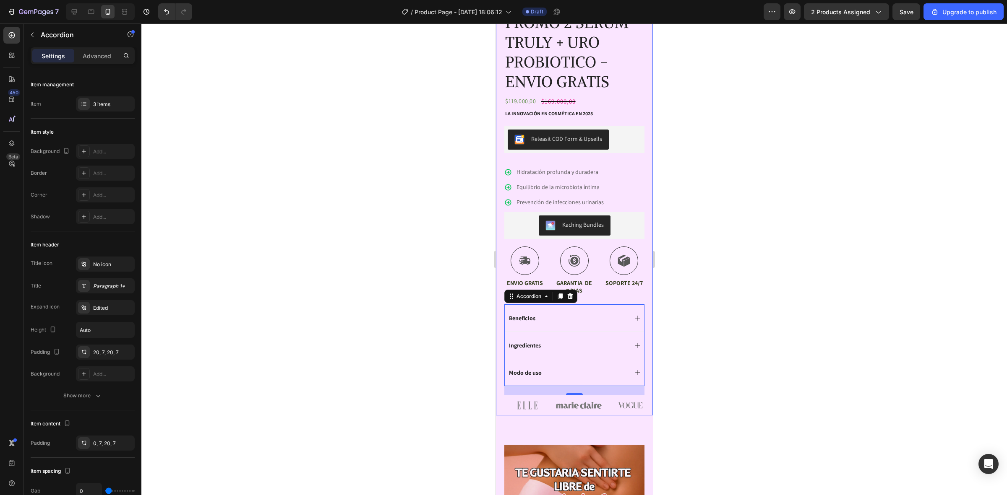
click at [636, 372] on div "Product Images Image Icon Icon Icon Icon Icon Icon List “This skin cream is a g…" at bounding box center [573, 131] width 157 height 570
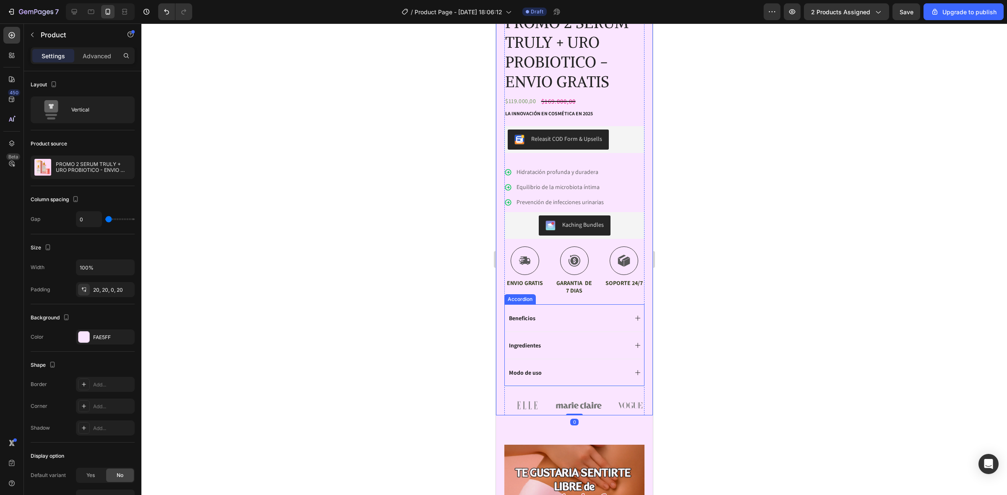
click at [631, 371] on div "Modo de uso" at bounding box center [573, 372] width 139 height 27
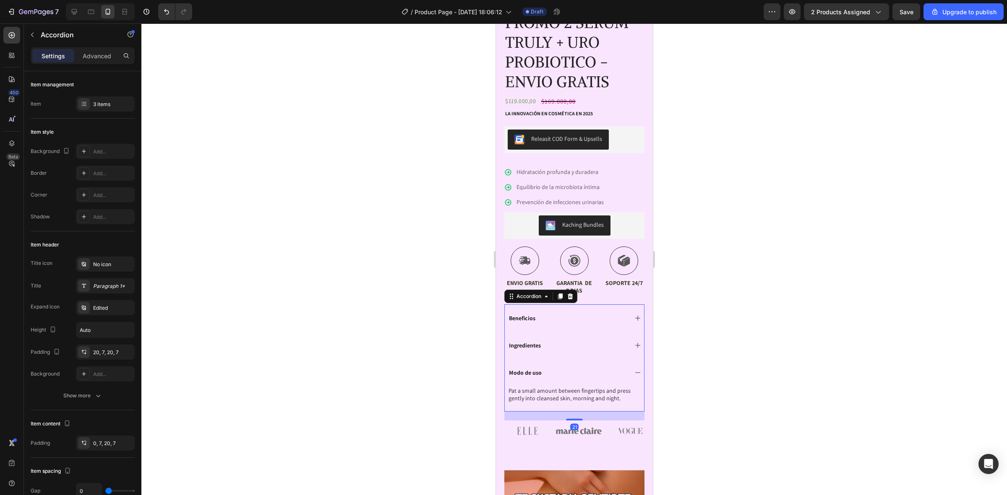
click at [634, 375] on div "Modo de uso" at bounding box center [573, 372] width 139 height 27
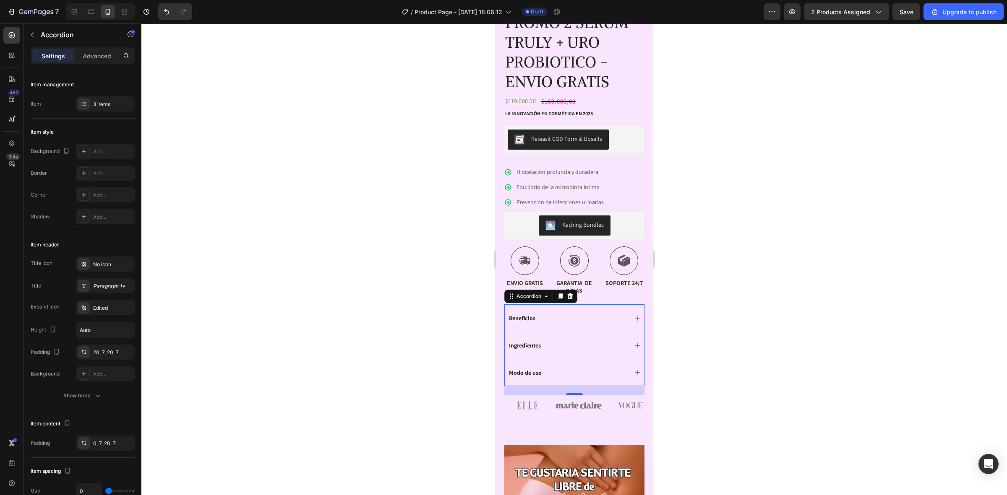
click at [585, 375] on div "Modo de uso" at bounding box center [573, 372] width 139 height 27
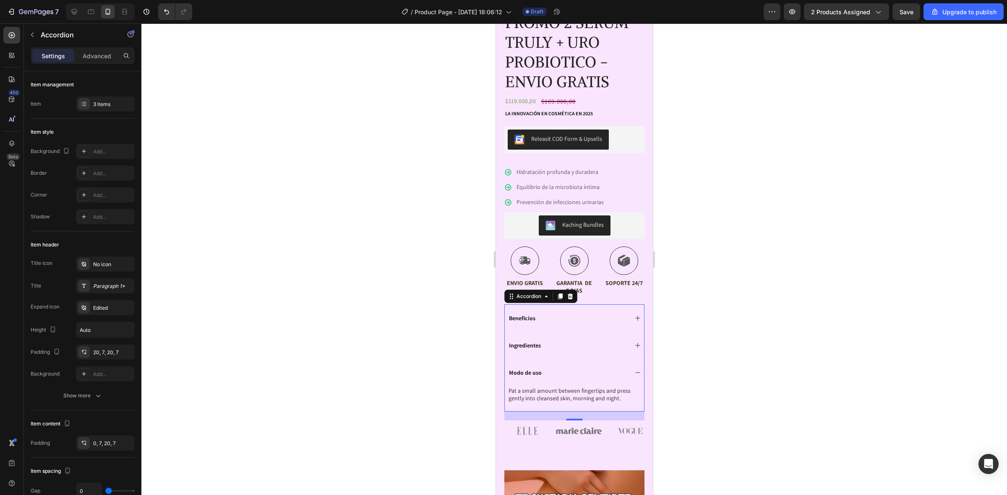
click at [591, 370] on div "Modo de uso" at bounding box center [567, 373] width 120 height 10
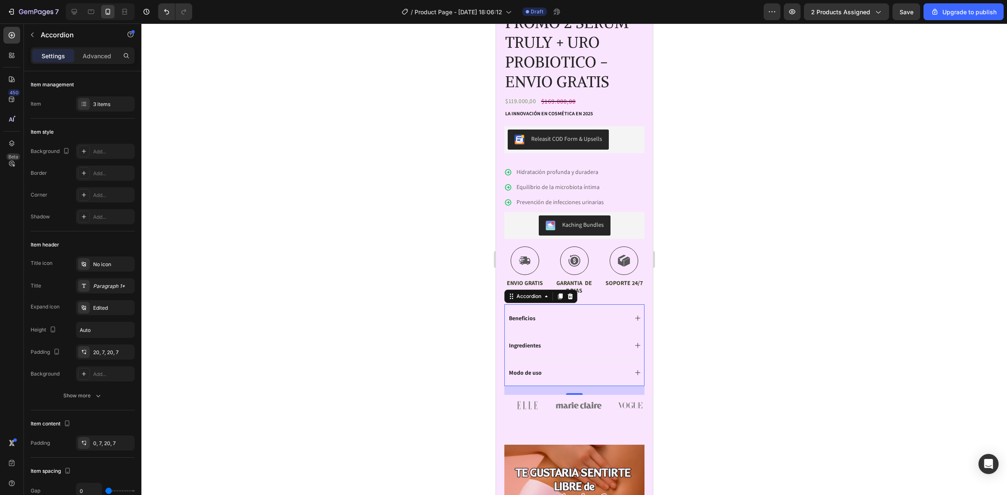
click at [580, 304] on div "Beneficios" at bounding box center [573, 317] width 139 height 27
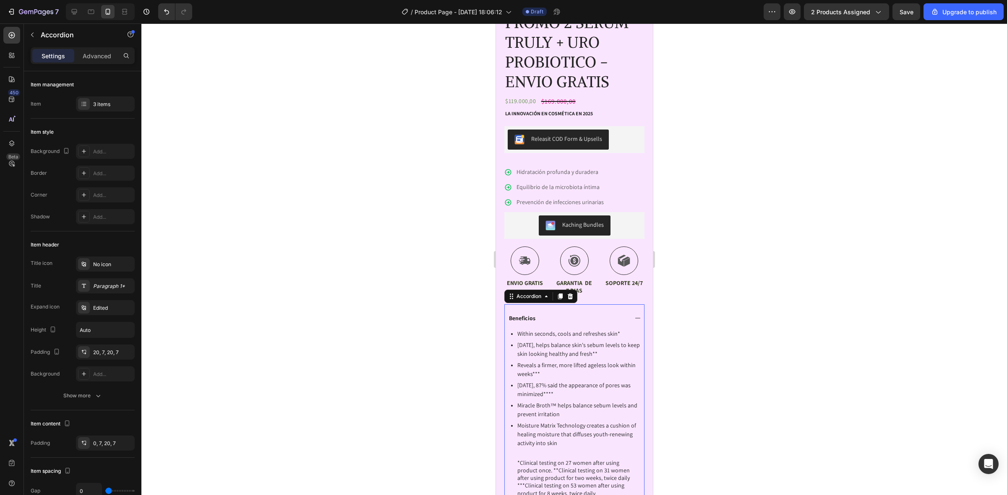
click at [580, 304] on div "Beneficios" at bounding box center [573, 317] width 139 height 27
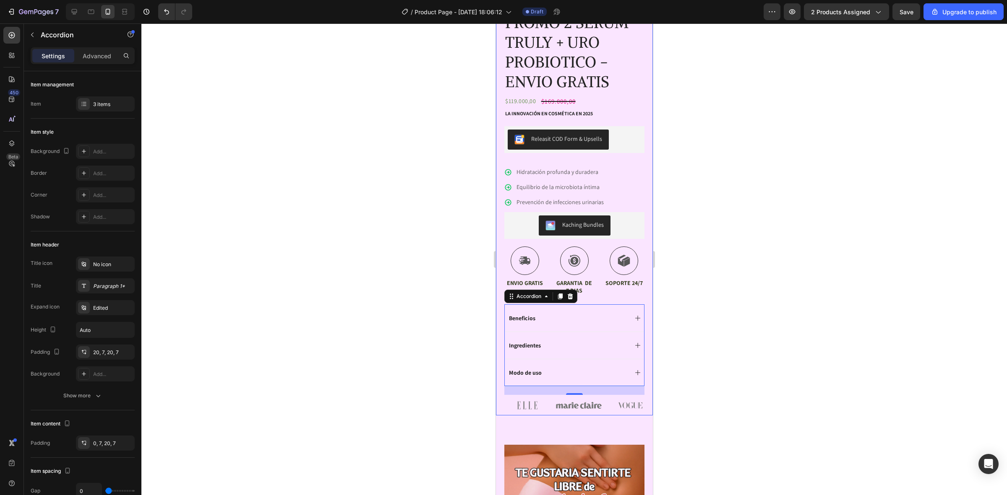
click at [672, 318] on div at bounding box center [573, 259] width 865 height 472
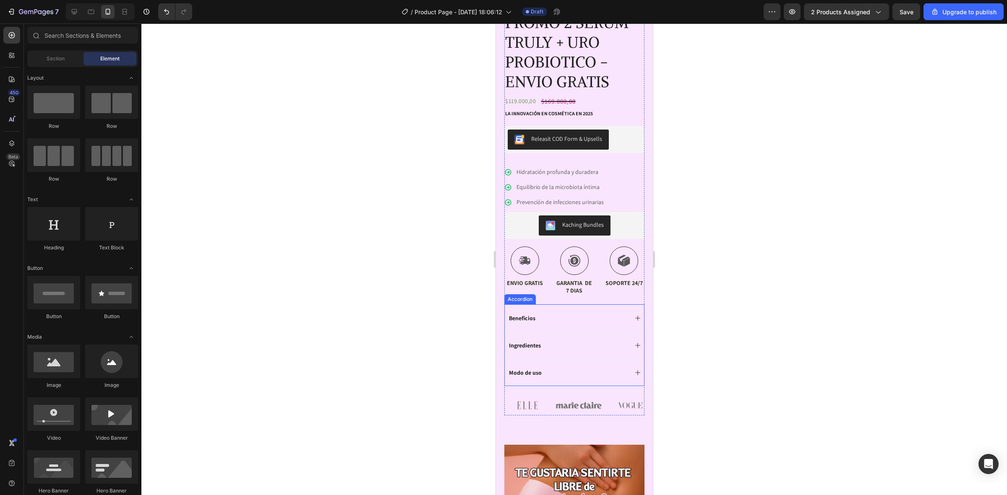
click at [633, 361] on div "Modo de uso" at bounding box center [573, 372] width 139 height 27
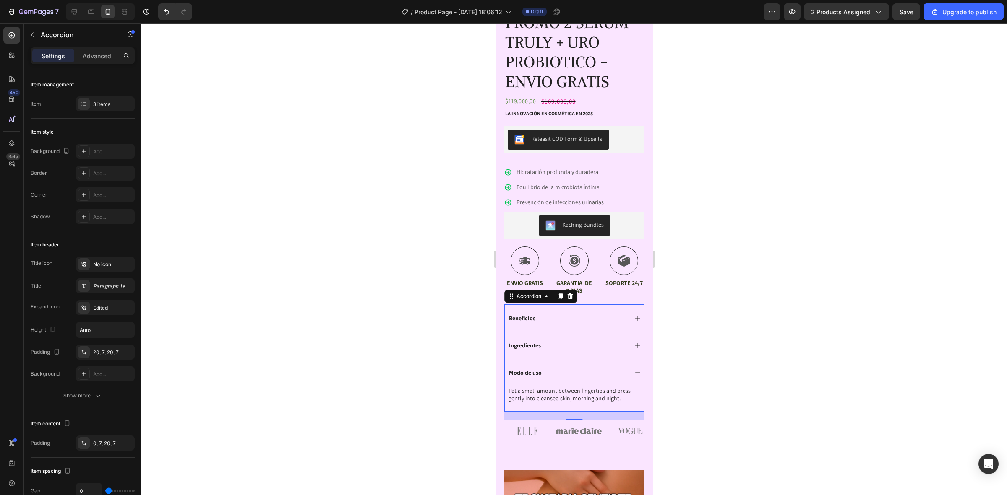
click at [591, 413] on div "21" at bounding box center [574, 416] width 140 height 9
click at [597, 421] on img at bounding box center [578, 431] width 46 height 20
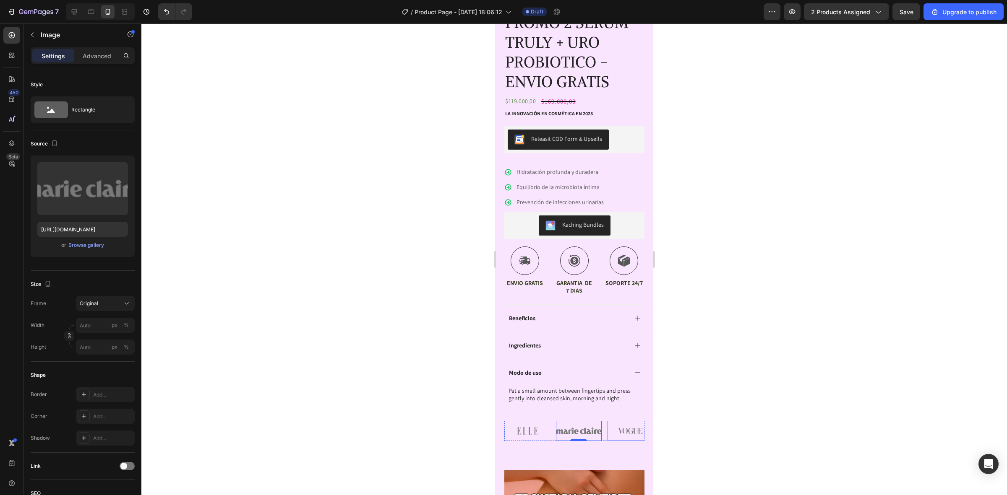
click at [622, 421] on img at bounding box center [630, 431] width 46 height 20
click at [604, 430] on div "Image Image Image 0 Image Image" at bounding box center [574, 431] width 140 height 20
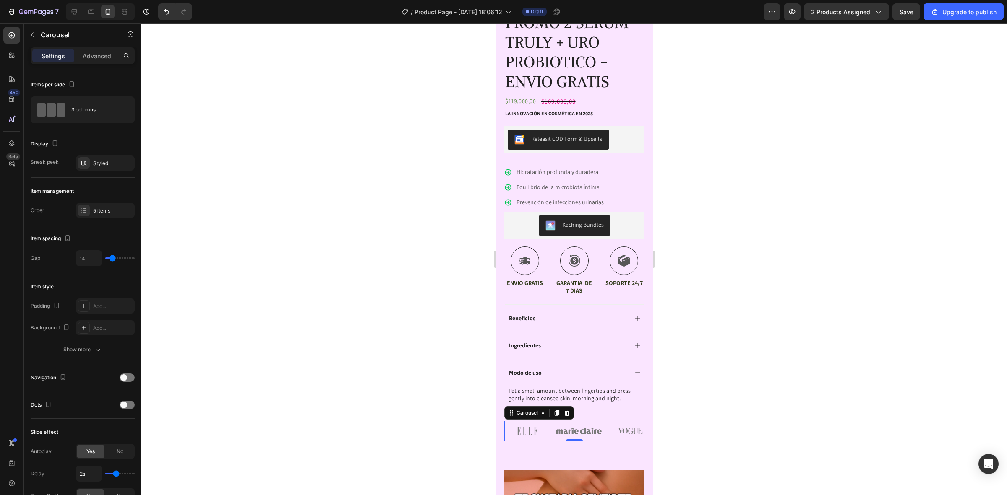
click at [766, 416] on div at bounding box center [573, 259] width 865 height 472
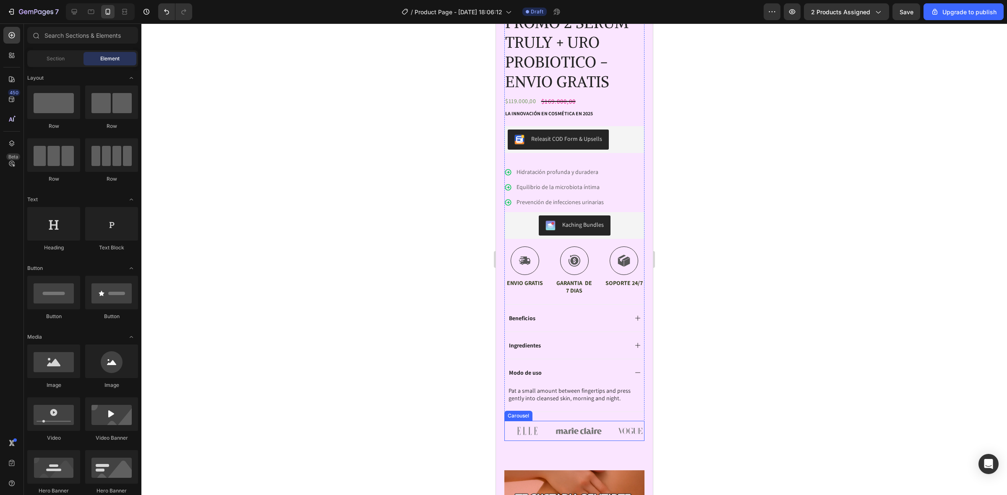
click at [551, 421] on div "Image Image Image Image Image" at bounding box center [574, 431] width 140 height 20
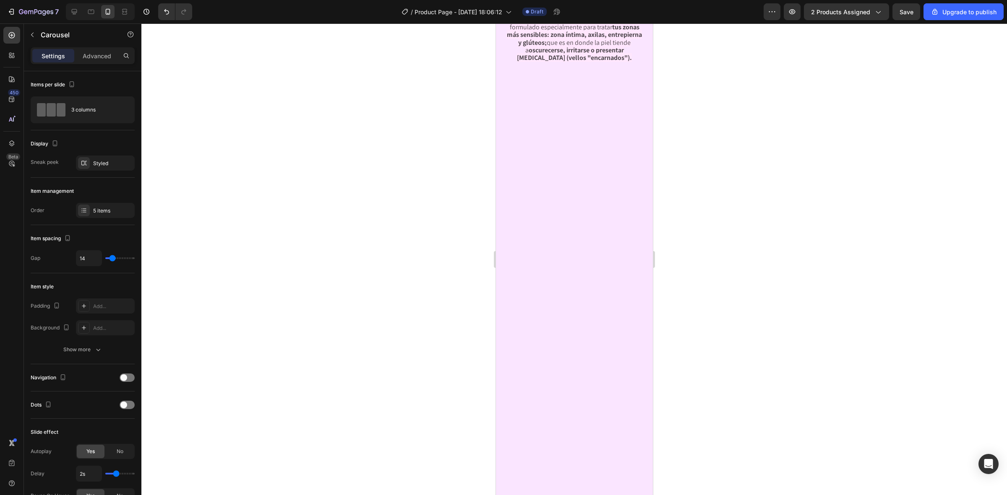
scroll to position [1940, 0]
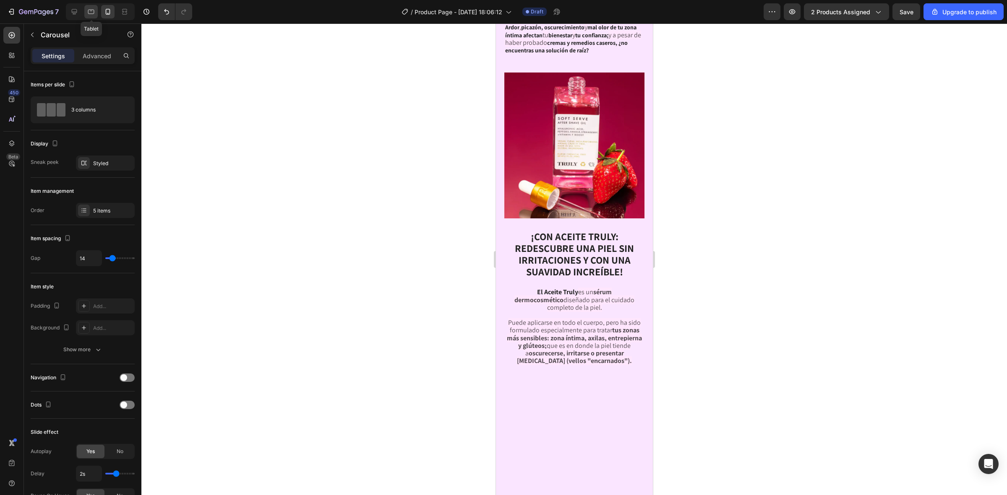
click at [86, 11] on div at bounding box center [90, 11] width 13 height 13
type input "24"
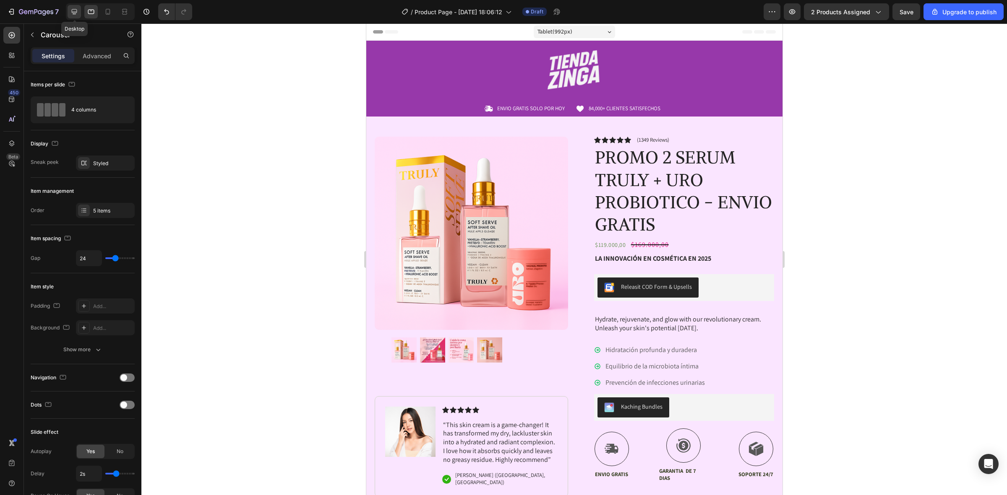
click at [78, 11] on icon at bounding box center [74, 12] width 8 height 8
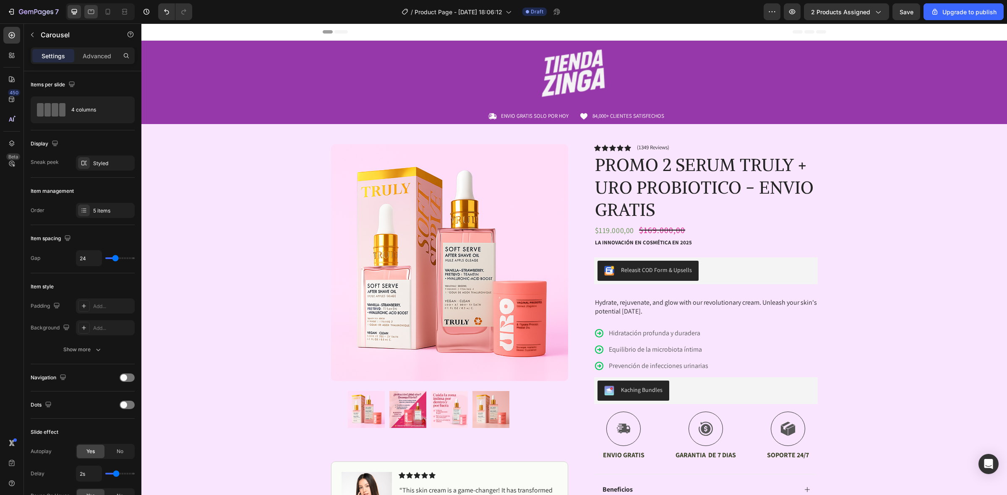
click at [94, 11] on icon at bounding box center [91, 12] width 6 height 5
type input "100%"
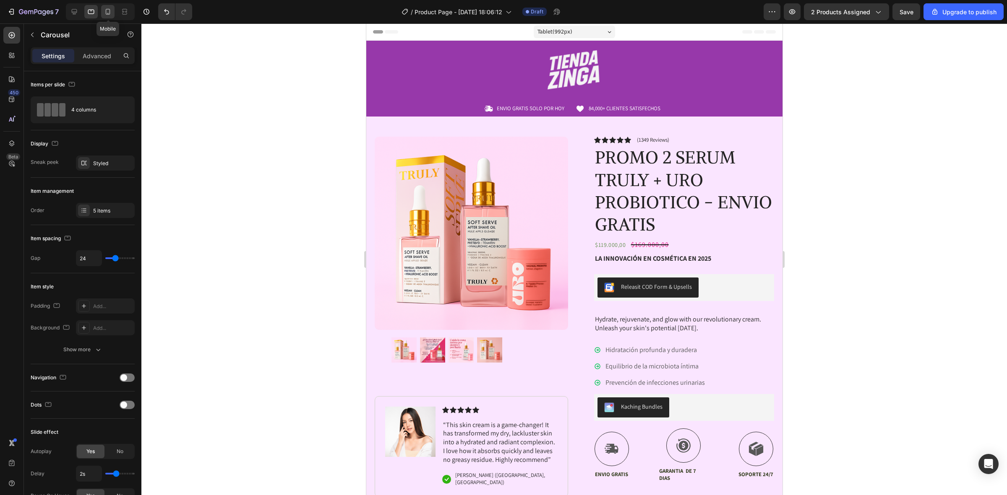
click at [103, 10] on div at bounding box center [107, 11] width 13 height 13
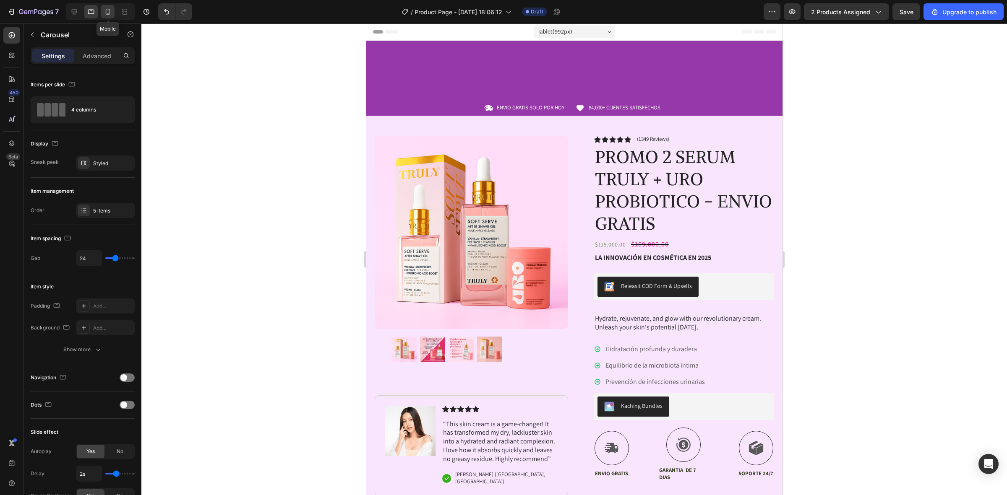
type input "14"
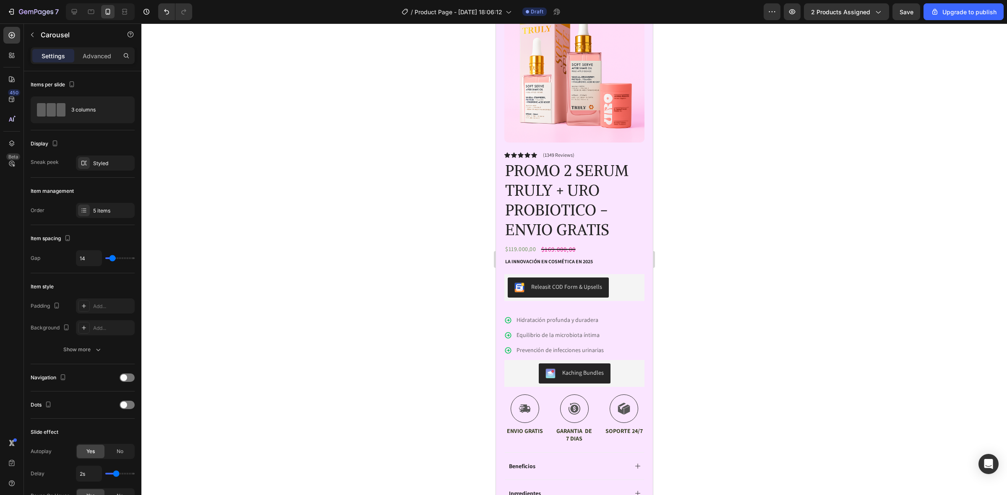
scroll to position [21, 0]
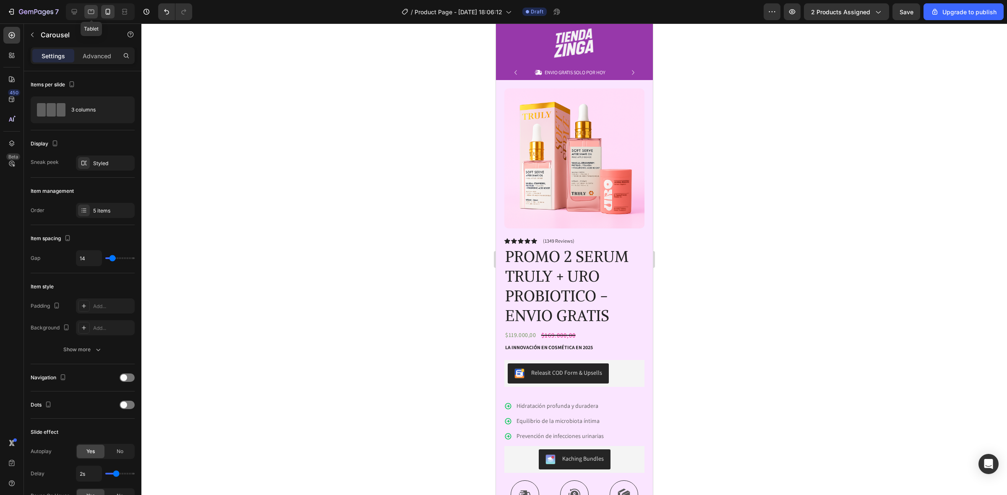
click at [94, 12] on icon at bounding box center [91, 12] width 6 height 5
type input "24"
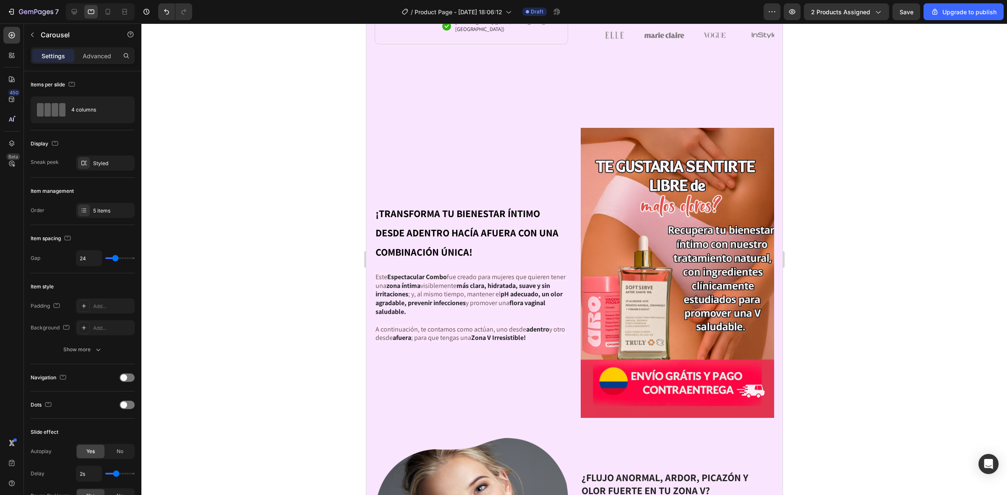
scroll to position [786, 0]
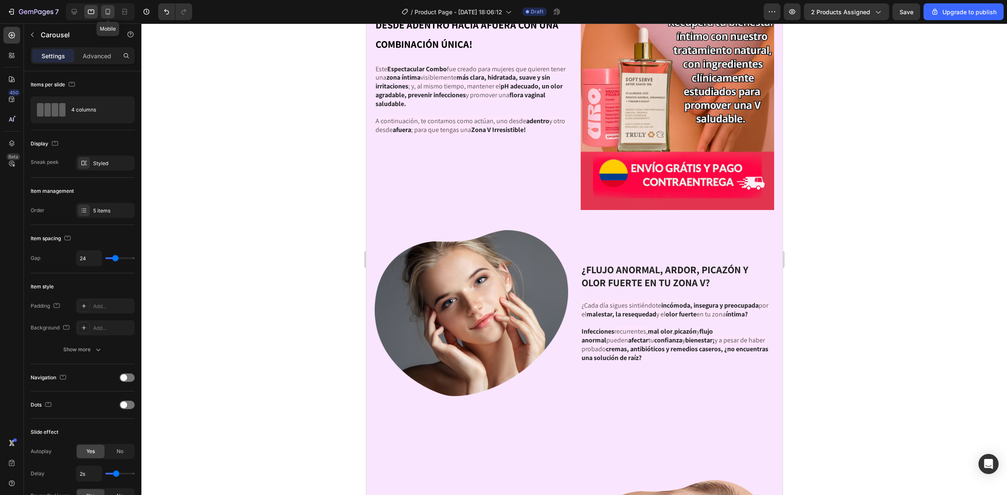
click at [106, 10] on icon at bounding box center [108, 12] width 5 height 6
type input "14"
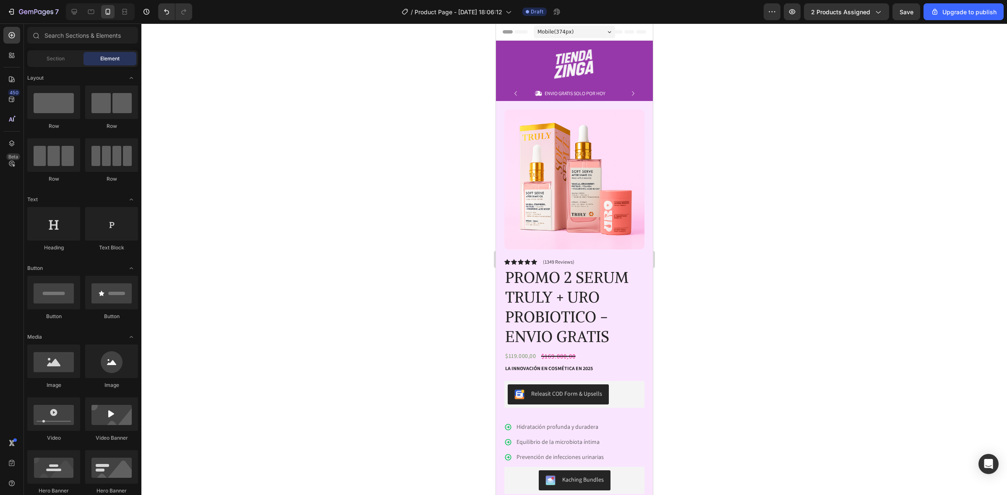
drag, startPoint x: 645, startPoint y: 161, endPoint x: 1148, endPoint y: 168, distance: 503.3
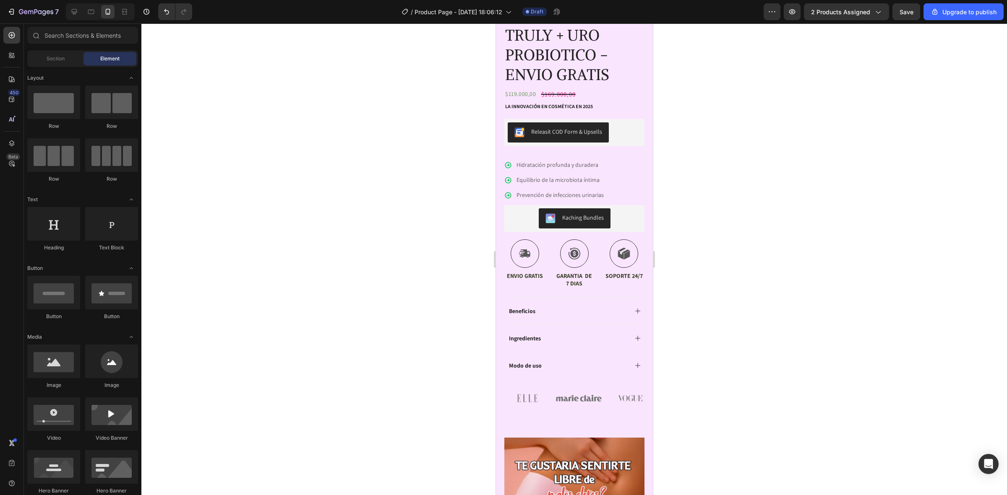
scroll to position [105, 0]
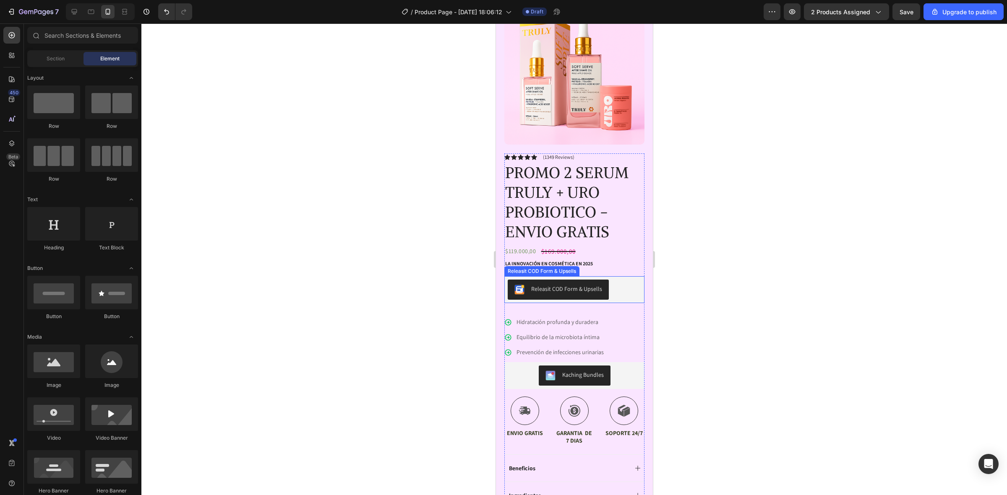
click at [633, 276] on div "Releasit COD Form & Upsells" at bounding box center [574, 289] width 140 height 27
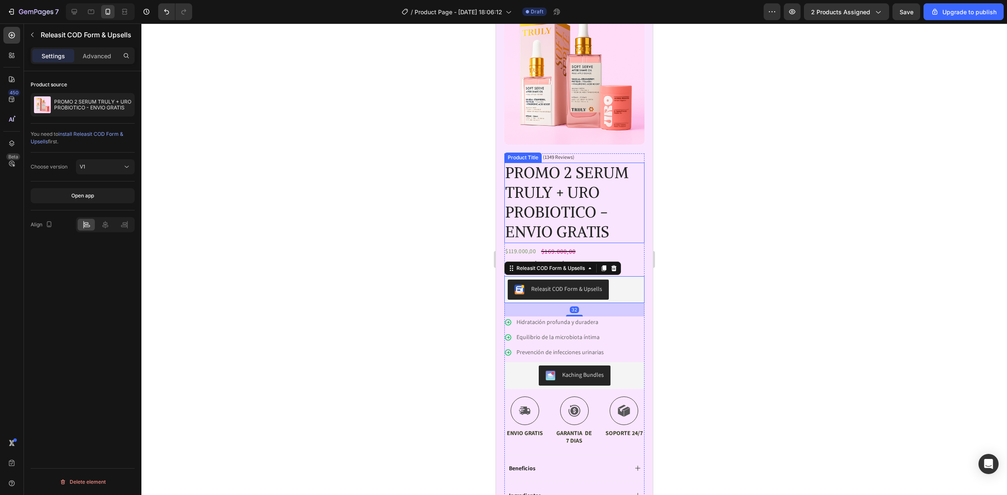
scroll to position [0, 0]
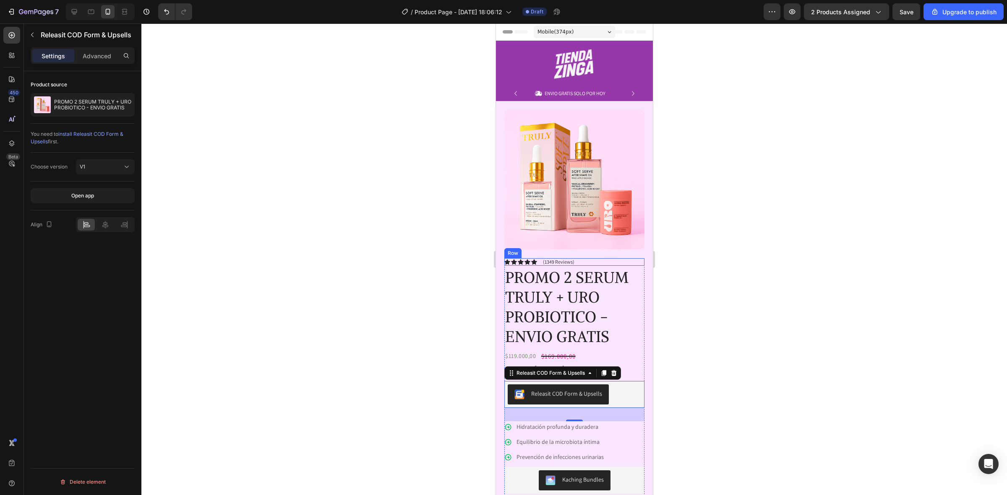
click at [633, 258] on div "Icon Icon Icon Icon Icon Icon List (1349 Reviews) Text Block Row" at bounding box center [574, 262] width 140 height 8
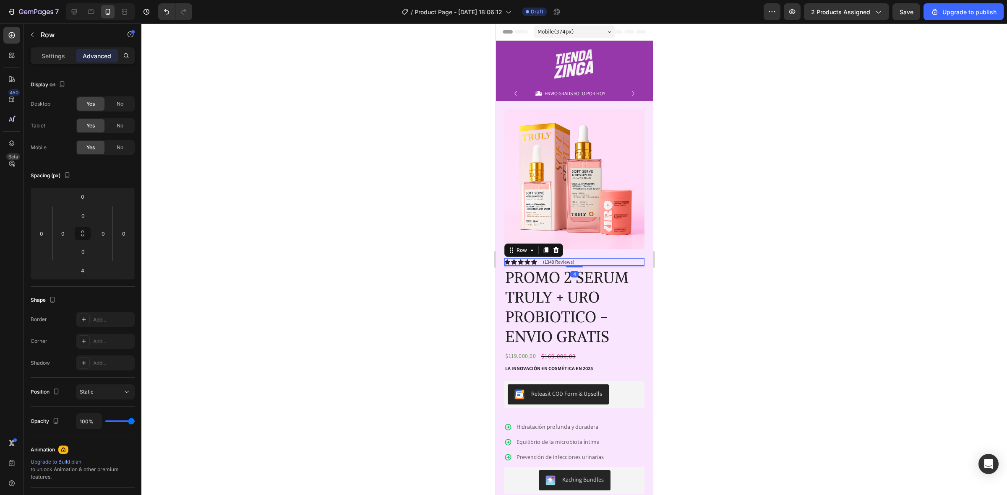
click at [633, 247] on div "Product Images Image Icon Icon Icon Icon Icon Icon List “This skin cream is a g…" at bounding box center [574, 183] width 140 height 149
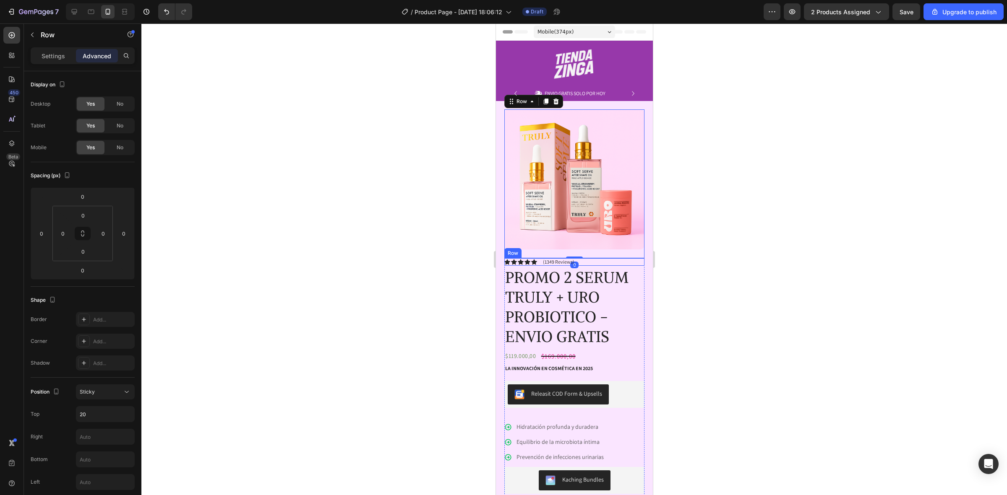
click at [633, 258] on div "Icon Icon Icon Icon Icon Icon List (1349 Reviews) Text Block Row" at bounding box center [574, 262] width 140 height 8
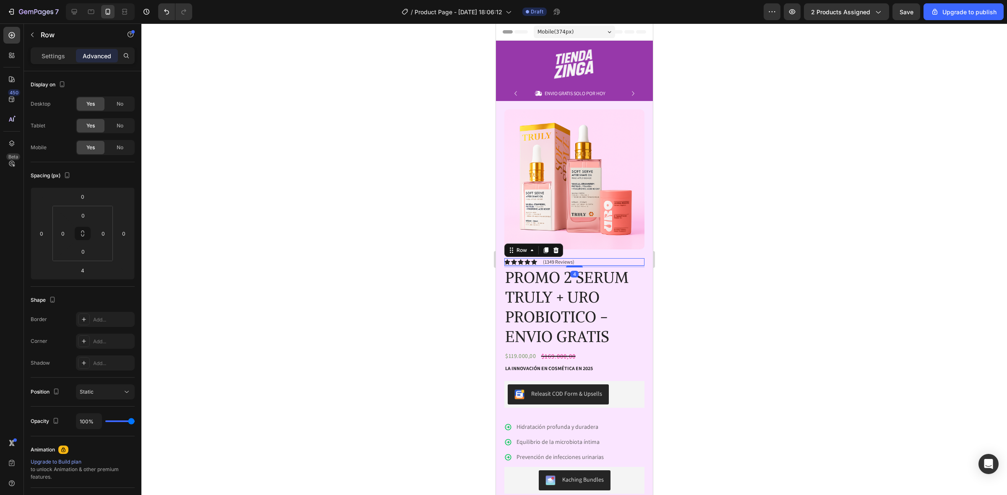
click at [637, 254] on div "Product Images Image Icon Icon Icon Icon Icon Icon List “This skin cream is a g…" at bounding box center [573, 386] width 157 height 570
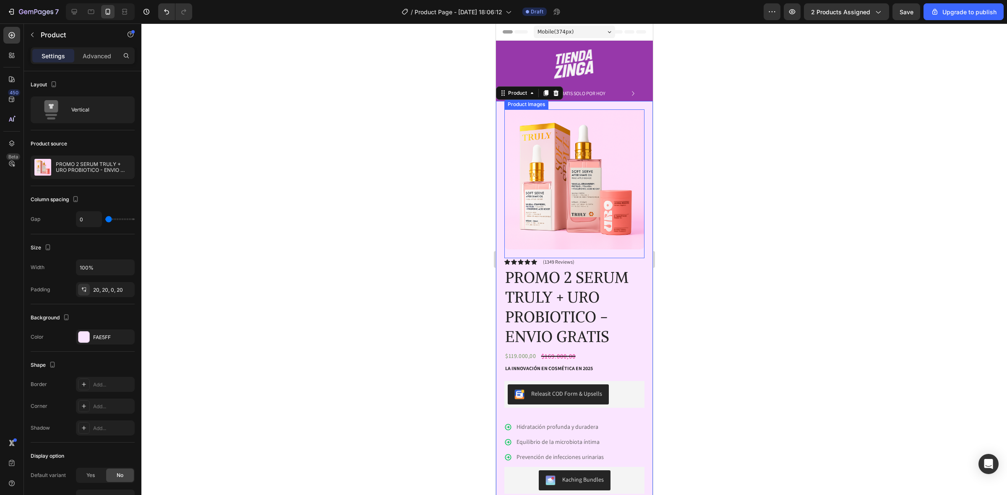
click at [632, 128] on img at bounding box center [574, 179] width 140 height 140
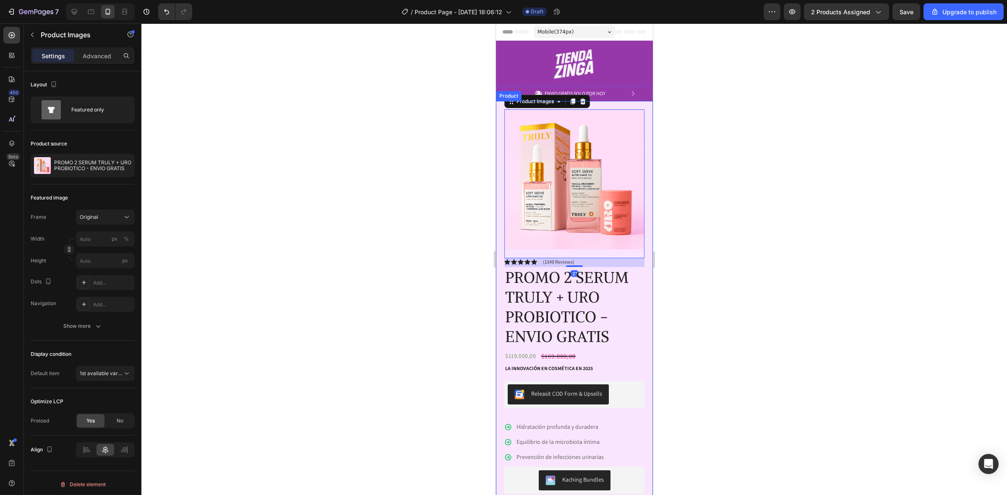
click at [636, 143] on div "Product Images 21 Image Icon Icon Icon Icon Icon Icon List “This skin cream is …" at bounding box center [573, 386] width 157 height 570
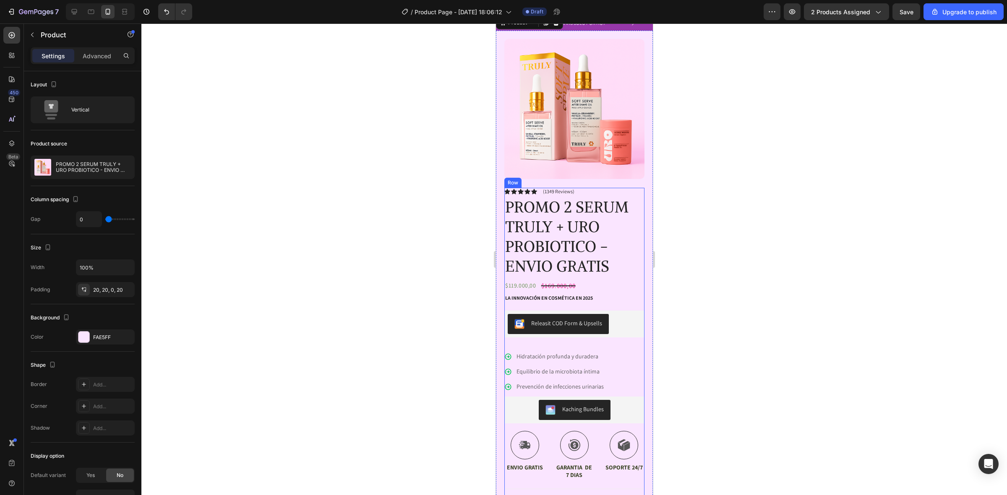
scroll to position [210, 0]
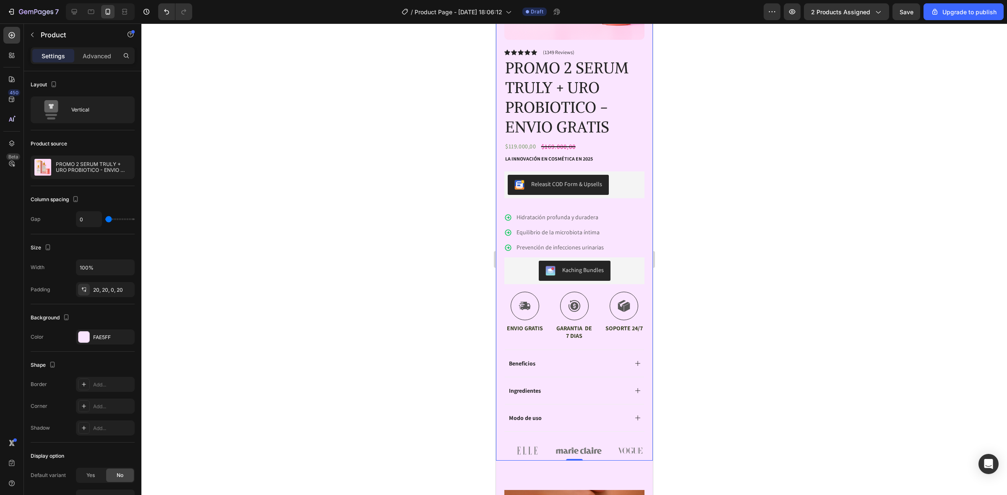
click at [640, 444] on div "Product Images Image Icon Icon Icon Icon Icon Icon List “This skin cream is a g…" at bounding box center [573, 176] width 157 height 570
click at [505, 447] on img at bounding box center [527, 451] width 46 height 20
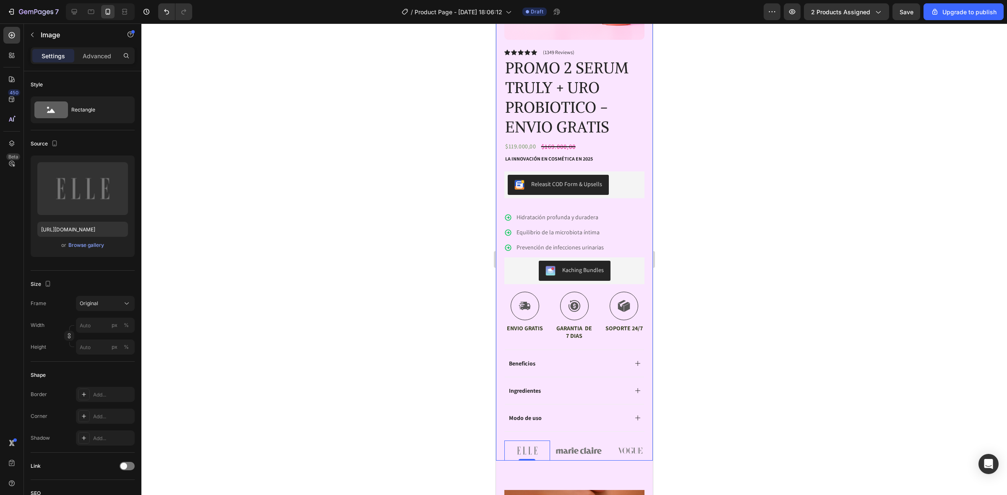
click at [500, 447] on div "Product Images Image Icon Icon Icon Icon Icon Icon List “This skin cream is a g…" at bounding box center [573, 176] width 157 height 570
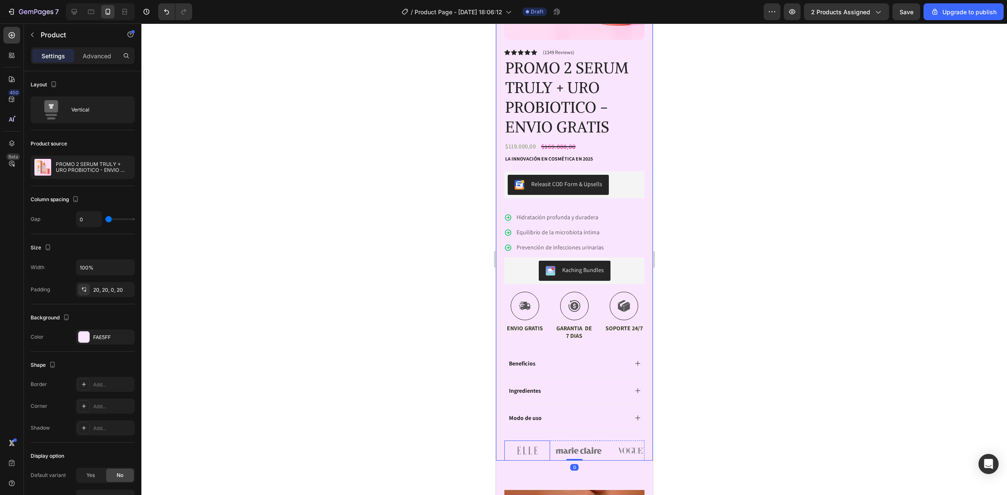
click at [511, 447] on img at bounding box center [527, 451] width 46 height 20
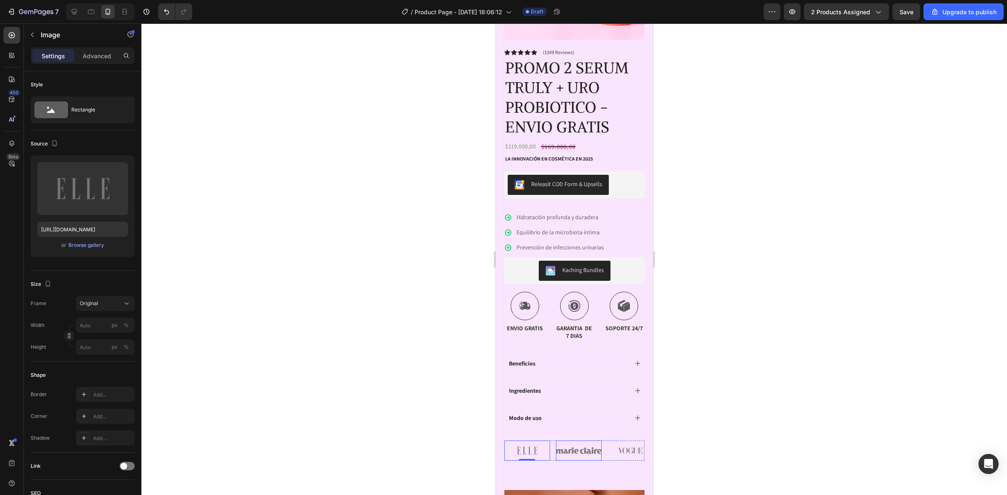
click at [582, 445] on img at bounding box center [578, 451] width 46 height 20
click at [627, 441] on img at bounding box center [630, 451] width 46 height 20
click at [637, 438] on div "Product Images Image Icon Icon Icon Icon Icon Icon List “This skin cream is a g…" at bounding box center [573, 176] width 157 height 570
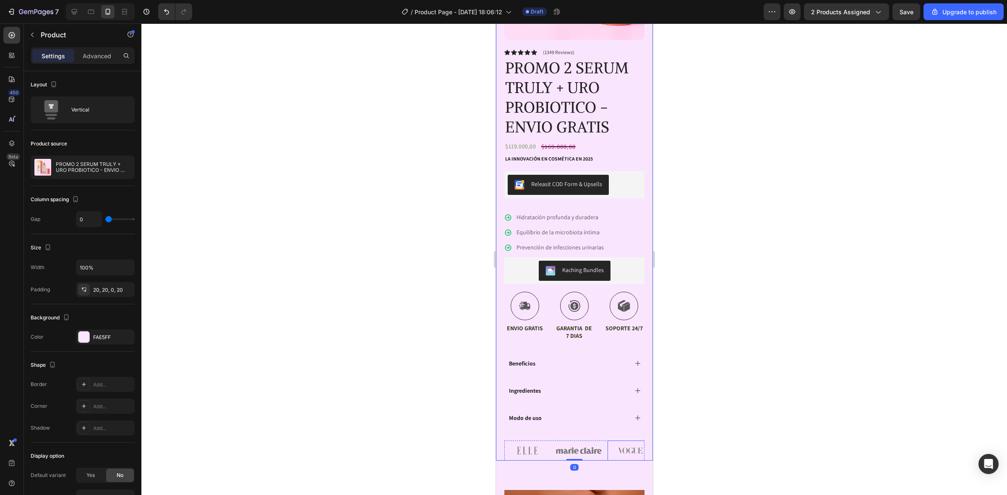
click at [635, 443] on img at bounding box center [630, 451] width 46 height 20
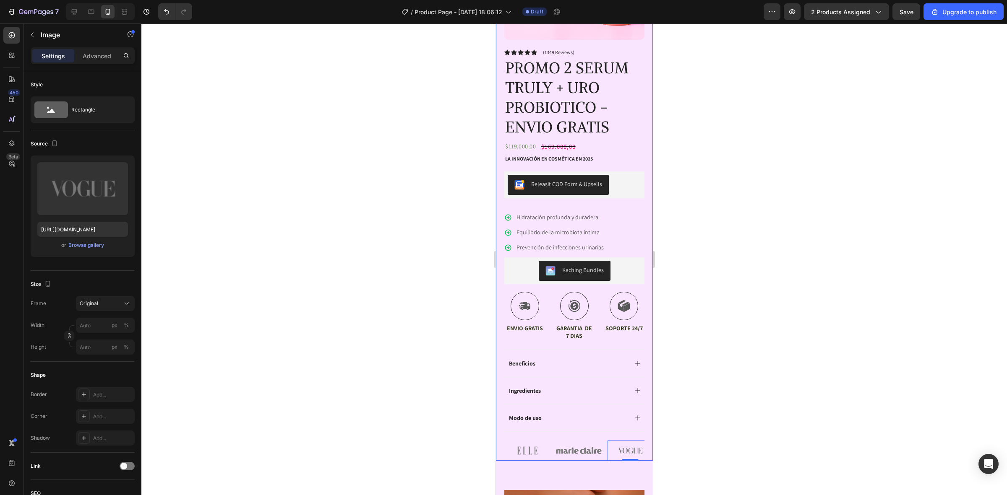
scroll to position [315, 0]
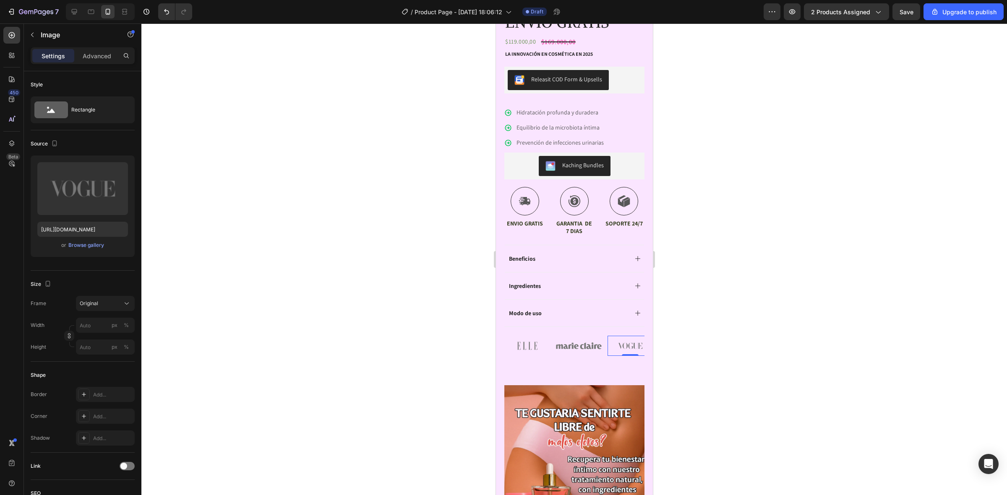
drag, startPoint x: 731, startPoint y: 342, endPoint x: 89, endPoint y: 327, distance: 641.4
click at [731, 342] on div at bounding box center [573, 259] width 865 height 472
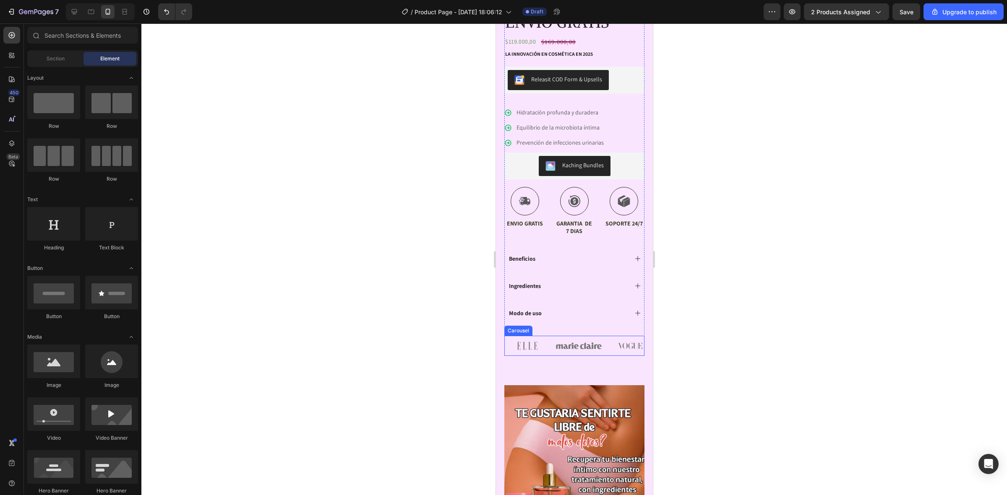
click at [554, 347] on div "Image Image Image Image Image" at bounding box center [574, 346] width 140 height 20
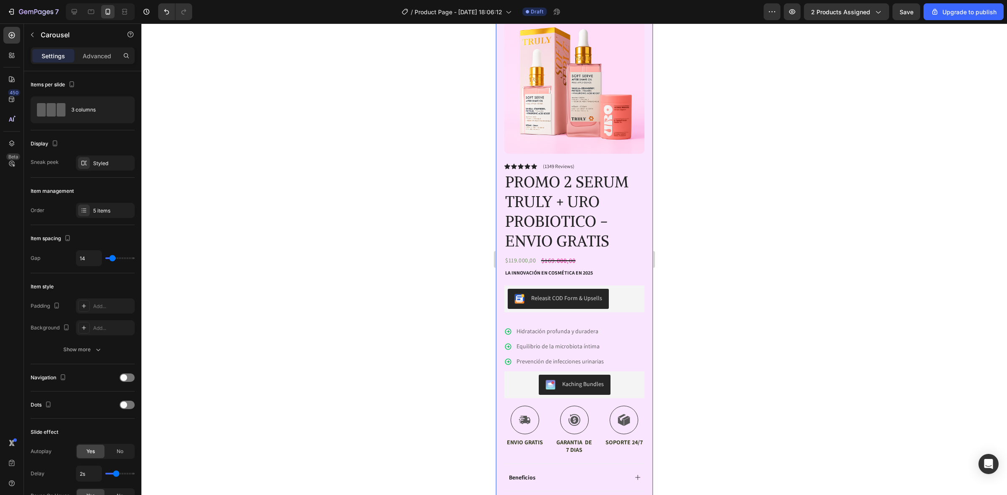
scroll to position [0, 0]
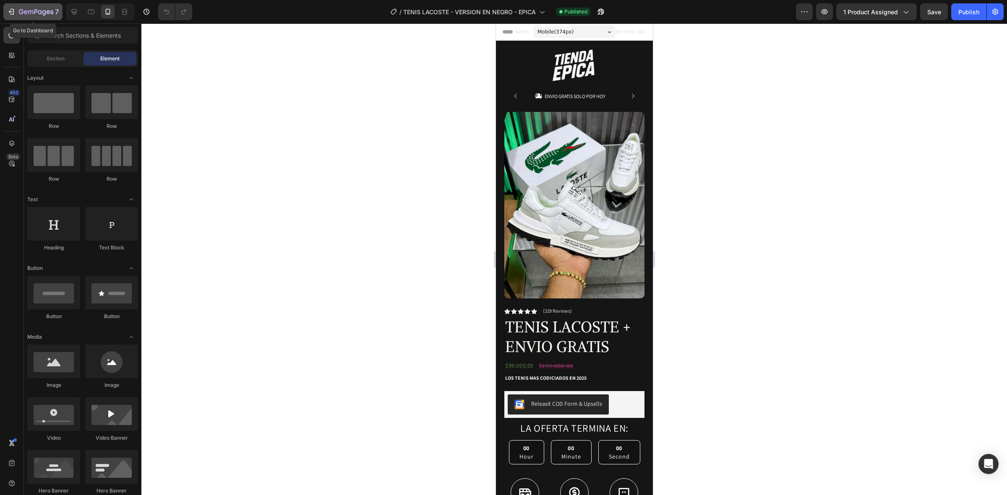
click at [41, 13] on icon "button" at bounding box center [40, 12] width 4 height 4
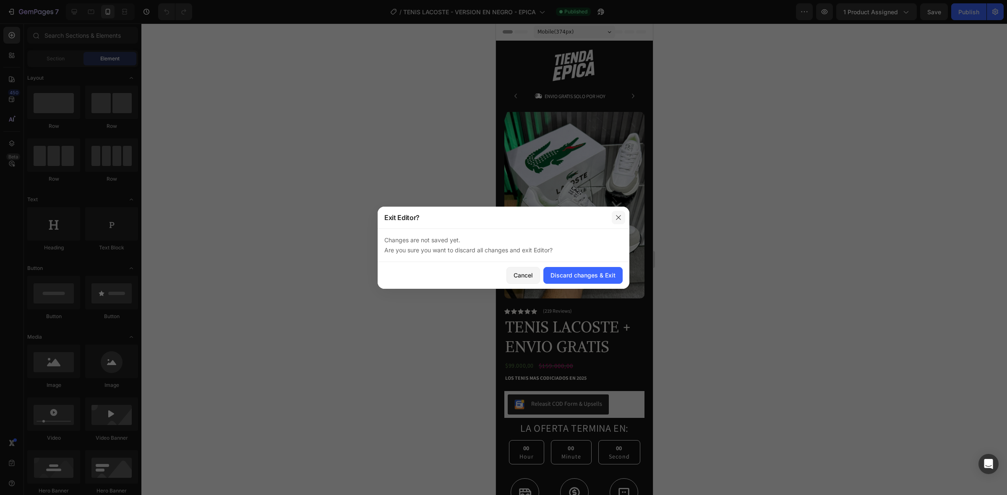
drag, startPoint x: 619, startPoint y: 220, endPoint x: 123, endPoint y: 197, distance: 496.3
click at [619, 220] on icon "button" at bounding box center [618, 217] width 7 height 7
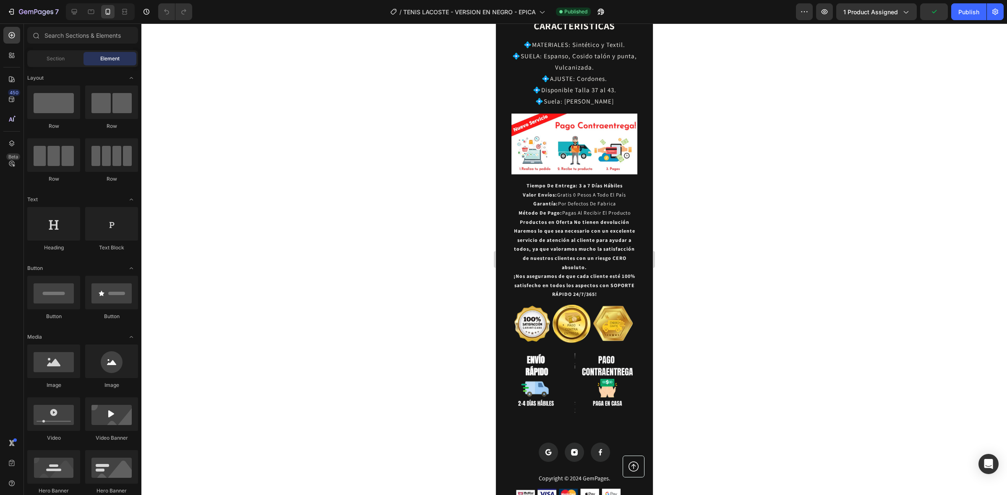
scroll to position [1592, 0]
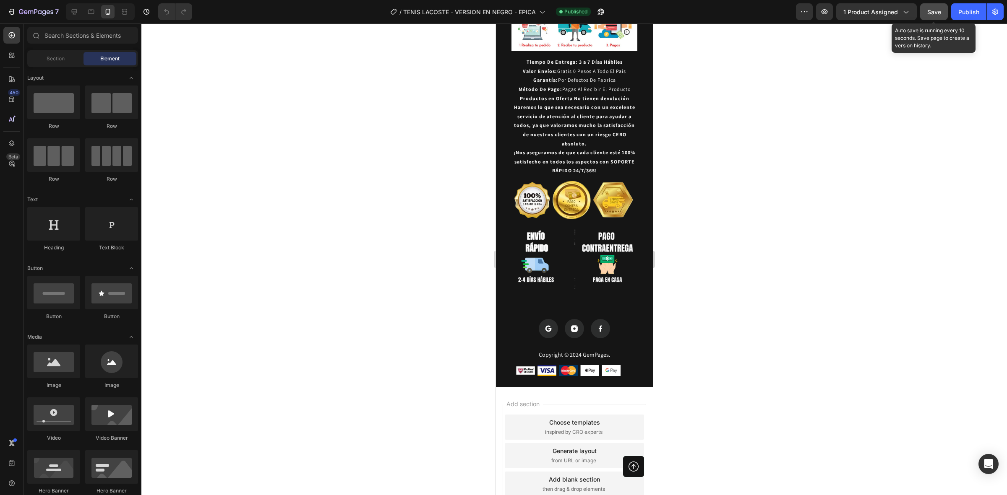
click at [929, 11] on span "Save" at bounding box center [934, 11] width 14 height 7
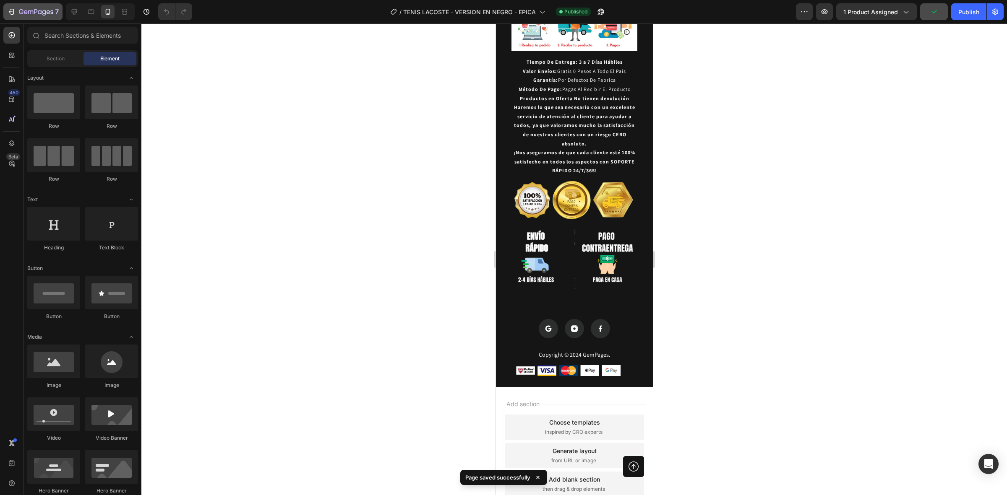
click at [25, 9] on icon "button" at bounding box center [36, 12] width 34 height 7
